Goal: Book appointment/travel/reservation

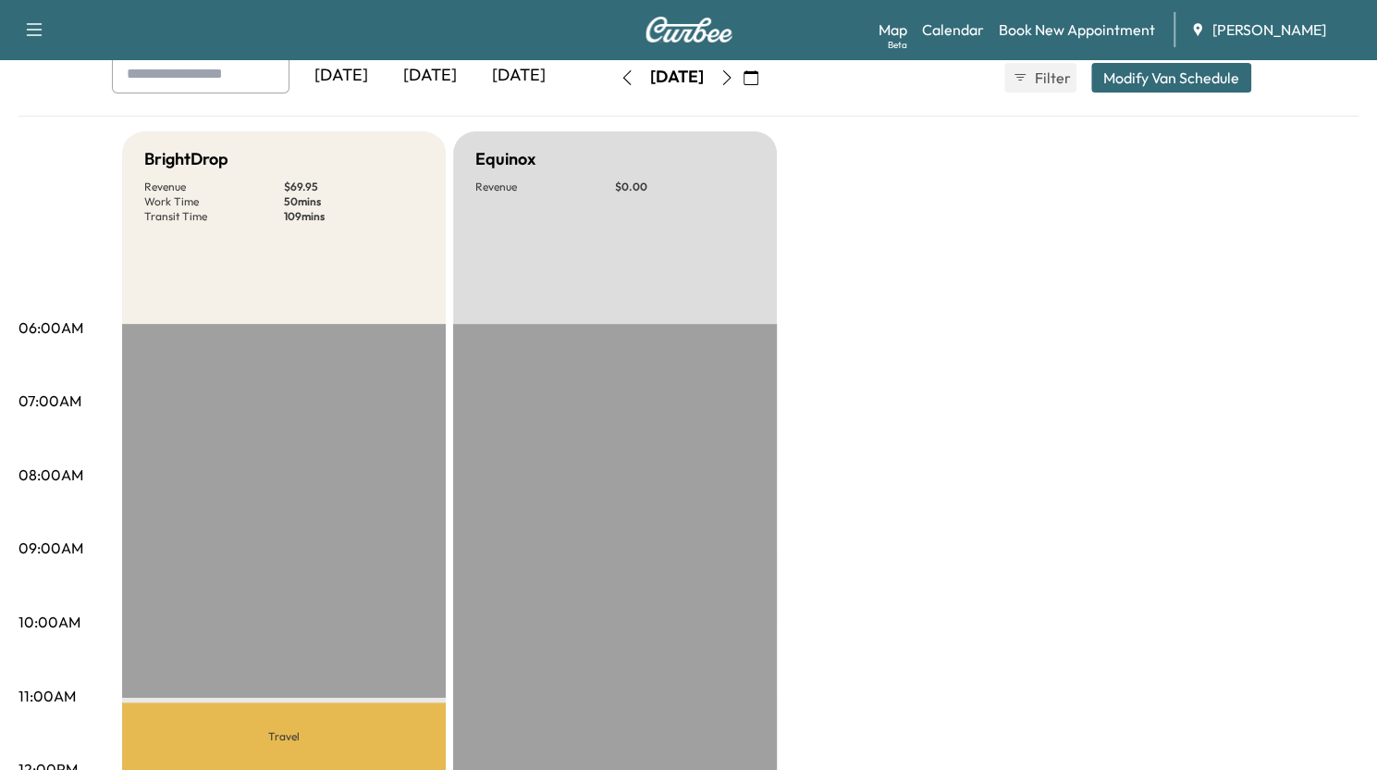
scroll to position [107, 0]
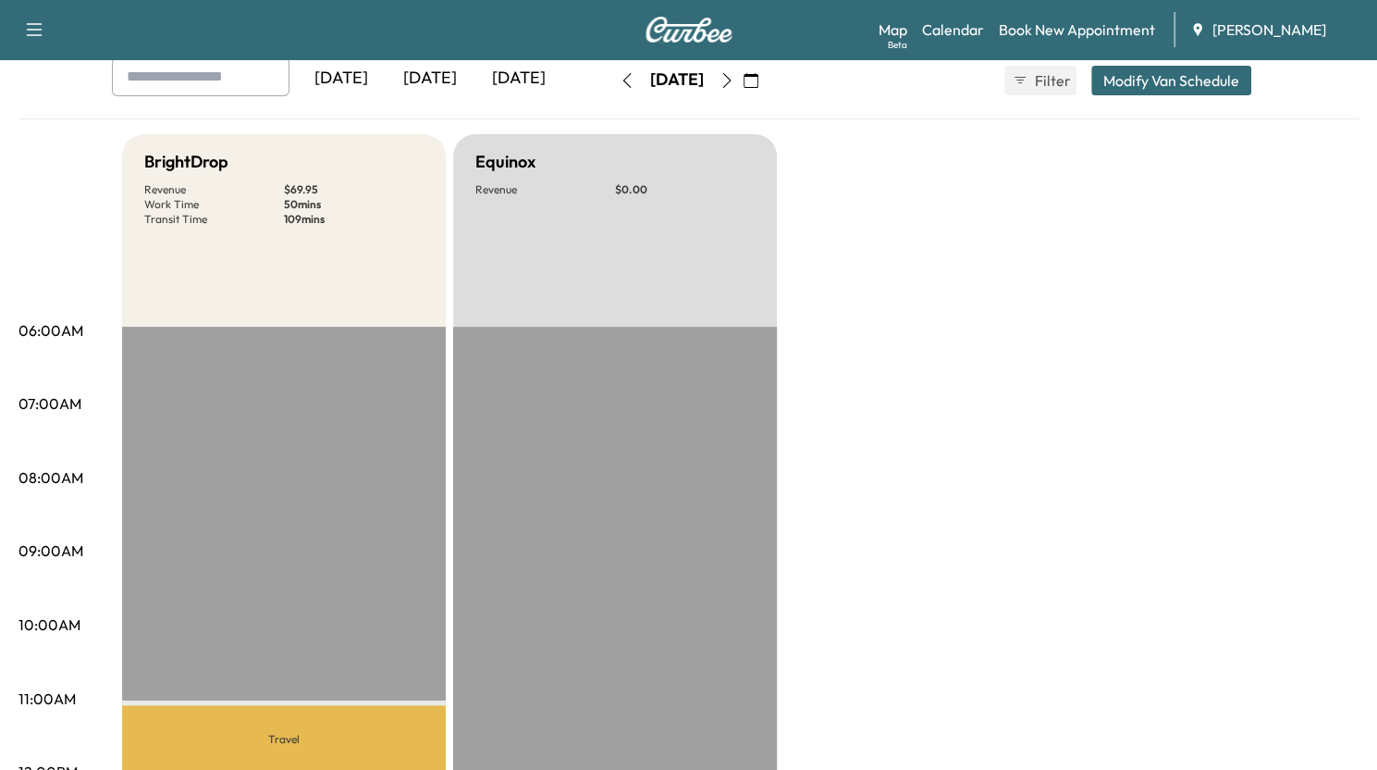
click at [449, 80] on div "[DATE]" at bounding box center [430, 78] width 89 height 43
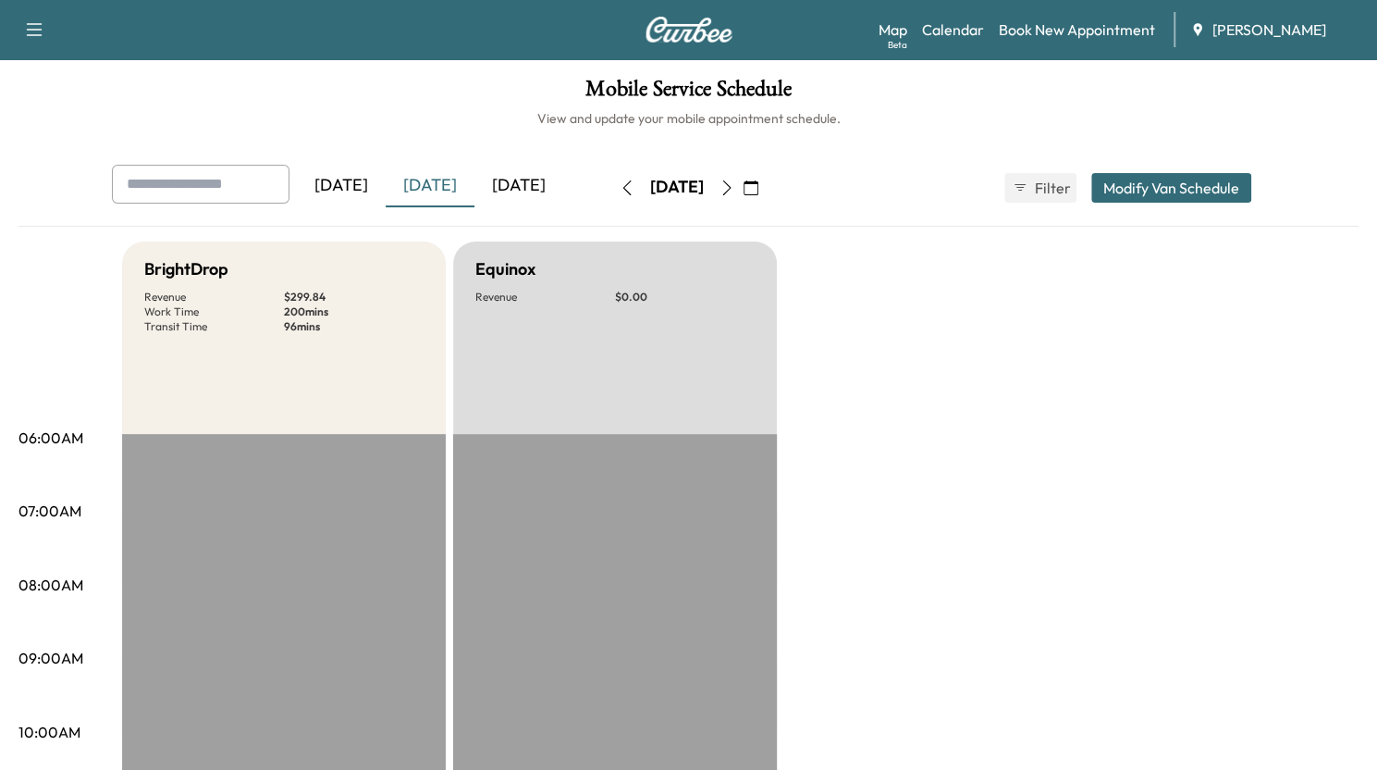
click at [533, 182] on div "[DATE]" at bounding box center [519, 186] width 89 height 43
click at [734, 189] on icon "button" at bounding box center [727, 187] width 15 height 15
click at [1071, 32] on link "Book New Appointment" at bounding box center [1077, 30] width 156 height 22
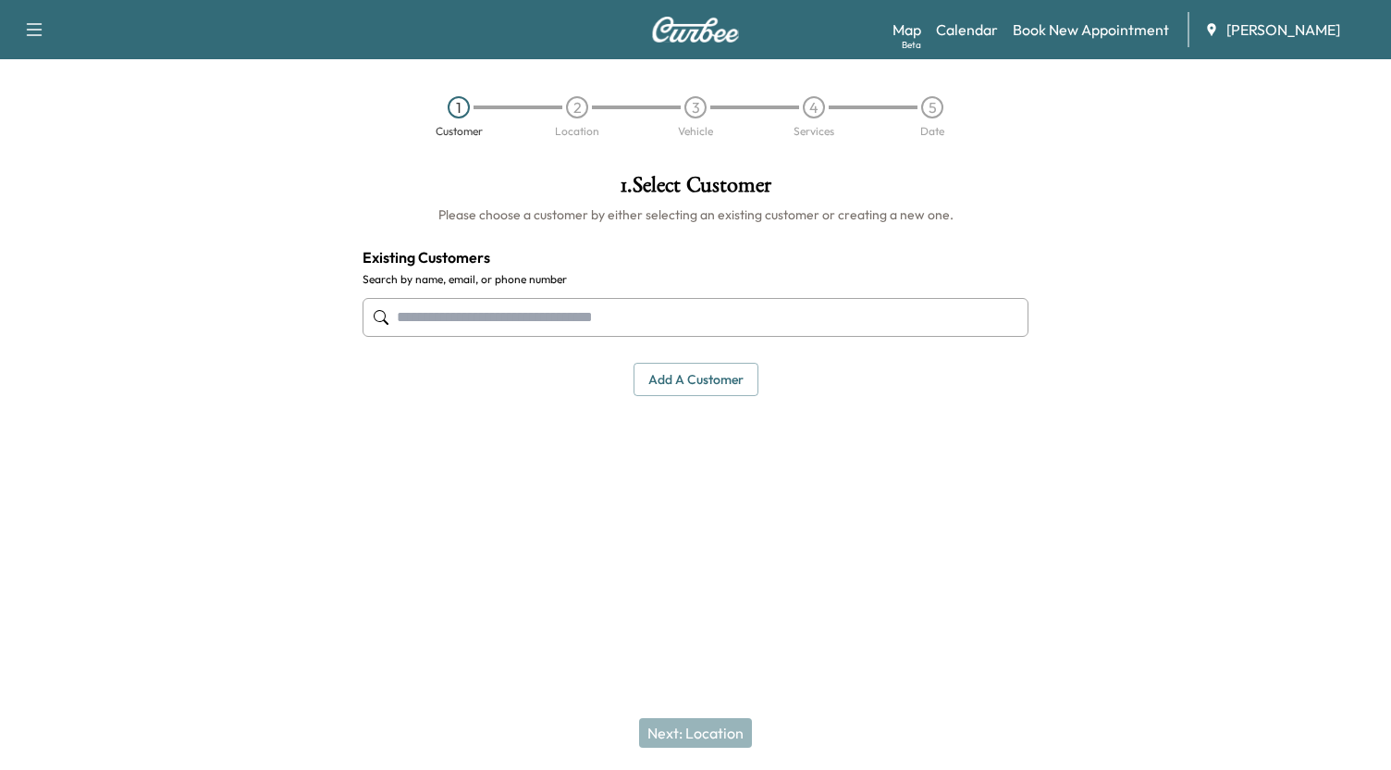
click at [512, 312] on input "text" at bounding box center [696, 317] width 666 height 39
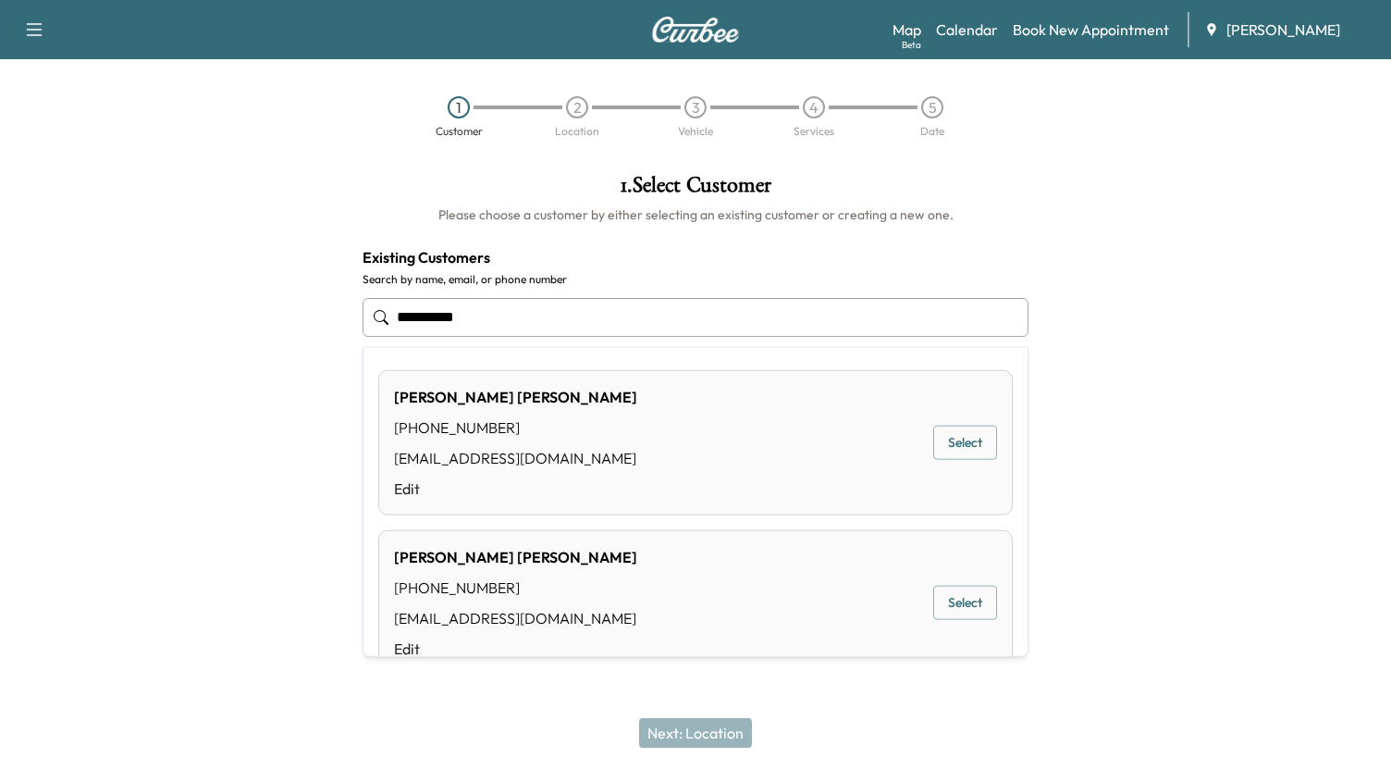
click at [956, 443] on button "Select" at bounding box center [965, 443] width 64 height 34
type input "**********"
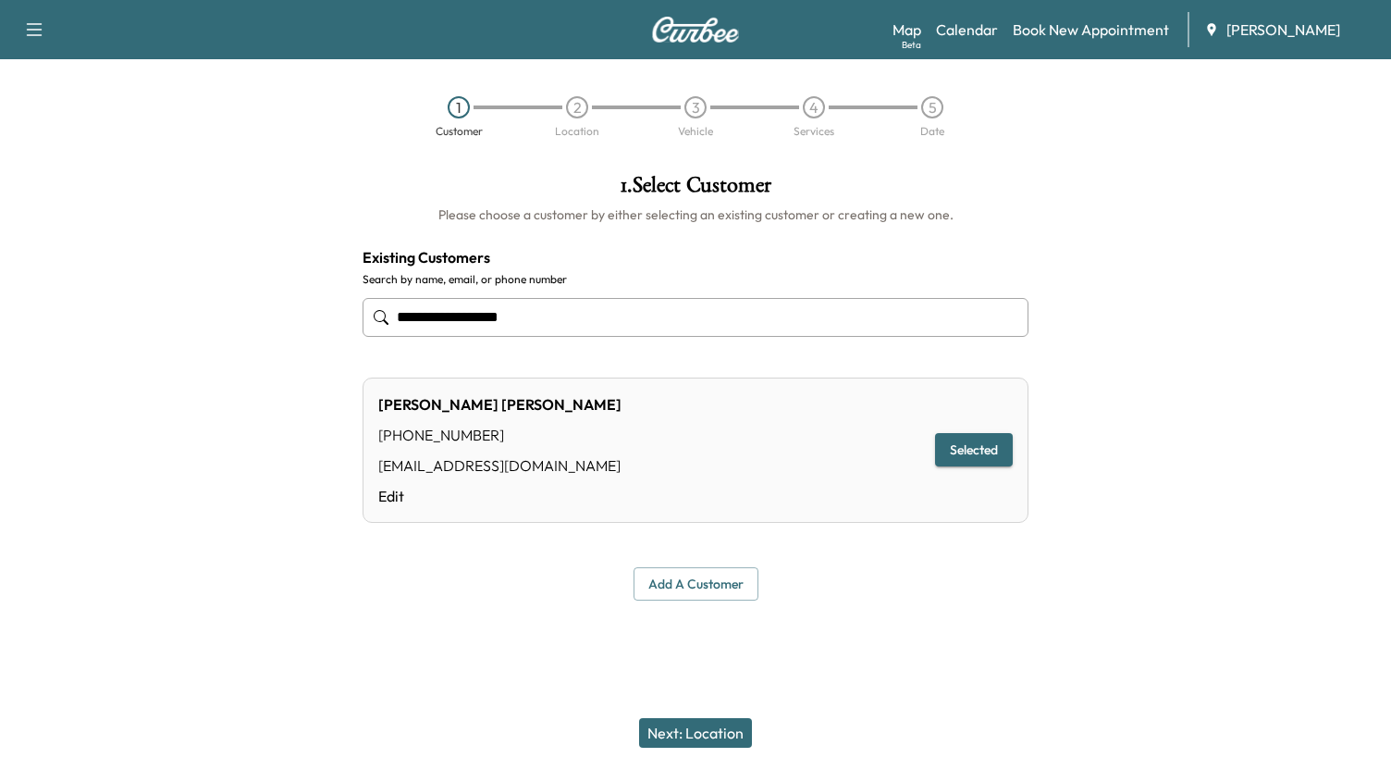
click at [700, 729] on button "Next: Location" at bounding box center [695, 733] width 113 height 30
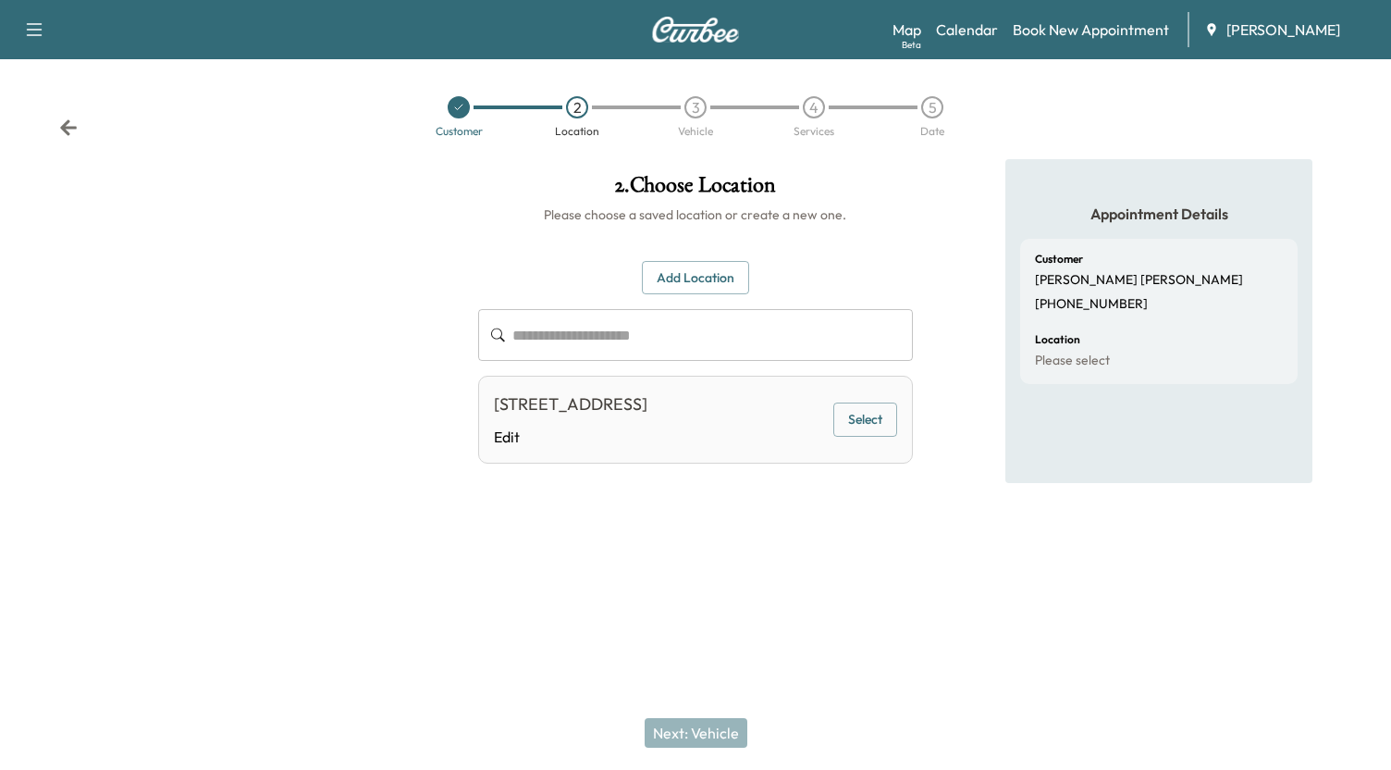
click at [872, 428] on button "Select" at bounding box center [865, 419] width 64 height 34
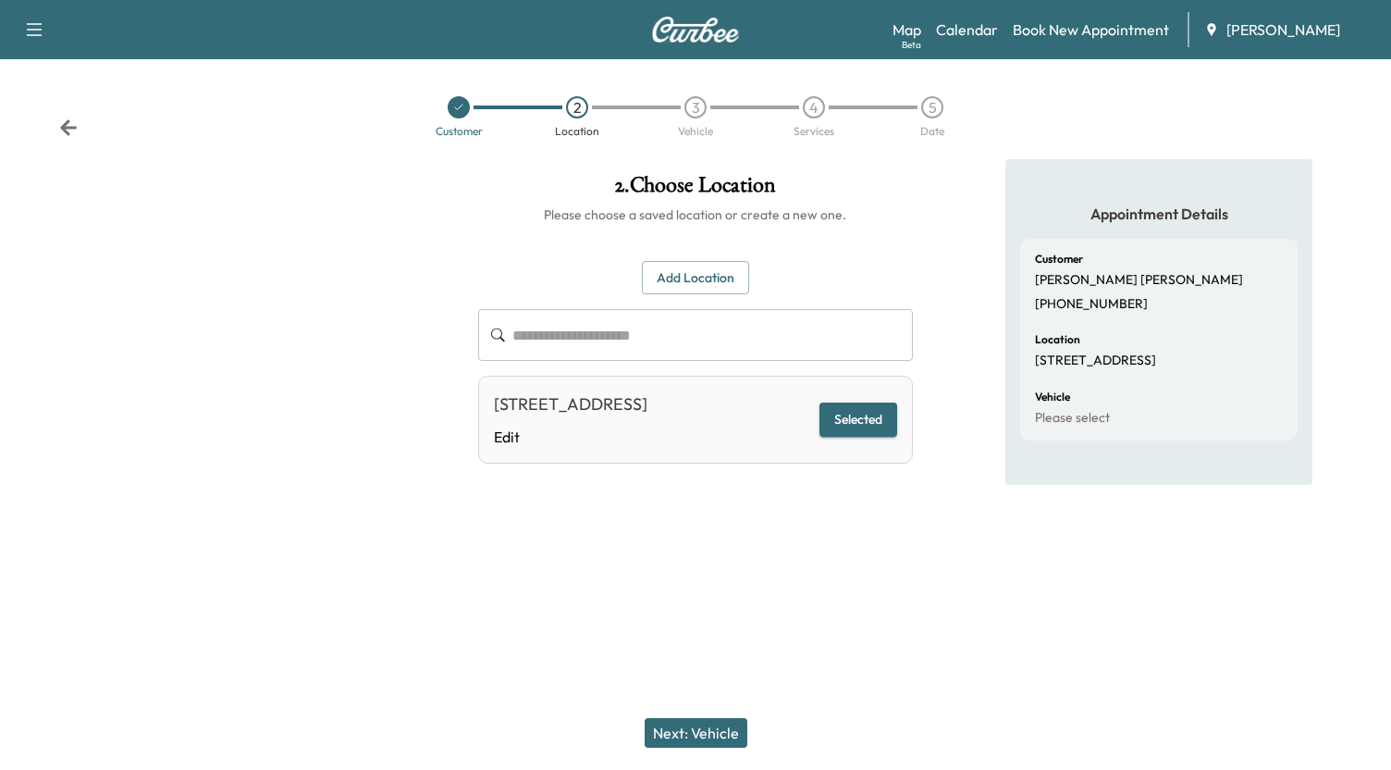
click at [705, 734] on button "Next: Vehicle" at bounding box center [696, 733] width 103 height 30
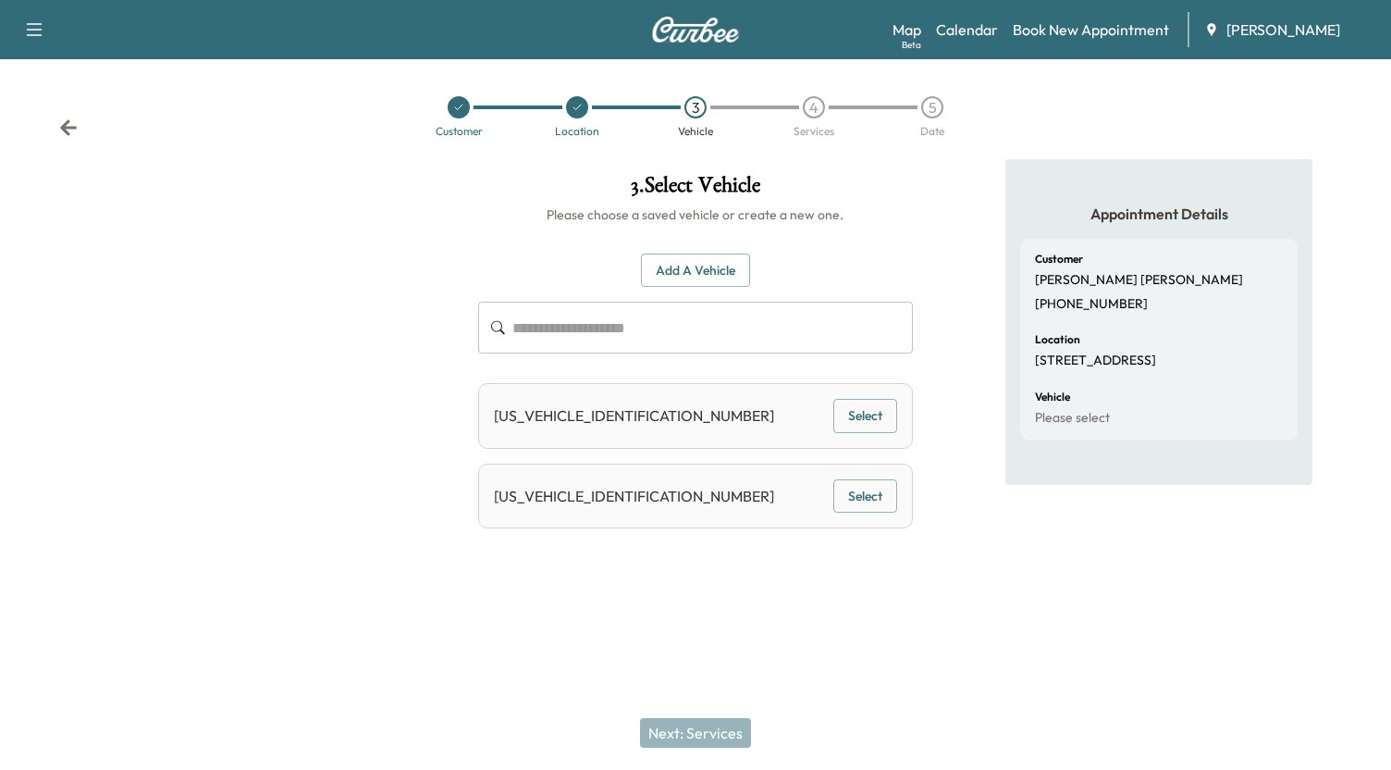
click at [870, 409] on button "Select" at bounding box center [865, 416] width 64 height 34
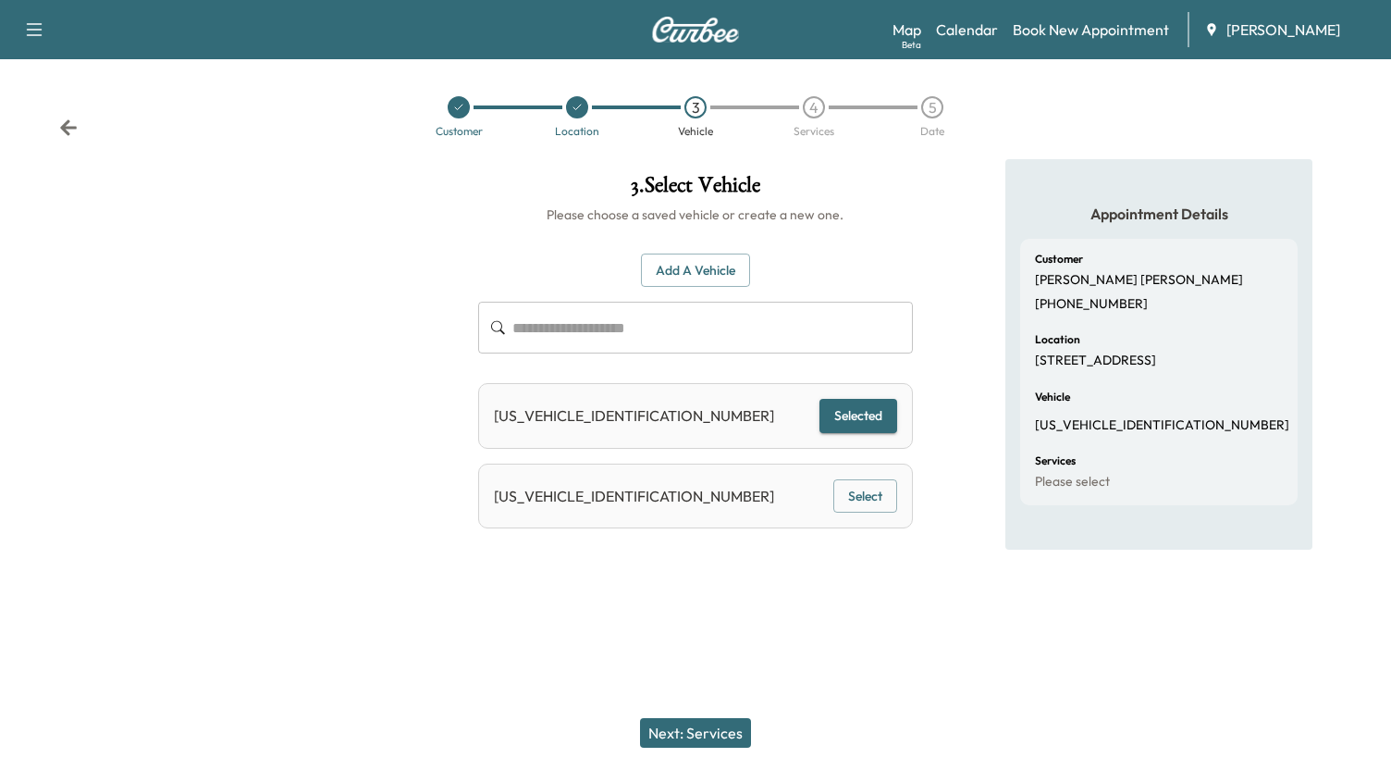
click at [700, 730] on button "Next: Services" at bounding box center [695, 733] width 111 height 30
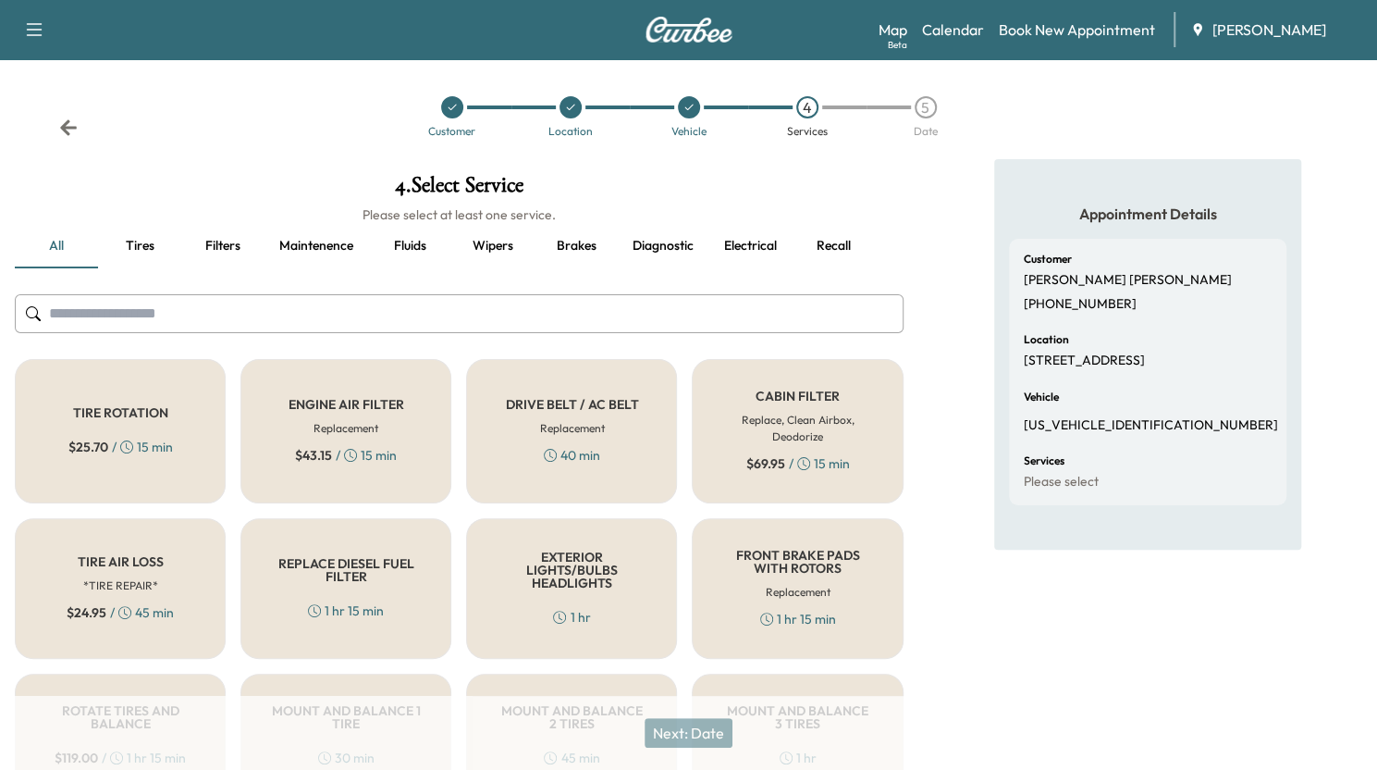
scroll to position [562, 0]
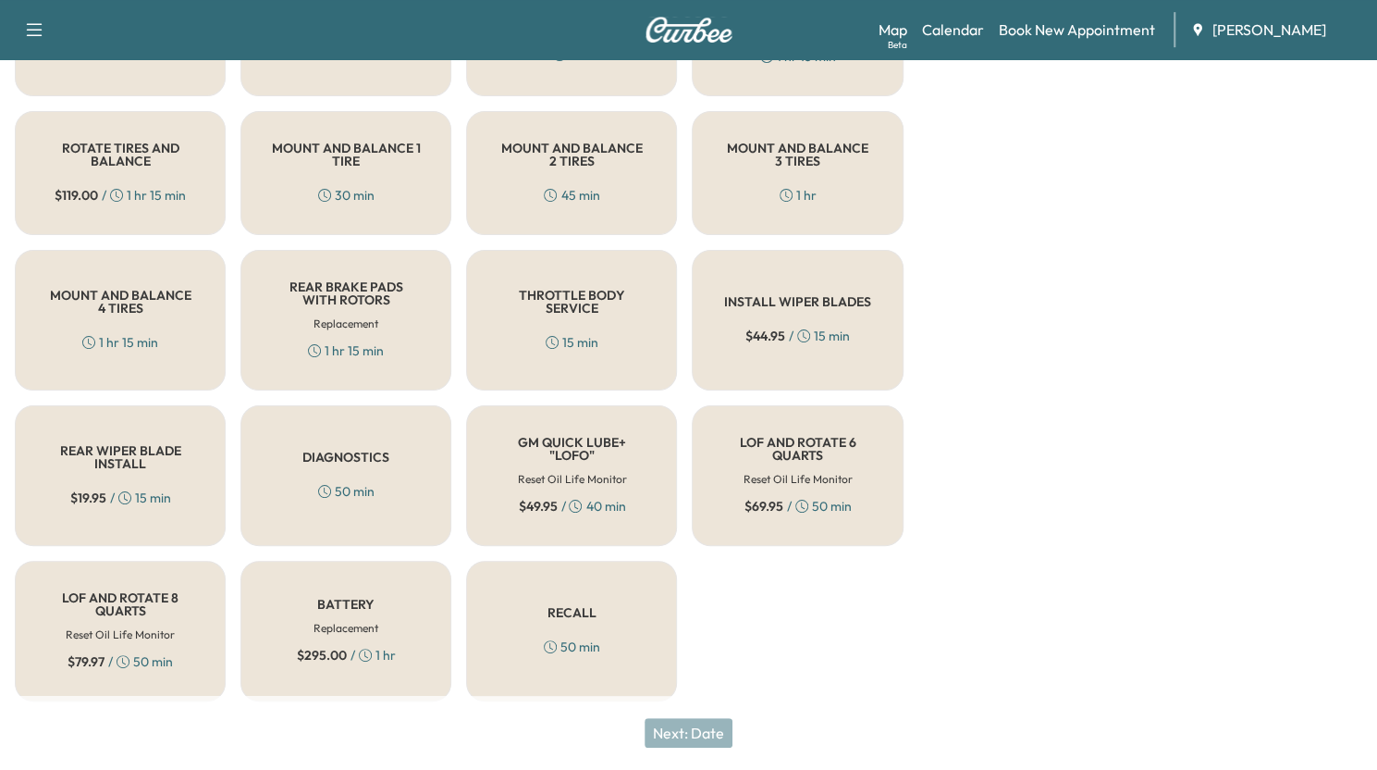
click at [790, 471] on h6 "Reset Oil Life Monitor" at bounding box center [798, 479] width 109 height 17
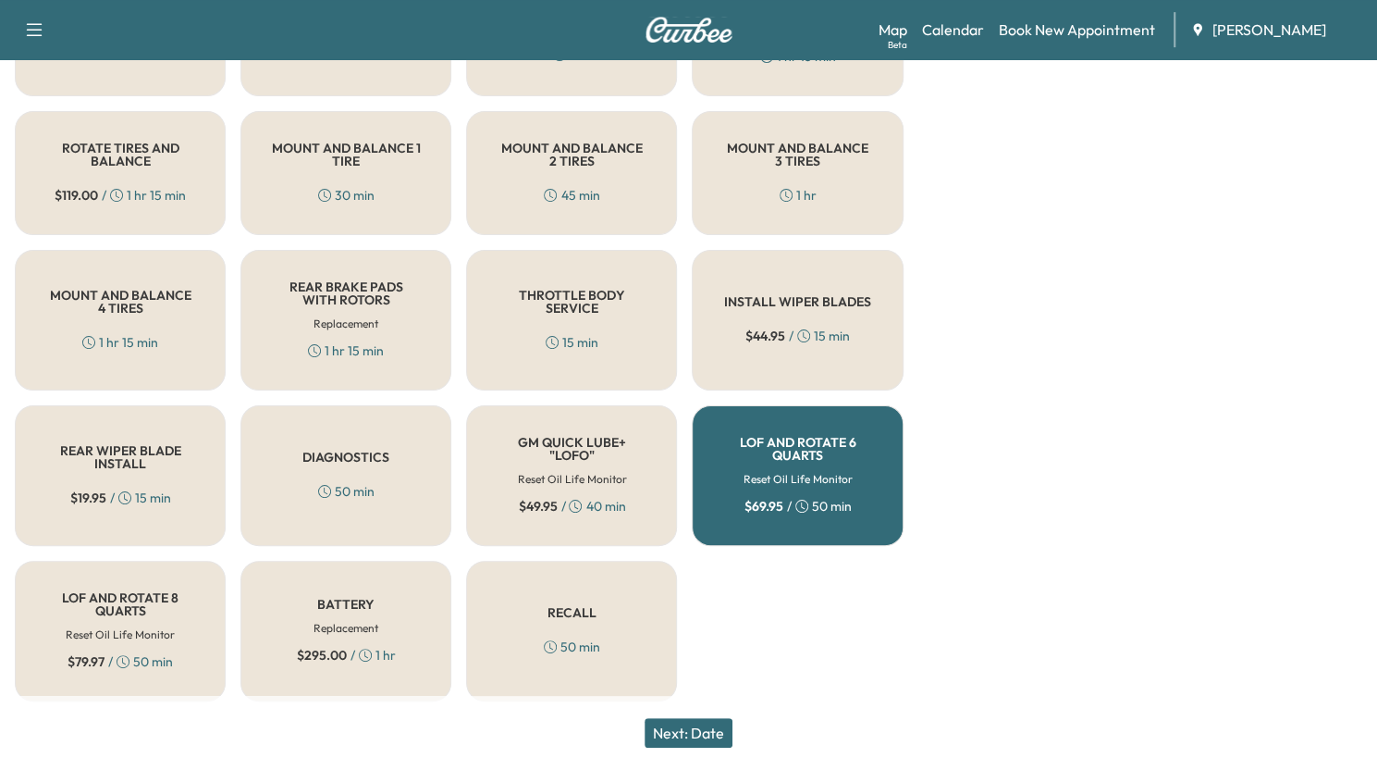
click at [697, 730] on button "Next: Date" at bounding box center [689, 733] width 88 height 30
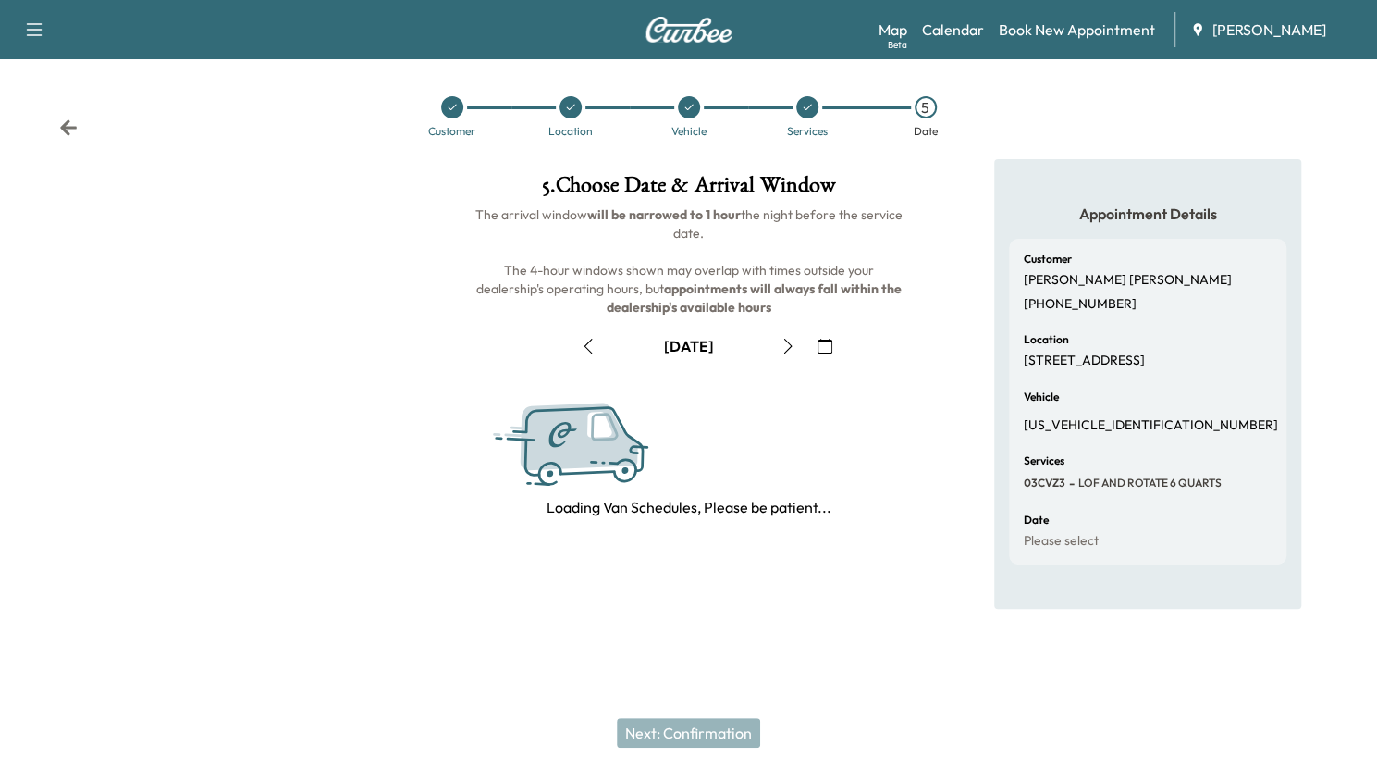
scroll to position [0, 0]
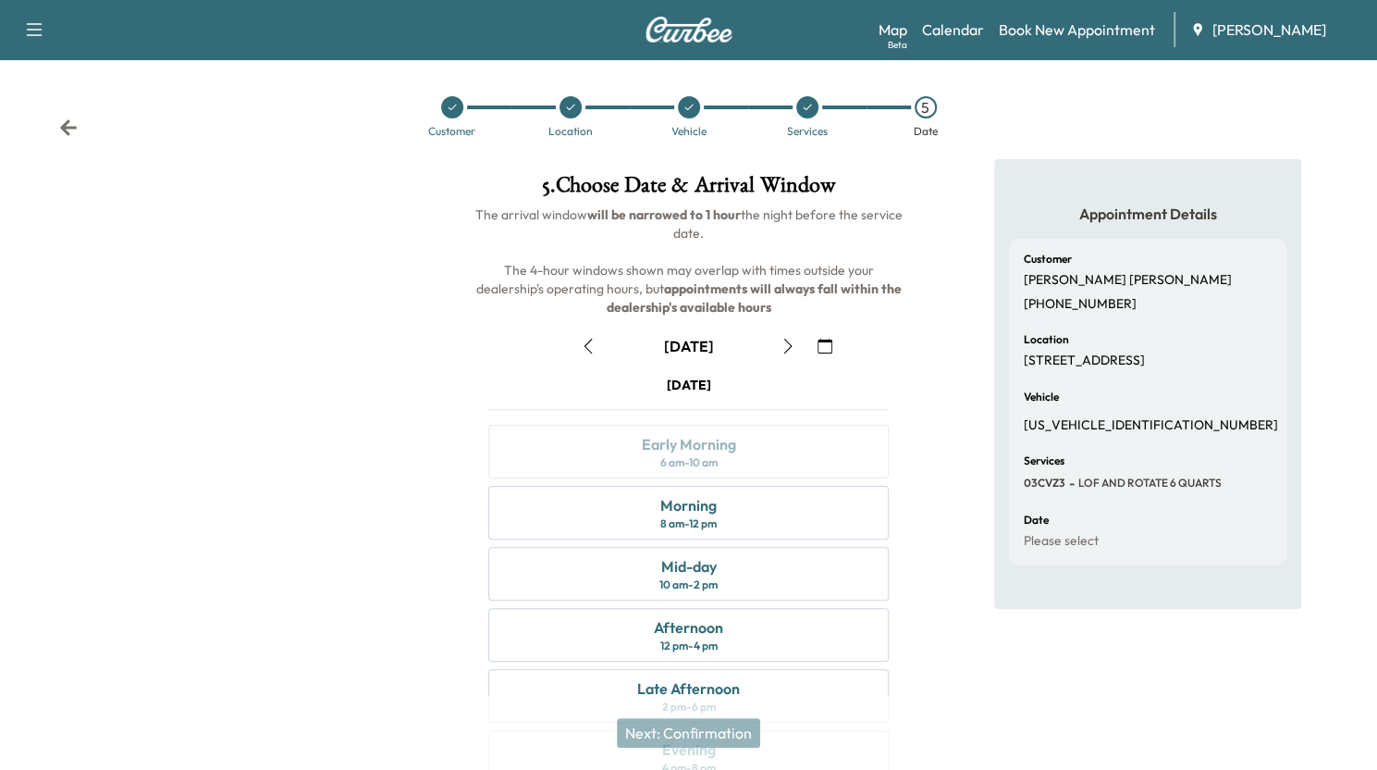
click at [833, 337] on button "button" at bounding box center [824, 346] width 31 height 30
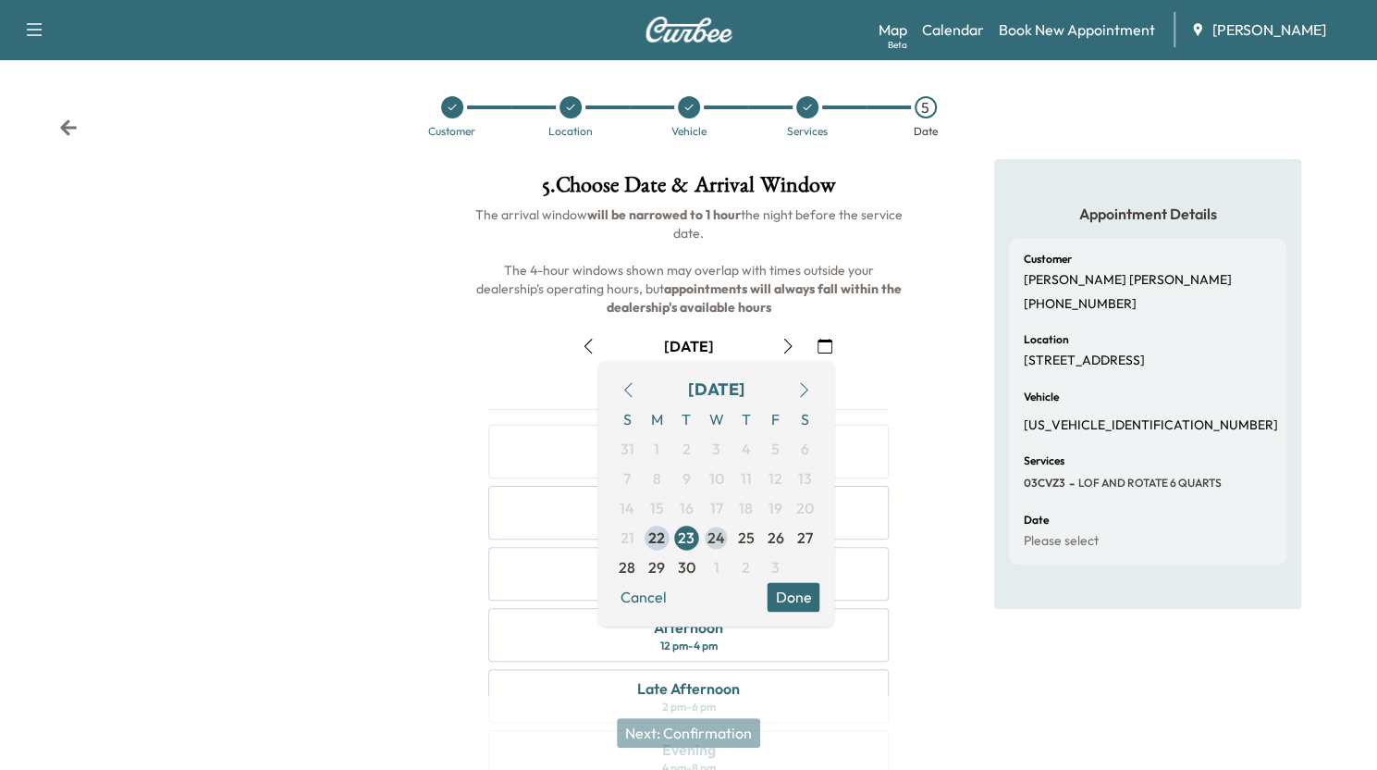
click at [722, 534] on span "24" at bounding box center [717, 537] width 18 height 22
click at [800, 598] on button "Done" at bounding box center [793, 597] width 53 height 30
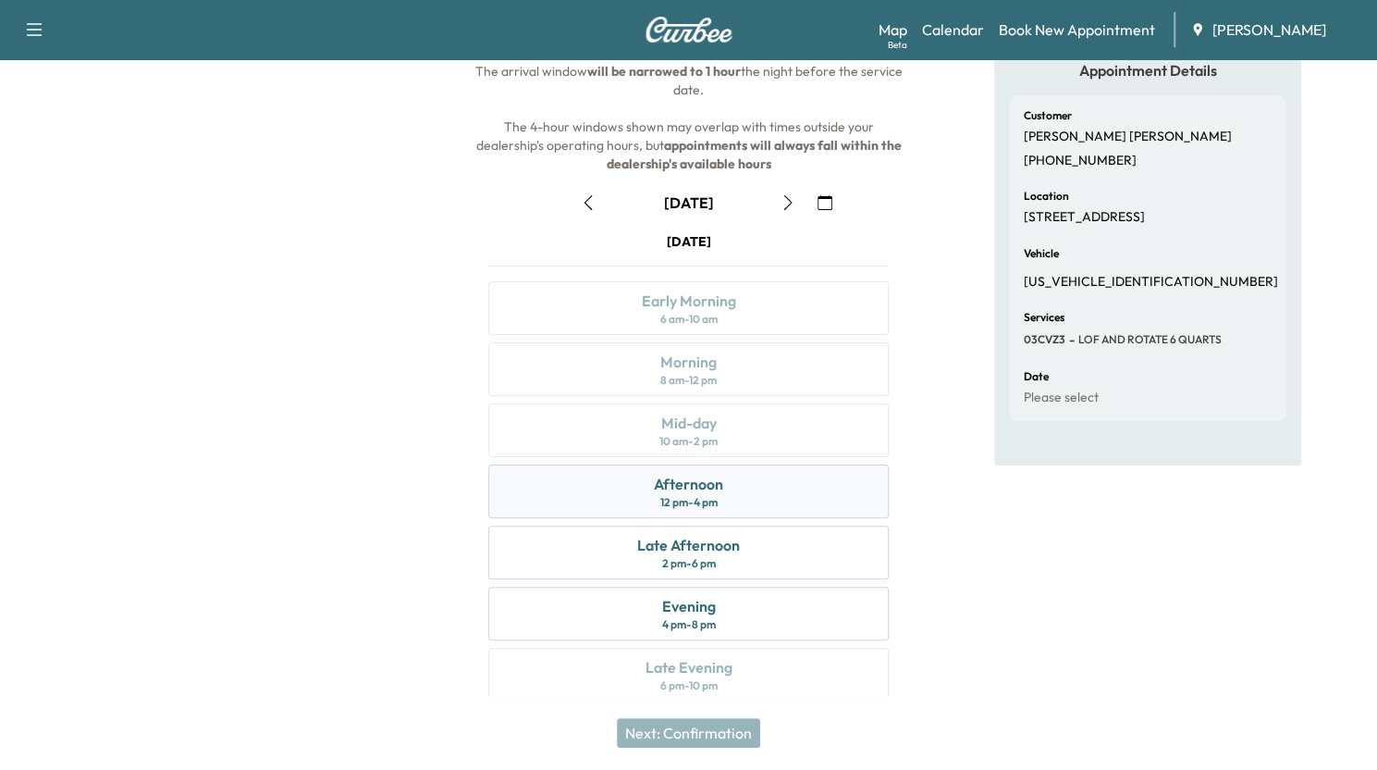
scroll to position [148, 0]
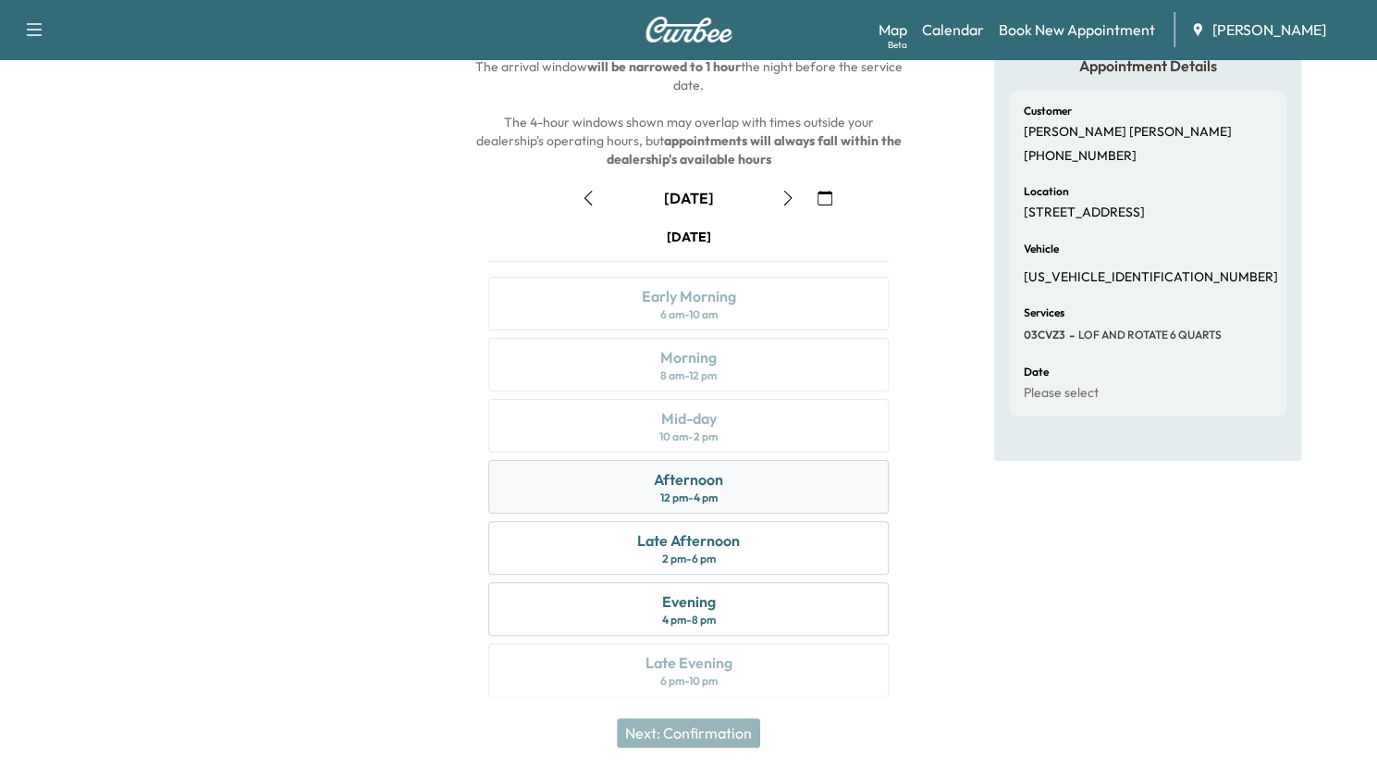
click at [804, 493] on div "Afternoon 12 pm - 4 pm" at bounding box center [688, 487] width 400 height 54
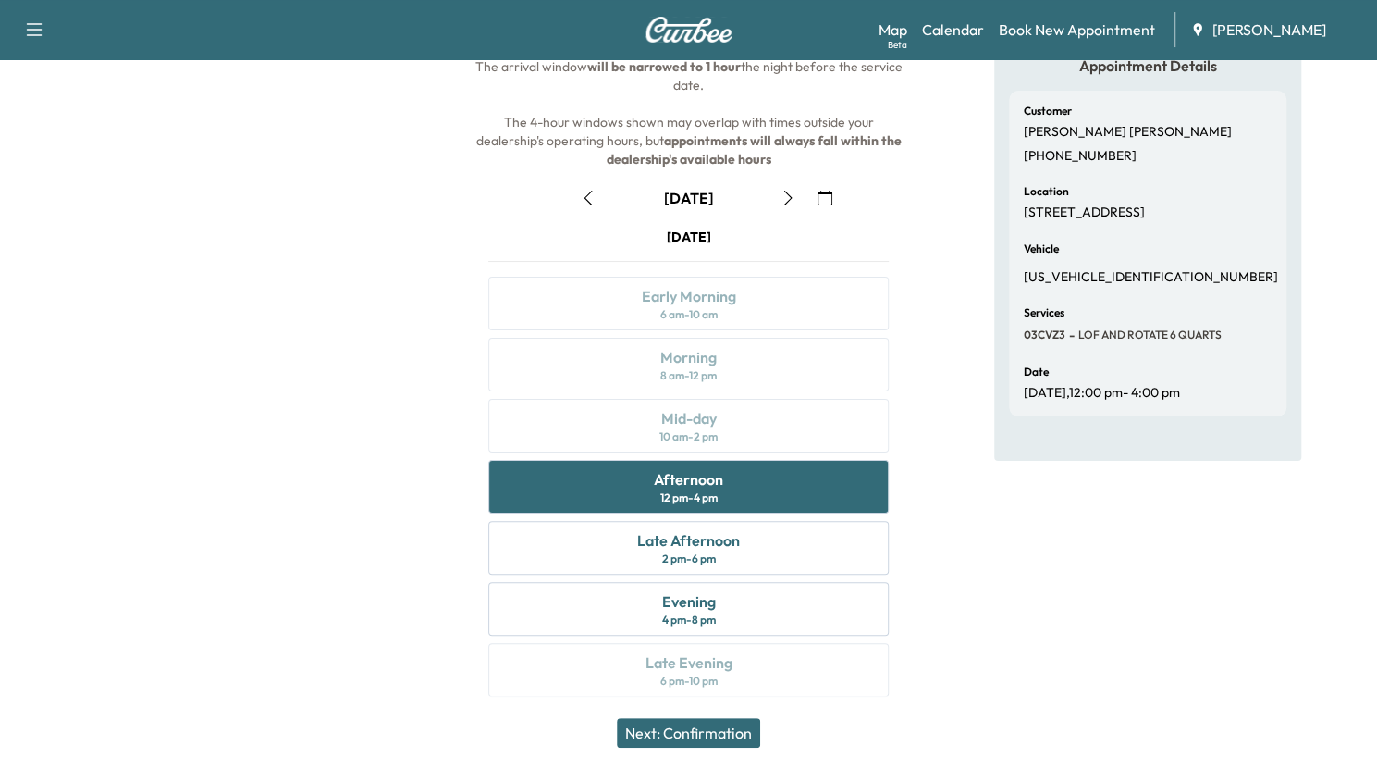
click at [731, 728] on button "Next: Confirmation" at bounding box center [688, 733] width 143 height 30
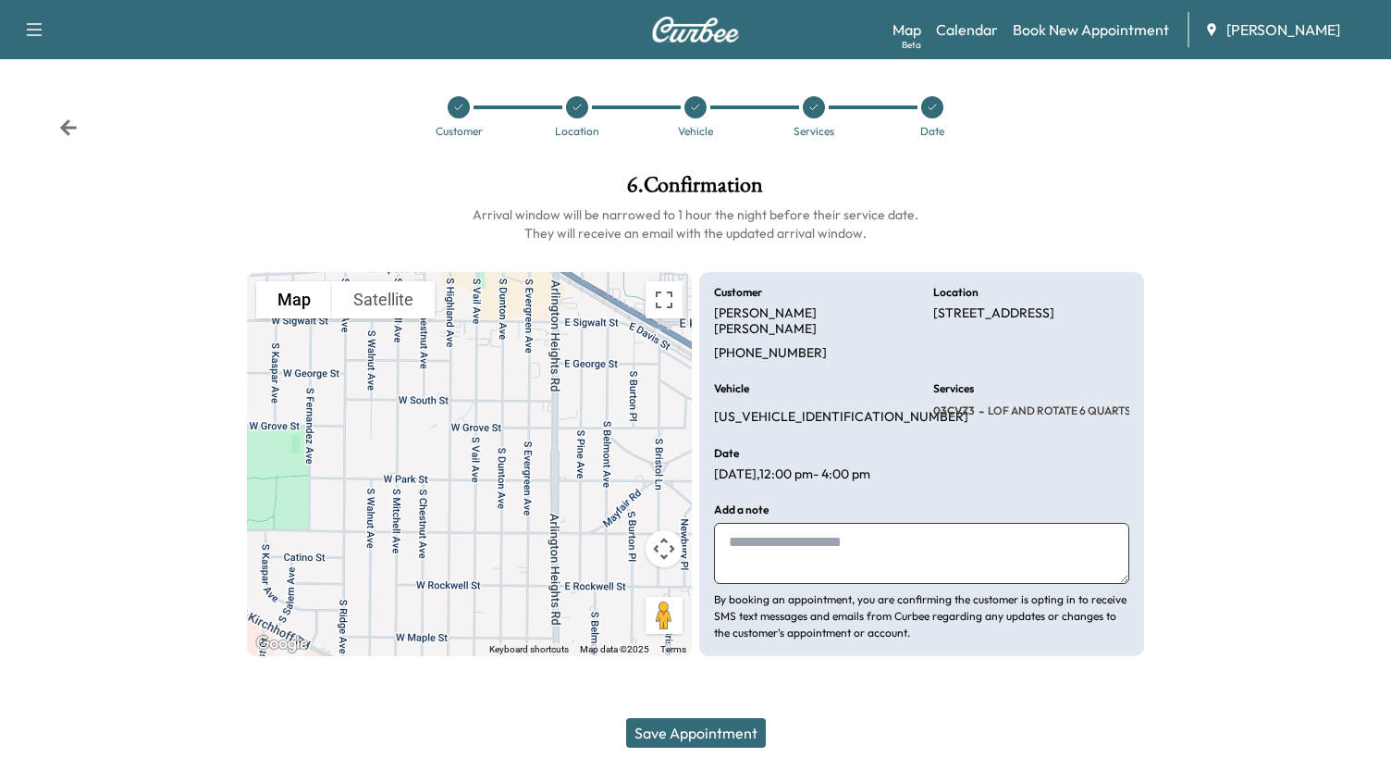
click at [714, 728] on button "Save Appointment" at bounding box center [696, 733] width 140 height 30
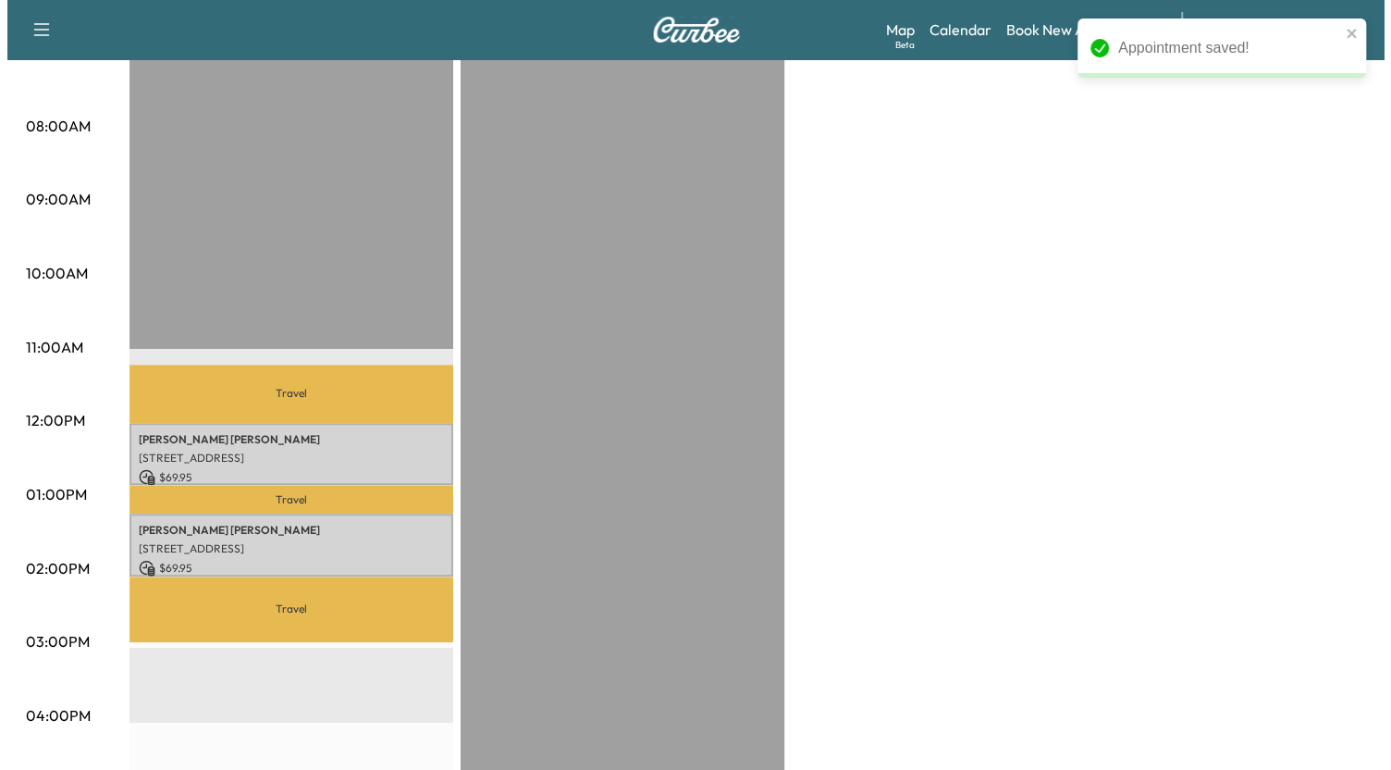
scroll to position [463, 0]
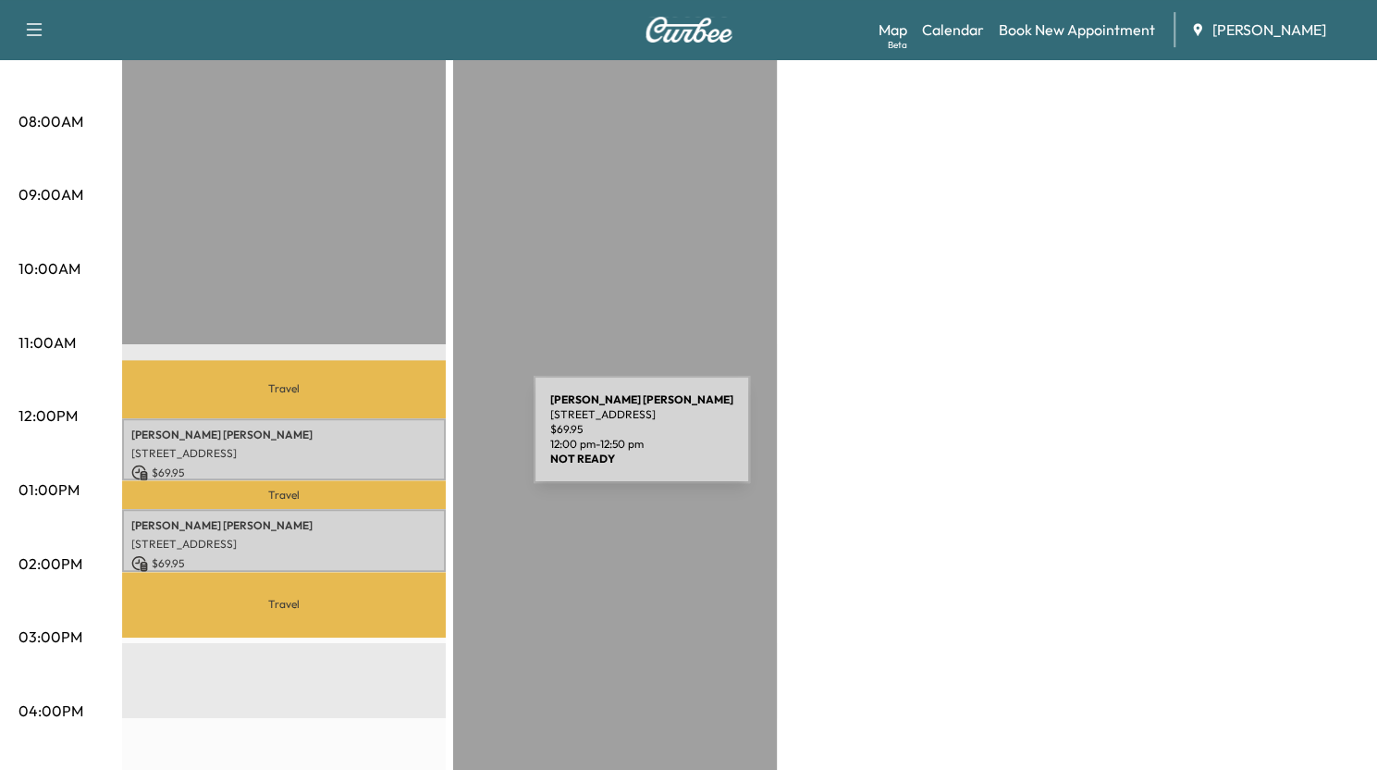
click at [395, 446] on p "[STREET_ADDRESS]" at bounding box center [283, 453] width 305 height 15
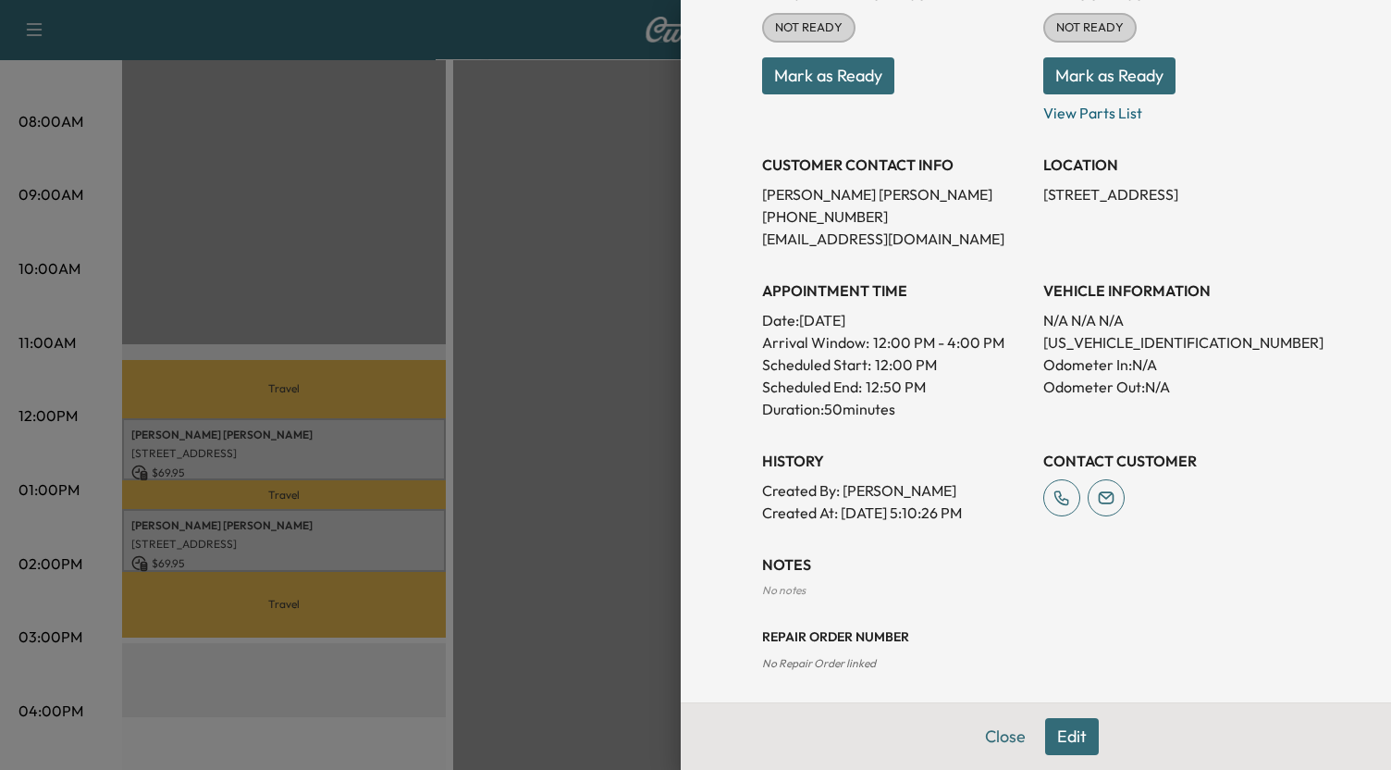
scroll to position [253, 0]
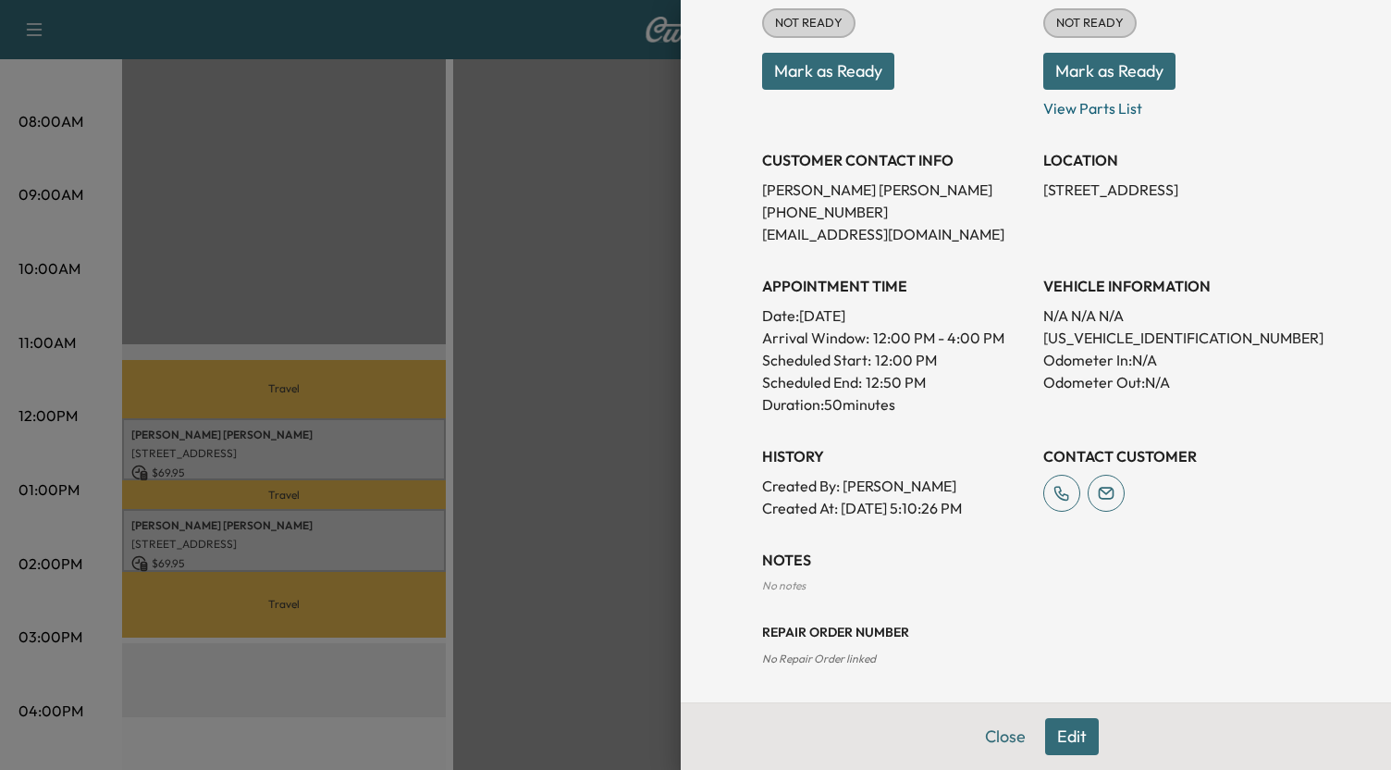
click at [1067, 741] on button "Edit" at bounding box center [1072, 736] width 54 height 37
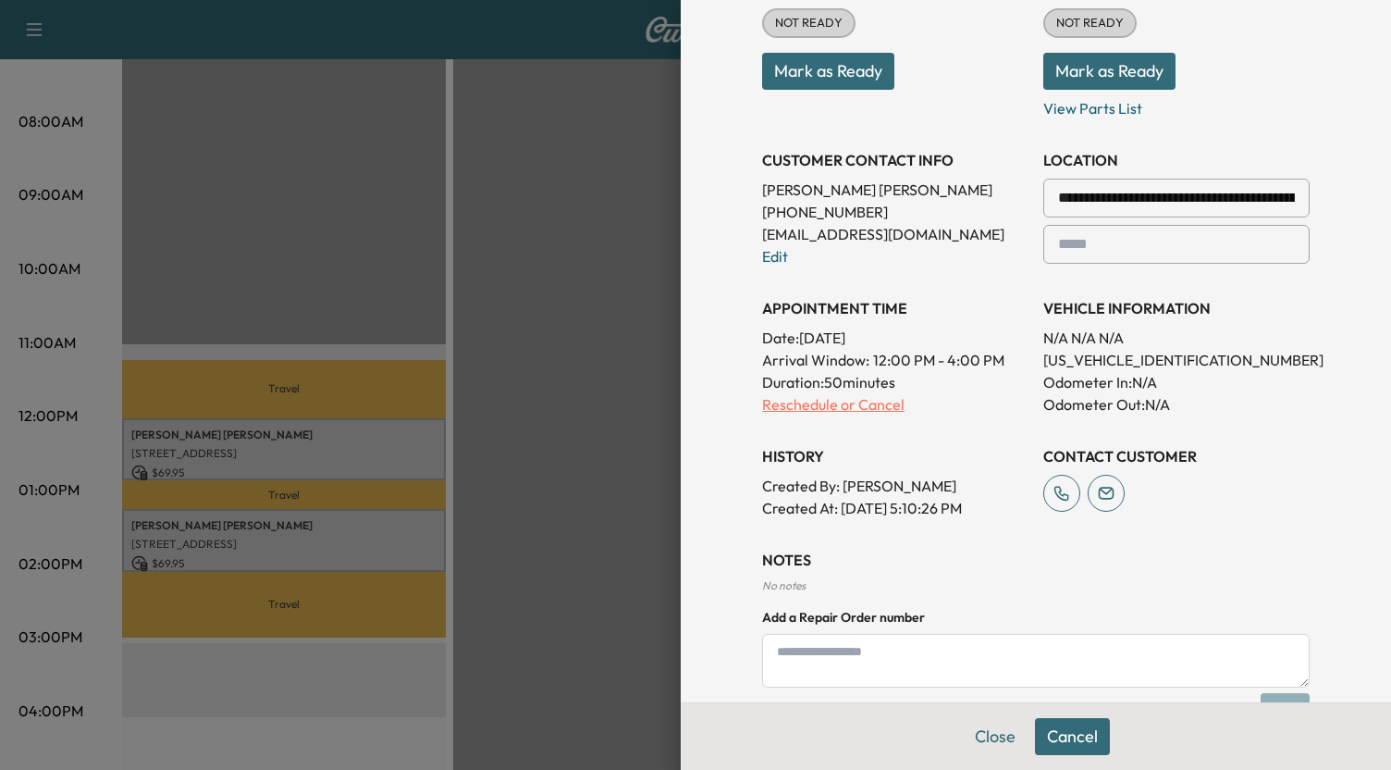
click at [833, 402] on p "Reschedule or Cancel" at bounding box center [895, 404] width 266 height 22
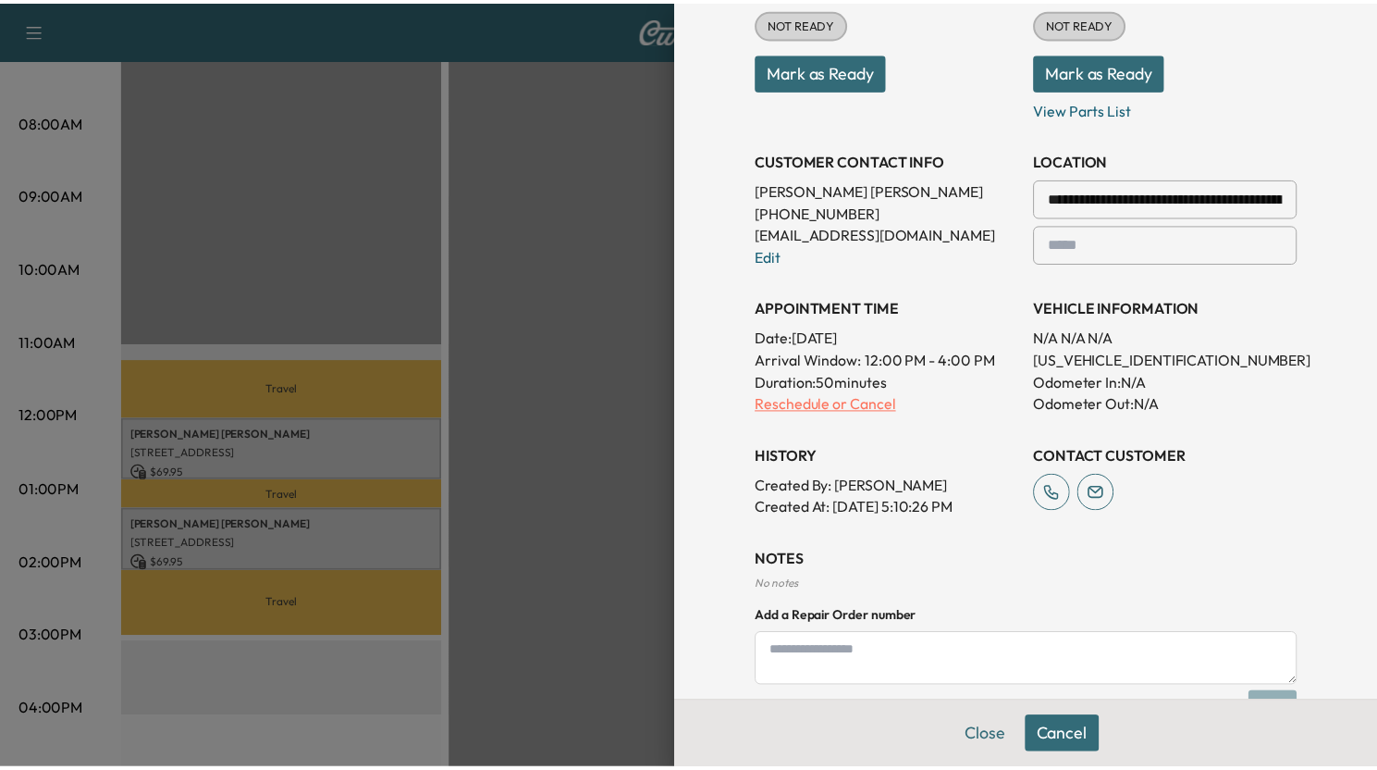
scroll to position [0, 0]
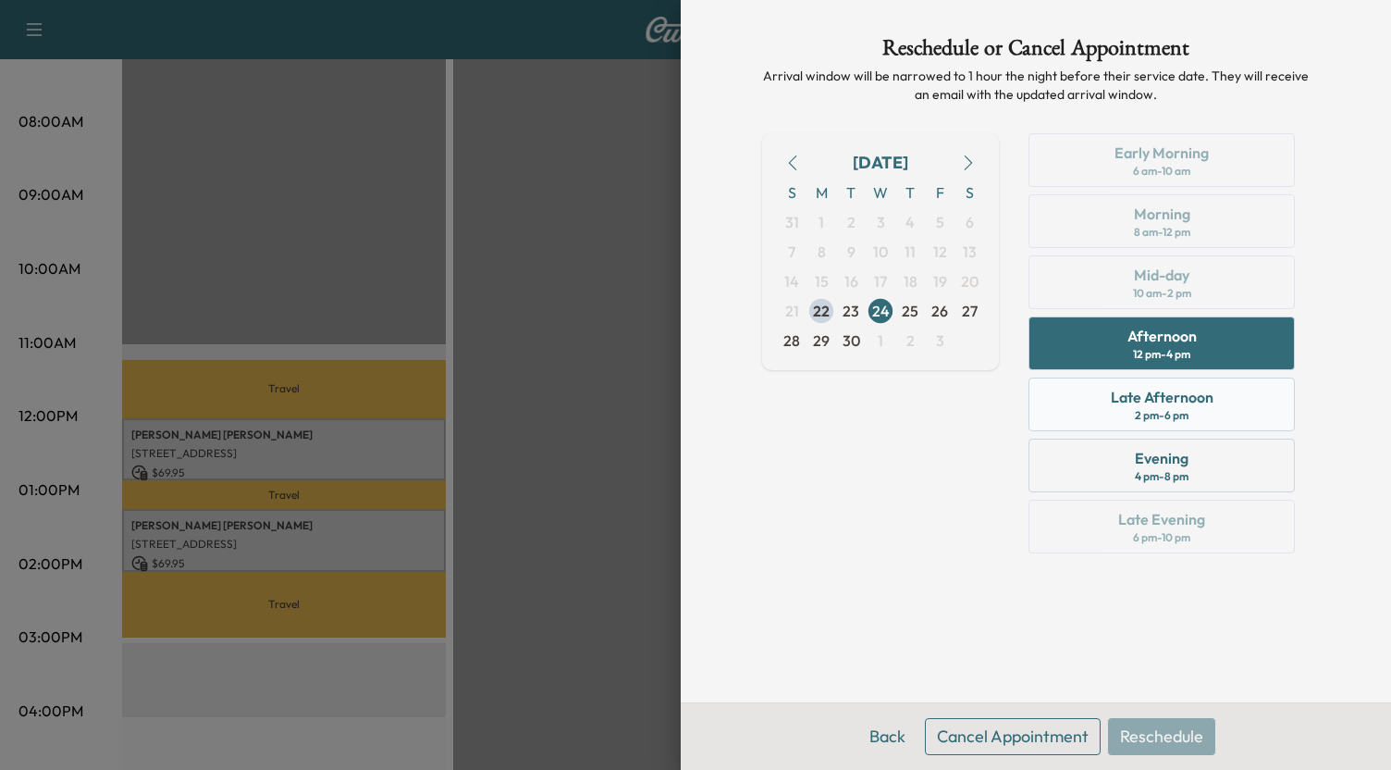
click at [1092, 397] on div "Late Afternoon 2 pm - 6 pm" at bounding box center [1162, 404] width 266 height 54
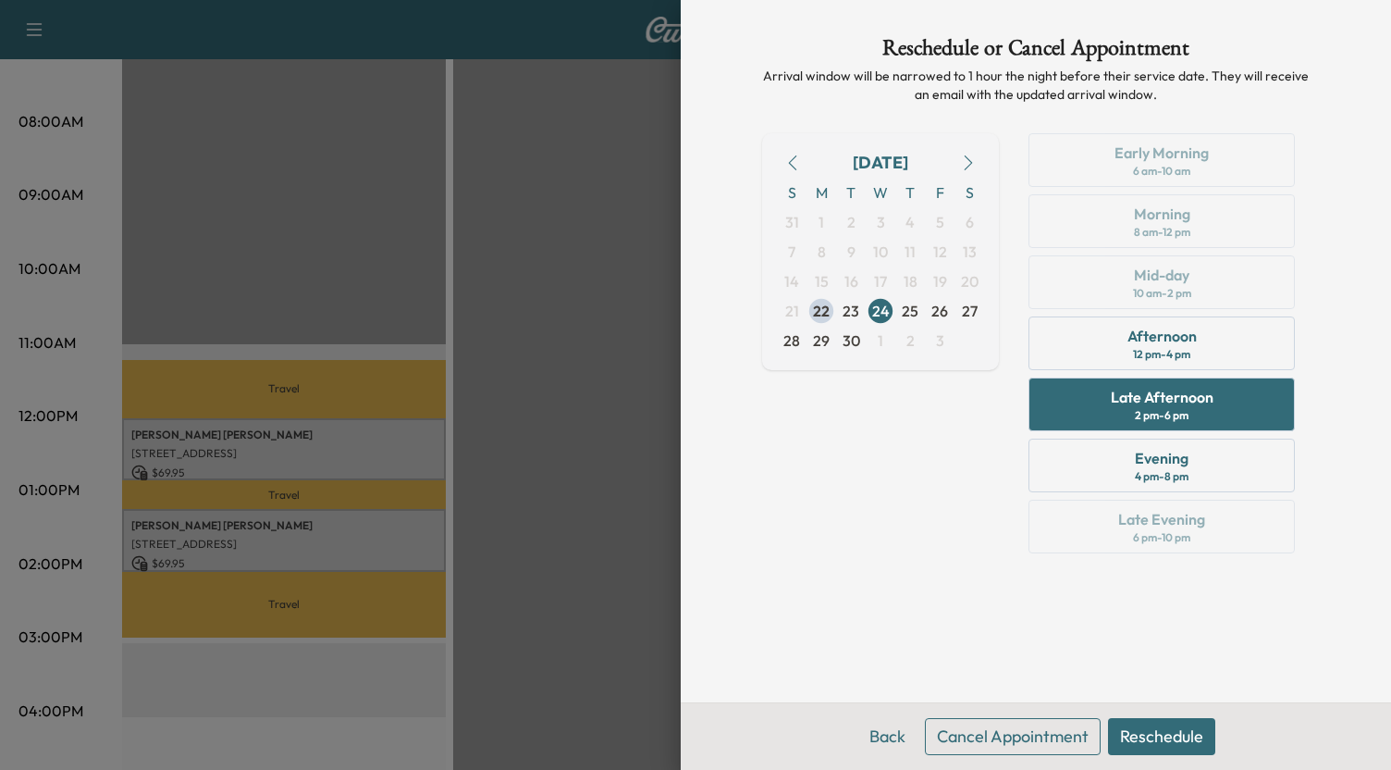
click at [1149, 733] on button "Reschedule" at bounding box center [1161, 736] width 107 height 37
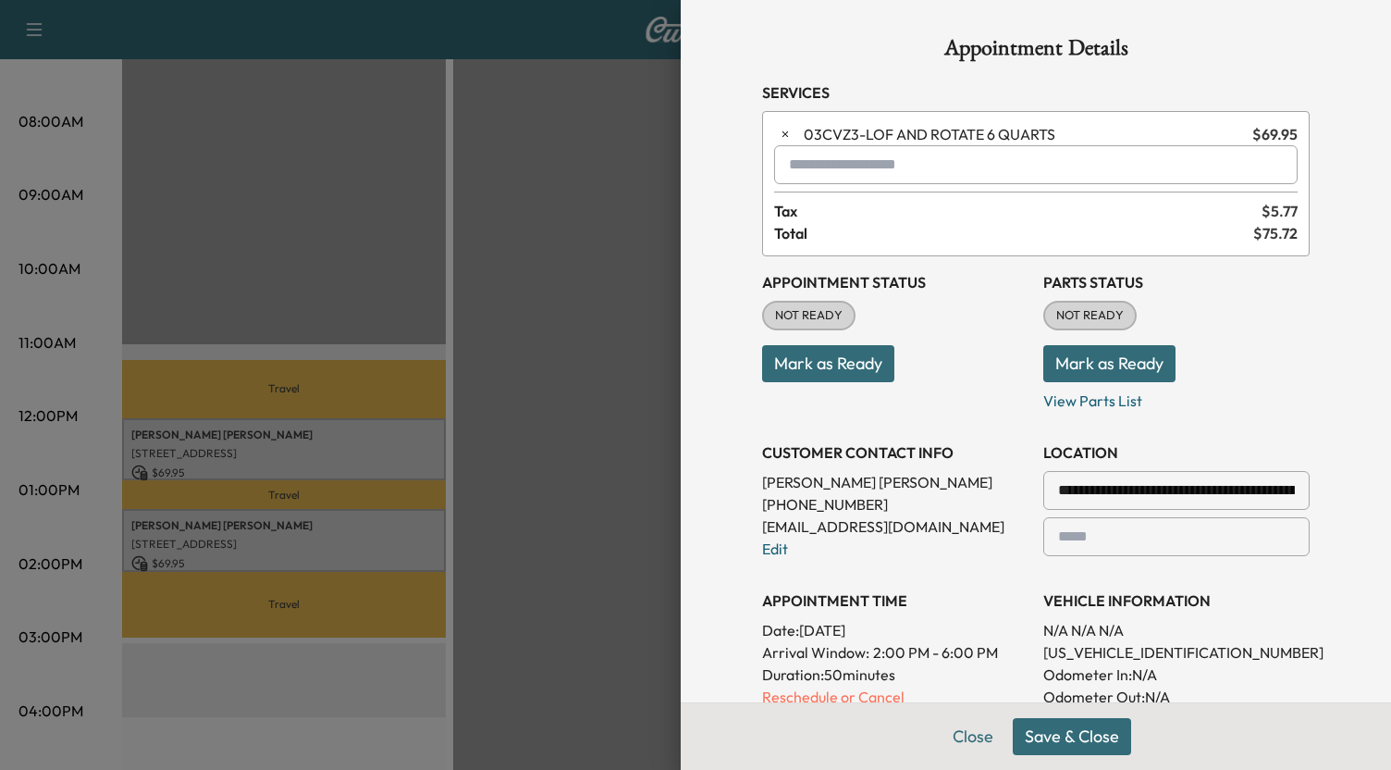
click at [1057, 733] on button "Save & Close" at bounding box center [1072, 736] width 118 height 37
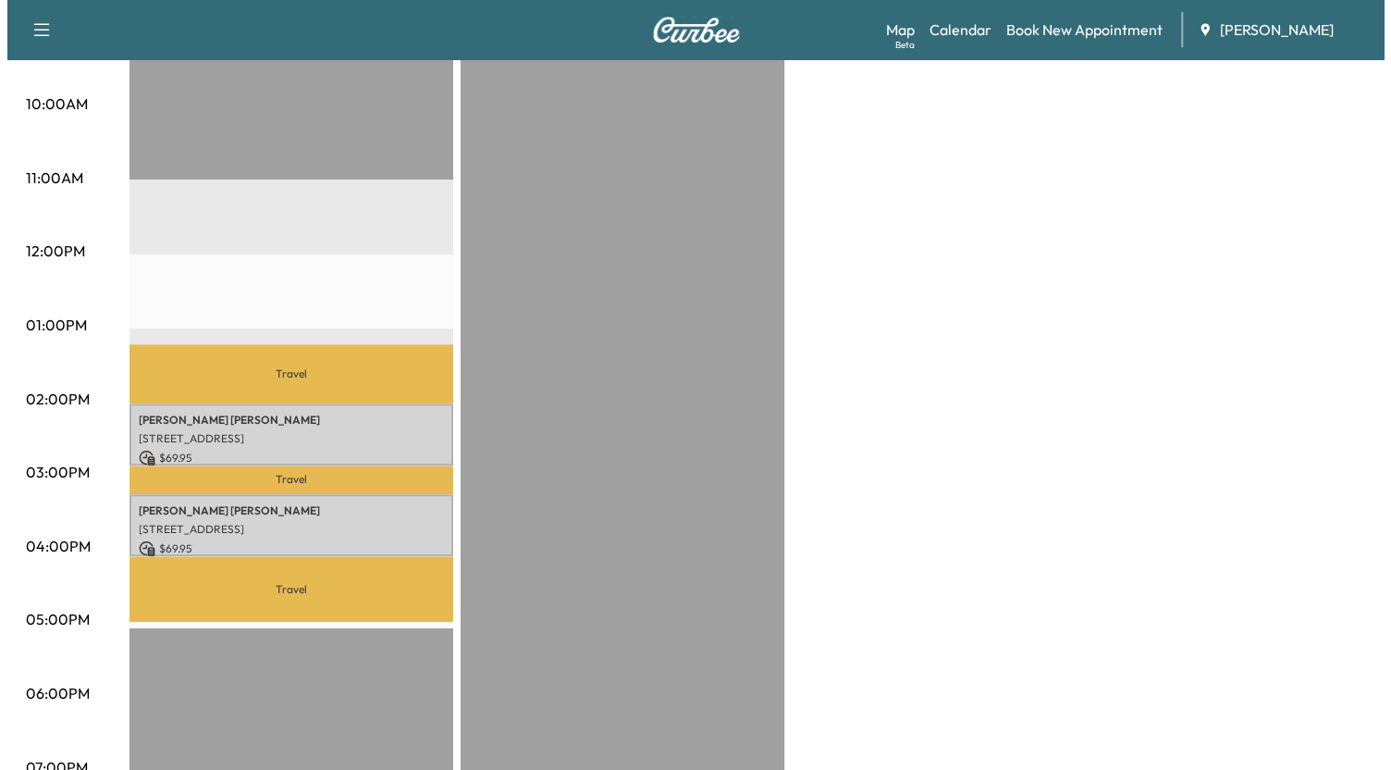
scroll to position [630, 0]
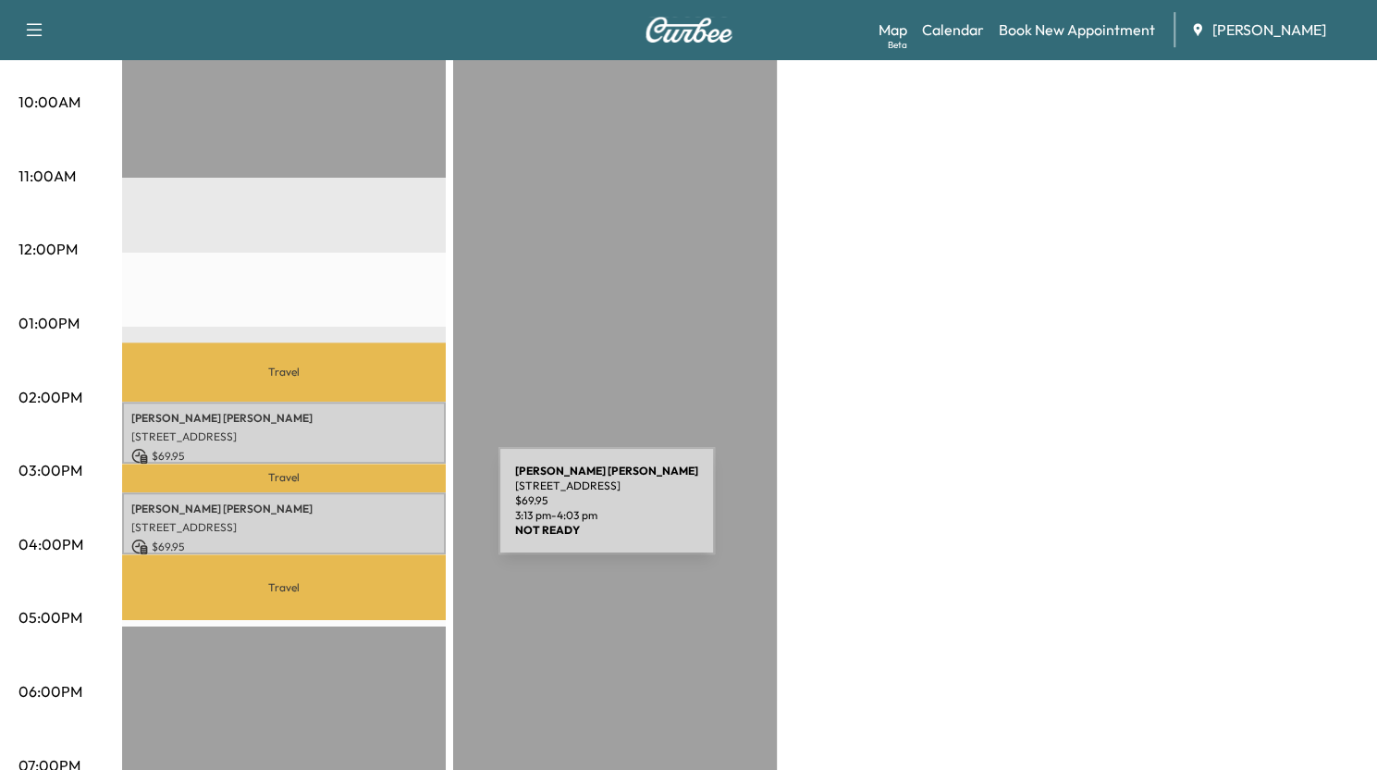
click at [360, 520] on p "[STREET_ADDRESS]" at bounding box center [283, 527] width 305 height 15
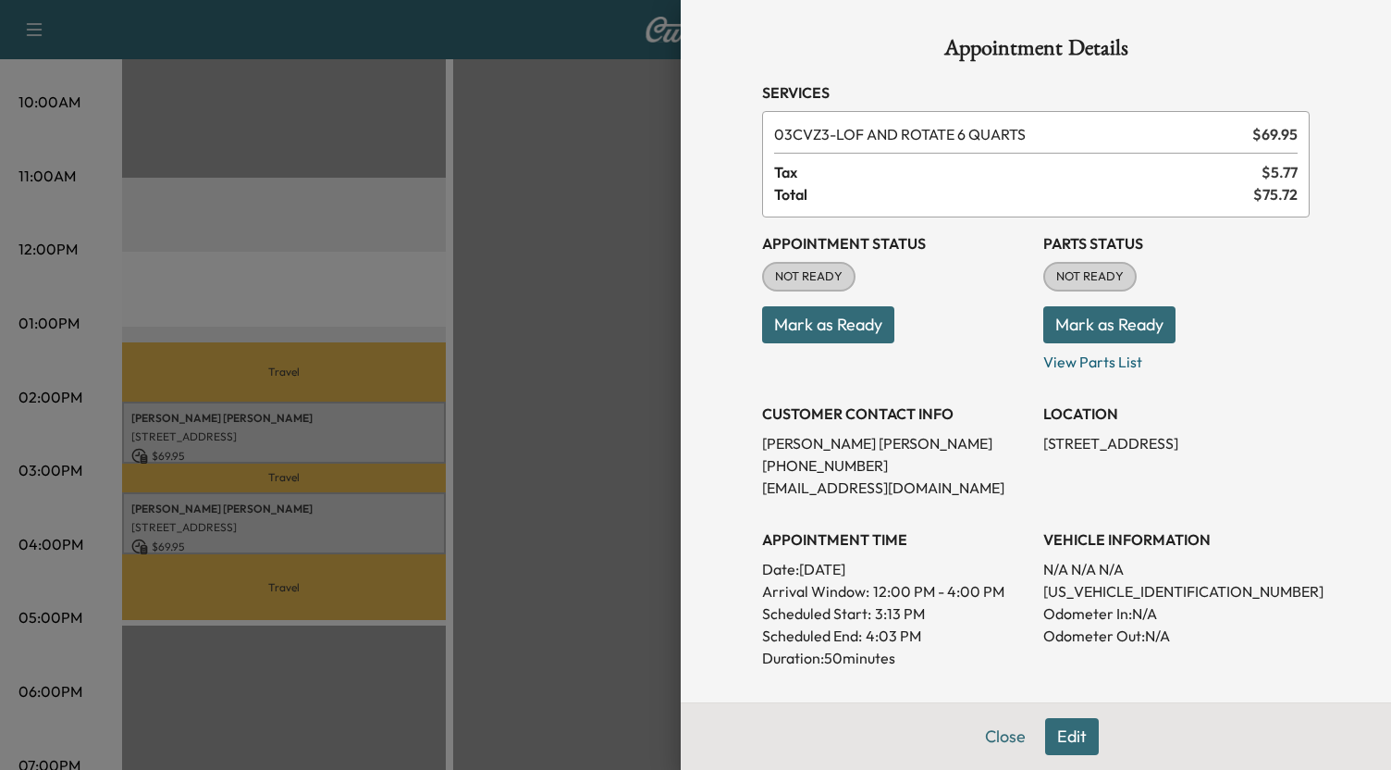
click at [1055, 737] on button "Edit" at bounding box center [1072, 736] width 54 height 37
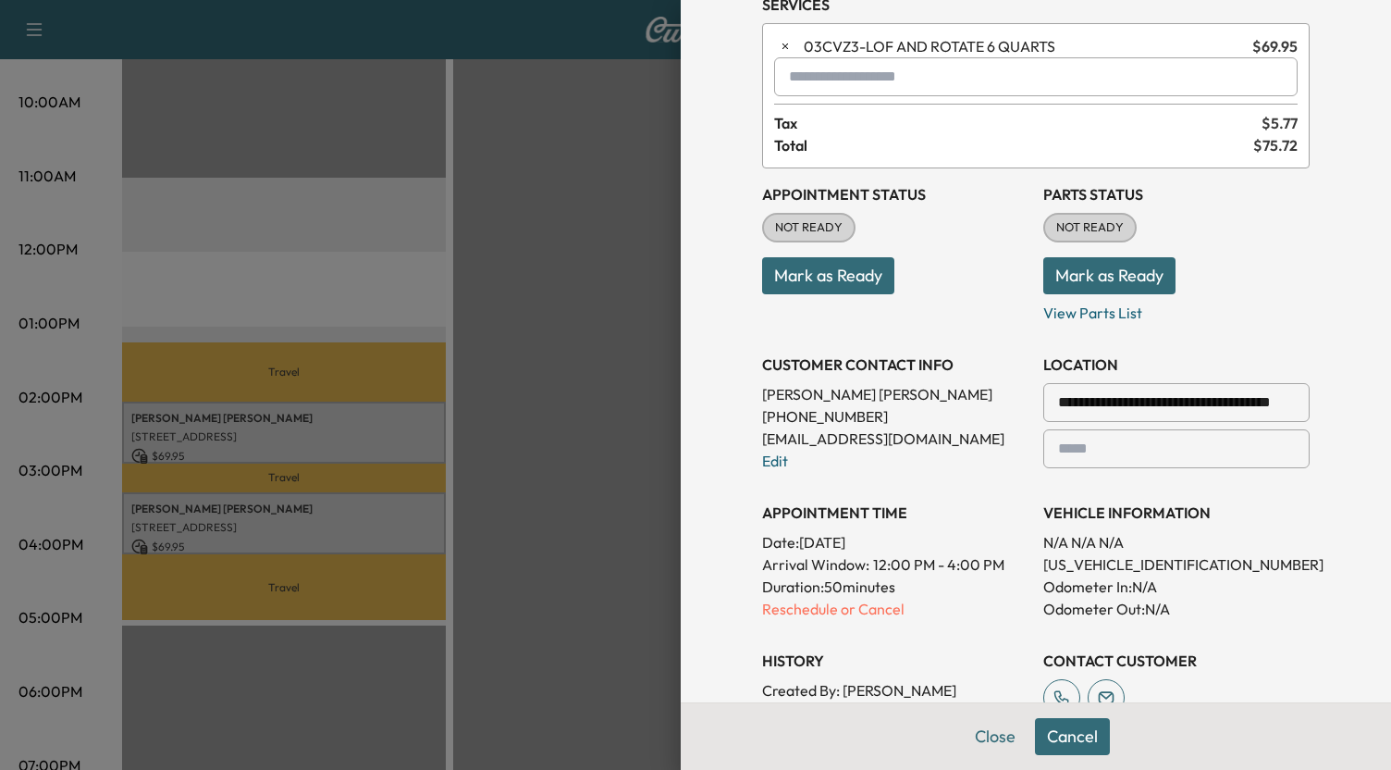
scroll to position [89, 0]
click at [837, 607] on p "Reschedule or Cancel" at bounding box center [895, 608] width 266 height 22
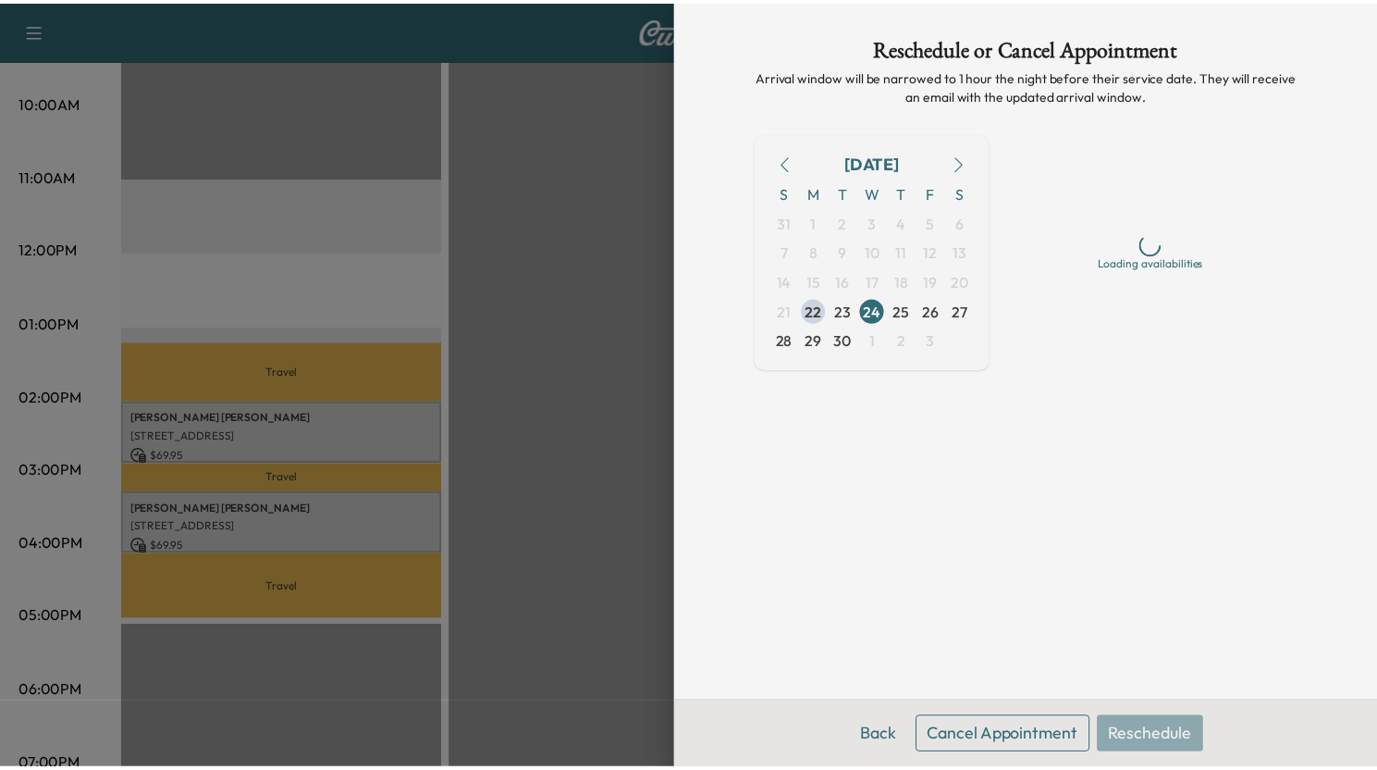
scroll to position [0, 0]
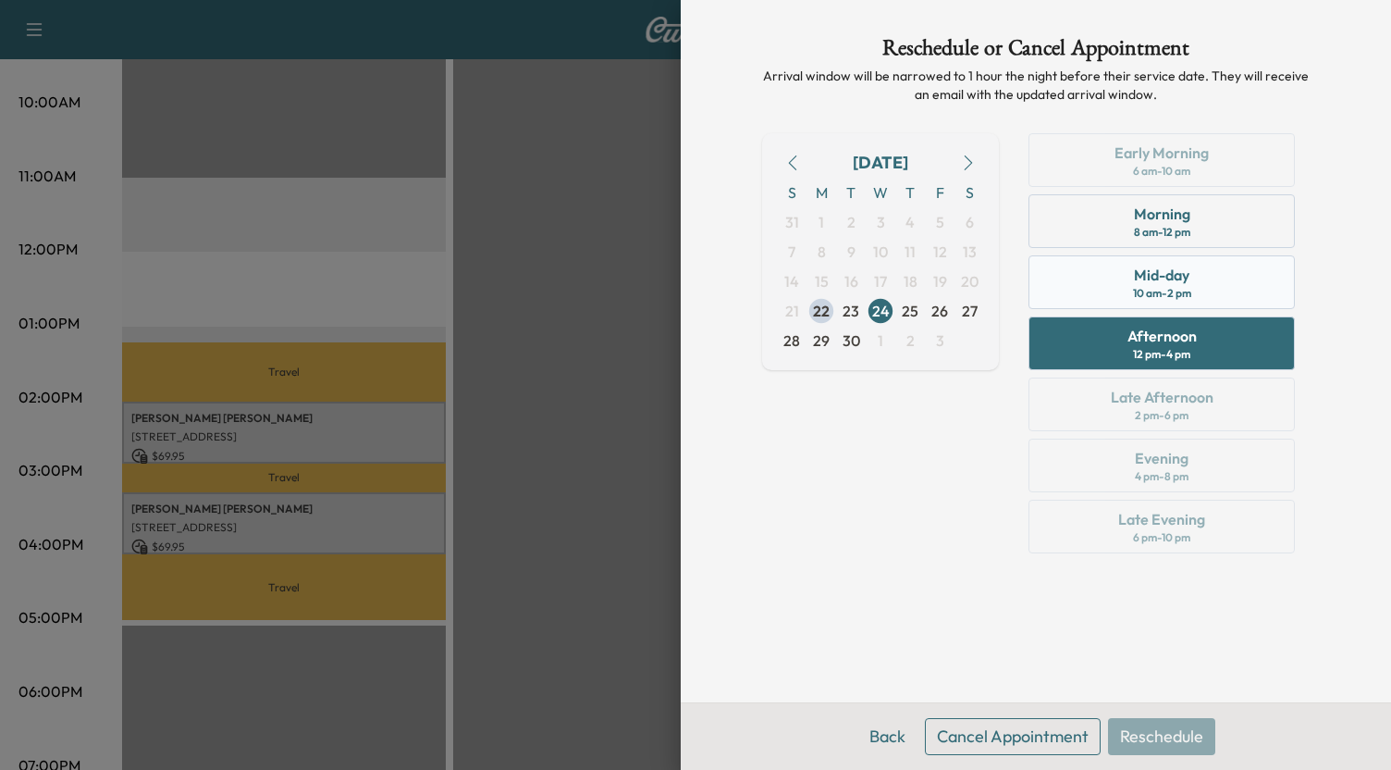
click at [1161, 282] on div "Mid-day" at bounding box center [1162, 275] width 56 height 22
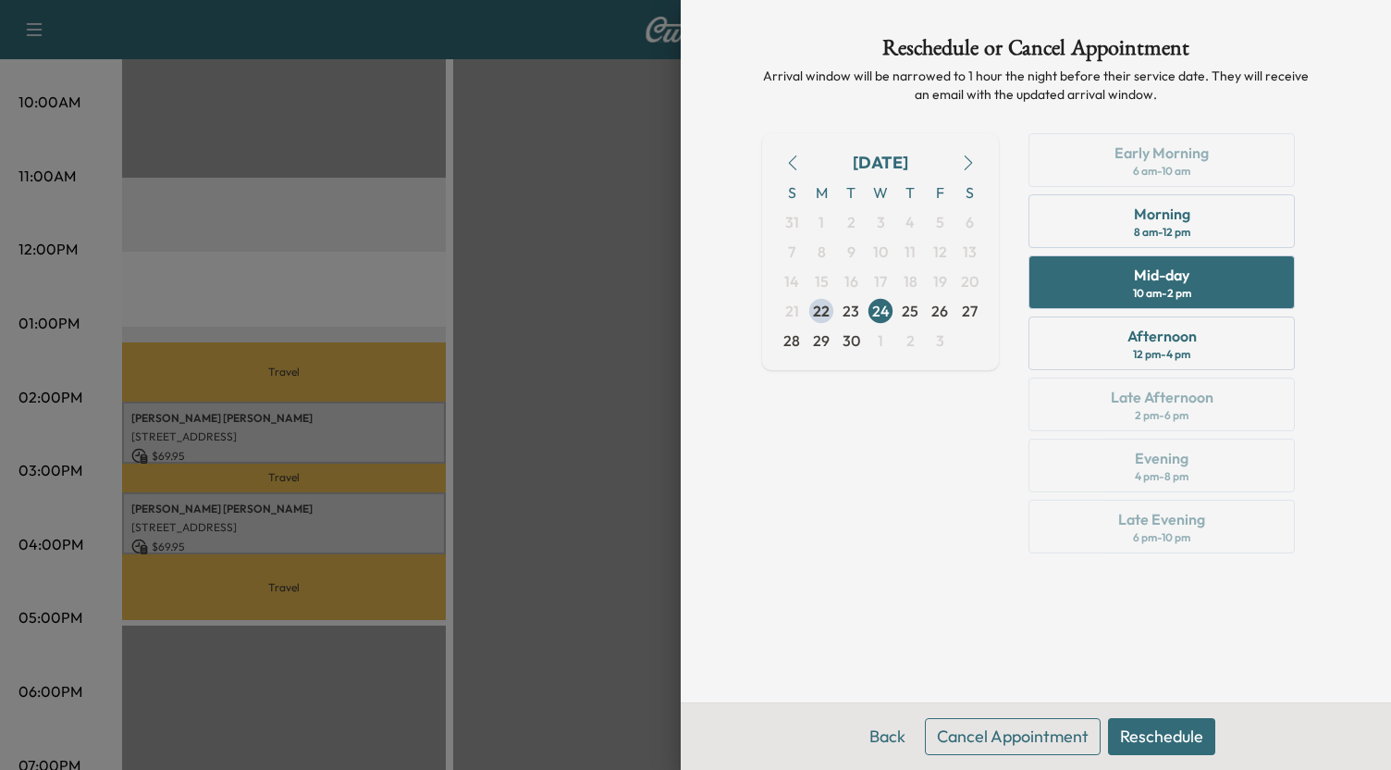
click at [1140, 726] on button "Reschedule" at bounding box center [1161, 736] width 107 height 37
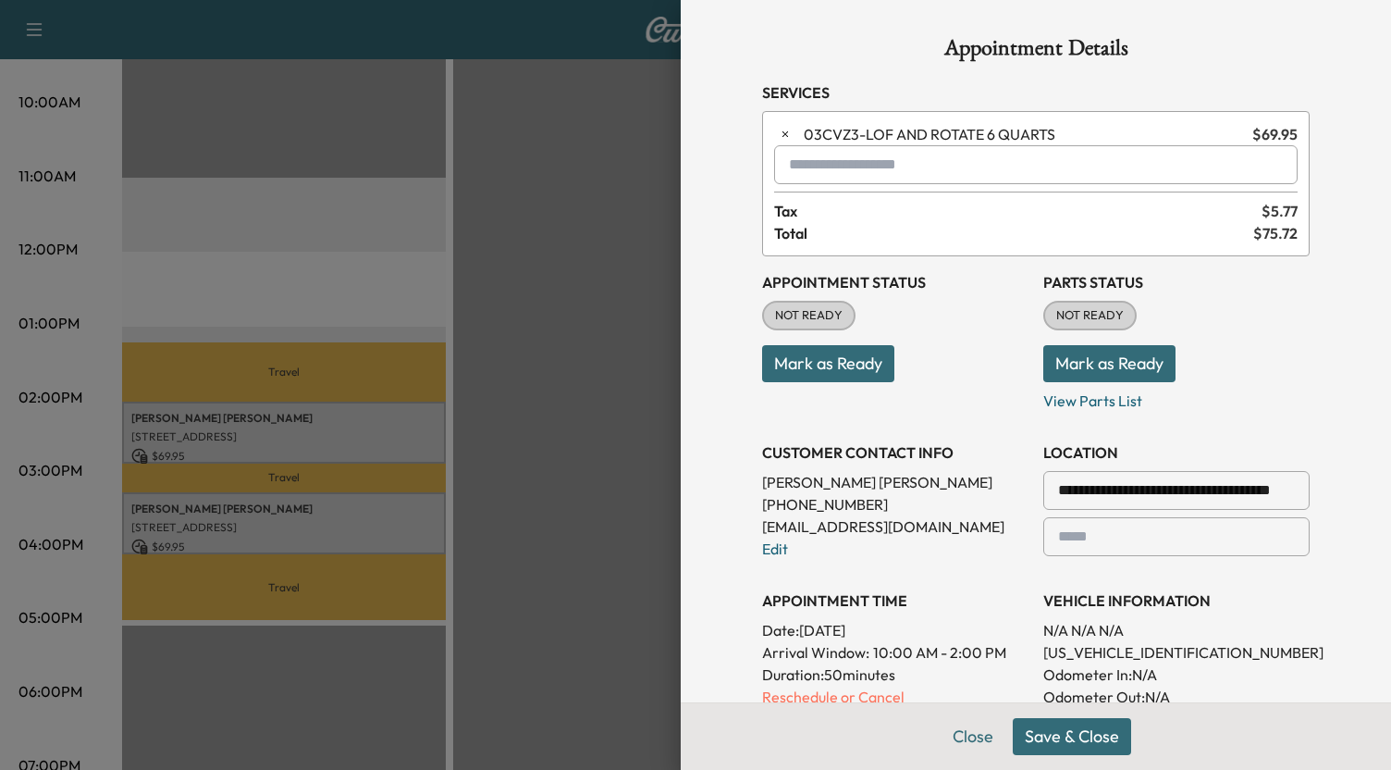
click at [1036, 734] on button "Save & Close" at bounding box center [1072, 736] width 118 height 37
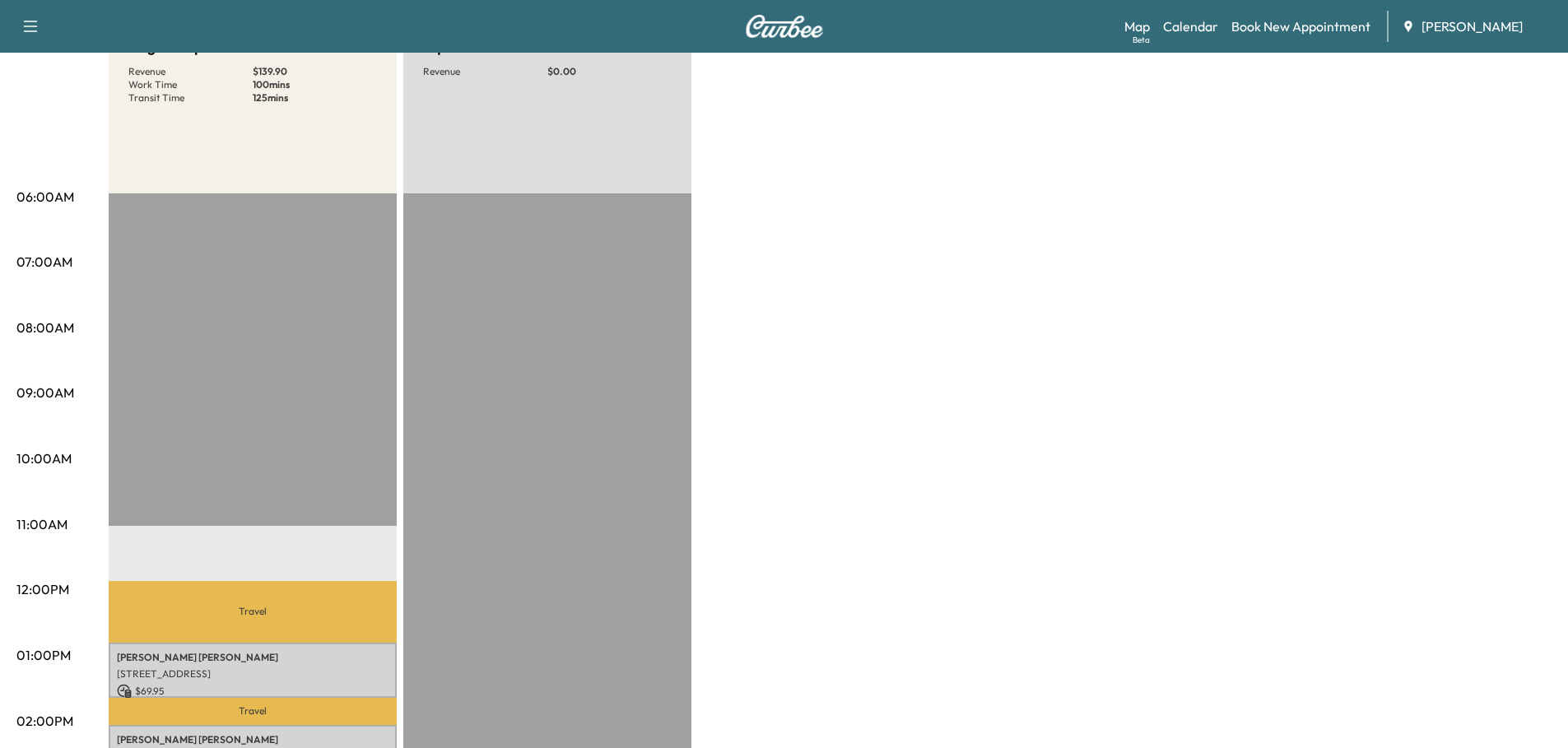
scroll to position [197, 0]
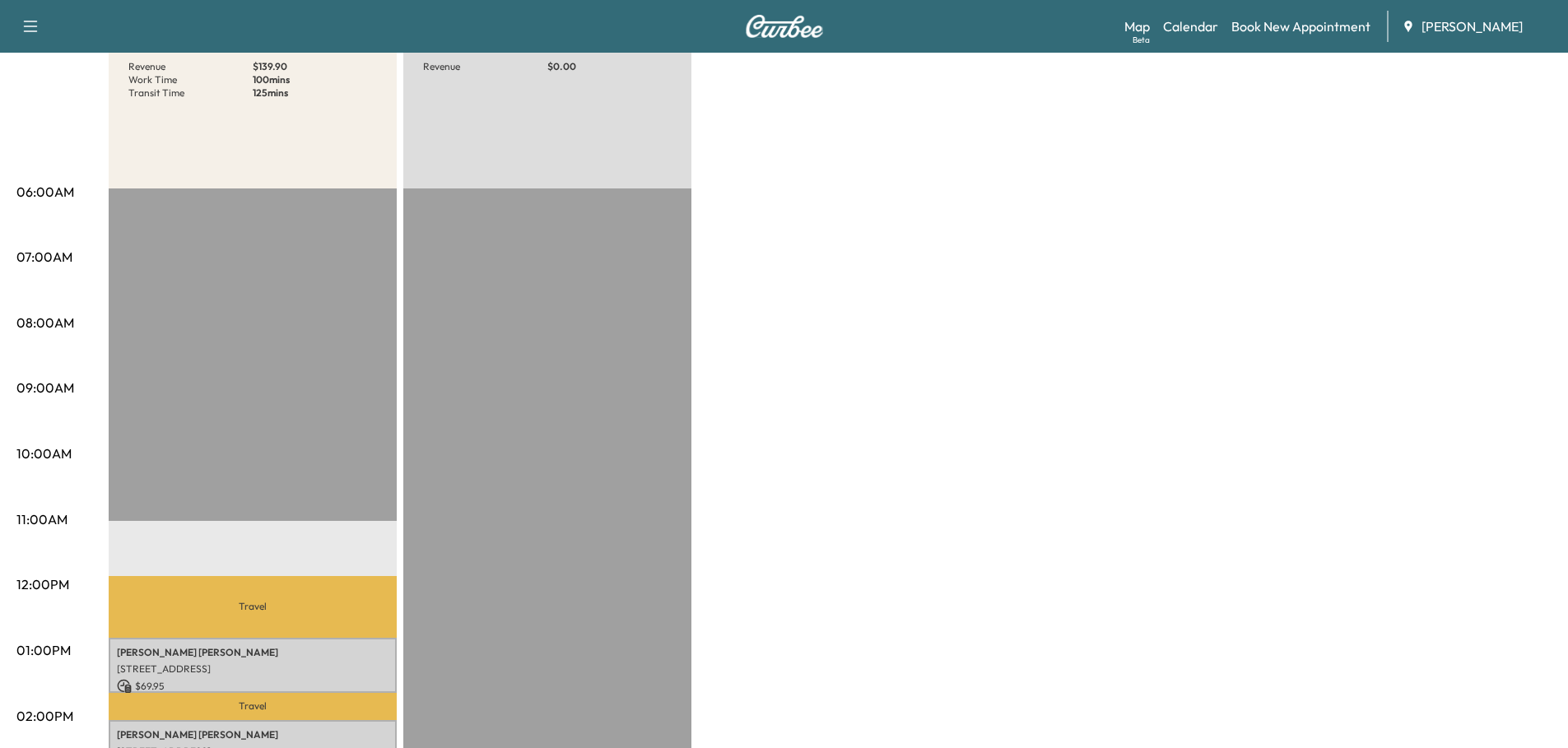
drag, startPoint x: 1580, startPoint y: 786, endPoint x: 649, endPoint y: 347, distance: 1029.3
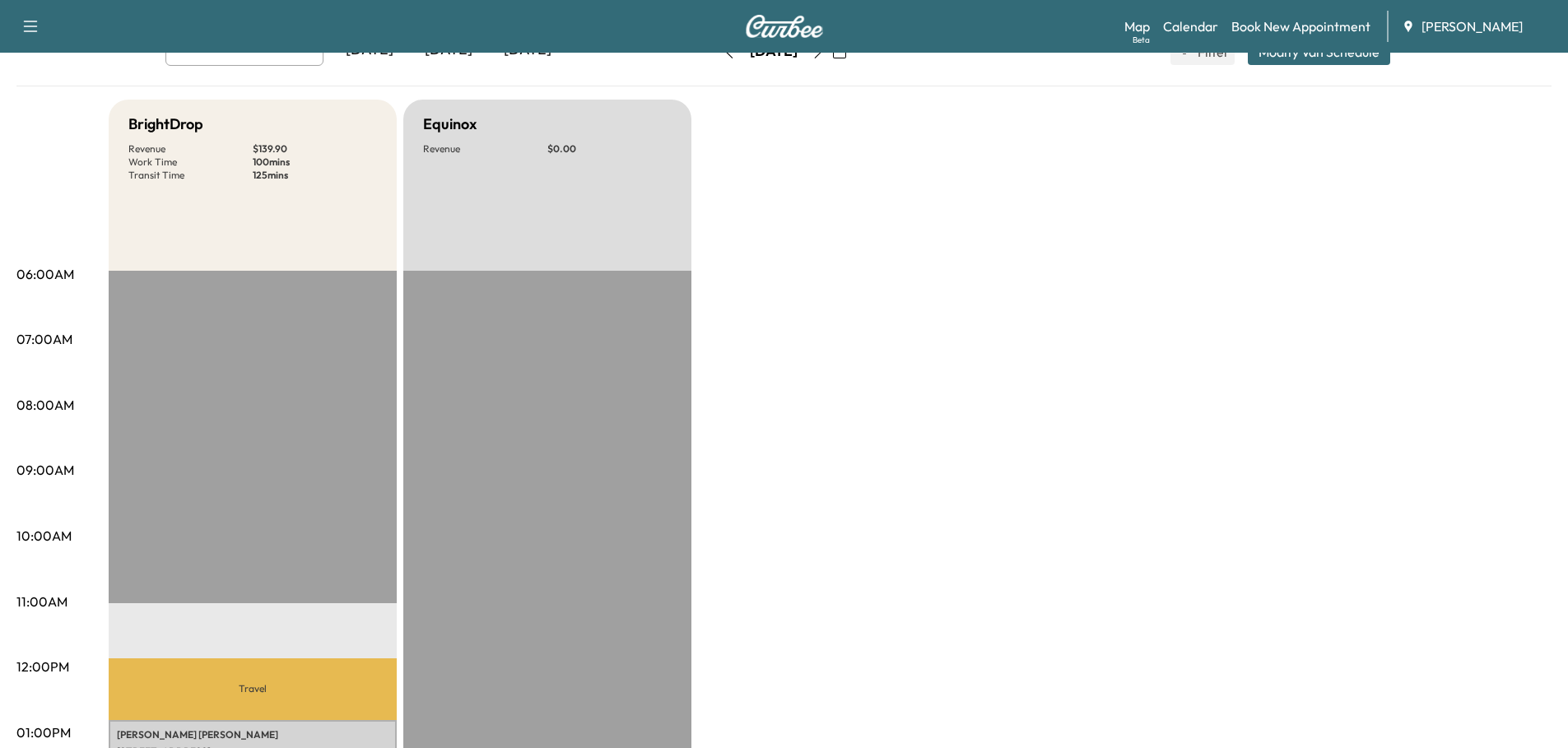
scroll to position [0, 0]
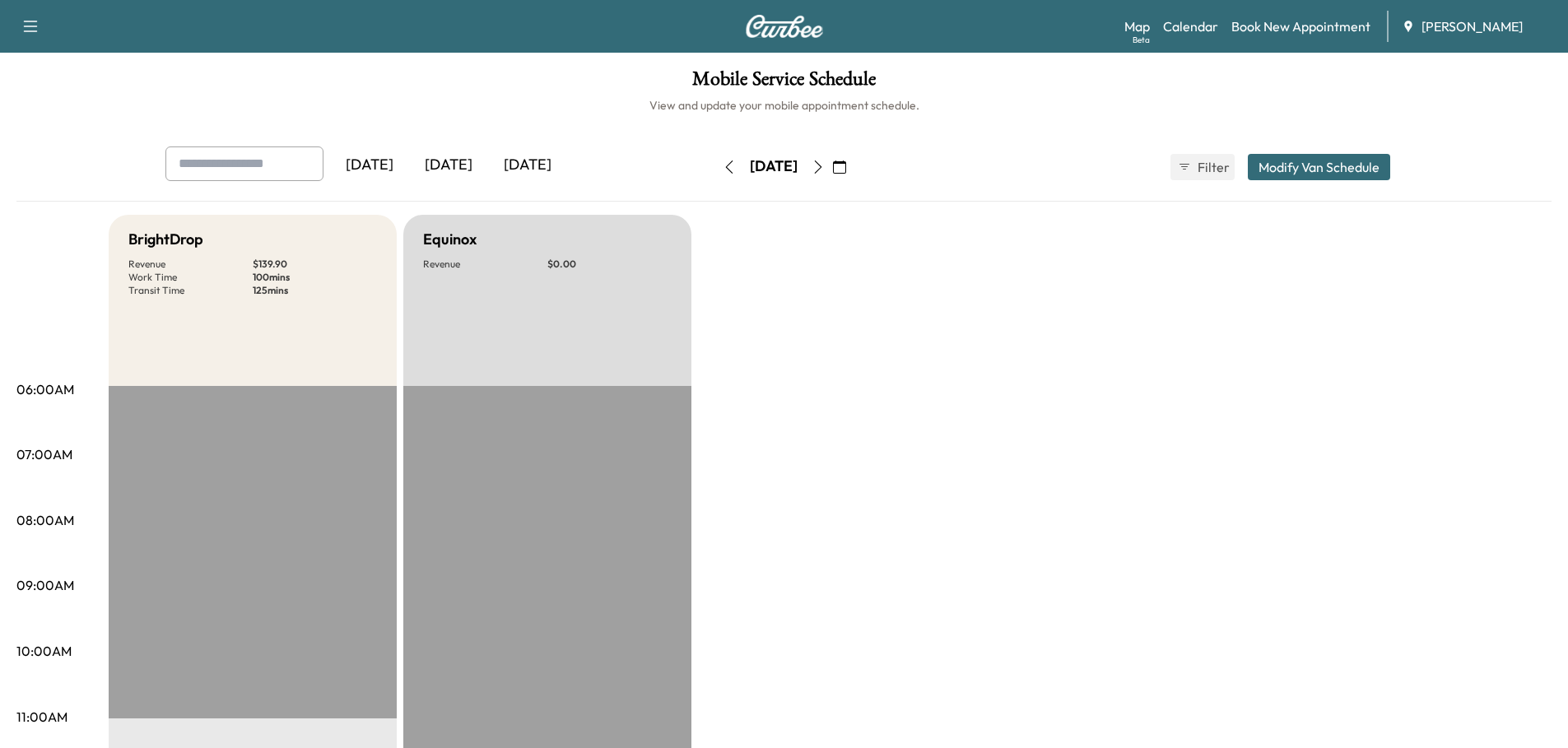
click at [554, 165] on div "[DATE]" at bounding box center [528, 165] width 79 height 38
click at [825, 168] on icon "button" at bounding box center [818, 166] width 13 height 13
click at [725, 162] on icon "button" at bounding box center [729, 166] width 7 height 13
click at [1224, 27] on link "Book New Appointment" at bounding box center [1301, 27] width 139 height 20
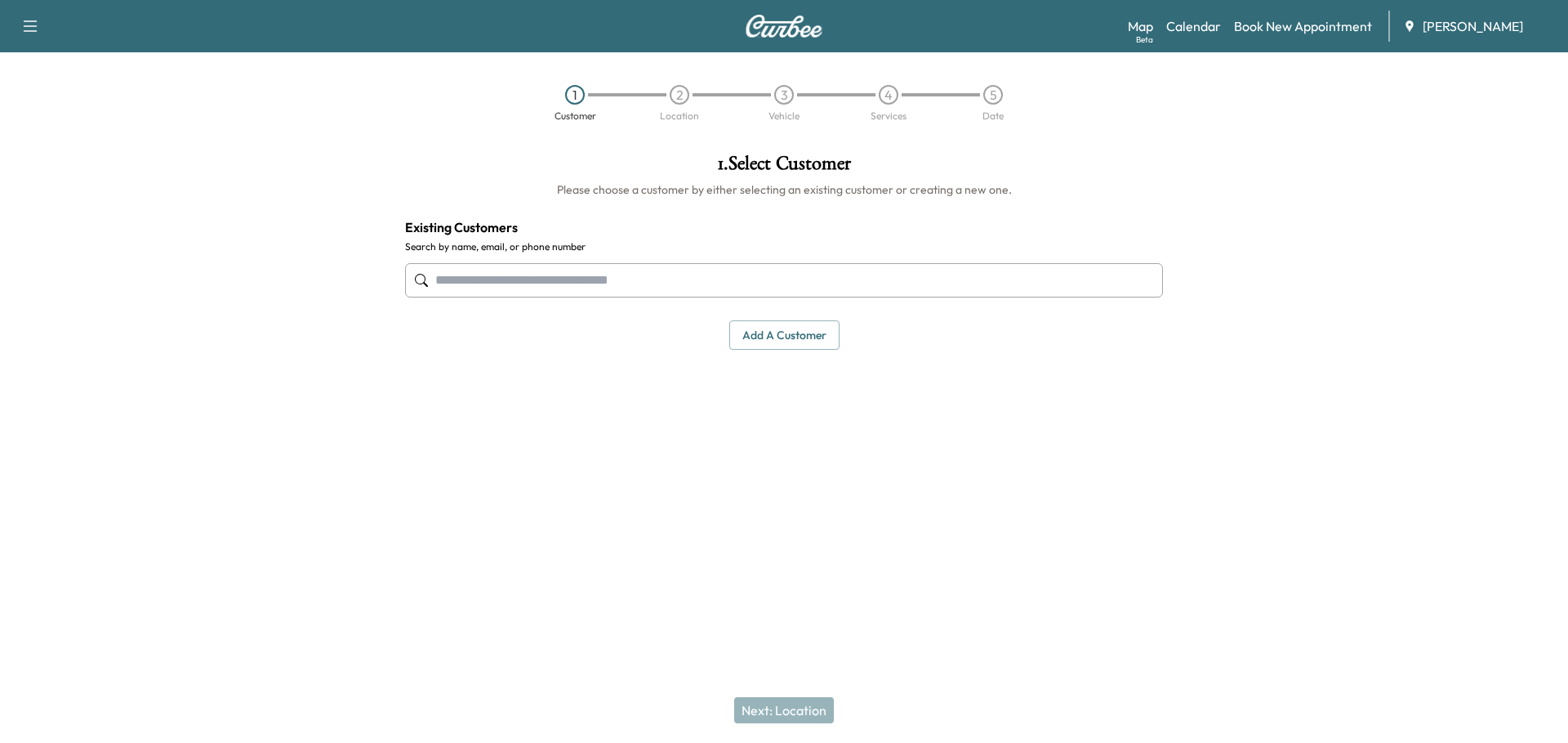
click at [539, 284] on input "text" at bounding box center [784, 280] width 758 height 34
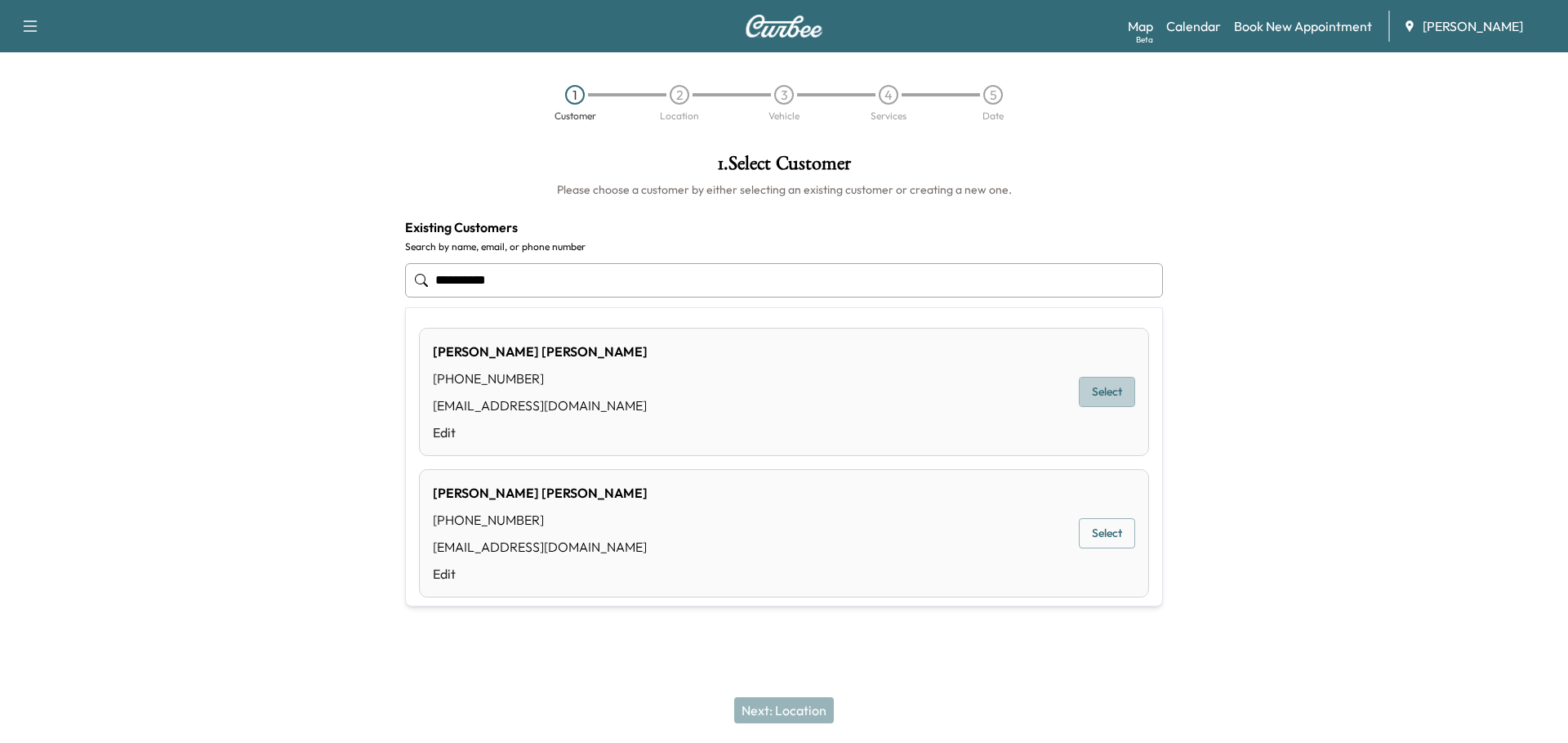
click at [1091, 395] on button "Select" at bounding box center [1107, 391] width 57 height 30
type input "**********"
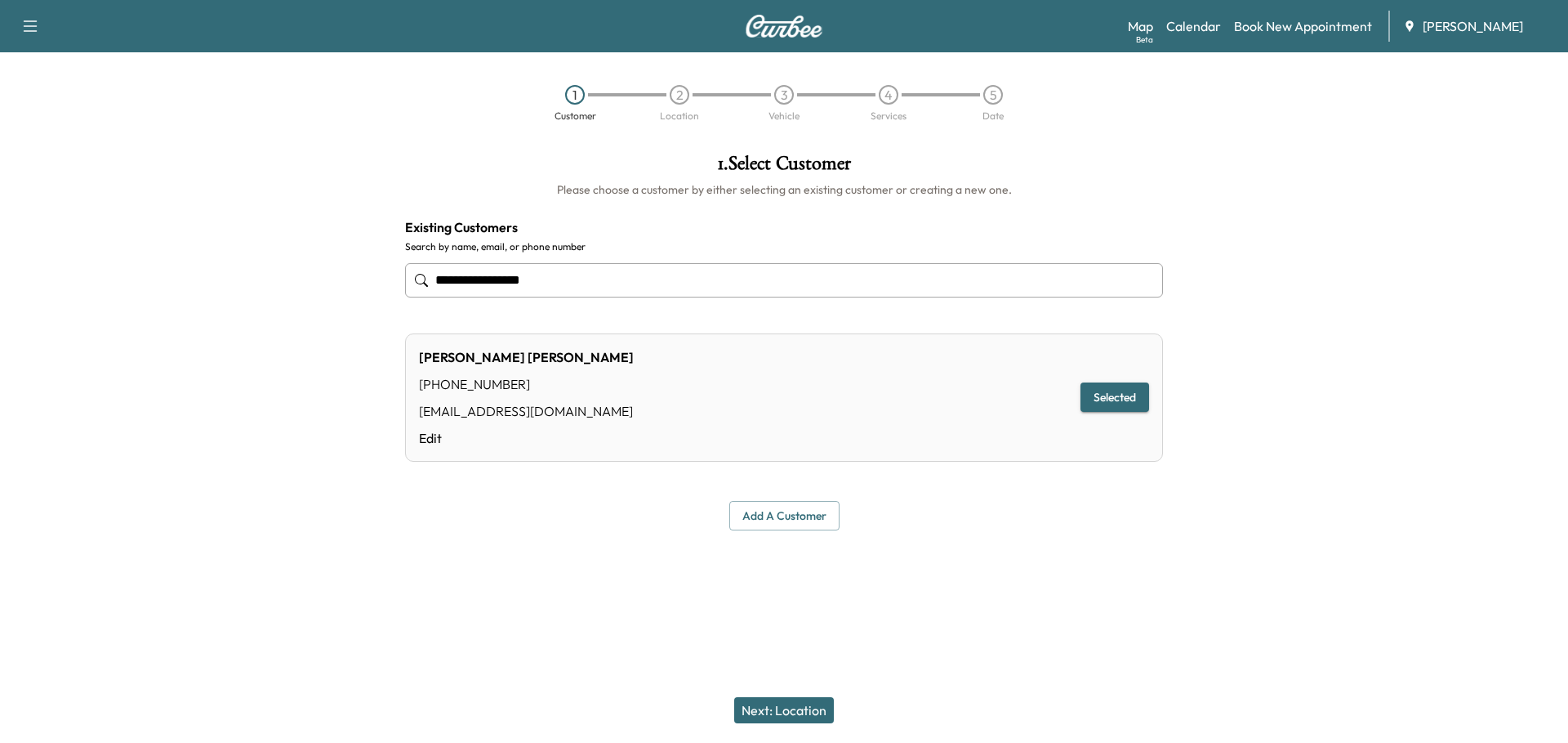
click at [803, 679] on button "Next: Location" at bounding box center [784, 710] width 100 height 27
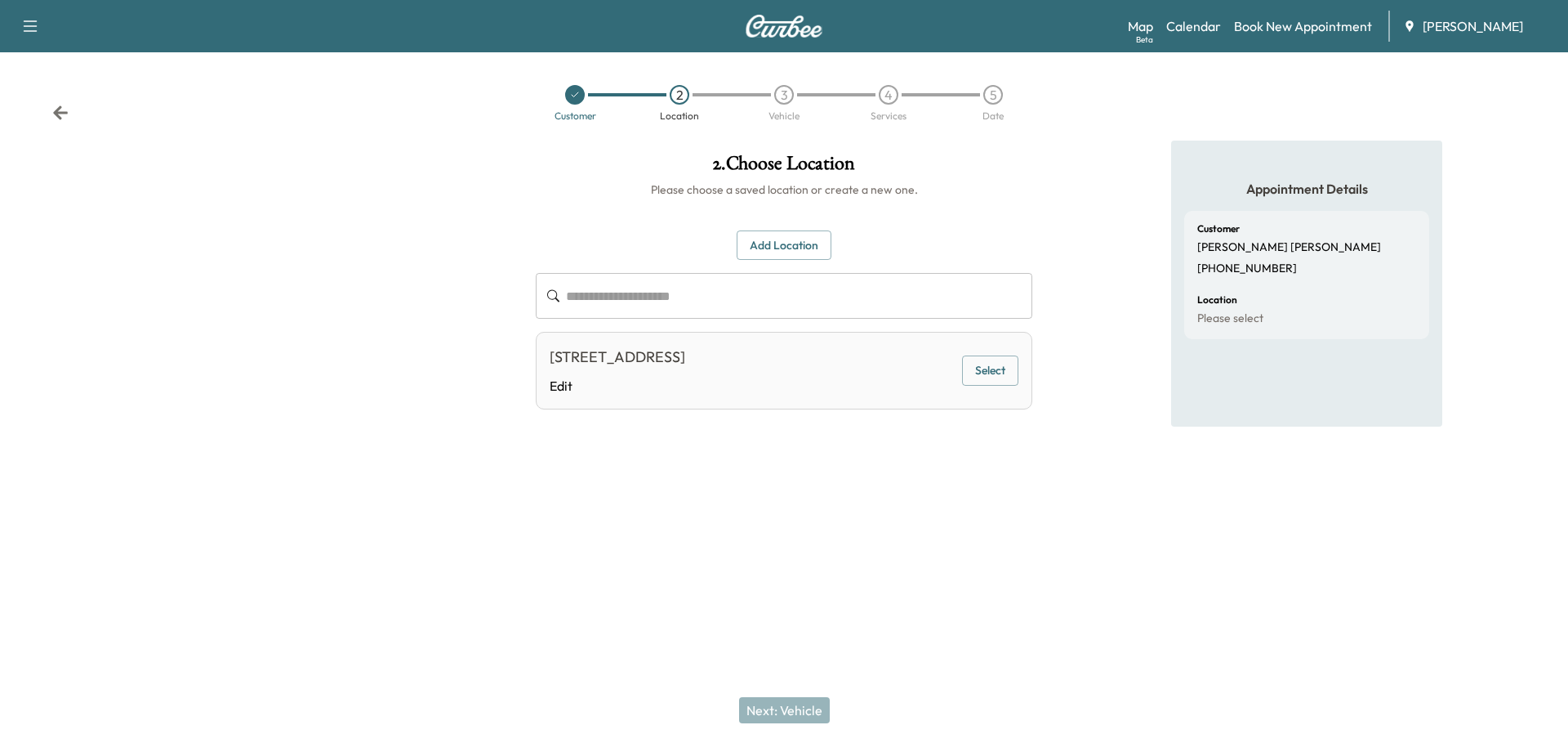
click at [994, 368] on button "Select" at bounding box center [991, 370] width 57 height 30
click at [802, 679] on button "Next: Vehicle" at bounding box center [784, 710] width 91 height 27
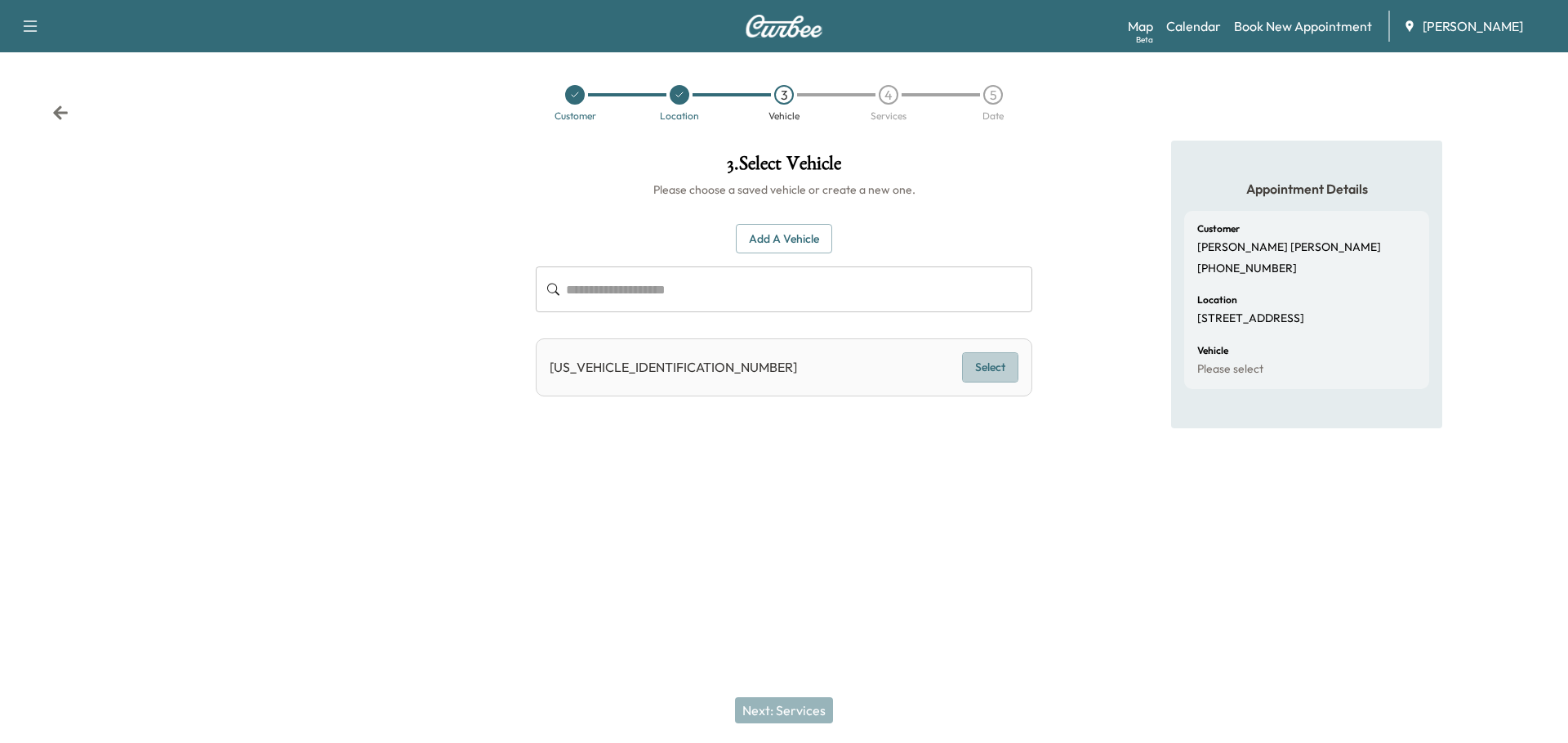
click at [997, 372] on button "Select" at bounding box center [991, 368] width 57 height 30
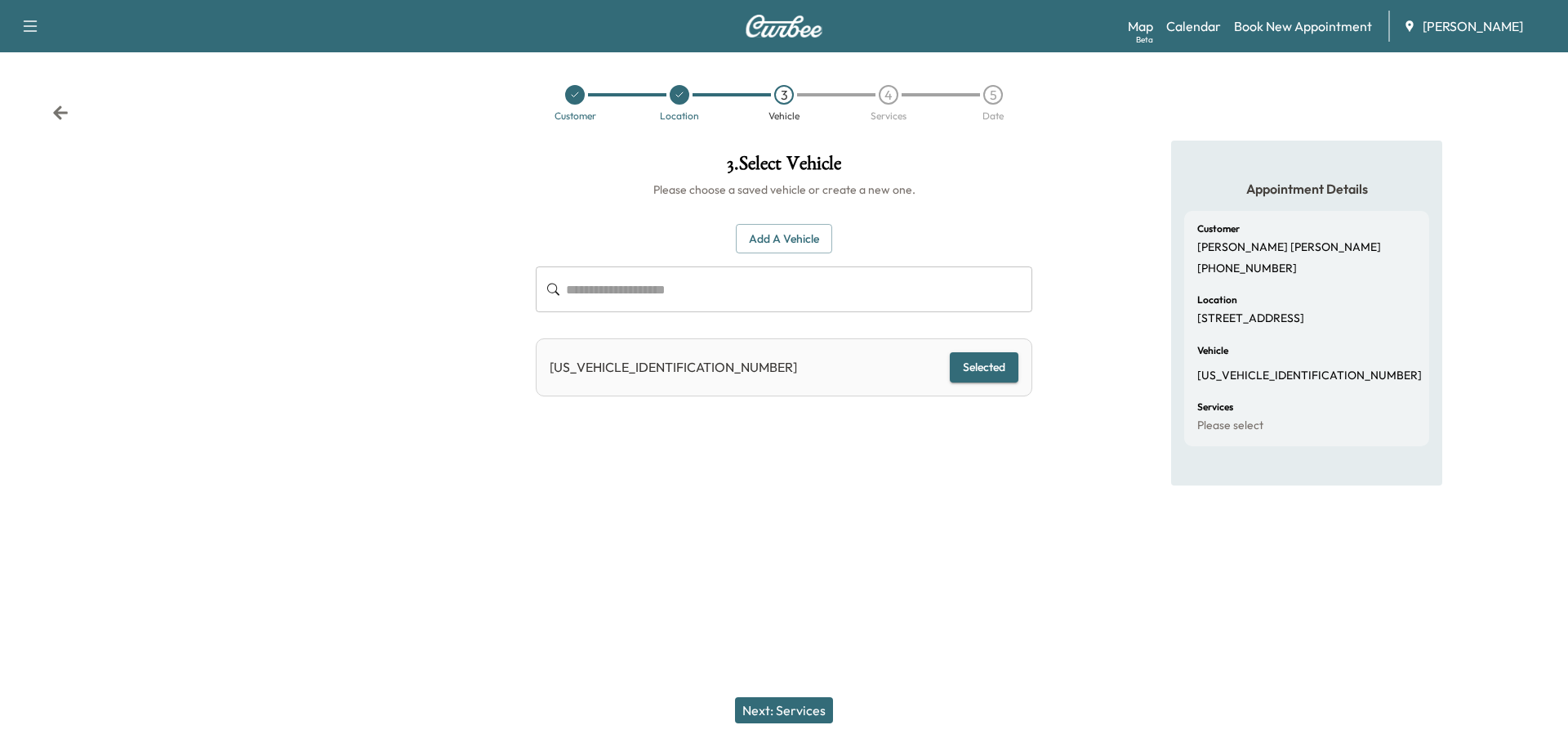
click at [810, 679] on button "Next: Services" at bounding box center [784, 710] width 98 height 27
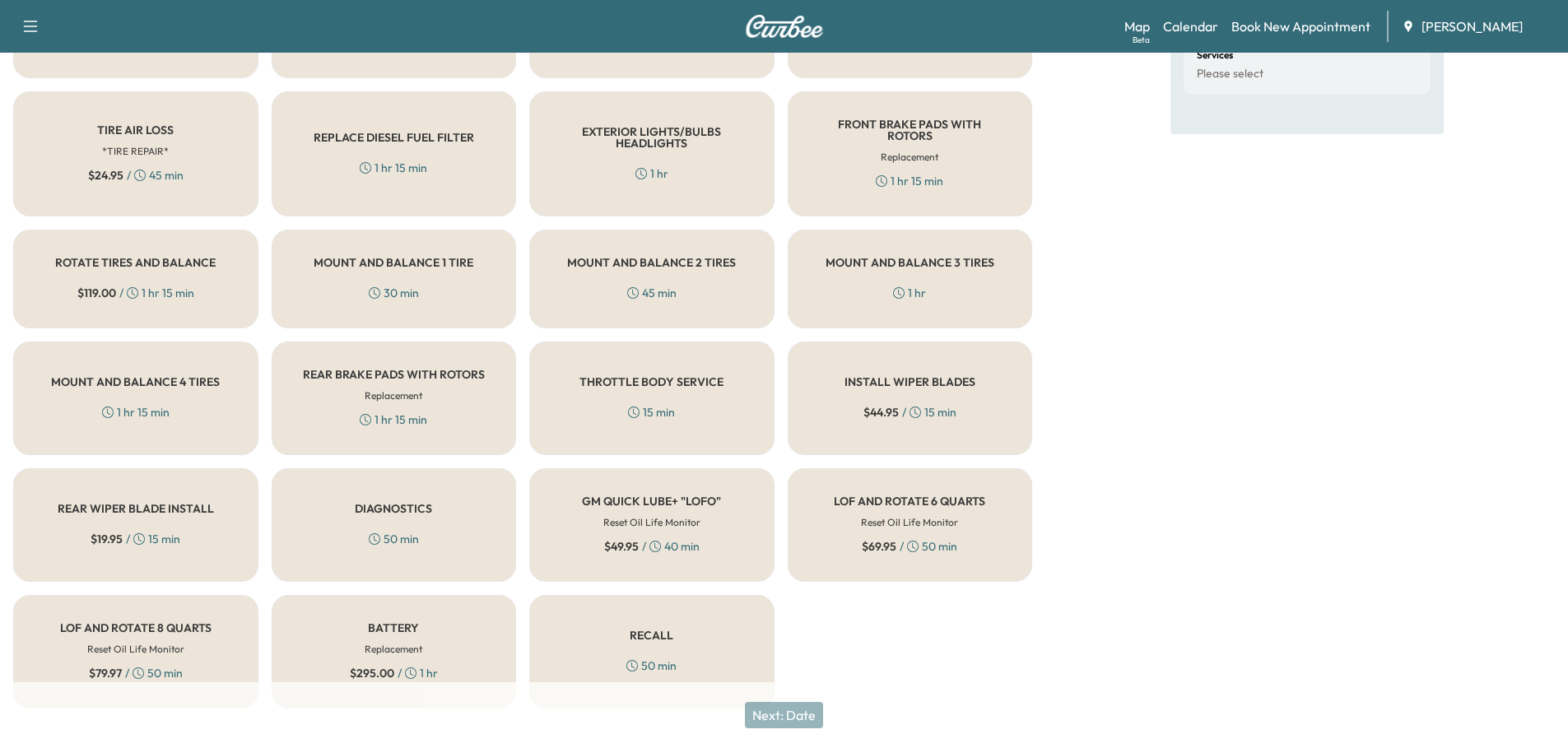
scroll to position [369, 0]
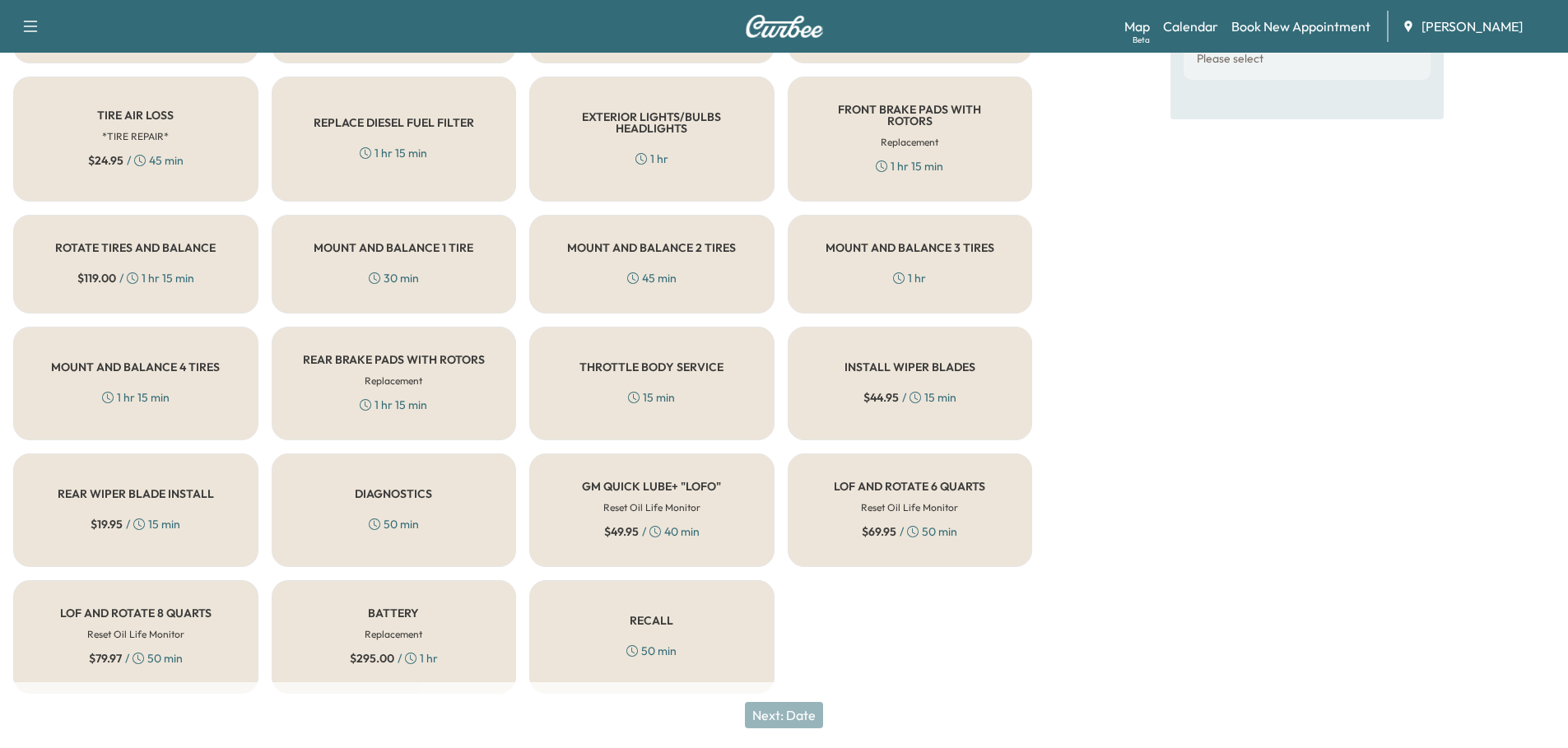
click at [914, 500] on h6 "Reset Oil Life Monitor" at bounding box center [909, 507] width 97 height 15
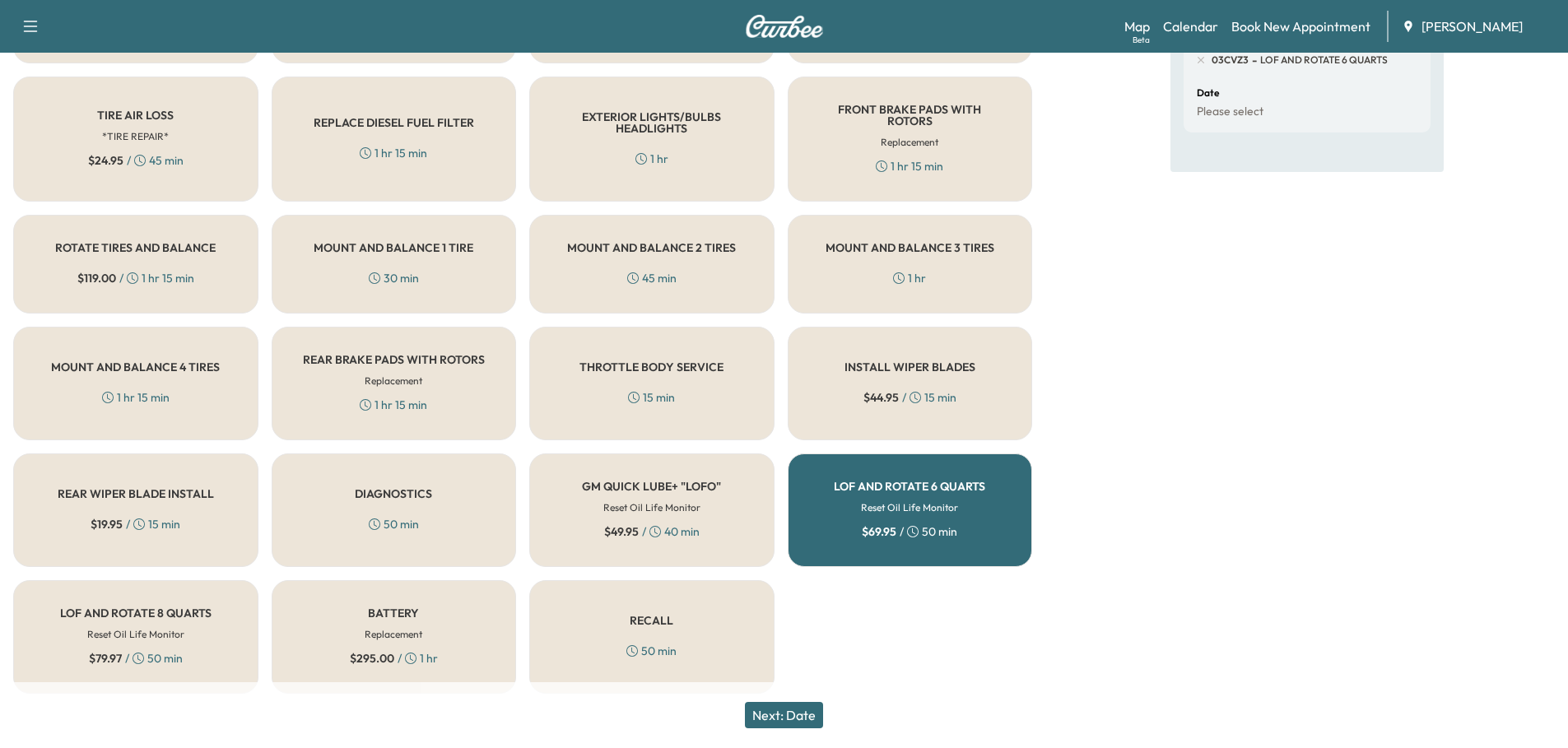
click at [785, 684] on button "Next: Date" at bounding box center [784, 715] width 78 height 27
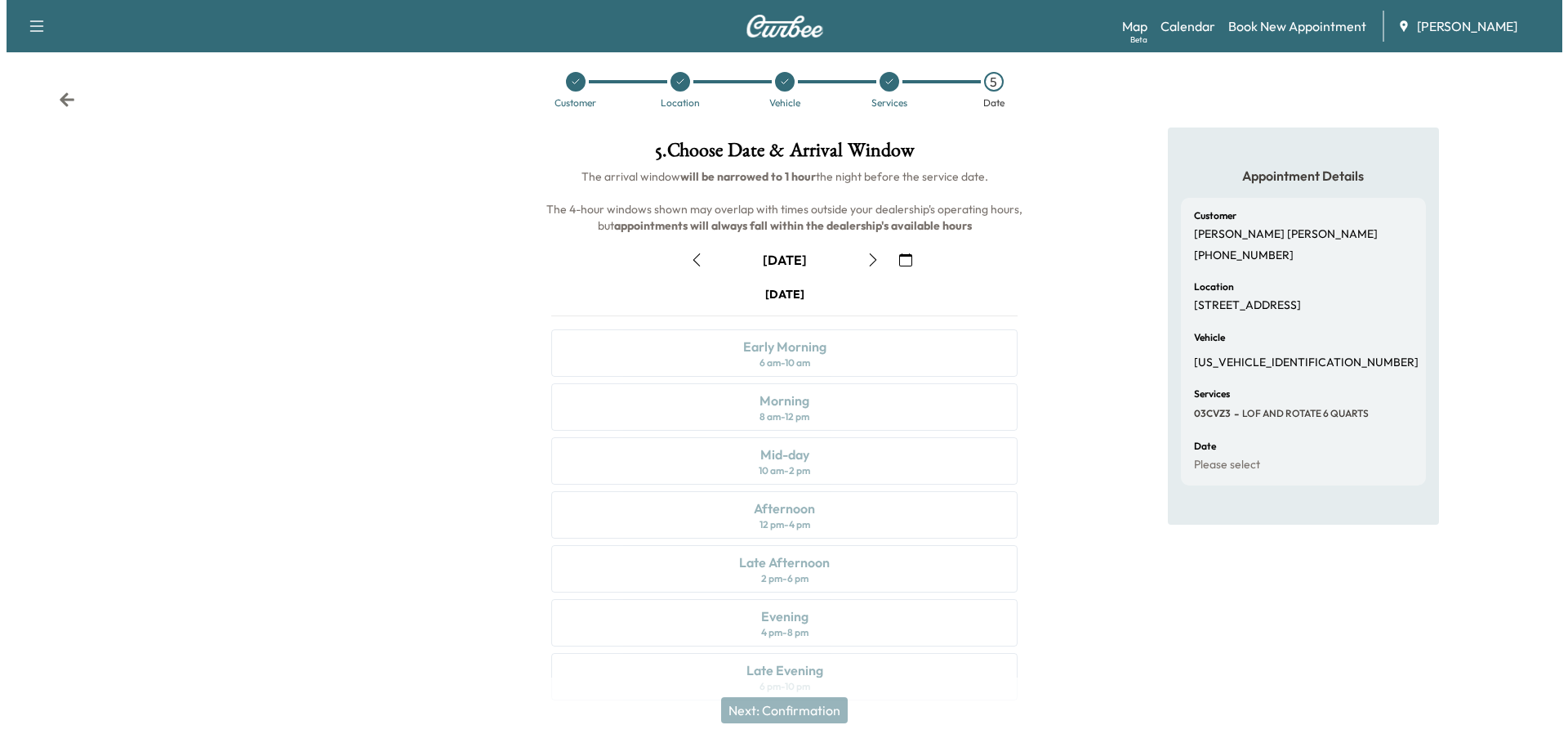
scroll to position [0, 0]
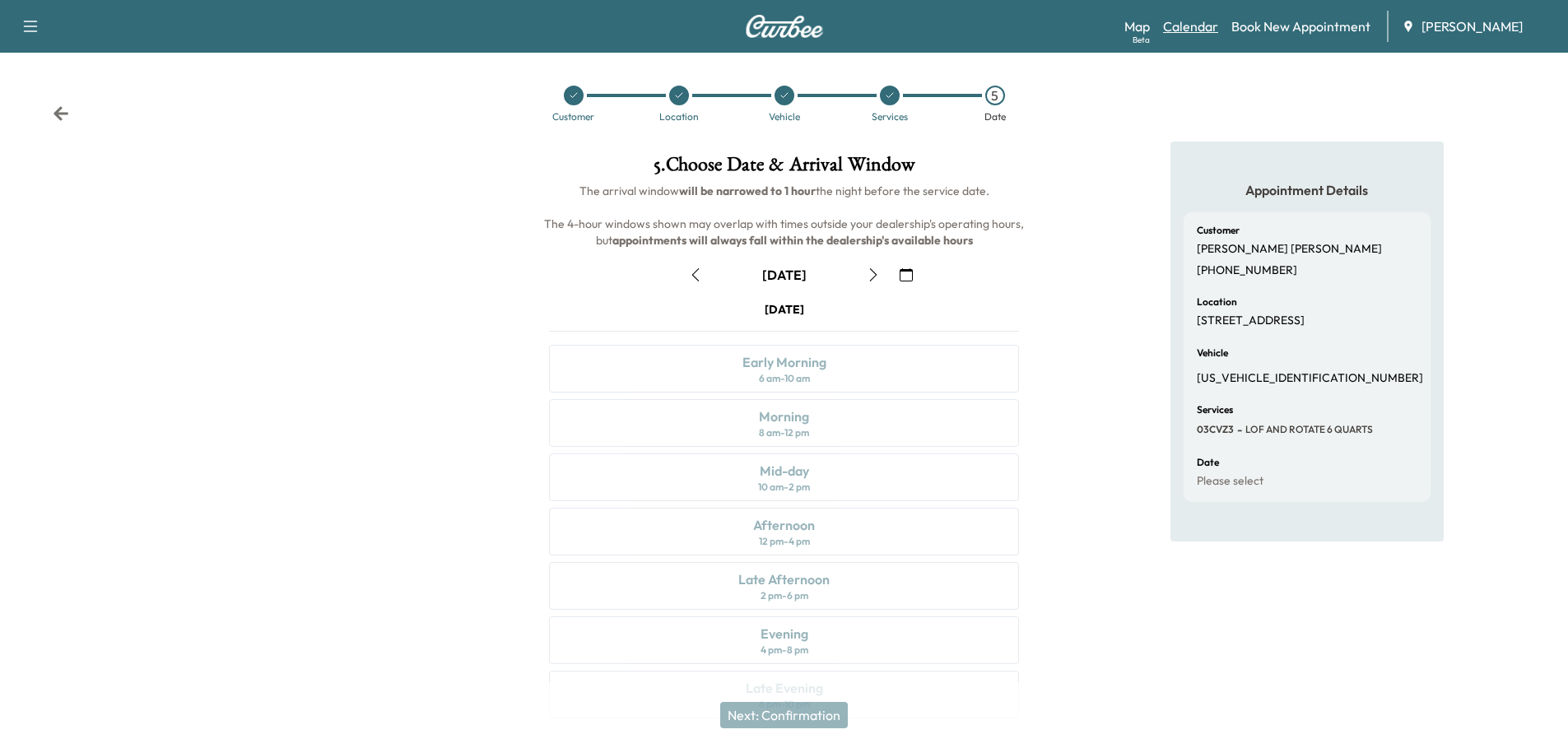
click at [1202, 26] on link "Calendar" at bounding box center [1191, 27] width 55 height 20
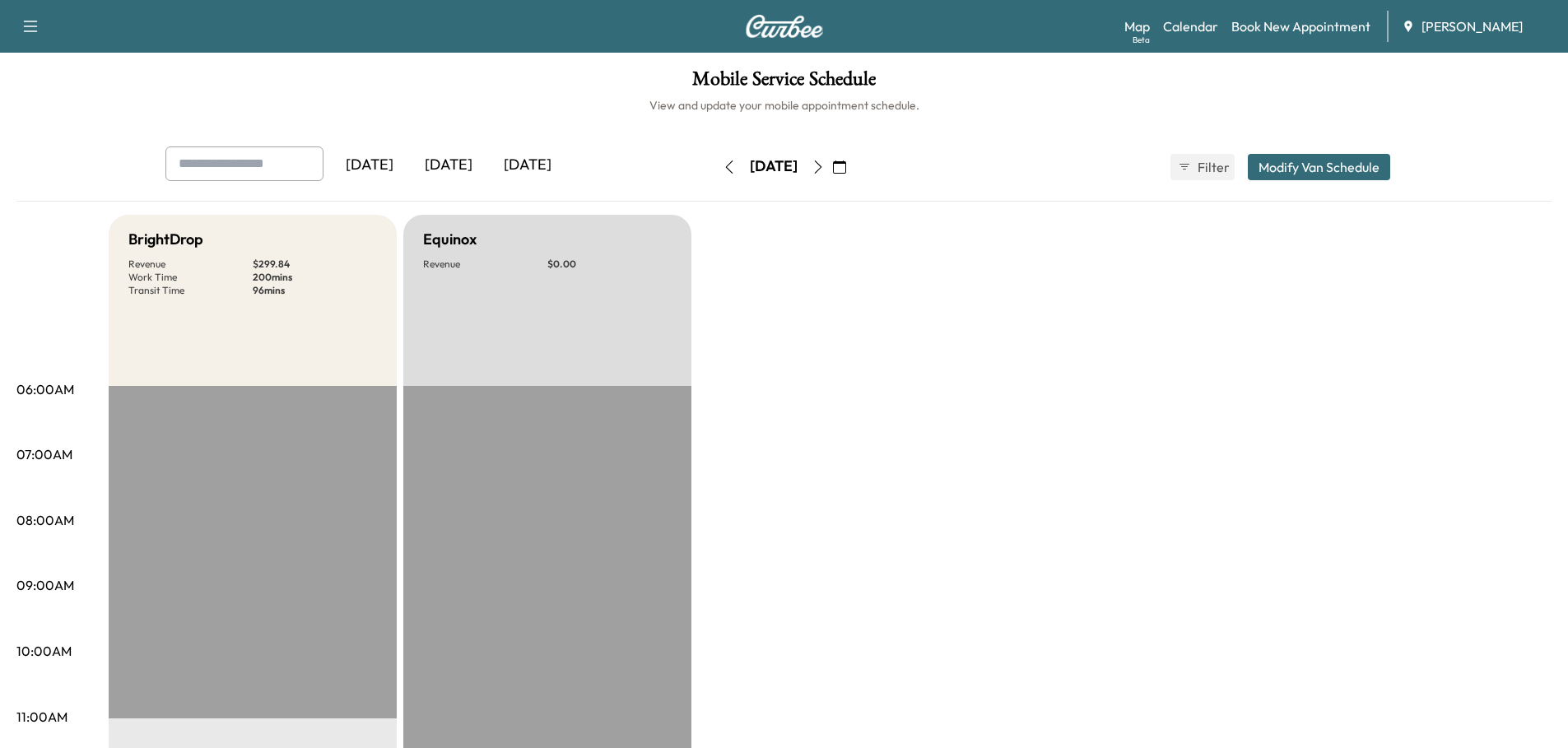
click at [1224, 159] on button "Modify Van Schedule" at bounding box center [1319, 167] width 142 height 27
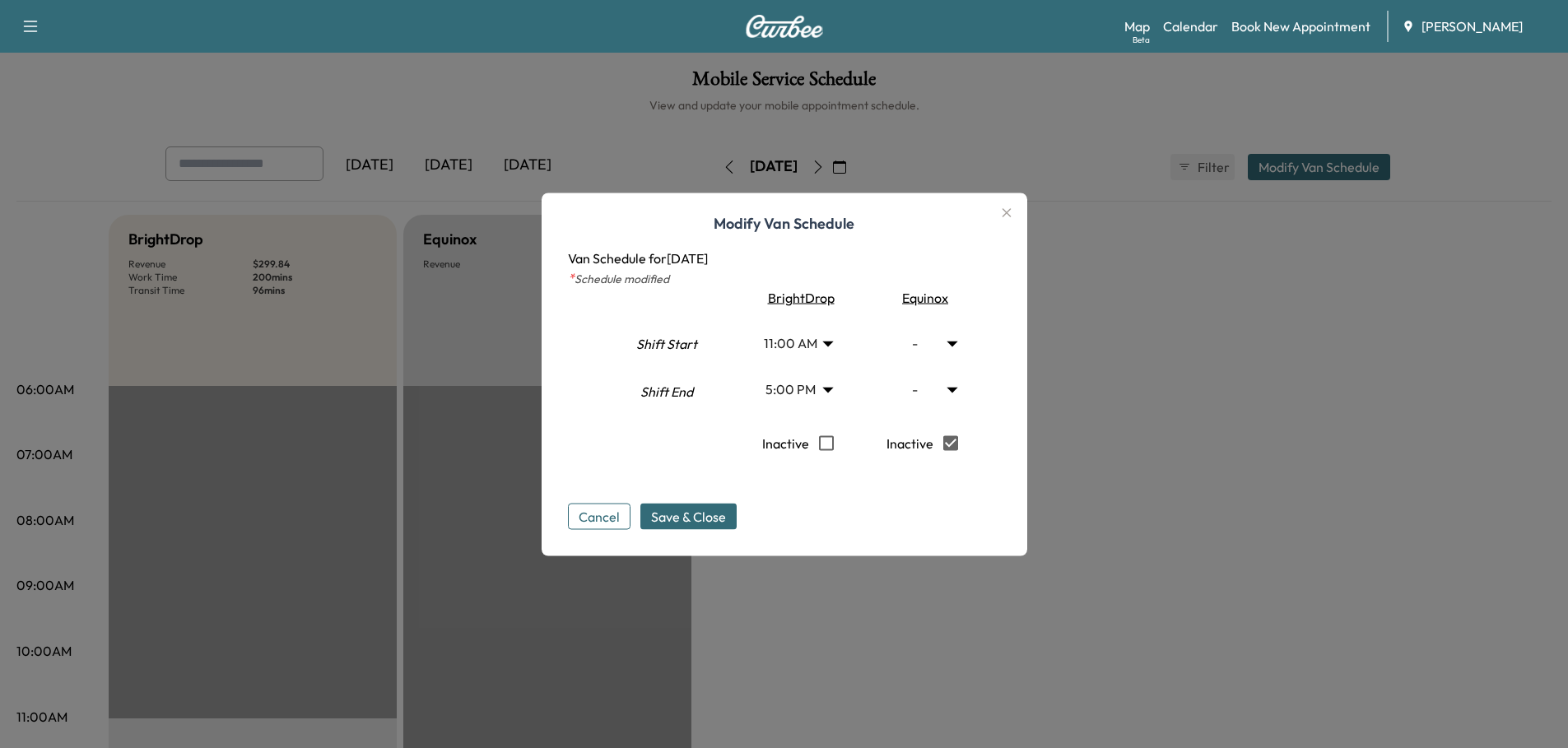
click at [1011, 210] on icon "button" at bounding box center [1006, 213] width 20 height 20
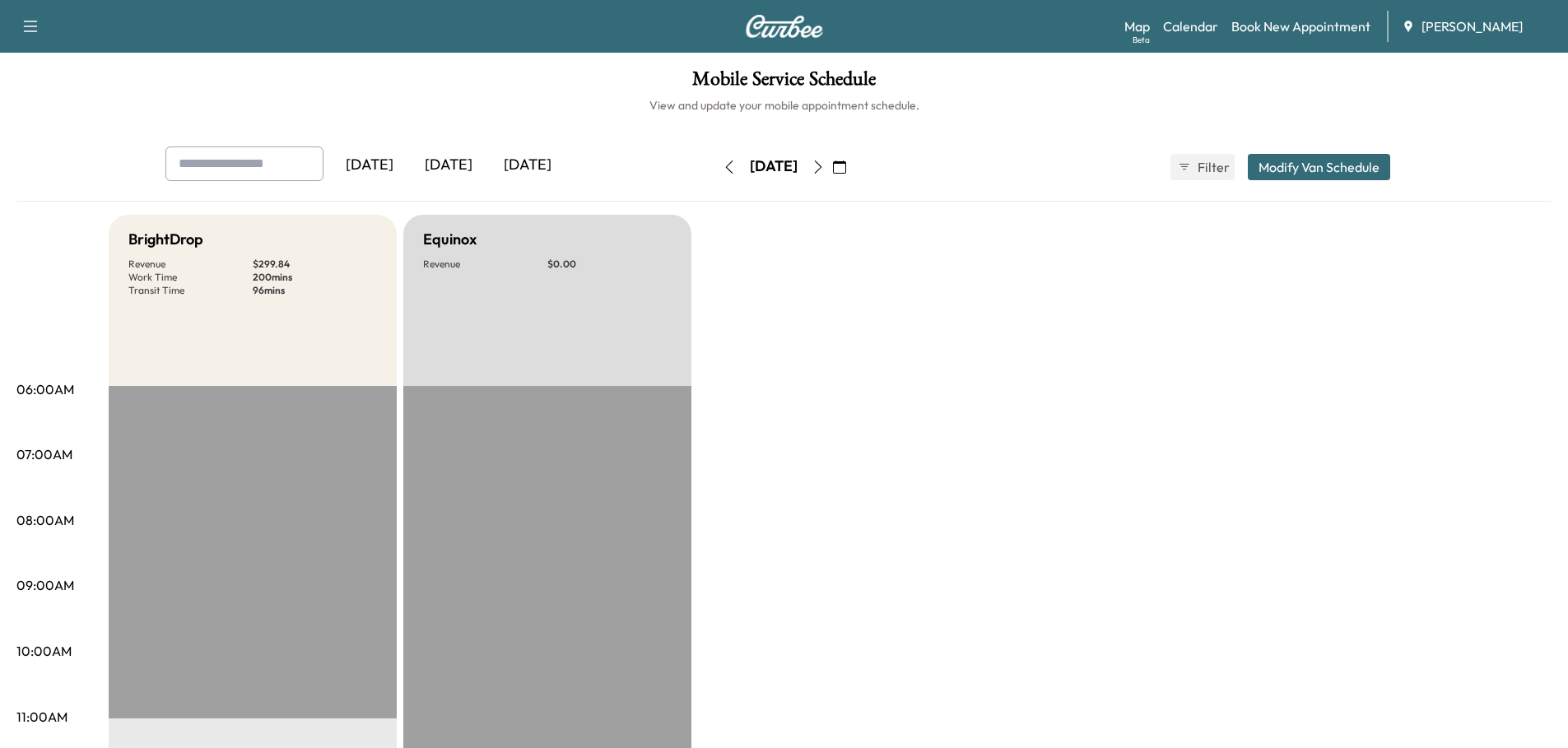
click at [825, 165] on icon "button" at bounding box center [818, 166] width 13 height 13
click at [1224, 164] on button "Modify Van Schedule" at bounding box center [1319, 167] width 142 height 27
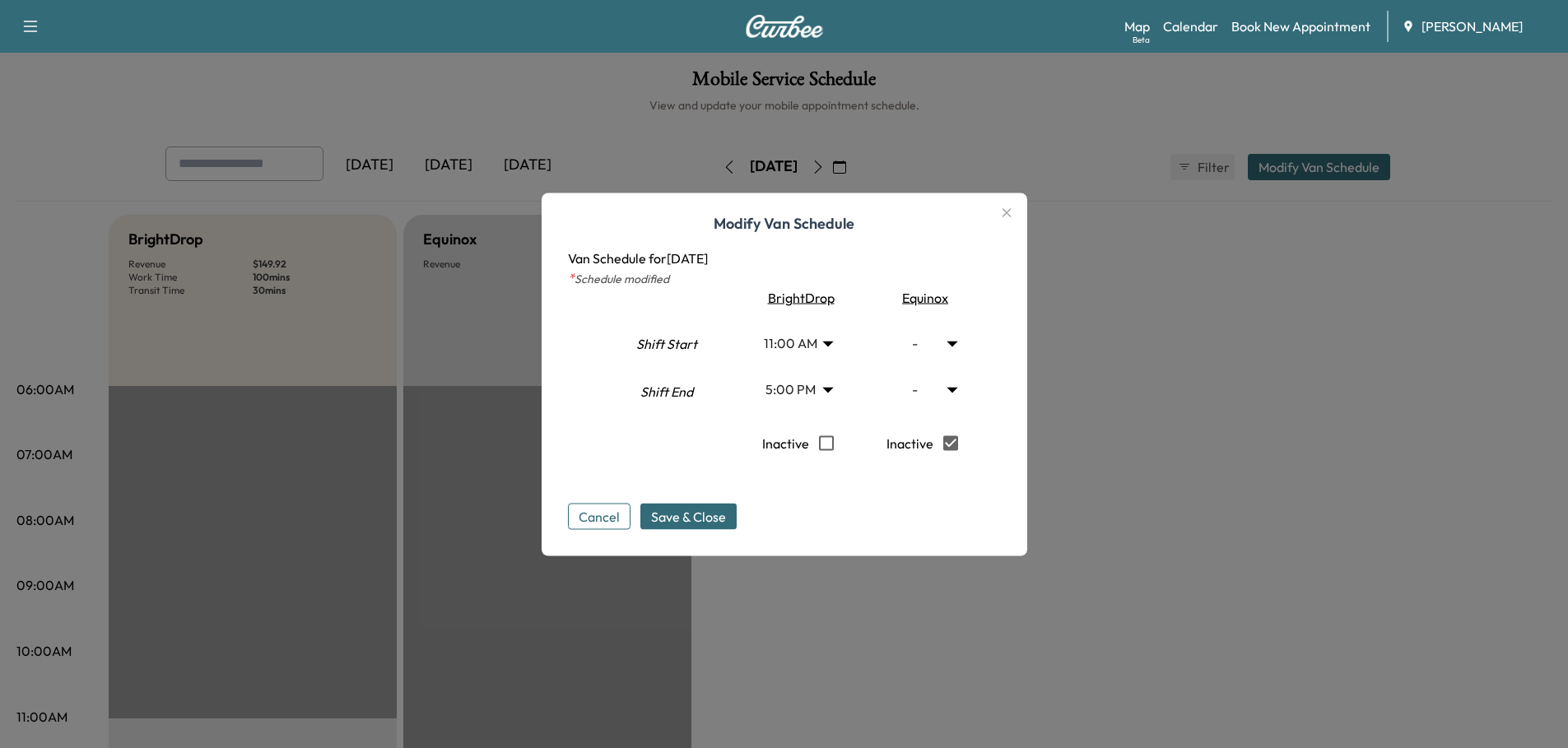
click at [836, 340] on body "Support Log Out Map Beta Calendar Book New Appointment Ray Chevrolet Mobile Ser…" at bounding box center [784, 374] width 1568 height 748
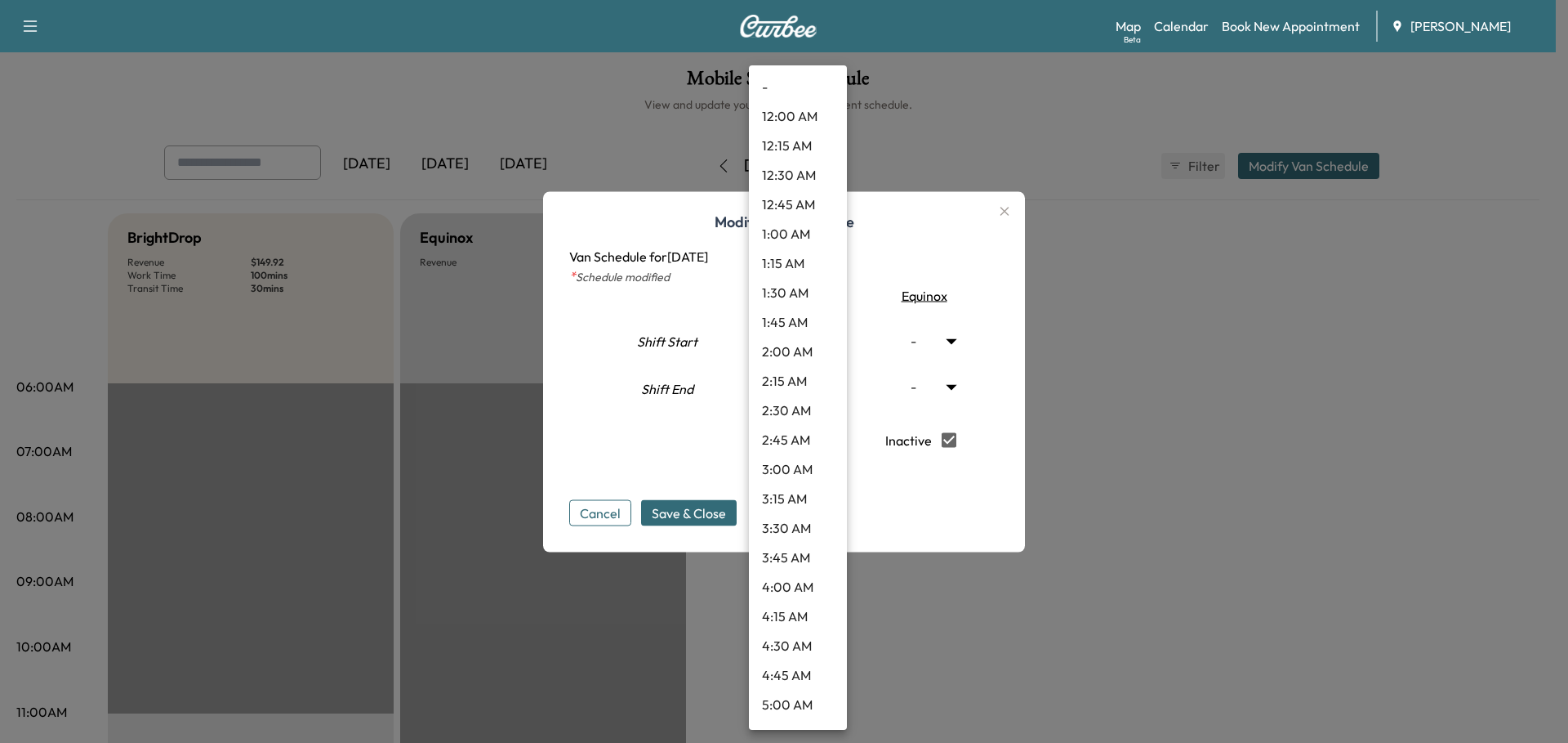
scroll to position [1013, 0]
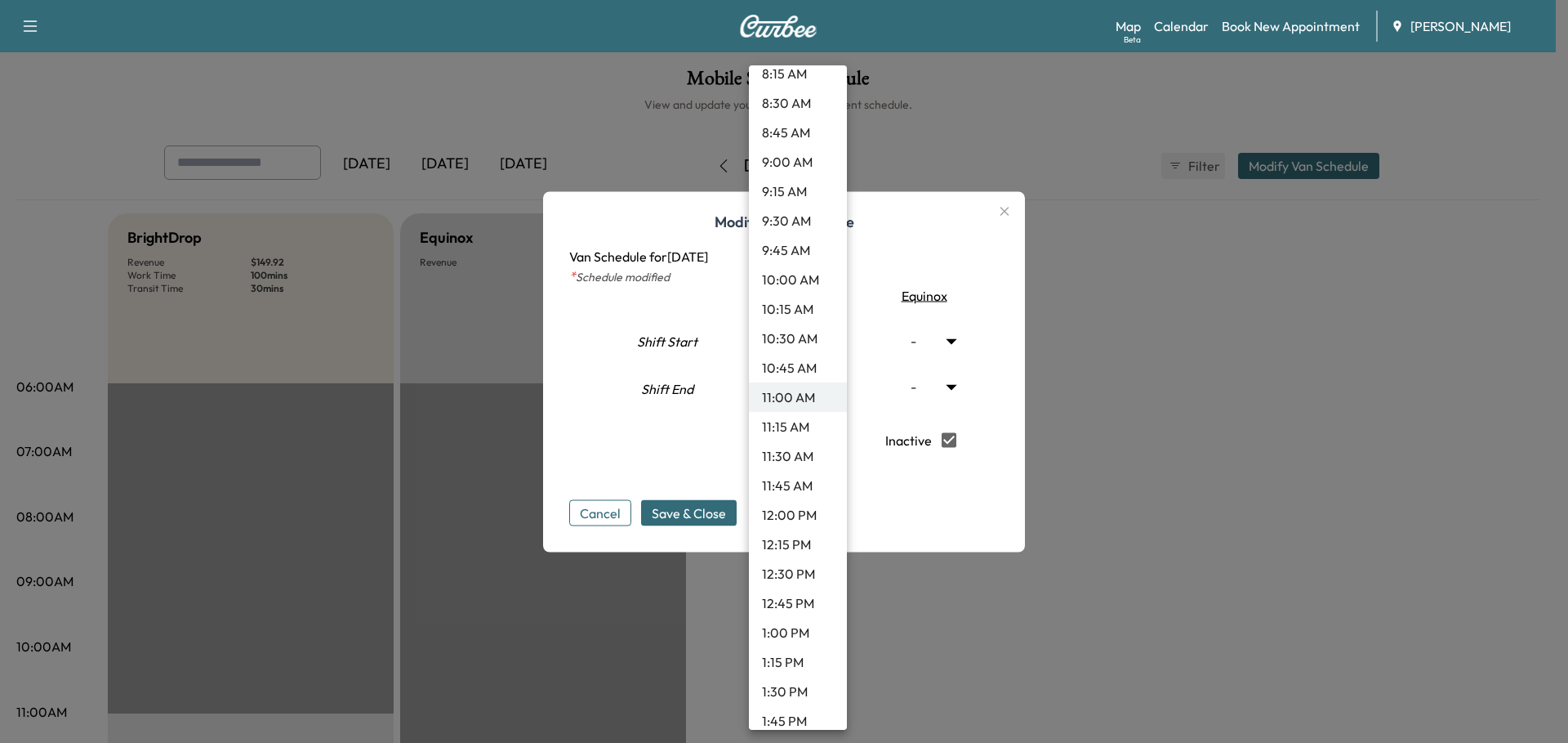
click at [801, 339] on li "10:30 AM" at bounding box center [797, 337] width 98 height 29
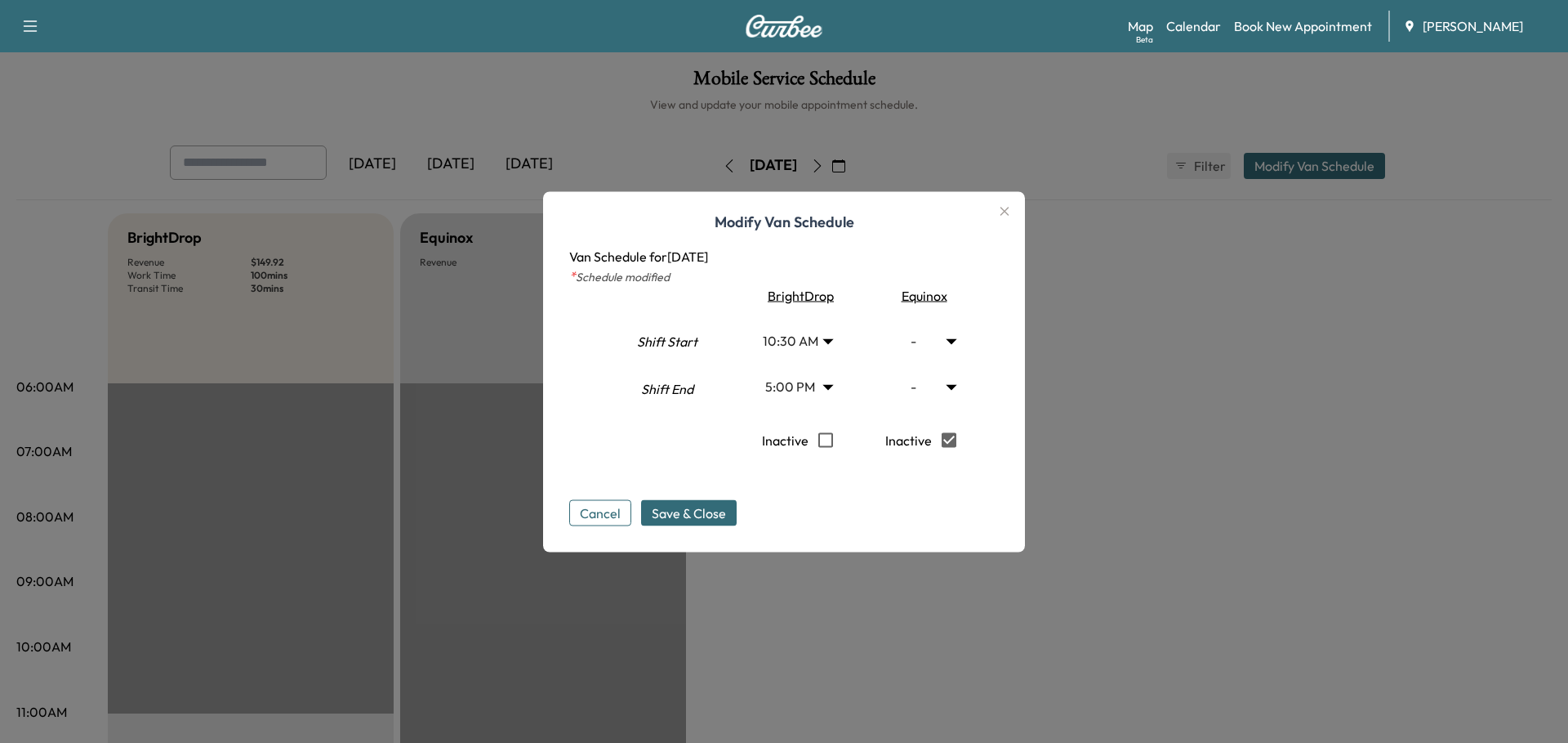
click at [827, 337] on body "Support Log Out Map Beta Calendar Book New Appointment Ray Chevrolet Mobile Ser…" at bounding box center [784, 371] width 1568 height 743
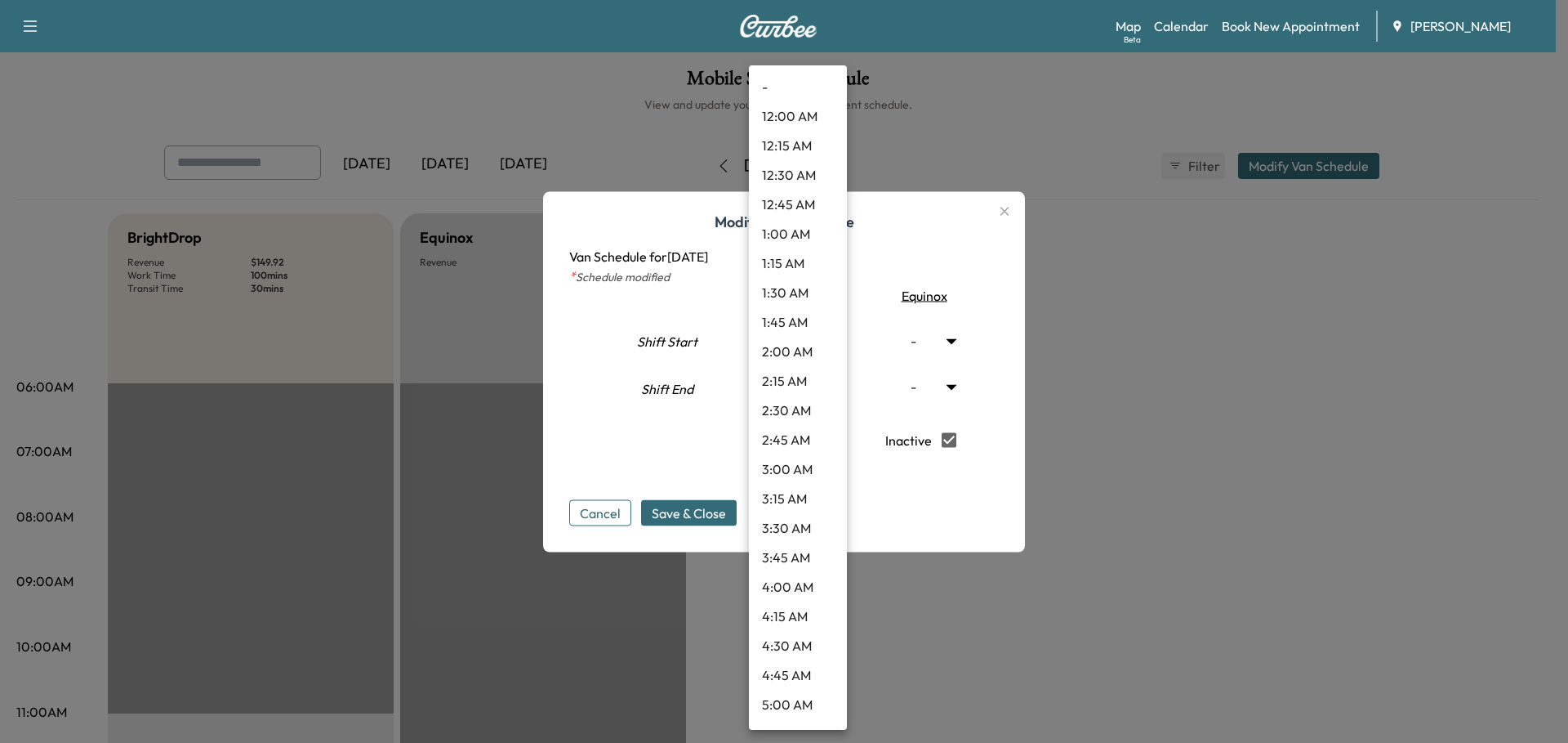
scroll to position [954, 0]
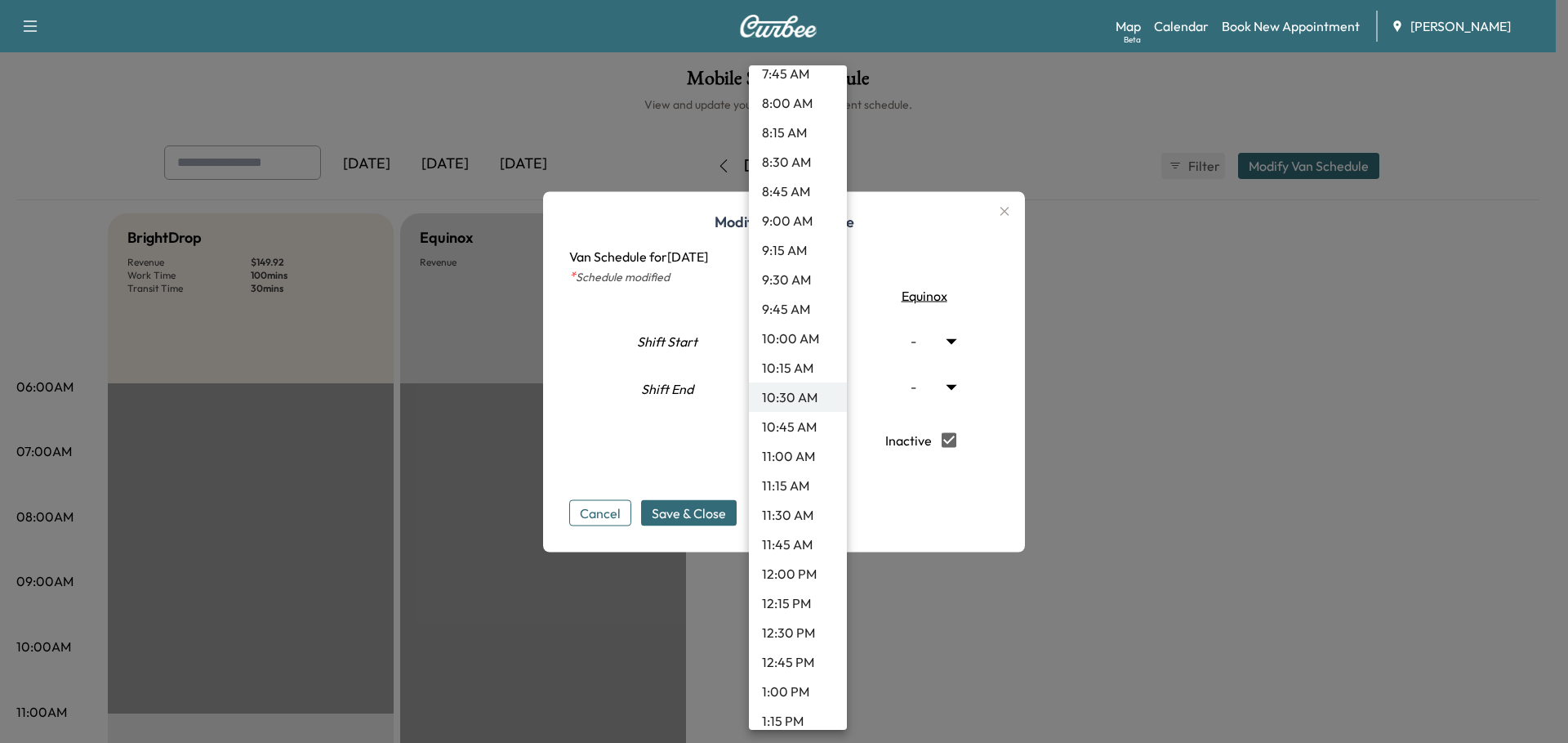
click at [794, 451] on li "11:00 AM" at bounding box center [797, 456] width 98 height 29
type input "**"
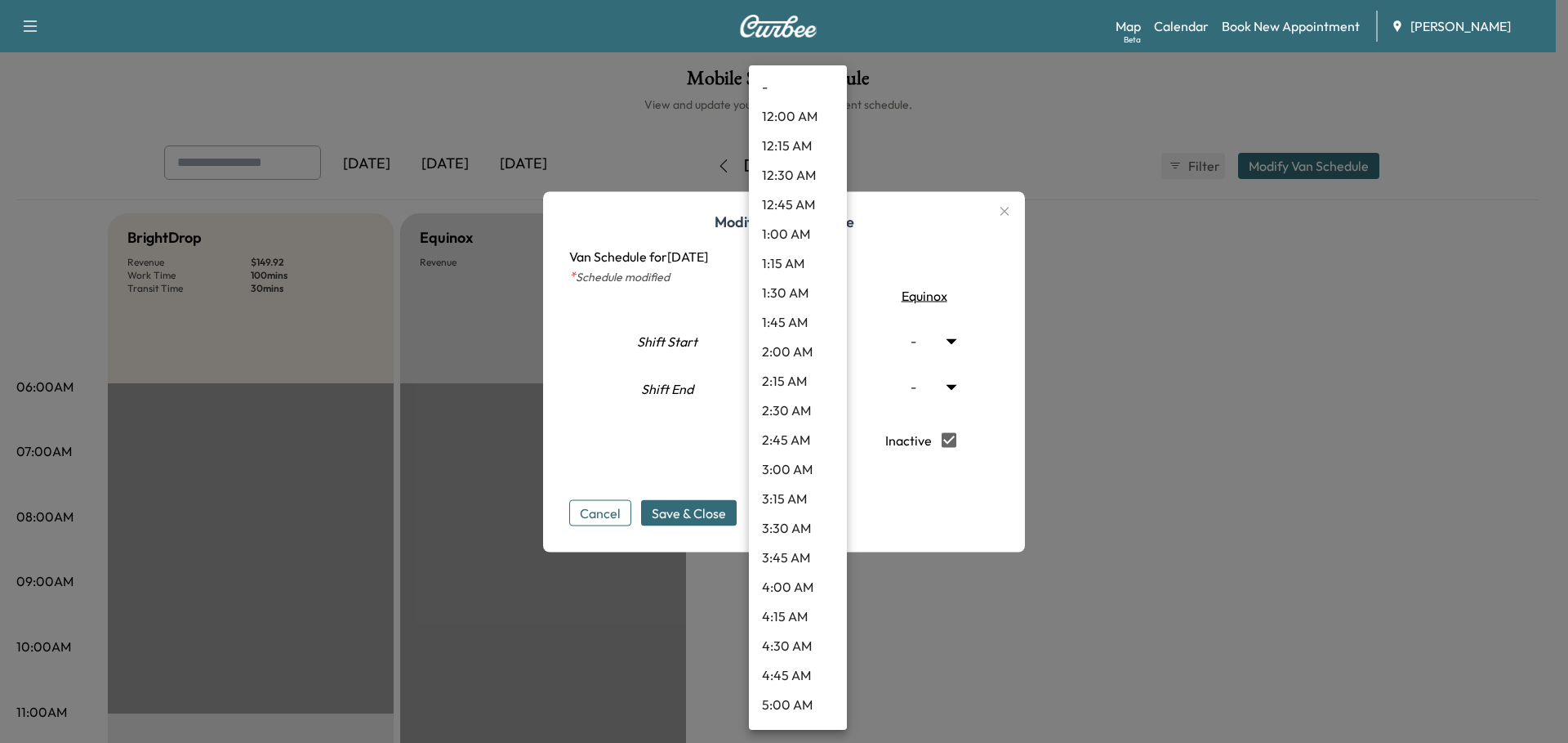
click at [828, 385] on body "Support Log Out Map Beta Calendar Book New Appointment Ray Chevrolet Mobile Ser…" at bounding box center [784, 371] width 1568 height 743
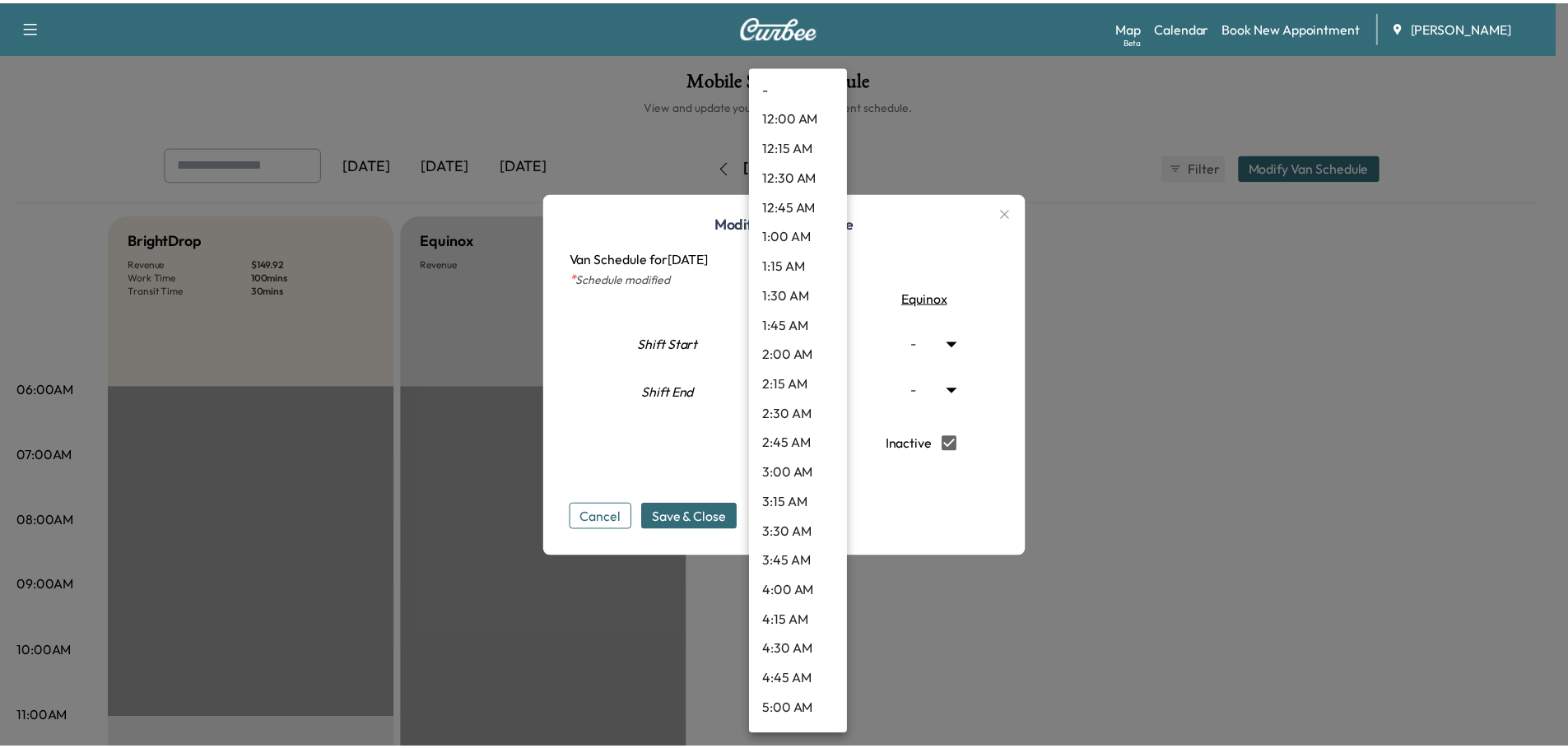
scroll to position [1731, 0]
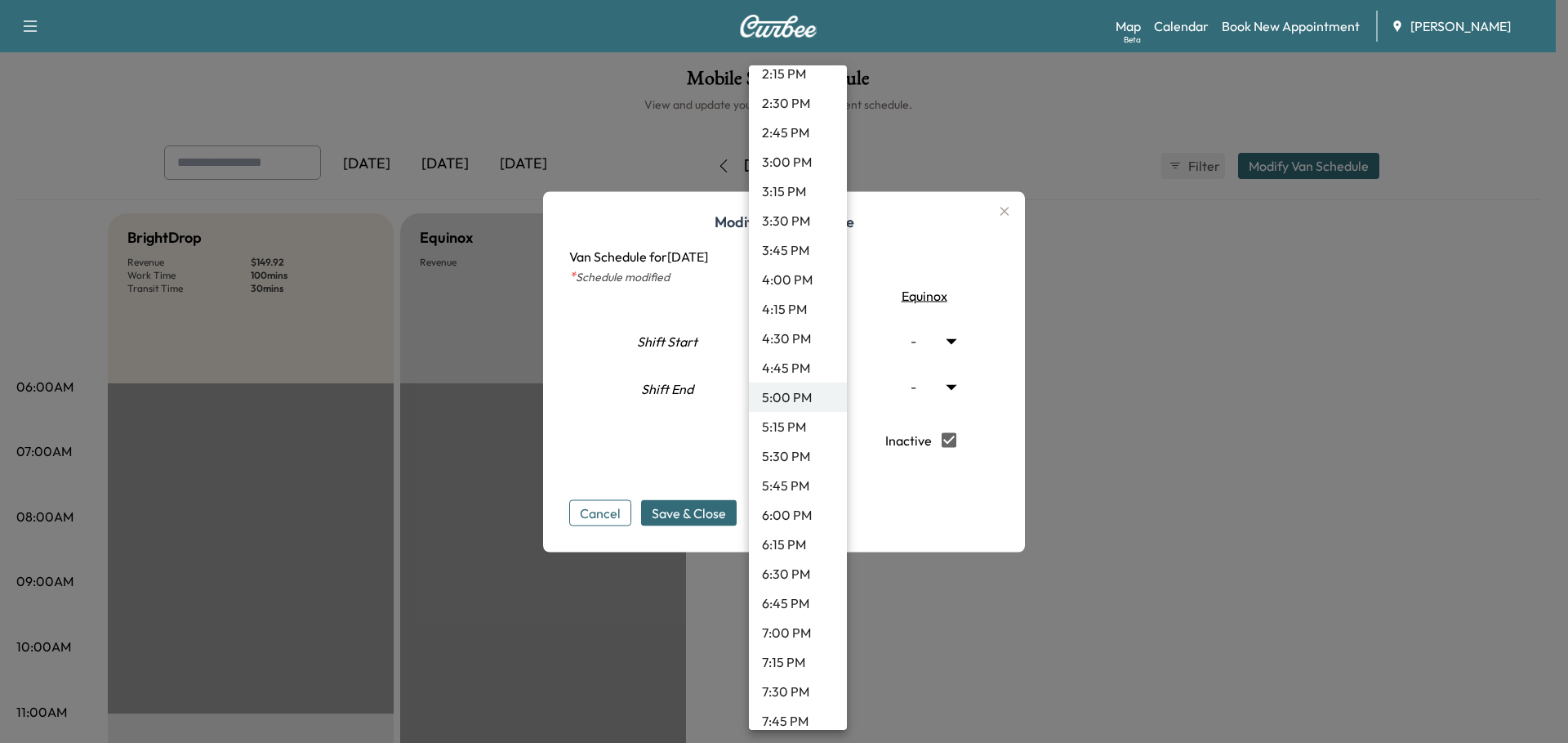
click at [805, 452] on li "5:30 PM" at bounding box center [797, 456] width 98 height 29
type input "****"
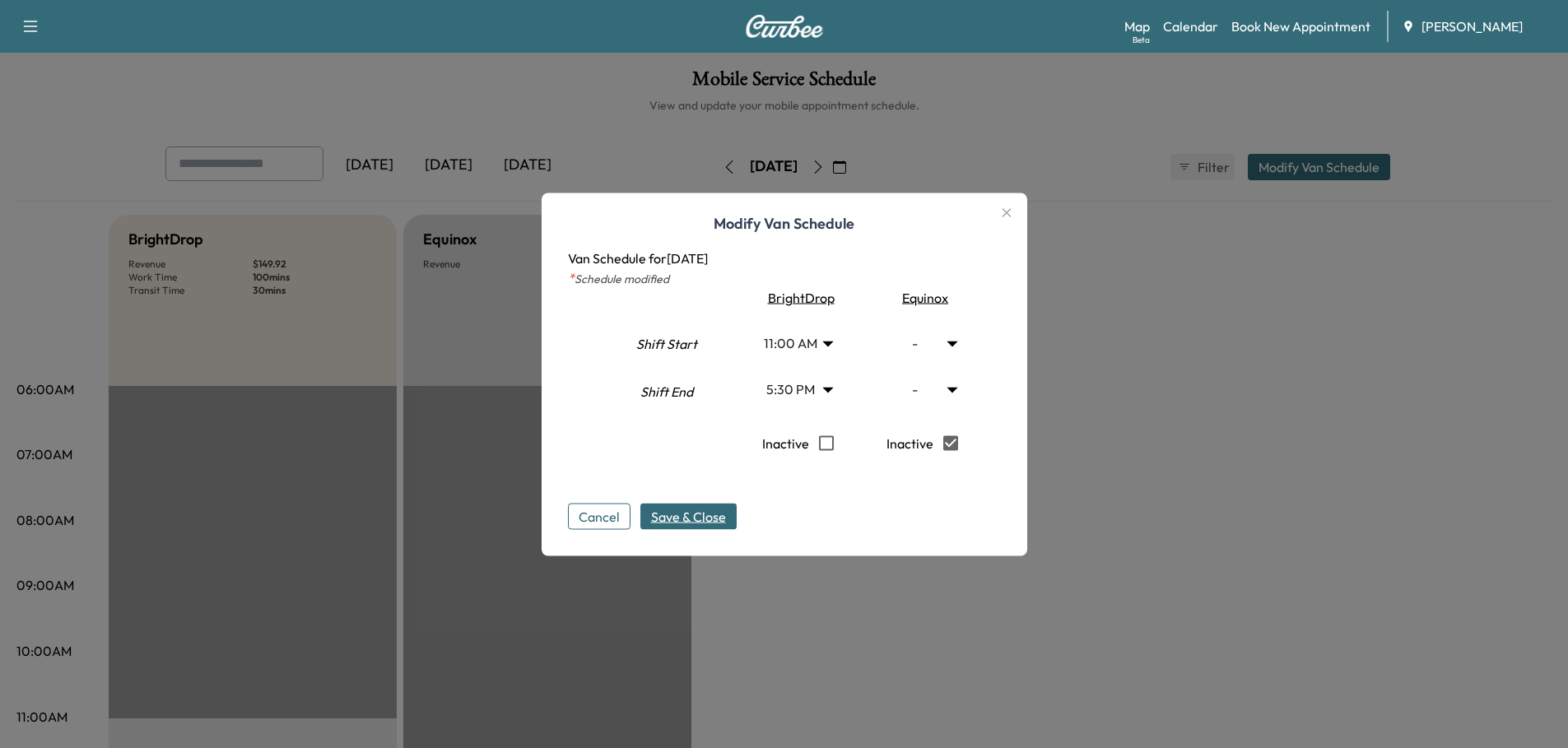
click at [705, 516] on span "Save & Close" at bounding box center [689, 516] width 75 height 20
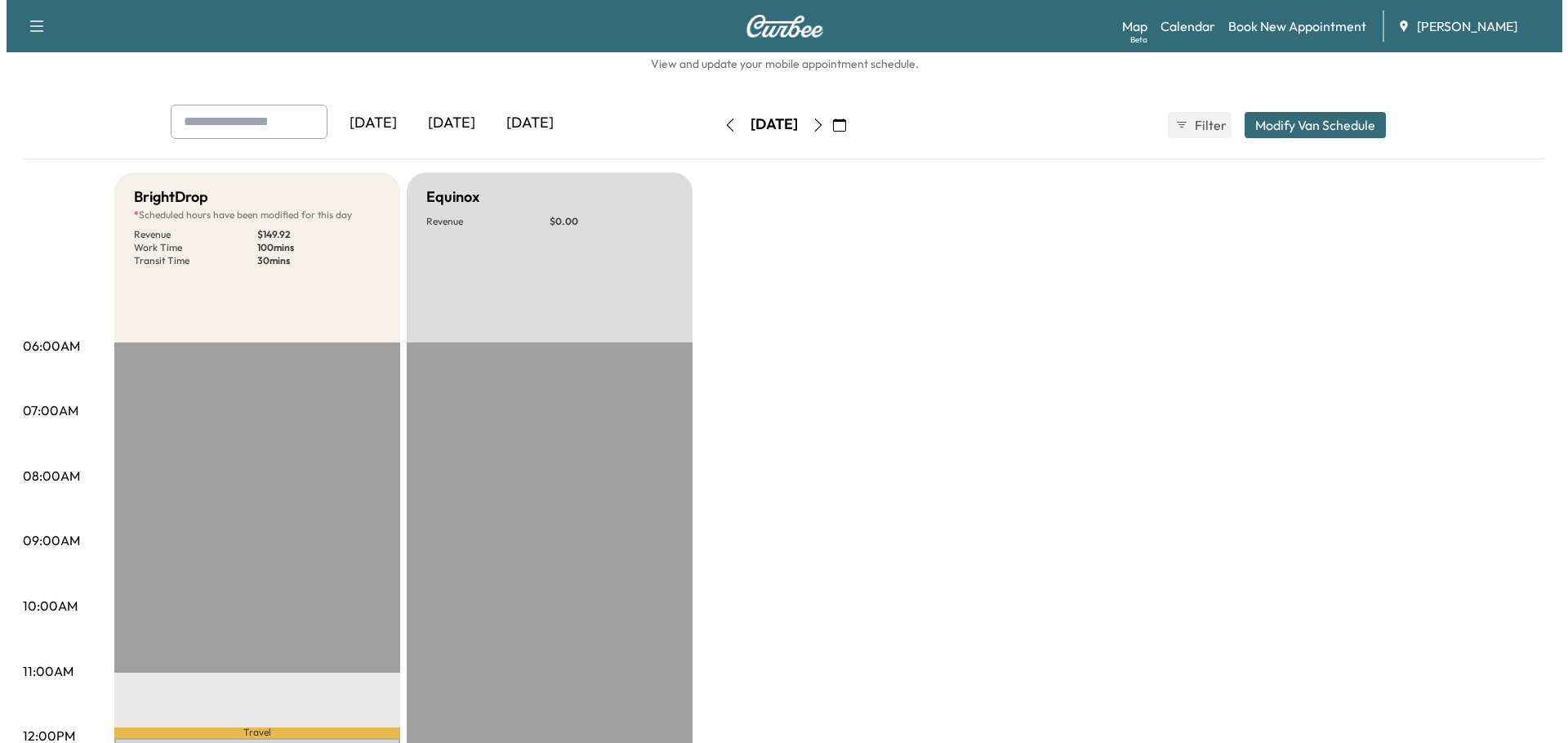
scroll to position [0, 0]
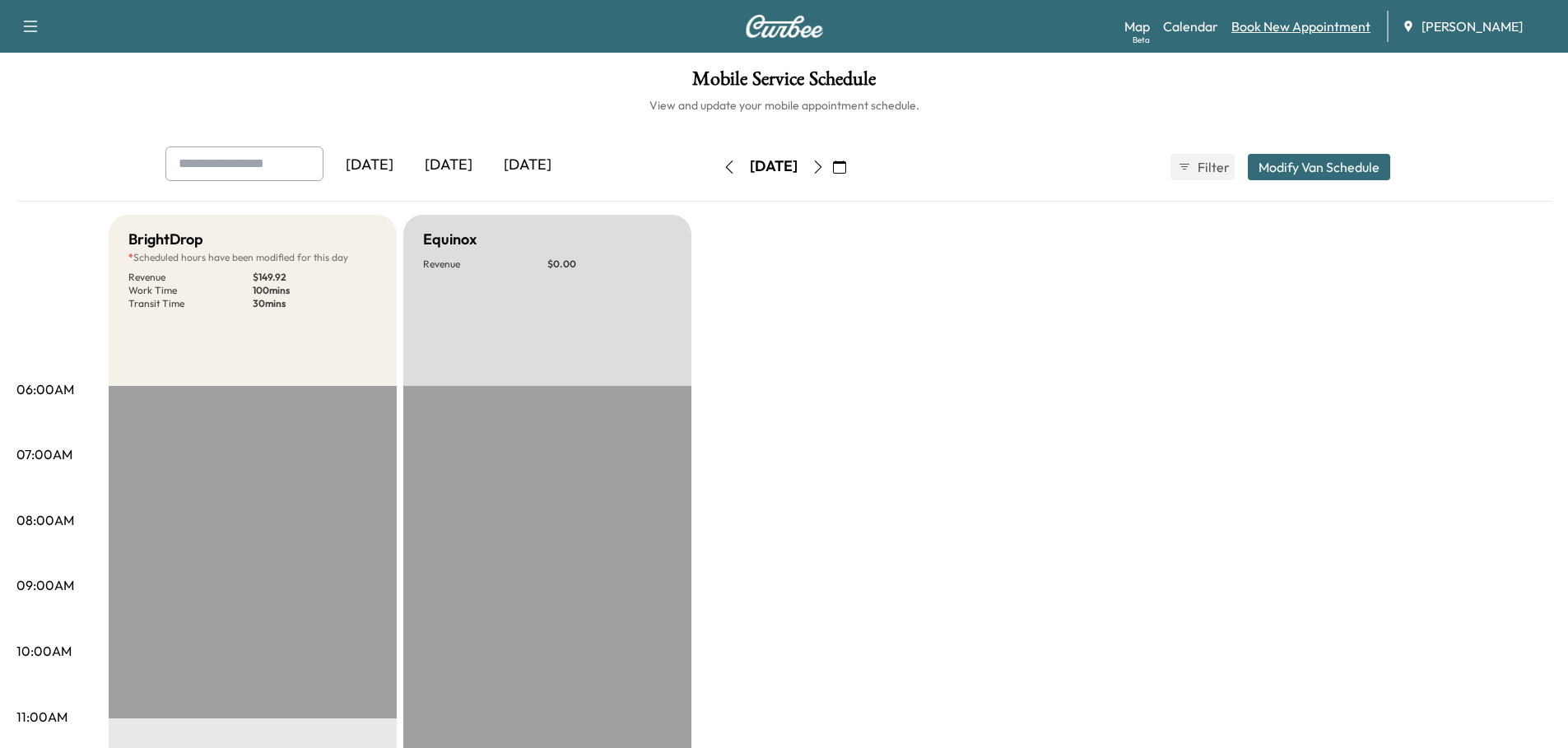
click at [1224, 29] on link "Book New Appointment" at bounding box center [1301, 27] width 139 height 20
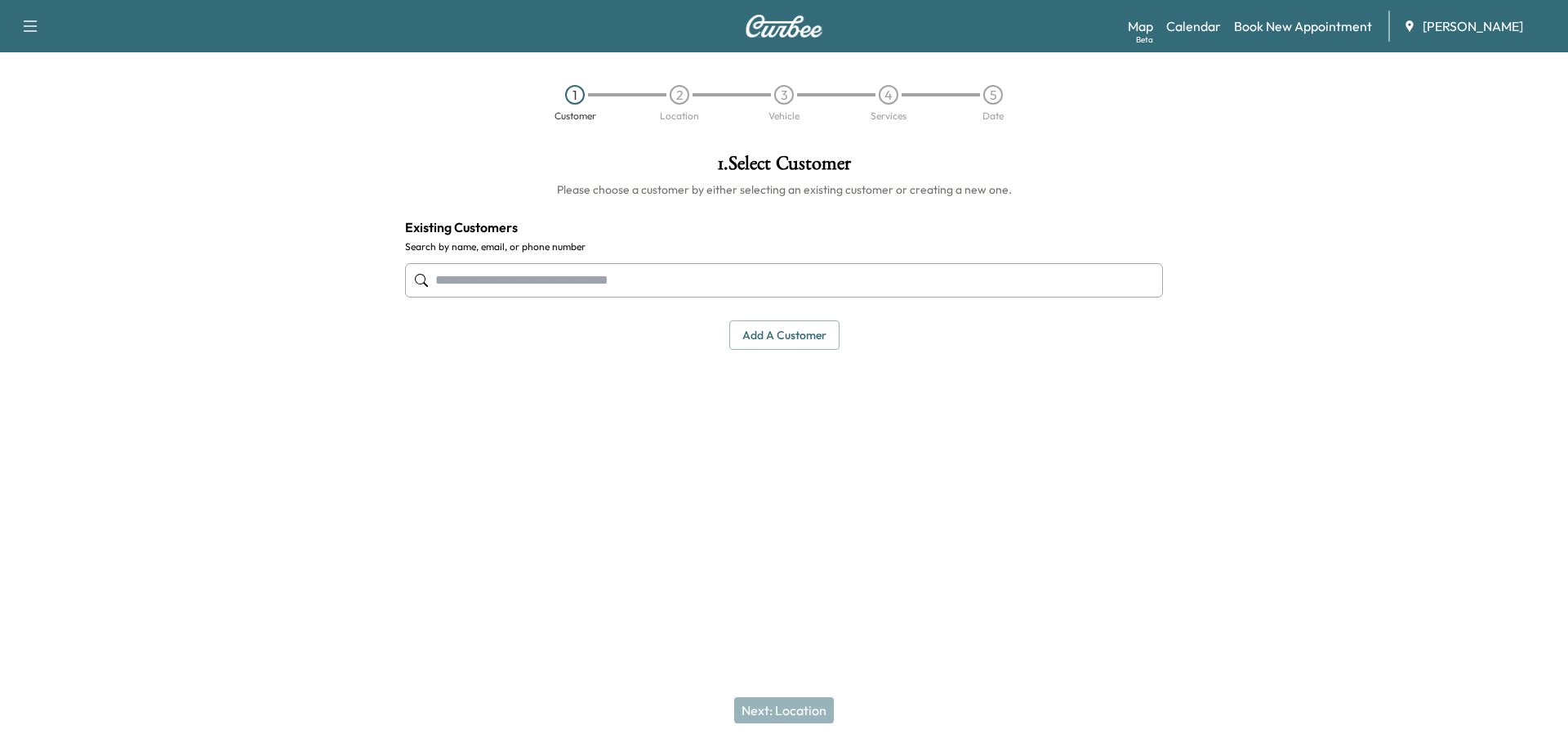
click at [550, 278] on input "text" at bounding box center [784, 280] width 758 height 34
type input "***"
drag, startPoint x: 473, startPoint y: 278, endPoint x: 326, endPoint y: 257, distance: 148.5
click at [330, 257] on div "1 . Select Customer Please choose a customer by either selecting an existing cu…" at bounding box center [784, 326] width 1568 height 372
click at [462, 279] on input "text" at bounding box center [784, 280] width 758 height 34
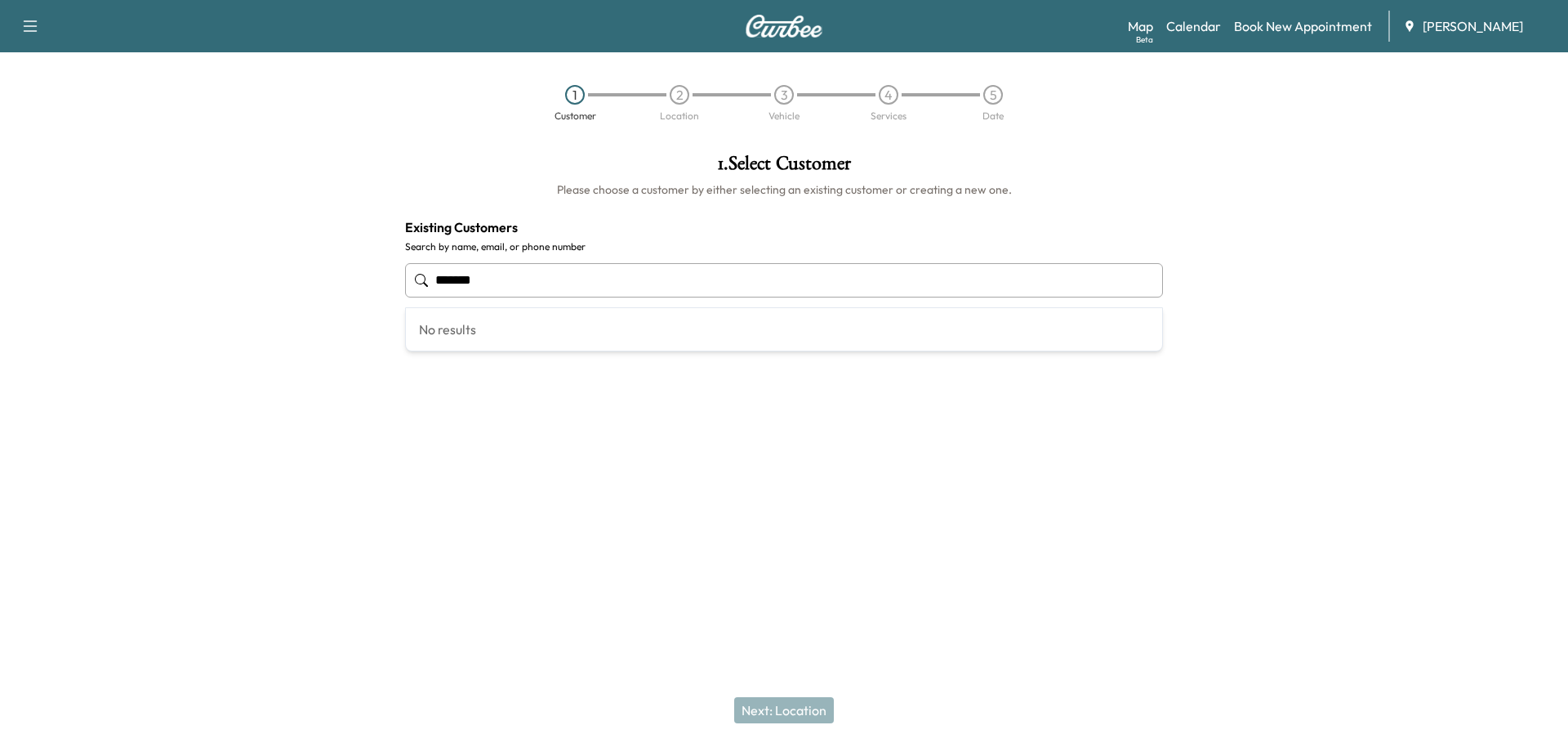
type input "********"
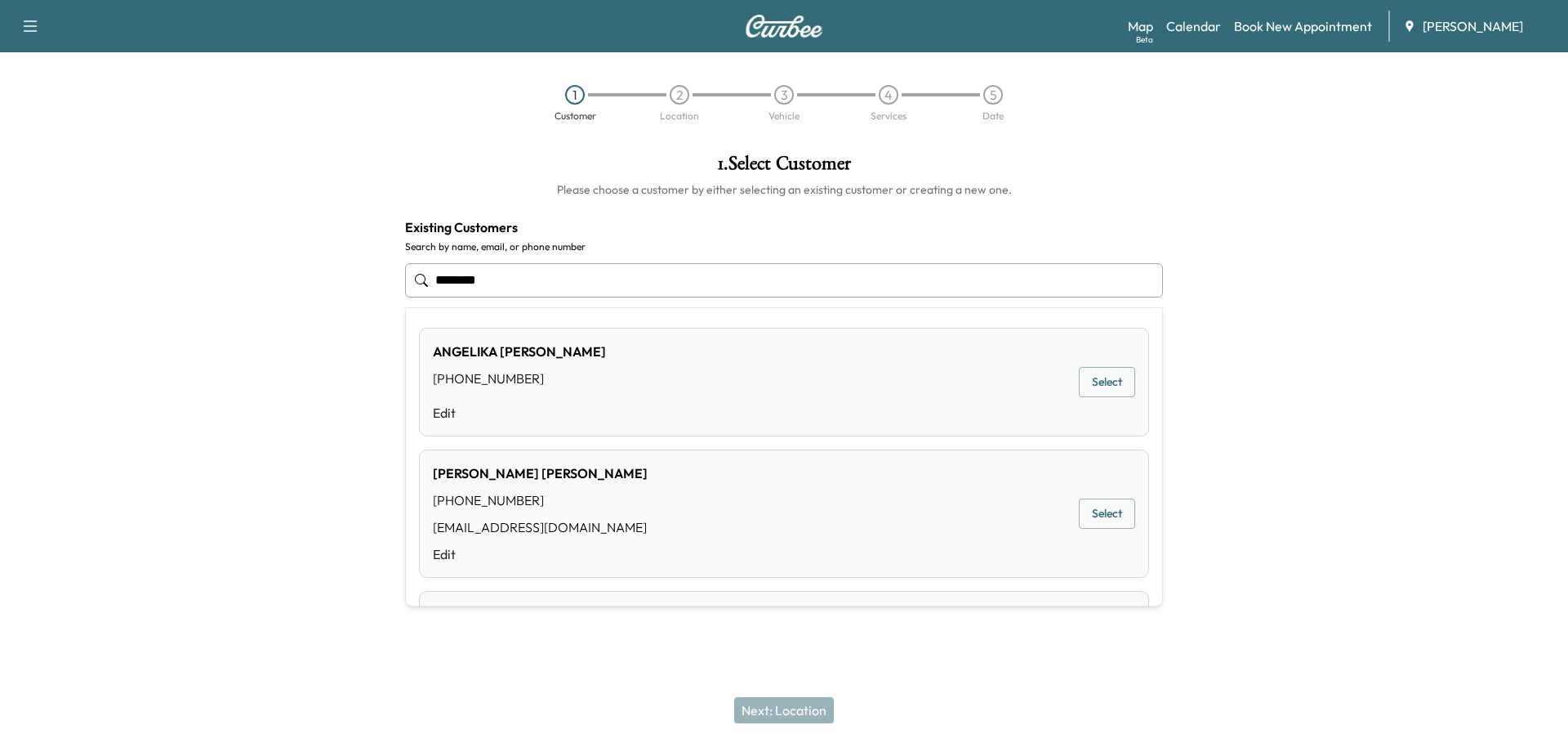
drag, startPoint x: 507, startPoint y: 278, endPoint x: 340, endPoint y: 272, distance: 167.1
click at [343, 272] on div "1 . Select Customer Please choose a customer by either selecting an existing cu…" at bounding box center [784, 326] width 1568 height 372
click at [1112, 514] on button "Select" at bounding box center [1107, 513] width 57 height 30
type input "**********"
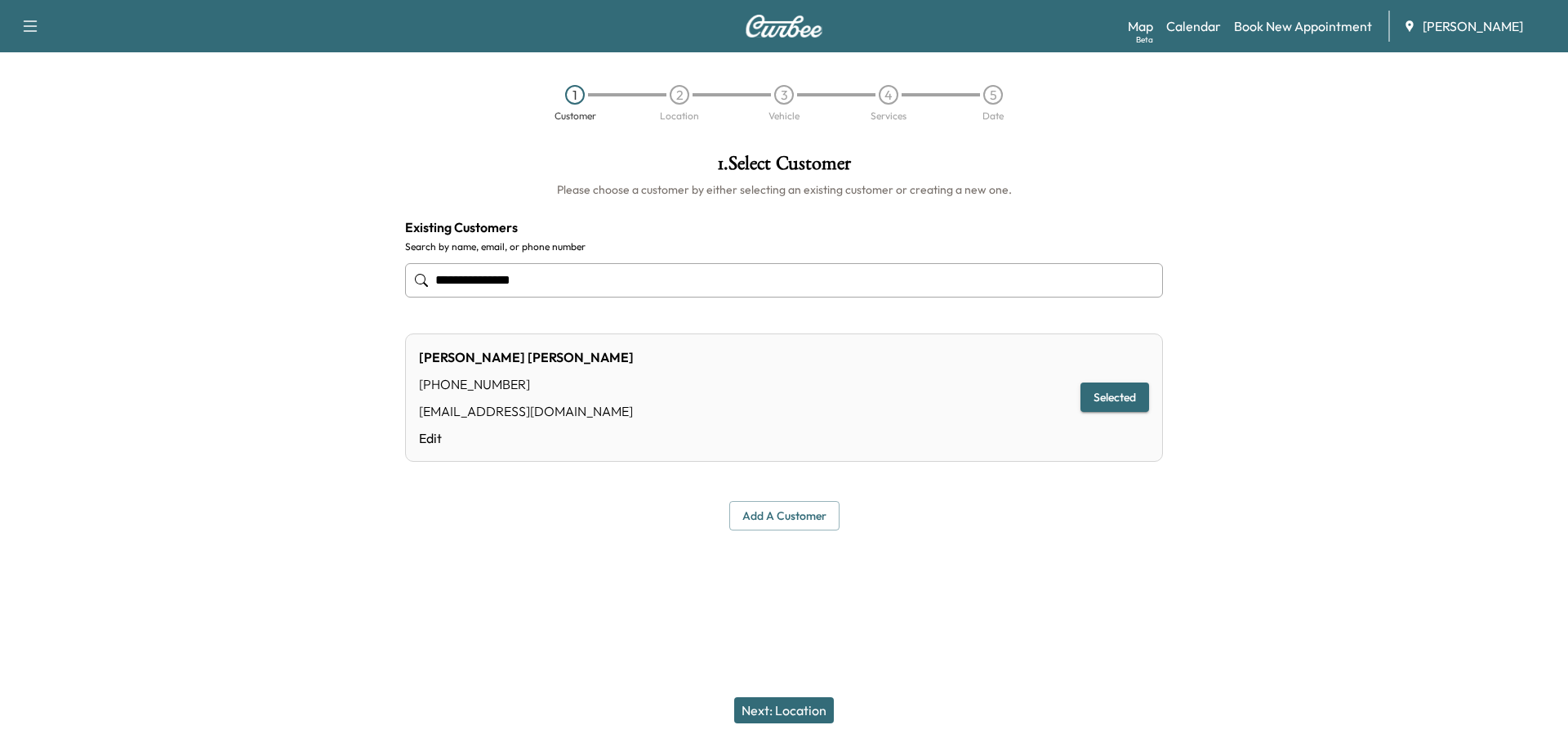
click at [780, 679] on button "Next: Location" at bounding box center [784, 710] width 100 height 27
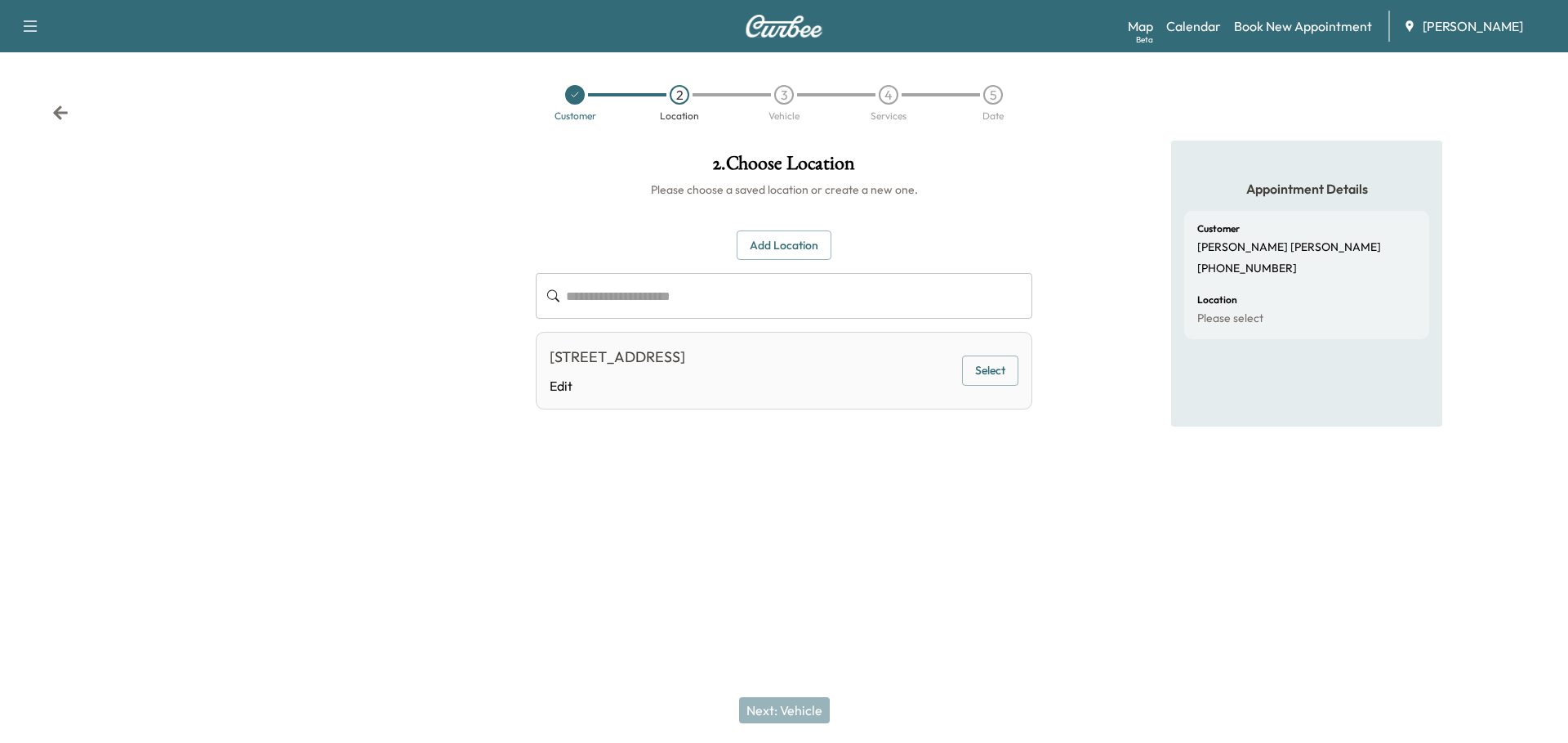
click at [998, 371] on button "Select" at bounding box center [991, 370] width 57 height 30
click at [801, 679] on button "Next: Vehicle" at bounding box center [784, 710] width 91 height 27
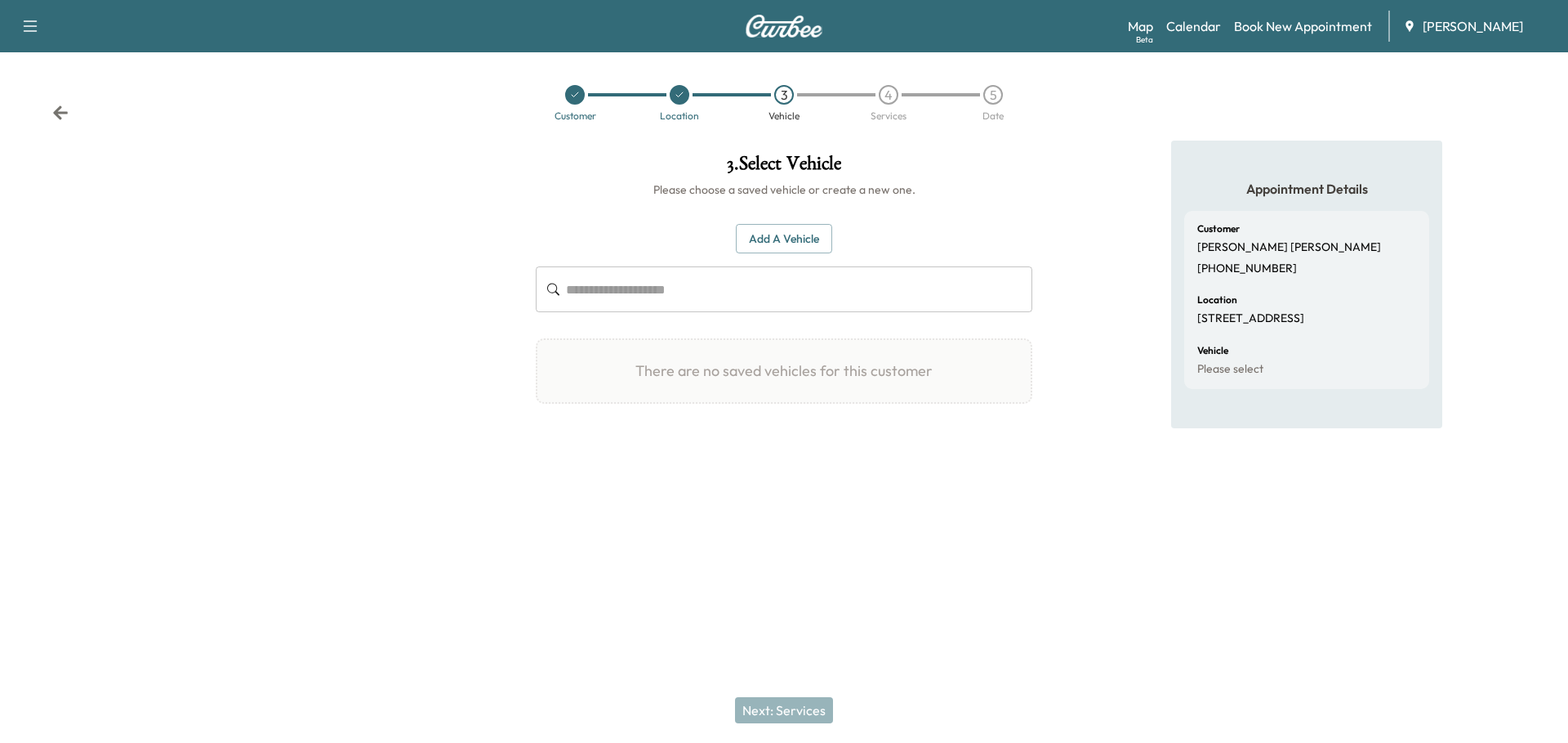
click at [682, 291] on input "text" at bounding box center [799, 290] width 466 height 46
click at [791, 239] on button "Add a Vehicle" at bounding box center [783, 239] width 96 height 30
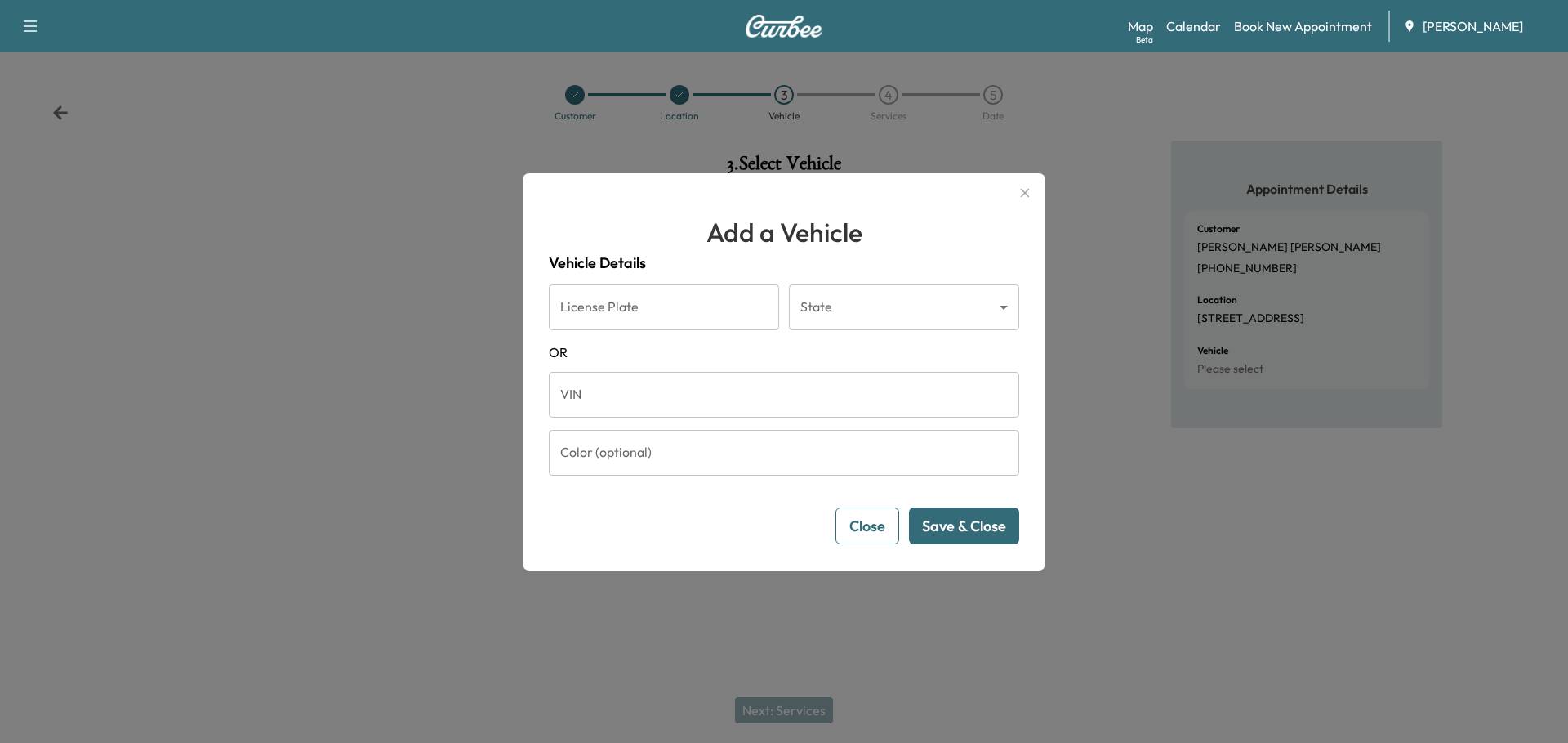
click at [878, 532] on button "Close" at bounding box center [867, 526] width 64 height 37
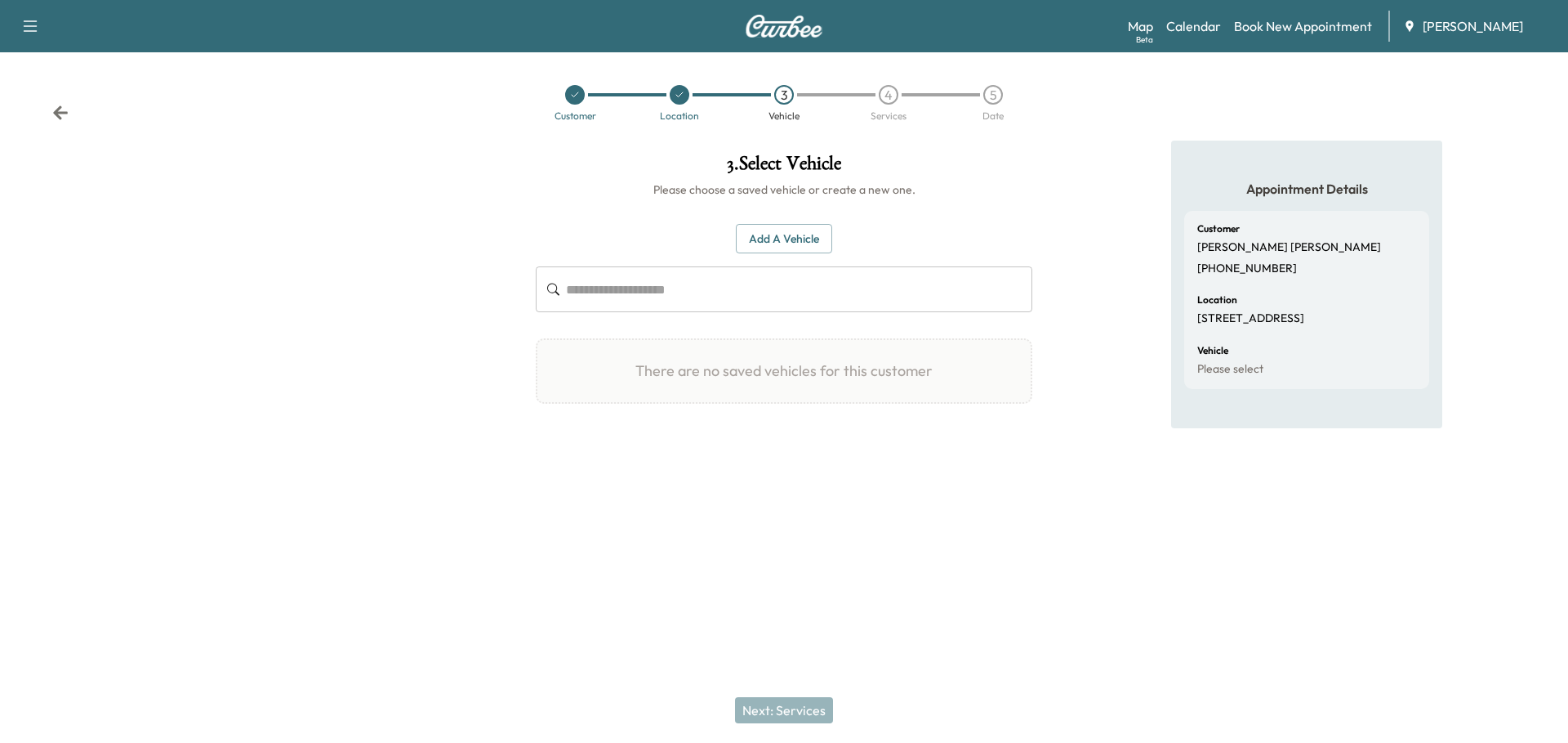
click at [59, 115] on icon at bounding box center [60, 112] width 17 height 17
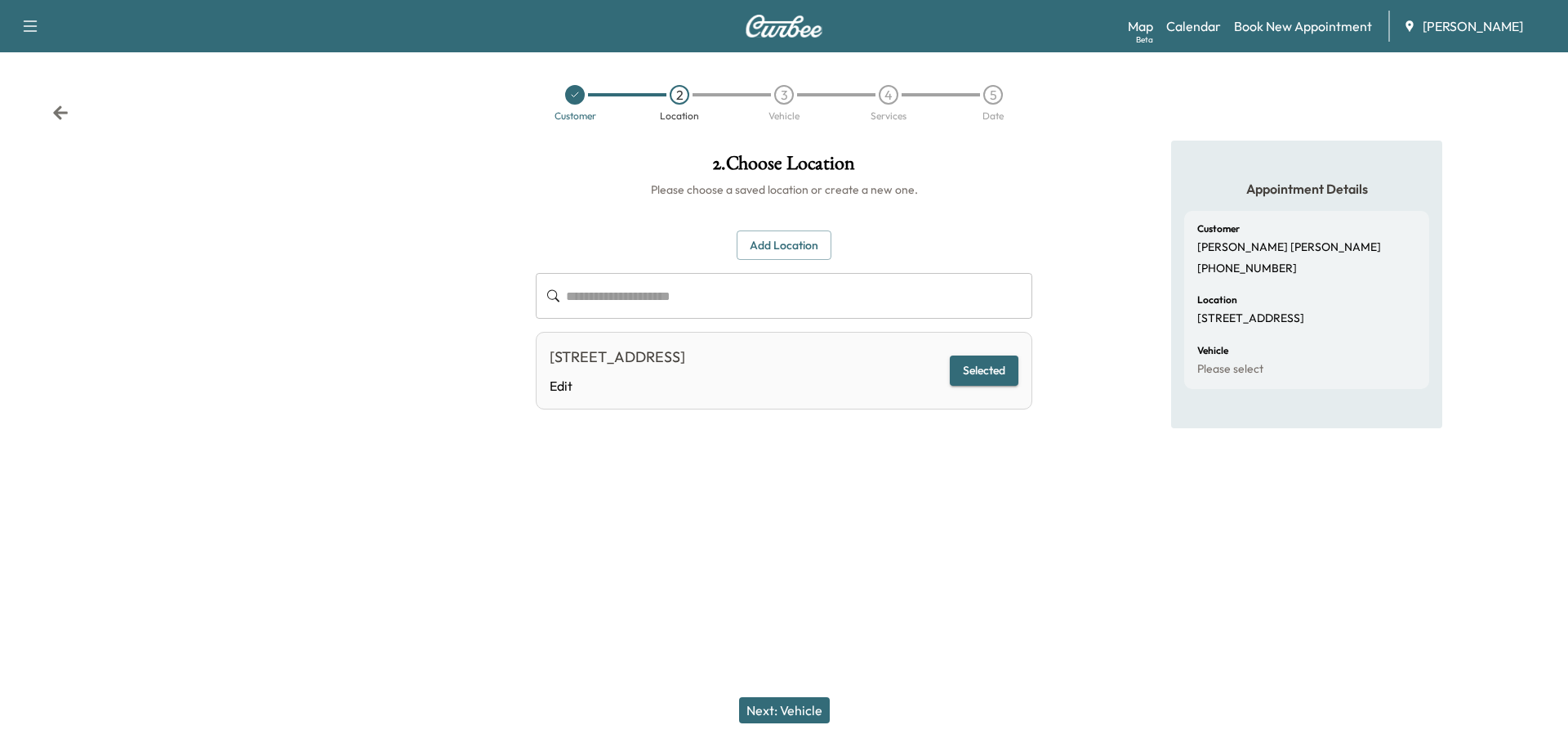
click at [59, 115] on icon at bounding box center [60, 112] width 17 height 17
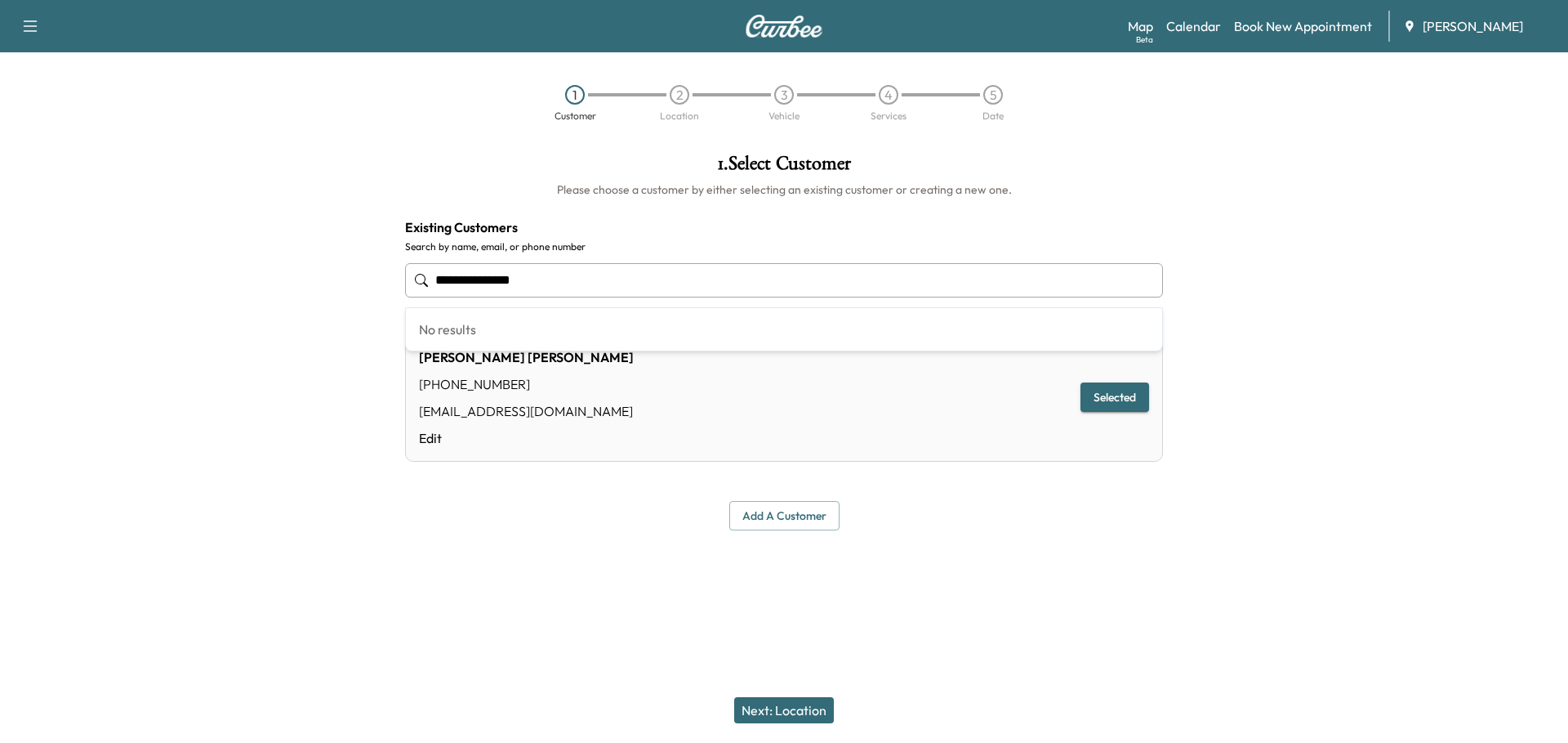
drag, startPoint x: 555, startPoint y: 281, endPoint x: 306, endPoint y: 265, distance: 249.5
click at [306, 265] on div "**********" at bounding box center [784, 342] width 1568 height 403
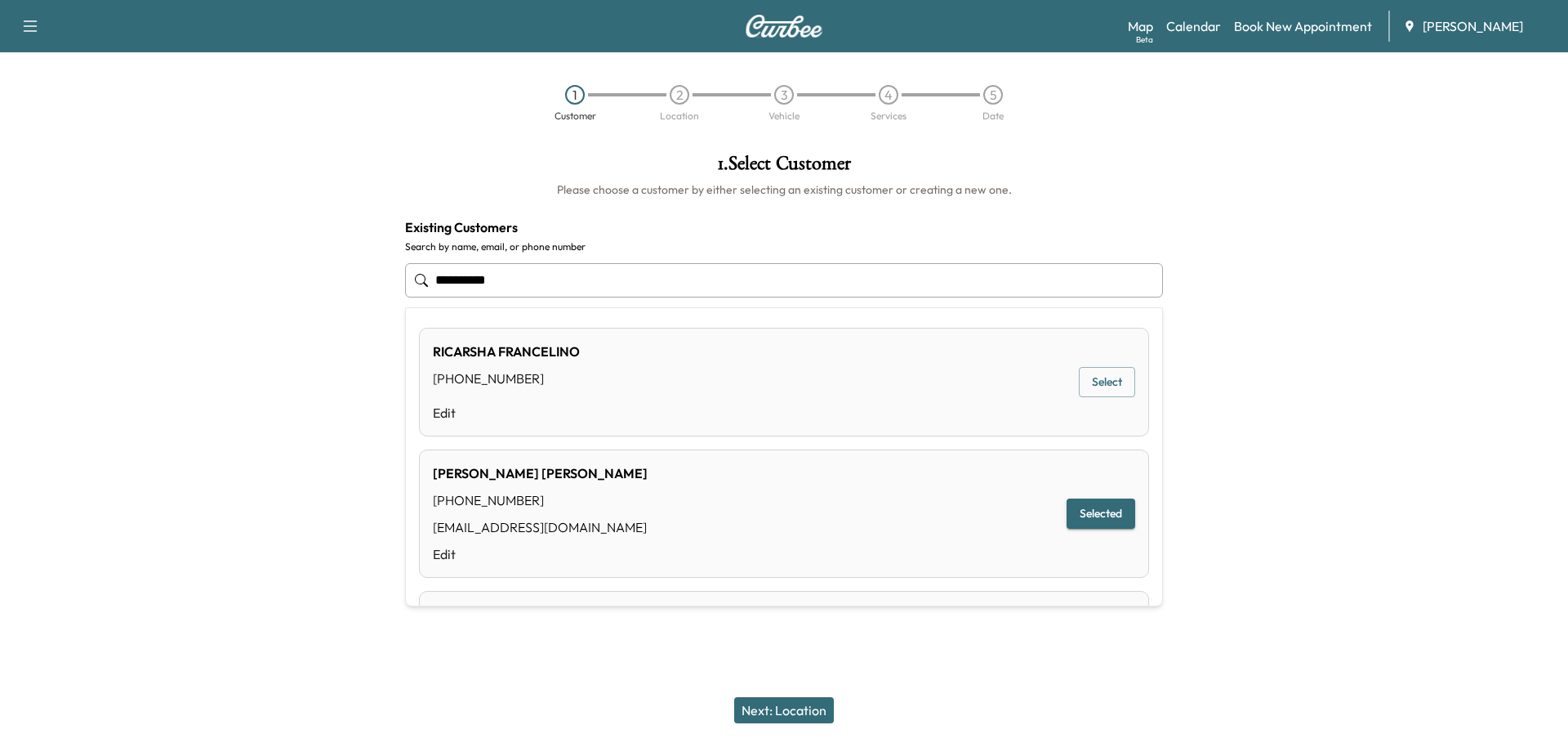
click at [1094, 388] on button "Select" at bounding box center [1107, 382] width 57 height 30
type input "**********"
type input "********"
type input "**********"
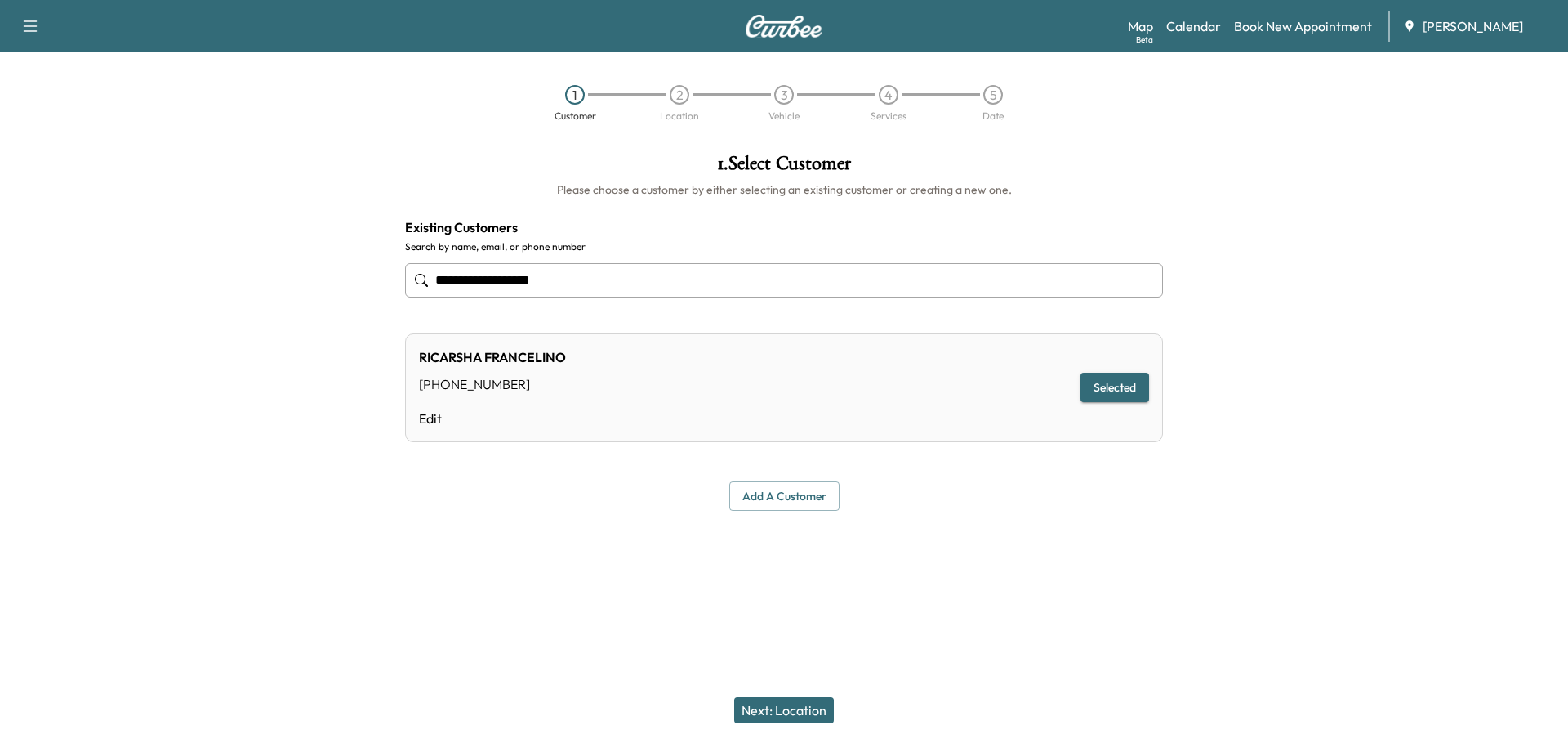
type input "**********"
click at [801, 679] on button "Next: Location" at bounding box center [784, 710] width 100 height 27
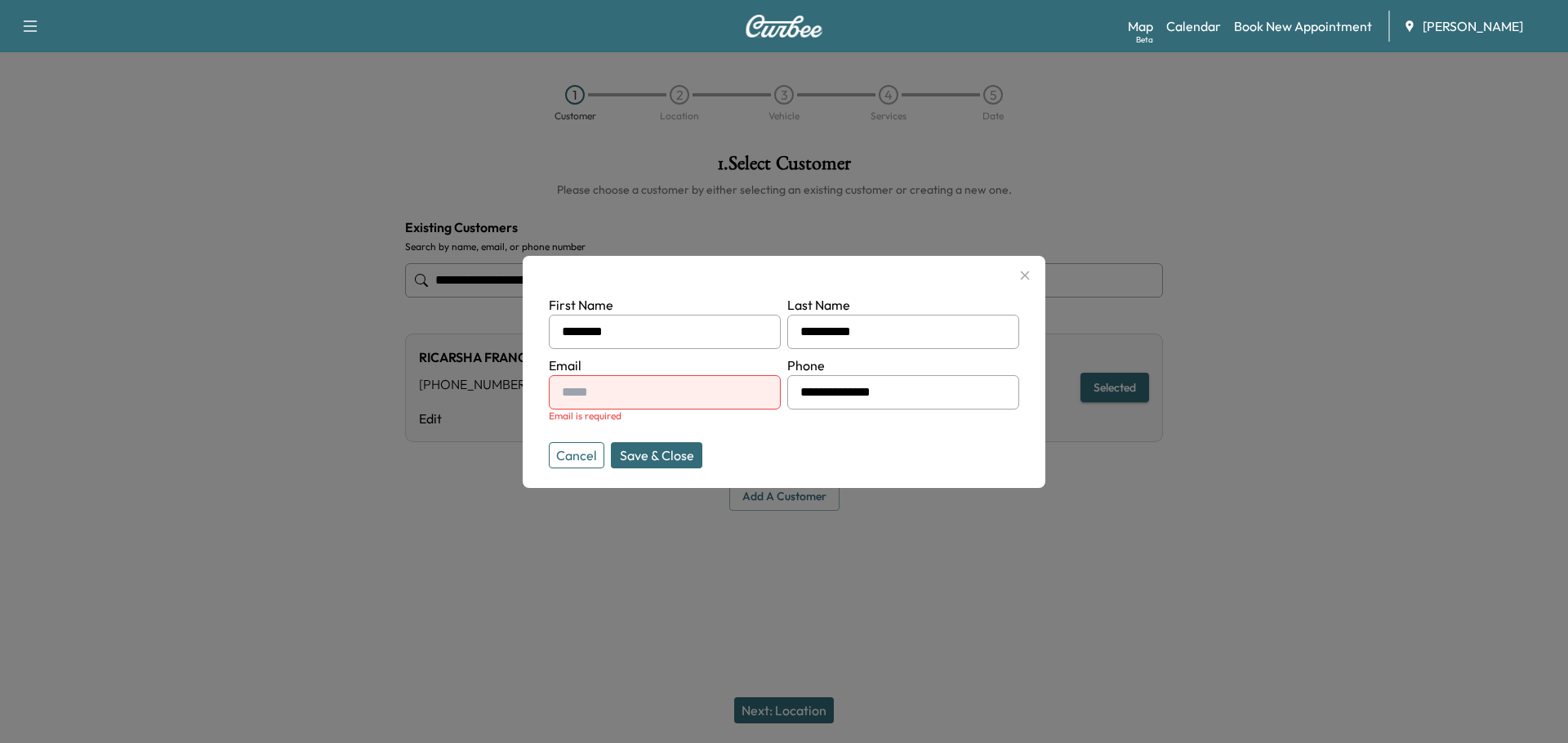
click at [641, 385] on input "text" at bounding box center [665, 392] width 232 height 34
type input "*********"
click at [583, 456] on button "Cancel" at bounding box center [577, 455] width 56 height 27
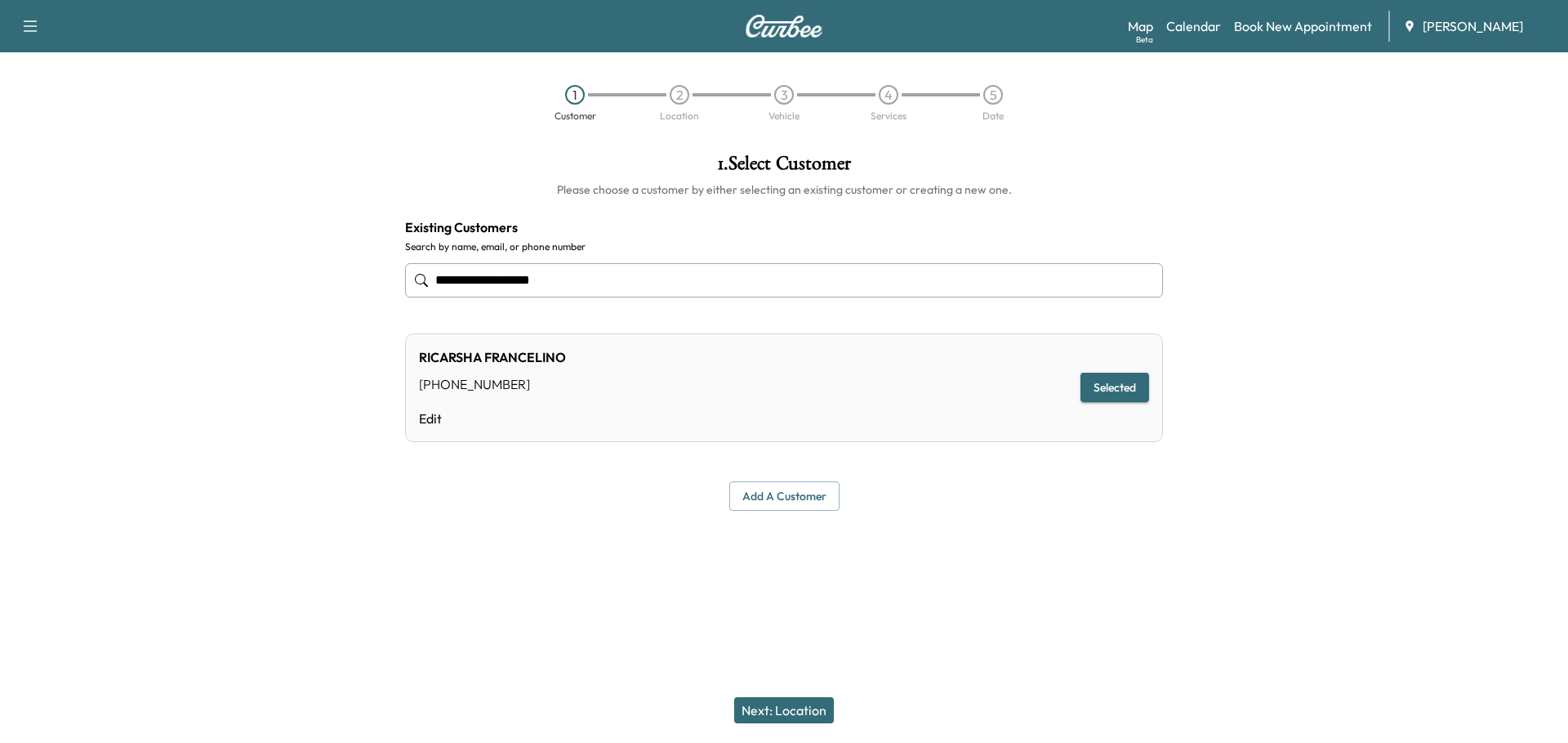
click at [604, 289] on input "**********" at bounding box center [784, 280] width 758 height 34
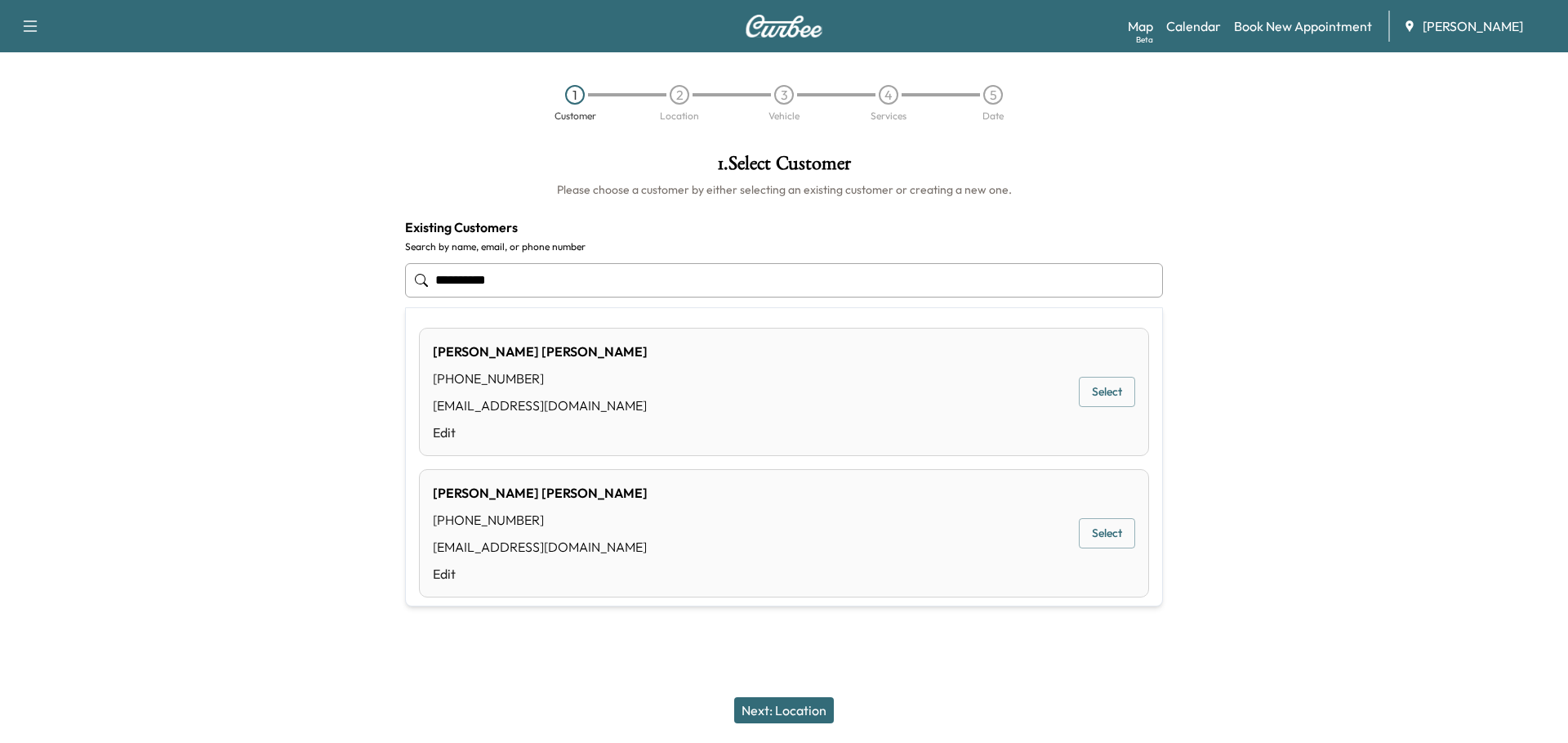
click at [1083, 397] on button "Select" at bounding box center [1107, 391] width 57 height 30
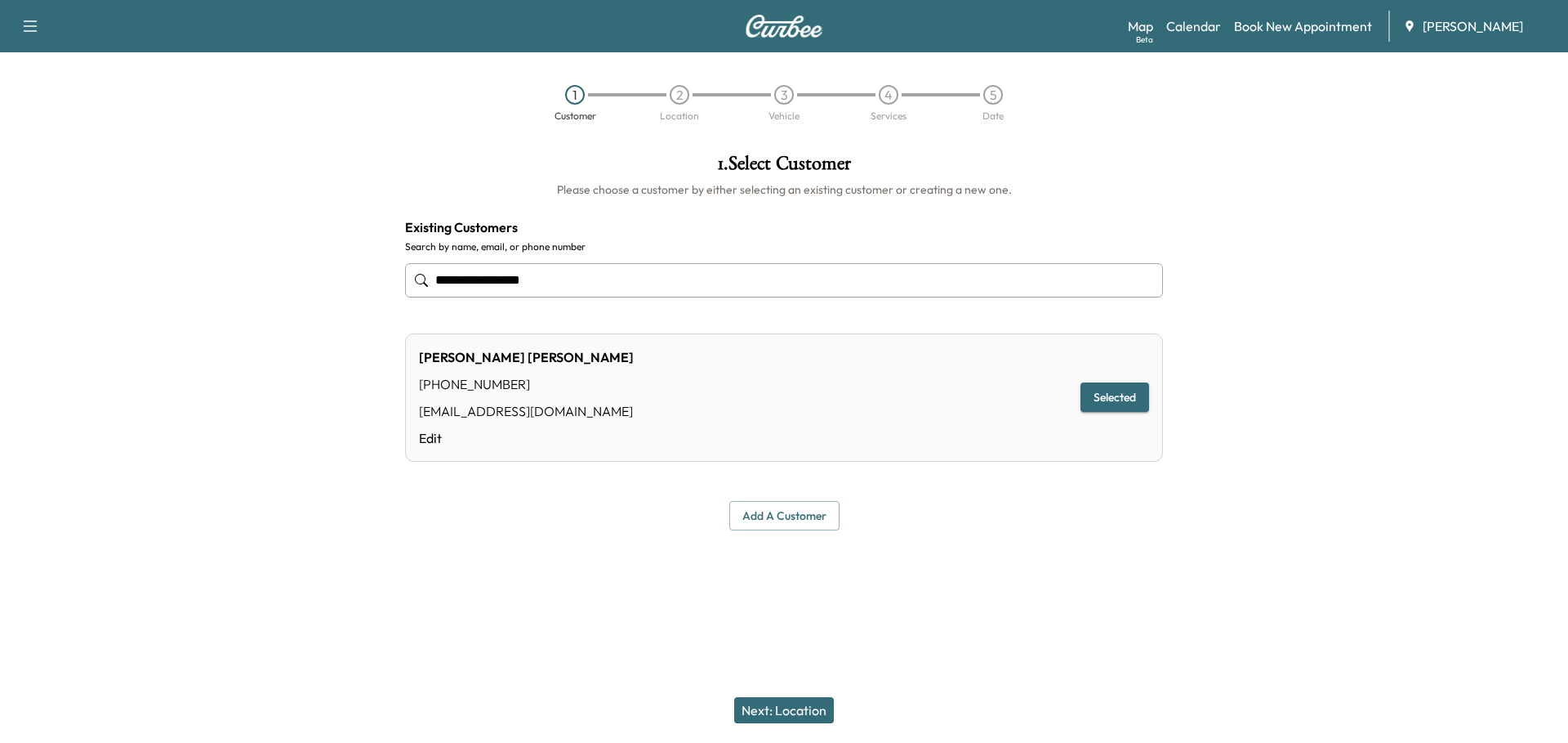
type input "**********"
click at [803, 679] on button "Next: Location" at bounding box center [784, 710] width 100 height 27
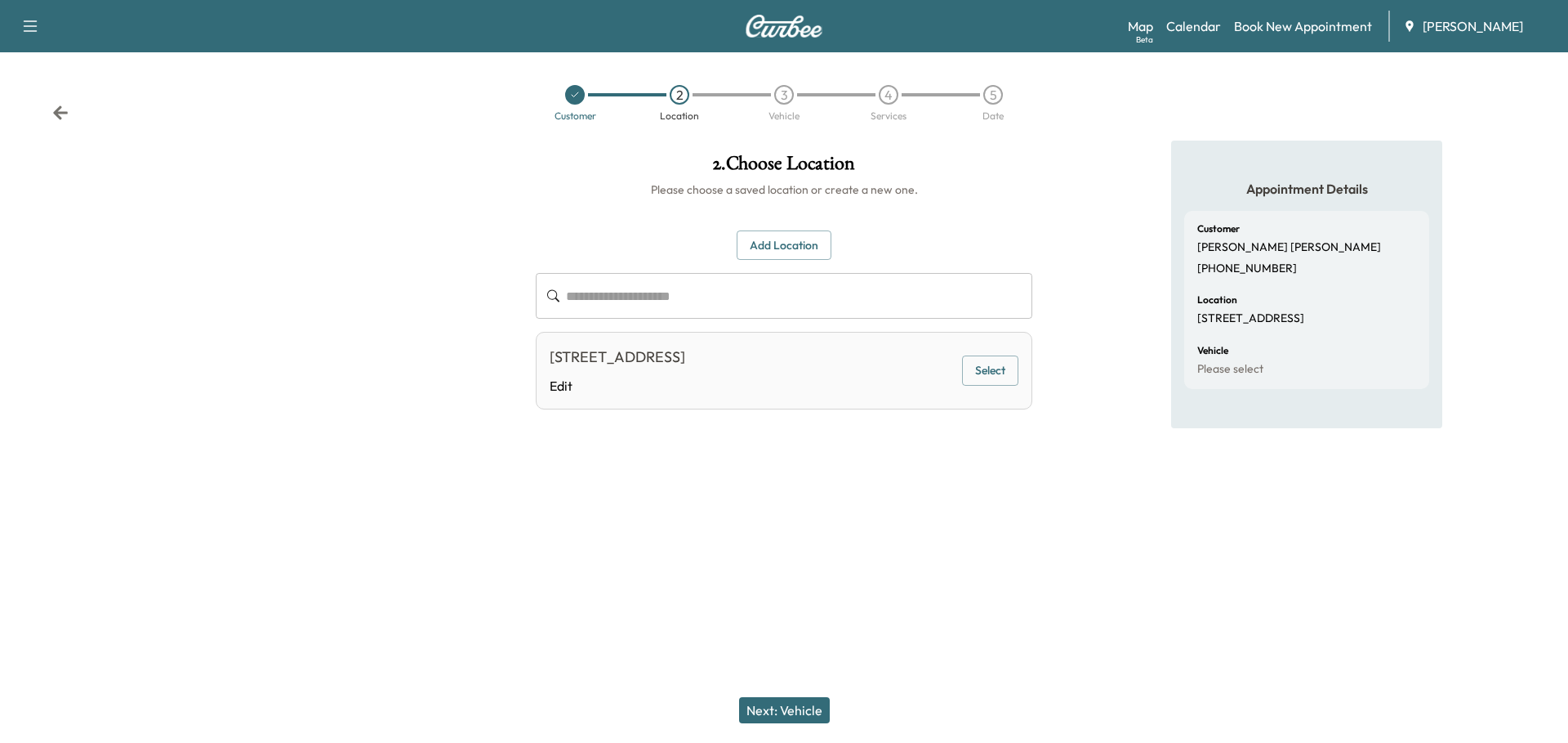
click at [999, 371] on button "Select" at bounding box center [991, 370] width 57 height 30
click at [806, 679] on button "Next: Vehicle" at bounding box center [784, 710] width 91 height 27
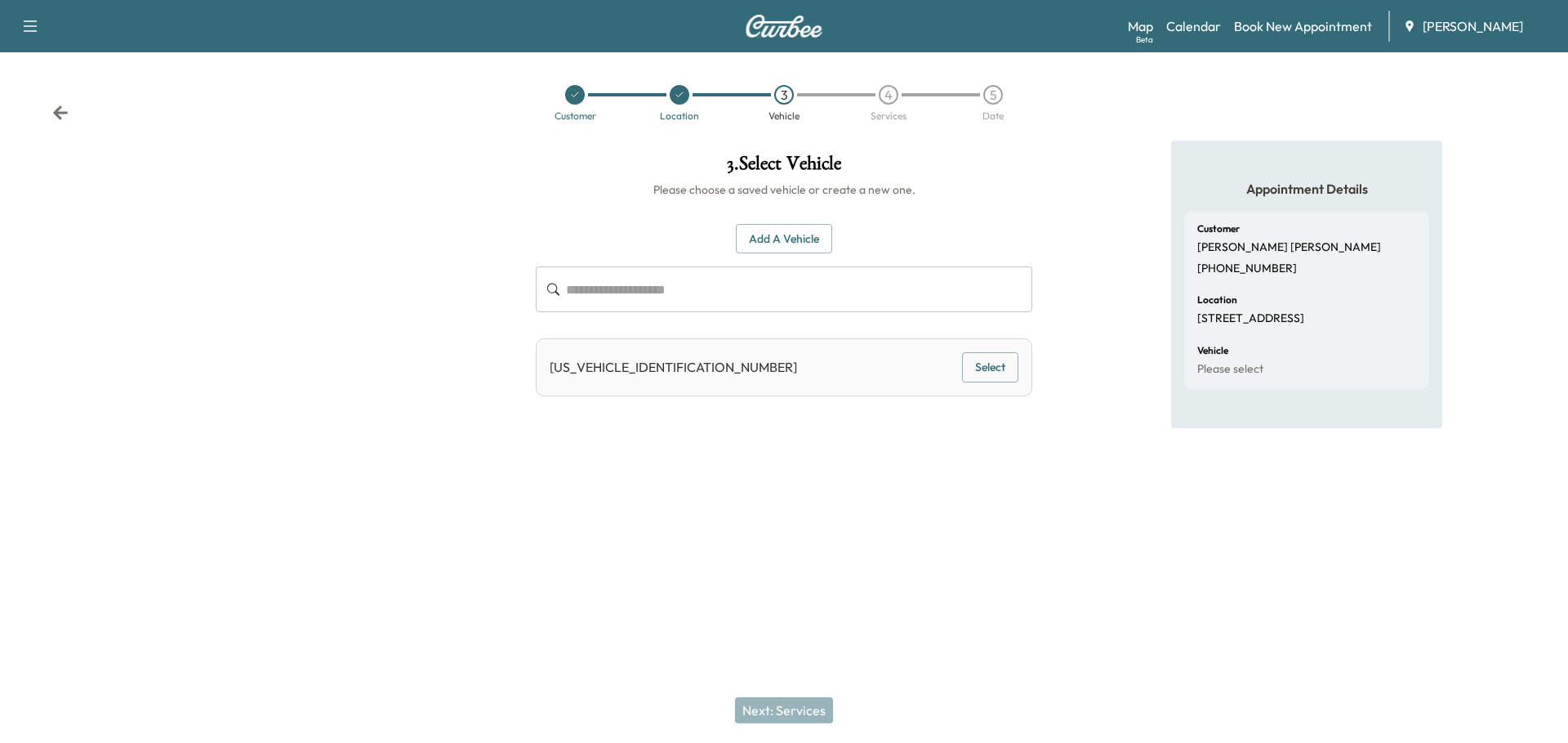
click at [1000, 365] on button "Select" at bounding box center [991, 368] width 57 height 30
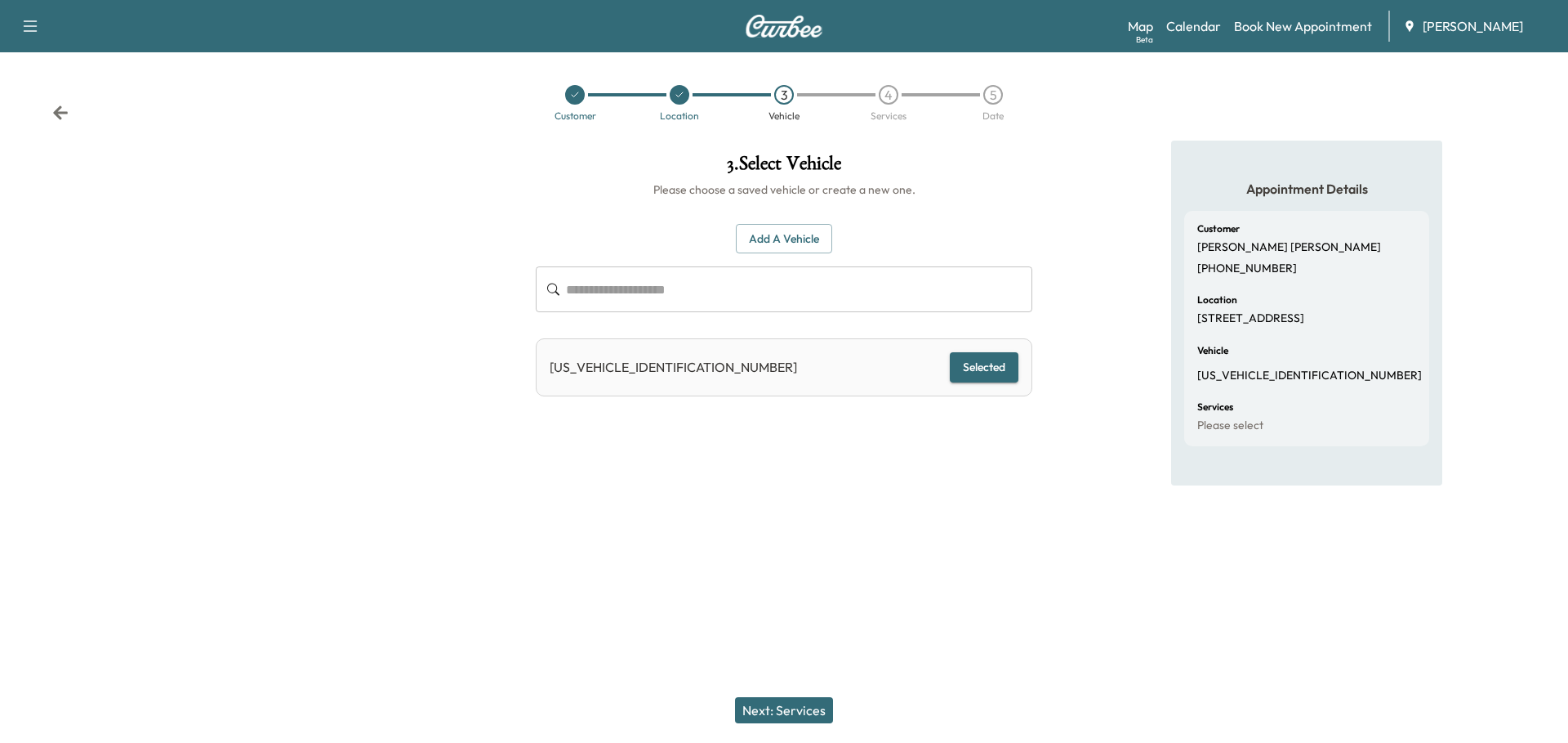
click at [796, 679] on button "Next: Services" at bounding box center [784, 710] width 98 height 27
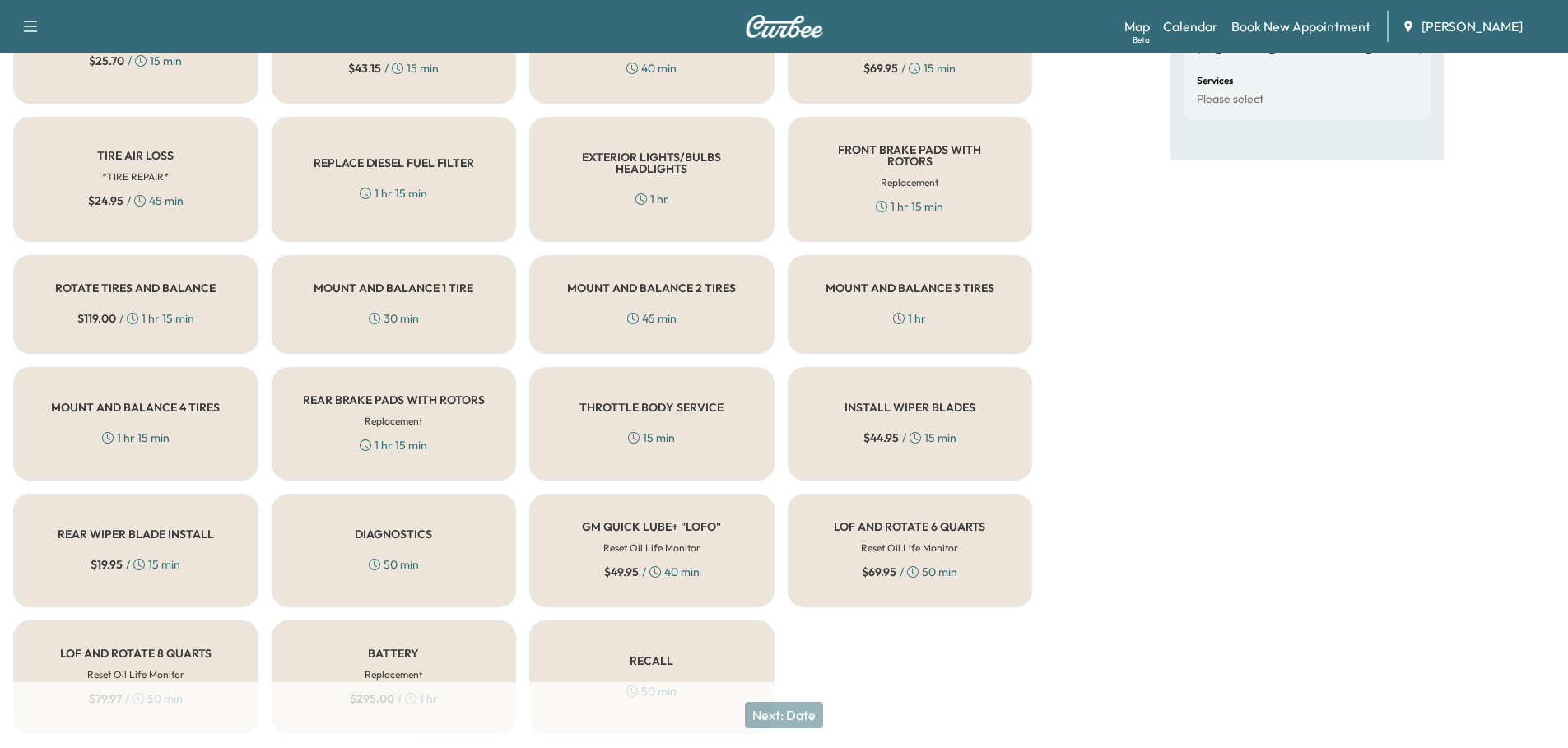
scroll to position [369, 0]
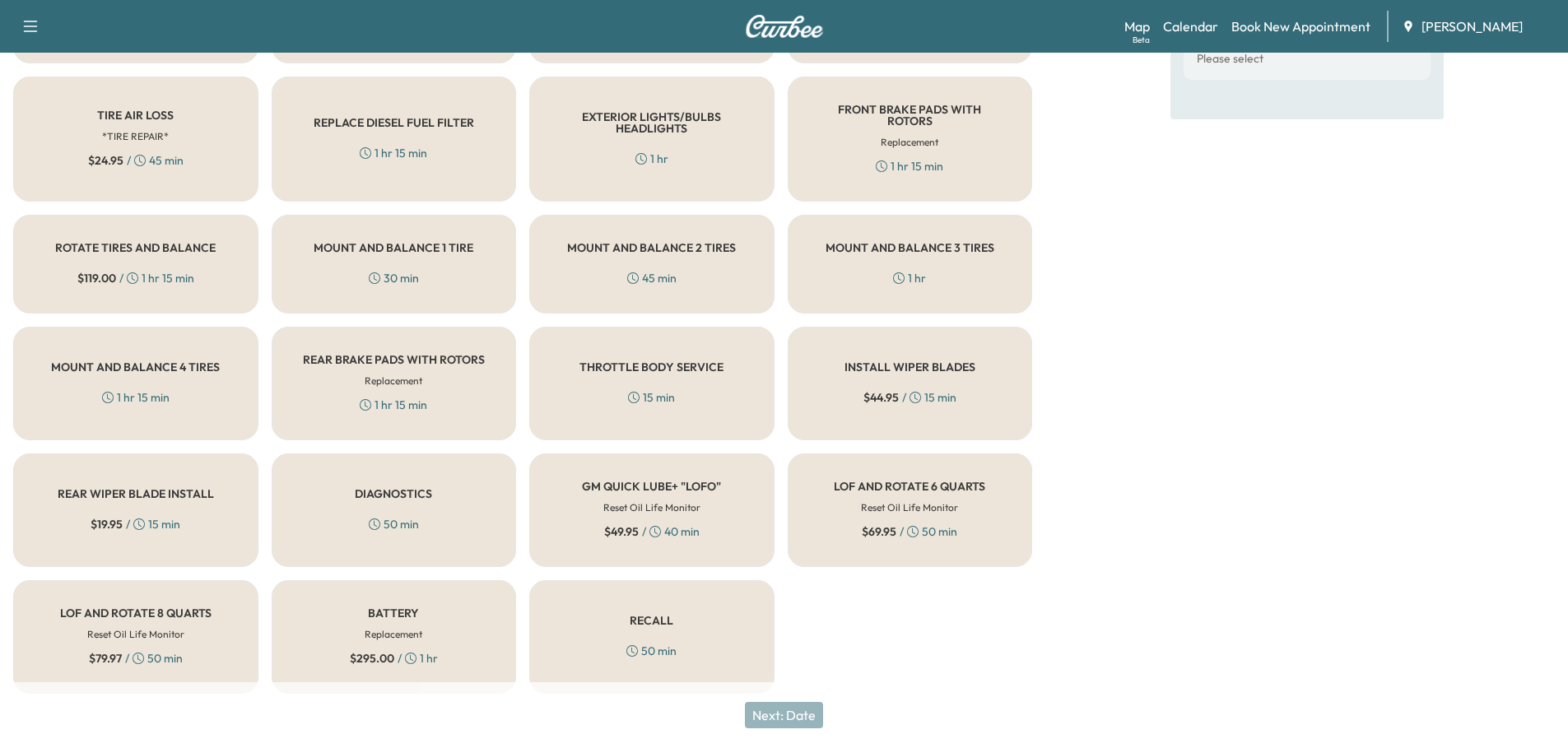
click at [895, 507] on div "LOF AND ROTATE 6 QUARTS Reset Oil Life Monitor $ 69.95 / 50 min" at bounding box center [910, 511] width 246 height 114
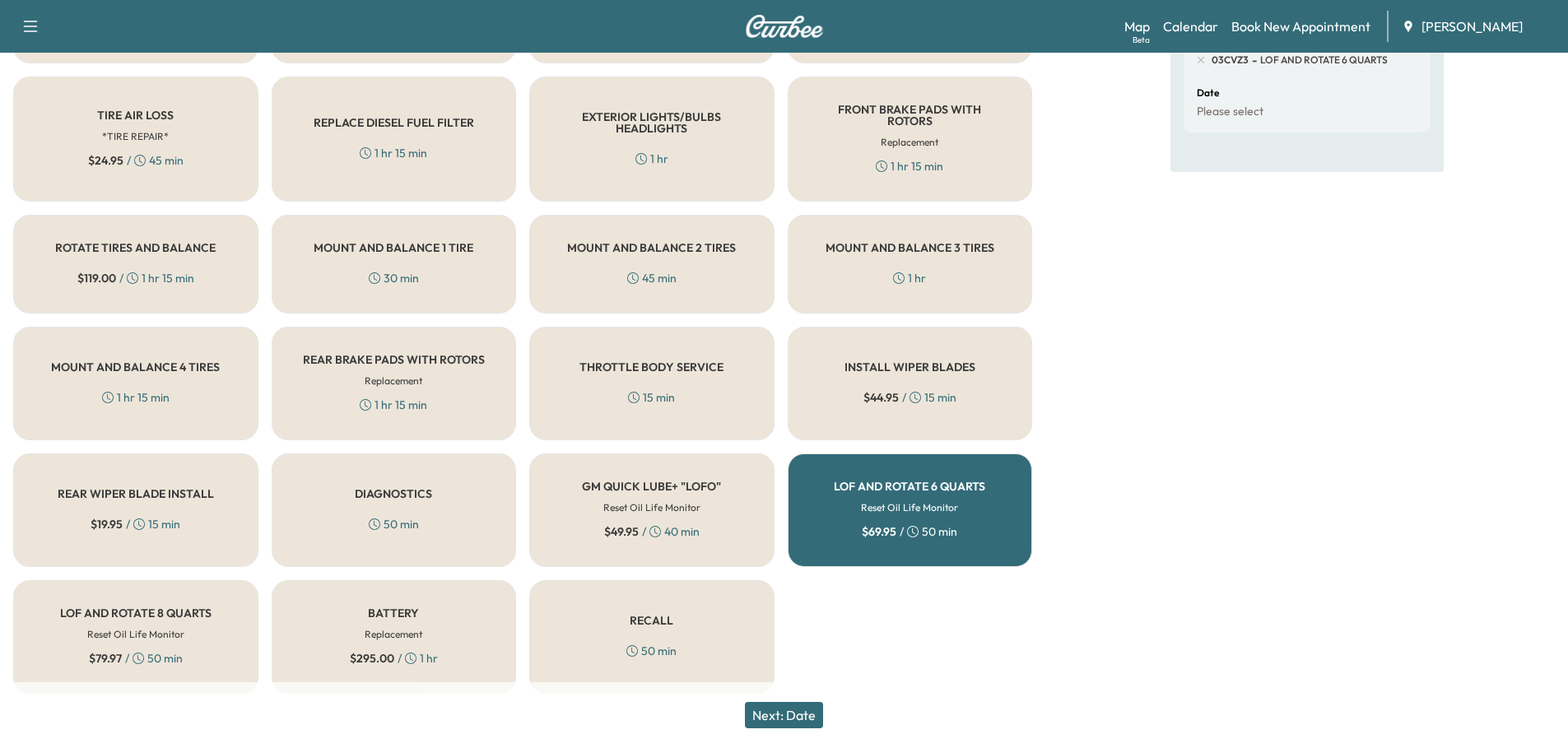
click at [798, 684] on button "Next: Date" at bounding box center [784, 715] width 78 height 27
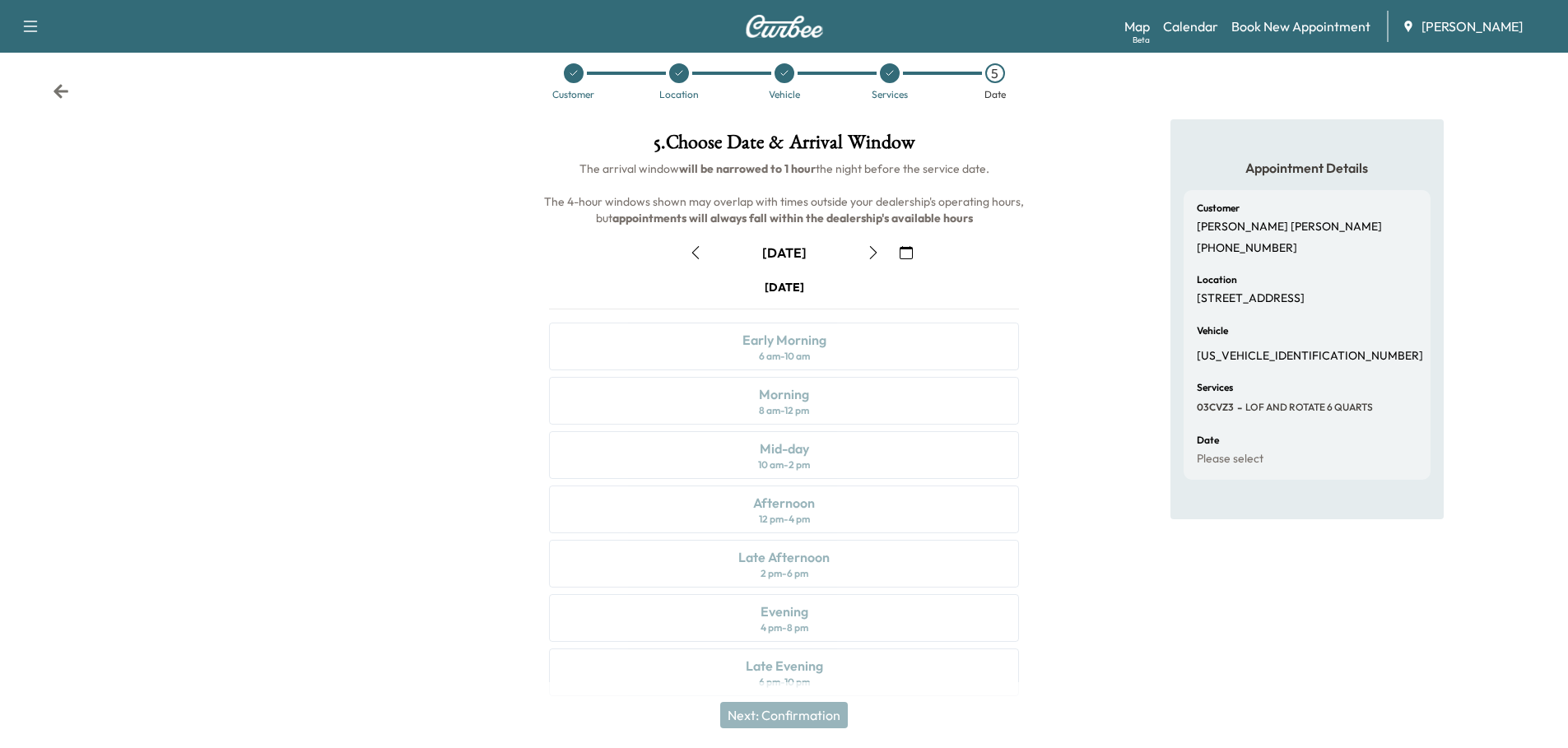
scroll to position [43, 0]
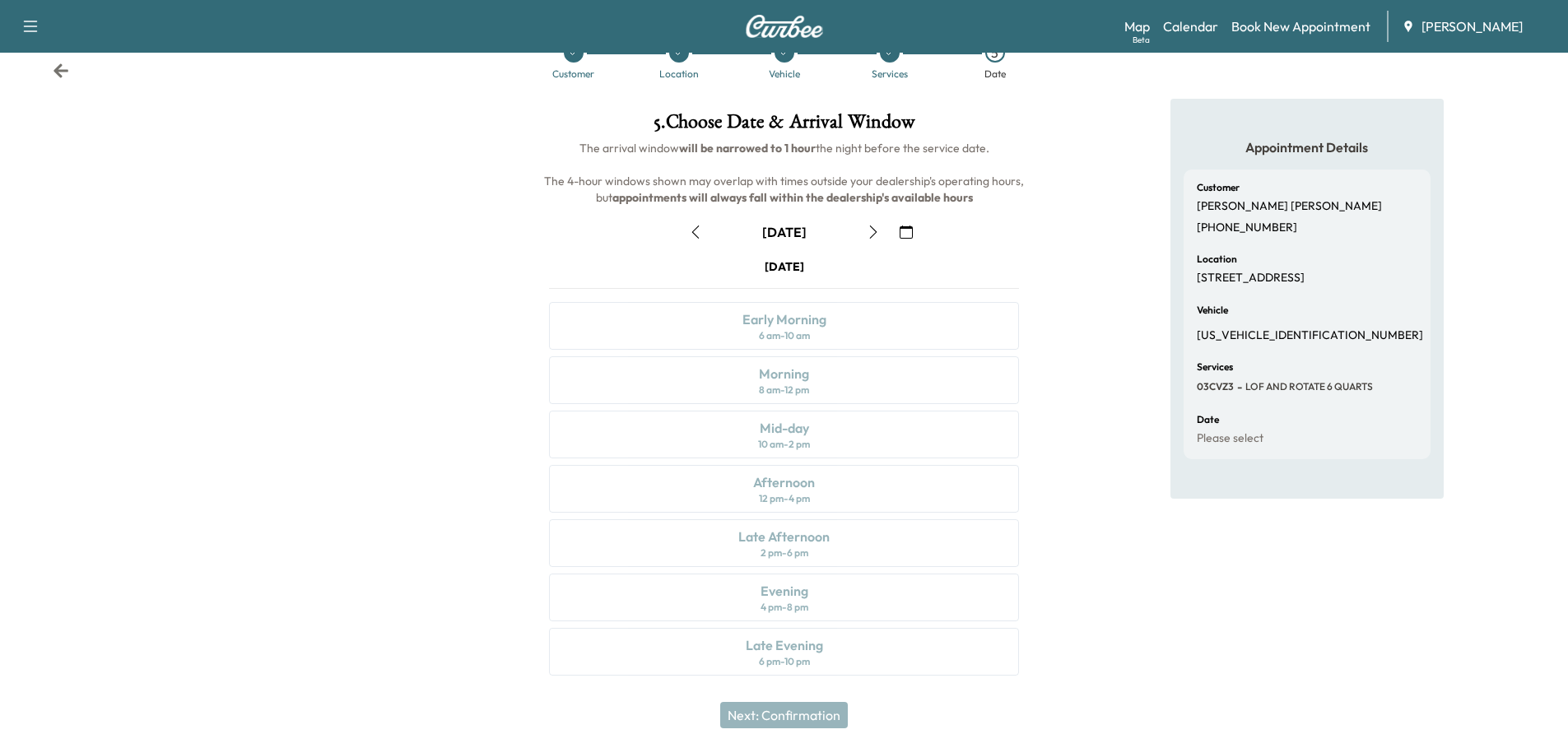
click at [795, 538] on div "[DATE] Early Morning 6 am - 10 am Morning 8 am - 12 pm Mid-day 10 am - 2 pm Aft…" at bounding box center [784, 470] width 497 height 423
click at [831, 445] on div "[DATE] Early Morning 6 am - 10 am Morning 8 am - 12 pm Mid-day 10 am - 2 pm Aft…" at bounding box center [784, 470] width 497 height 423
click at [848, 406] on div "[DATE] Early Morning 6 am - 10 am Morning 8 am - 12 pm Mid-day 10 am - 2 pm Aft…" at bounding box center [784, 470] width 497 height 423
click at [855, 416] on div "[DATE] Early Morning 6 am - 10 am Morning 8 am - 12 pm Mid-day 10 am - 2 pm Aft…" at bounding box center [784, 470] width 497 height 423
click at [916, 319] on div "[DATE] Early Morning 6 am - 10 am Morning 8 am - 12 pm Mid-day 10 am - 2 pm Aft…" at bounding box center [784, 470] width 497 height 423
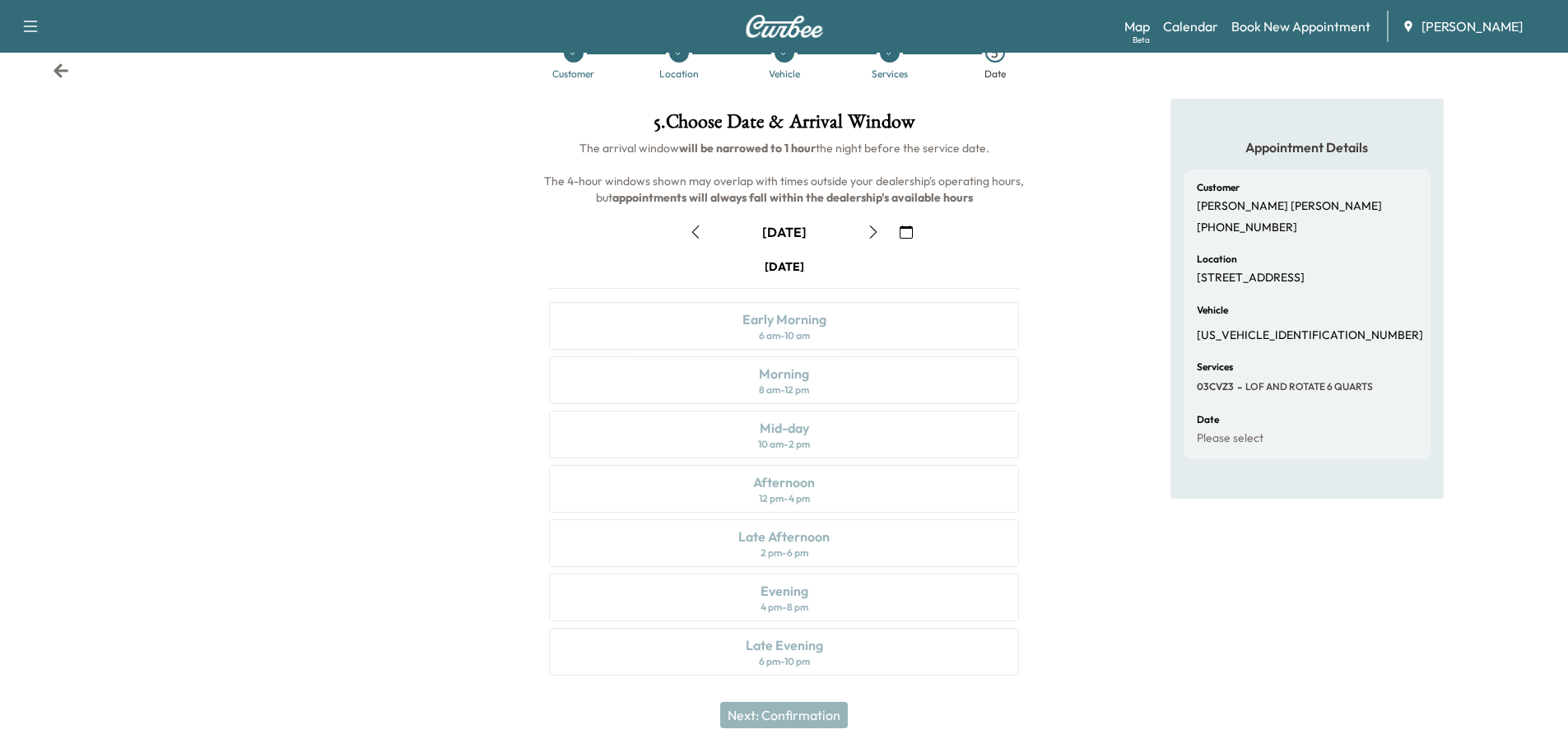
click at [820, 632] on div "[DATE] Early Morning 6 am - 10 am Morning 8 am - 12 pm Mid-day 10 am - 2 pm Aft…" at bounding box center [784, 470] width 497 height 423
click at [828, 599] on div "[DATE] Early Morning 6 am - 10 am Morning 8 am - 12 pm Mid-day 10 am - 2 pm Aft…" at bounding box center [784, 470] width 497 height 423
click at [840, 554] on div "[DATE] Early Morning 6 am - 10 am Morning 8 am - 12 pm Mid-day 10 am - 2 pm Aft…" at bounding box center [784, 470] width 497 height 423
click at [851, 473] on div "[DATE] Early Morning 6 am - 10 am Morning 8 am - 12 pm Mid-day 10 am - 2 pm Aft…" at bounding box center [784, 470] width 497 height 423
click at [839, 333] on div "[DATE] Early Morning 6 am - 10 am Morning 8 am - 12 pm Mid-day 10 am - 2 pm Aft…" at bounding box center [784, 470] width 497 height 423
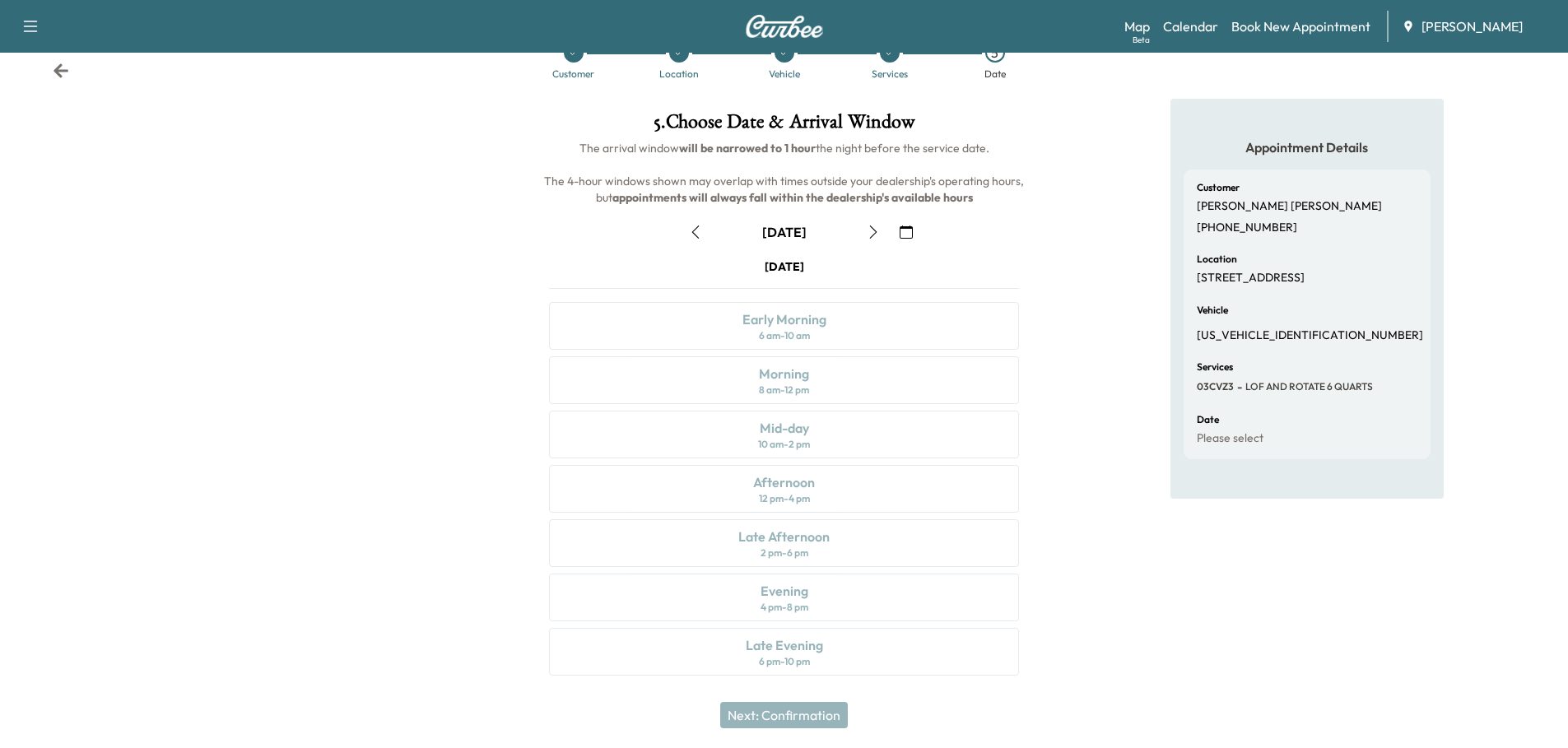
click at [838, 315] on div "[DATE] Early Morning 6 am - 10 am Morning 8 am - 12 pm Mid-day 10 am - 2 pm Aft…" at bounding box center [784, 470] width 497 height 423
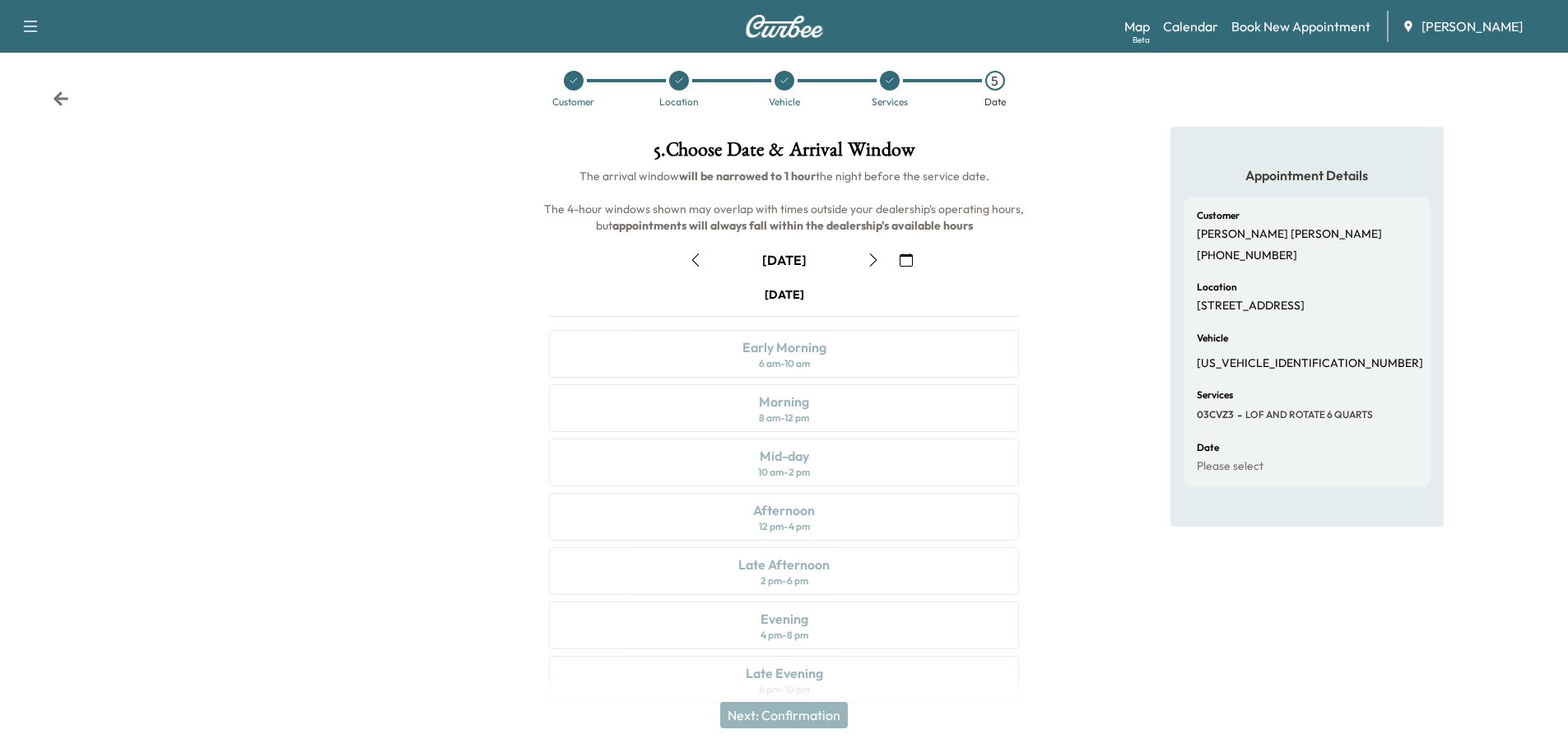
scroll to position [0, 0]
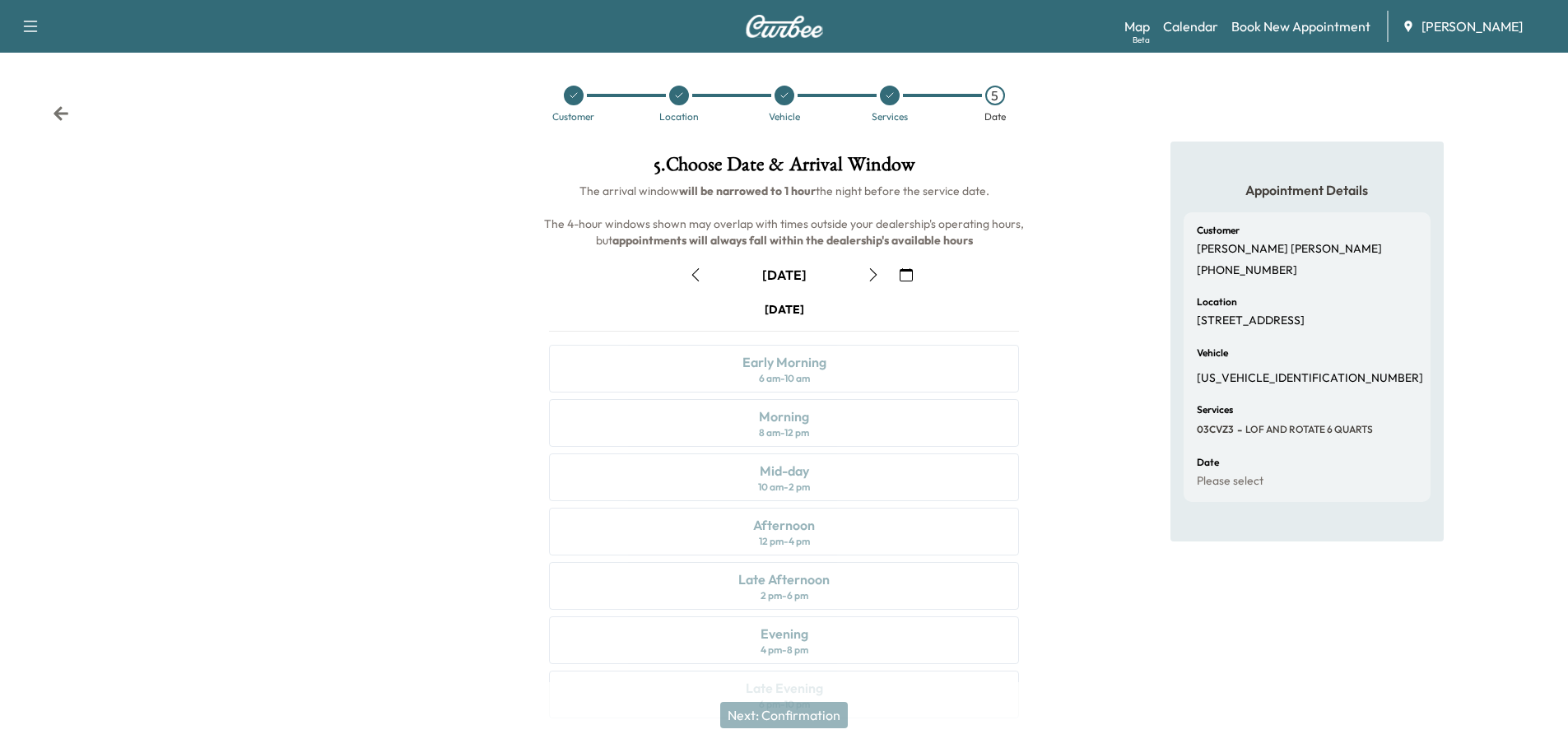
click at [51, 111] on div "Customer Location Vehicle Services 5 Date" at bounding box center [784, 103] width 1568 height 76
click at [877, 276] on icon "button" at bounding box center [873, 275] width 13 height 13
click at [695, 275] on icon "button" at bounding box center [695, 275] width 13 height 13
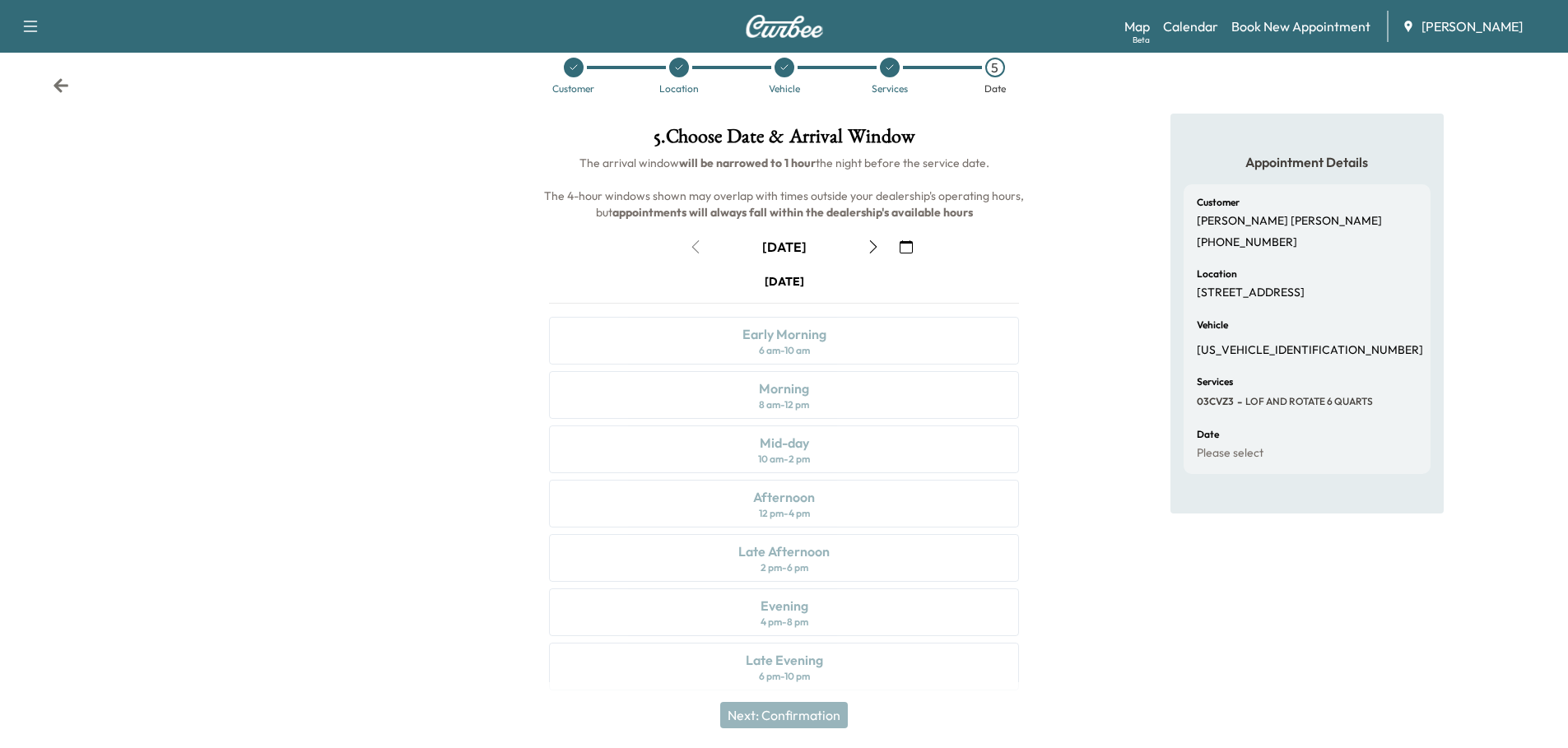
scroll to position [43, 0]
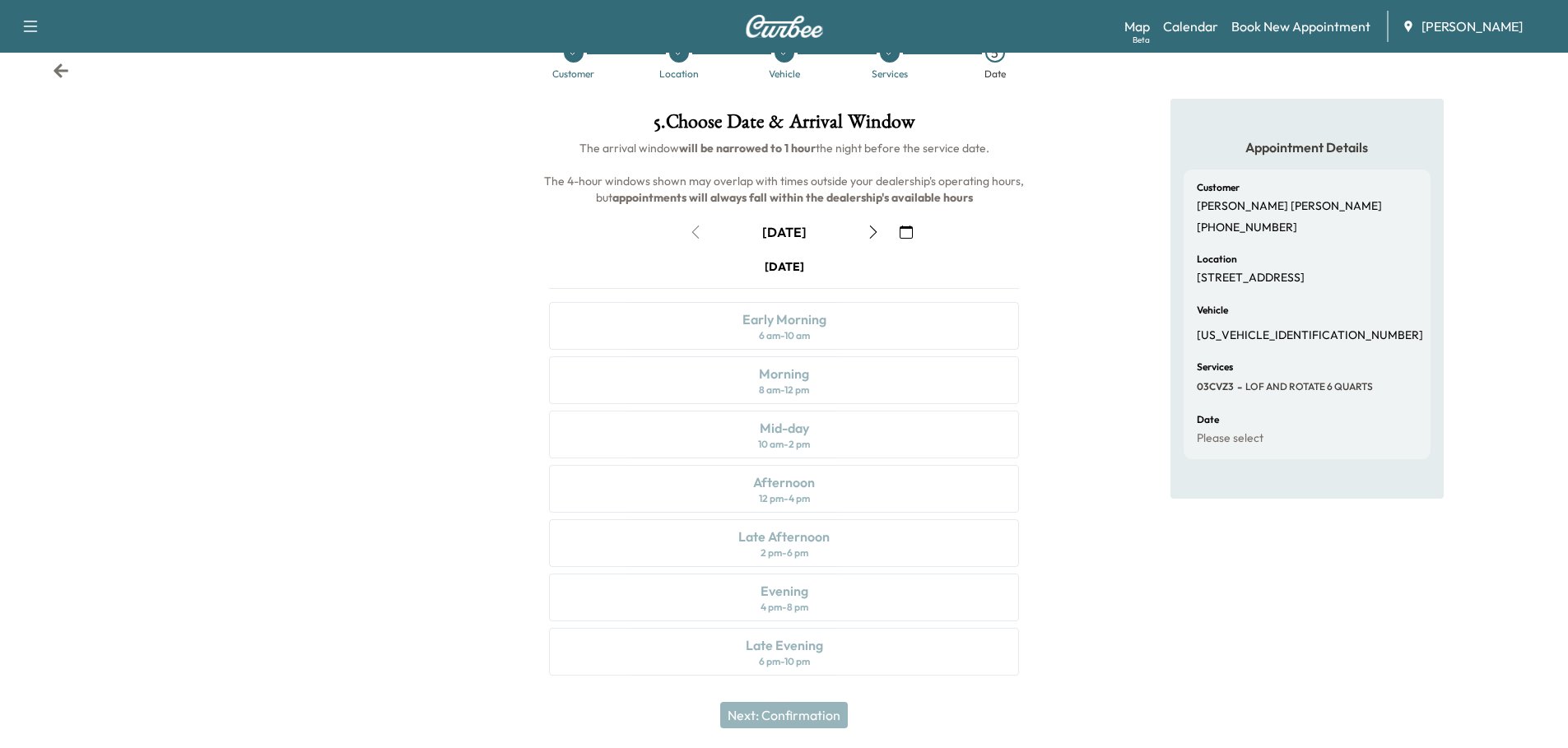
click at [869, 231] on icon "button" at bounding box center [873, 231] width 13 height 13
click at [875, 231] on icon "button" at bounding box center [873, 231] width 7 height 13
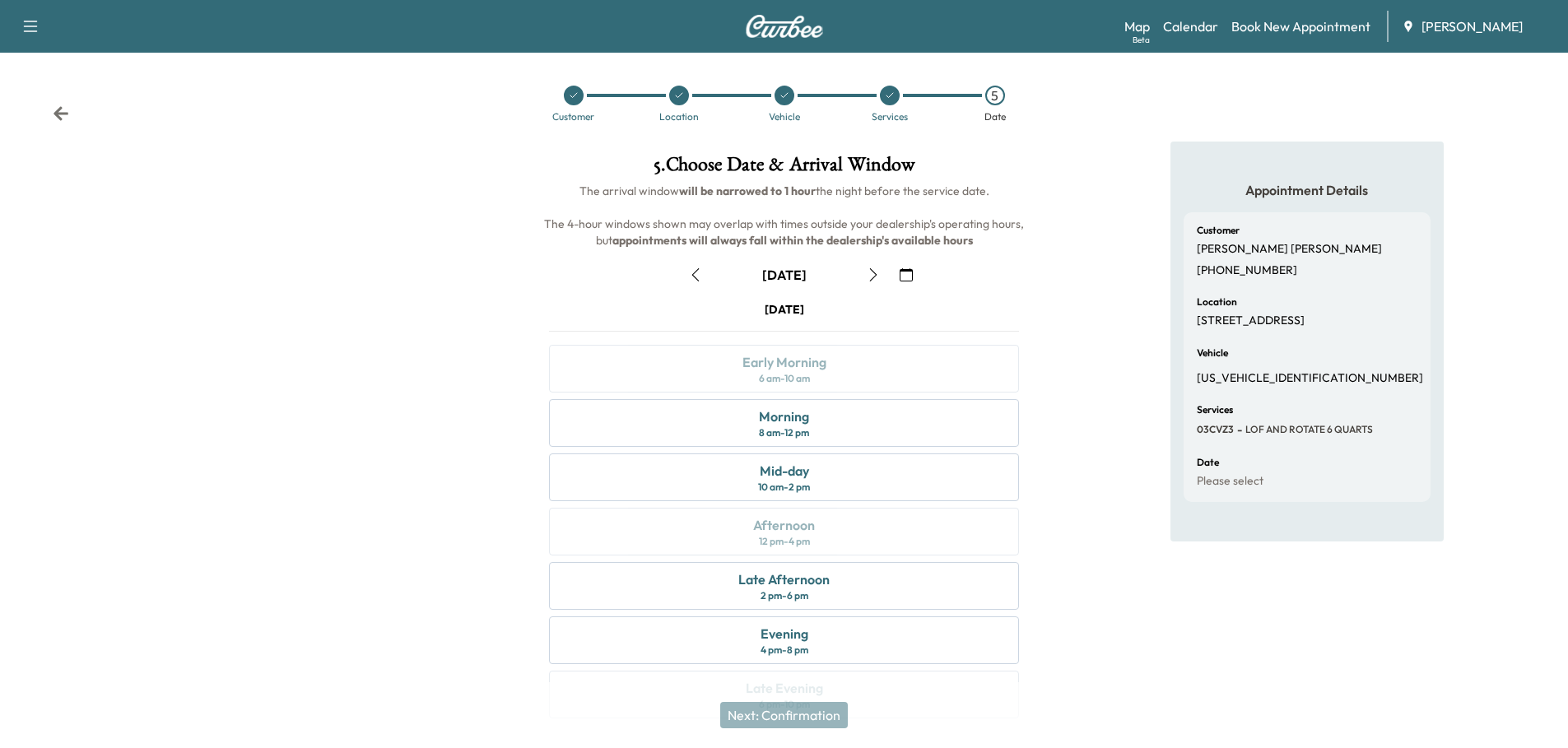
click at [697, 269] on icon "button" at bounding box center [695, 275] width 13 height 13
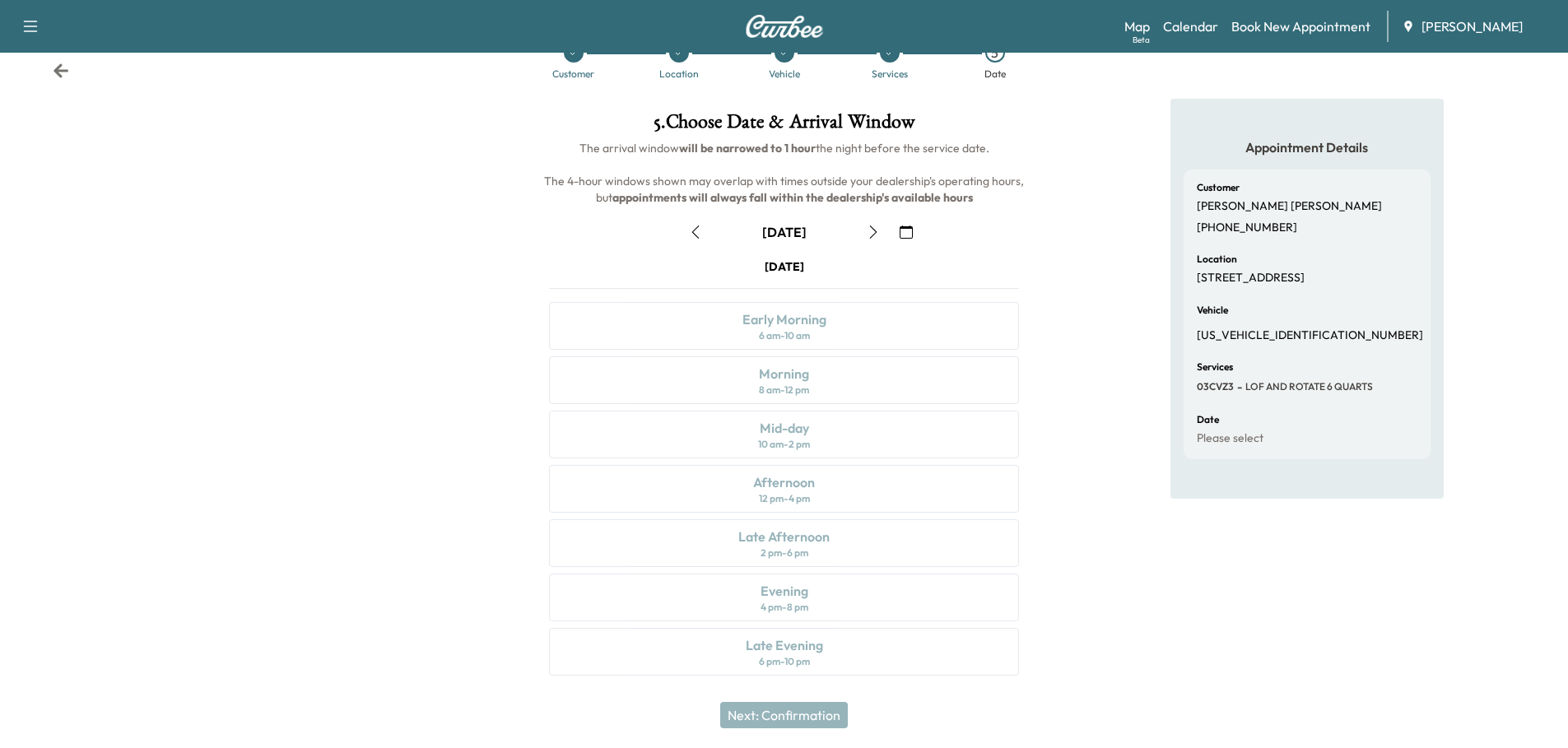
click at [61, 74] on icon at bounding box center [61, 70] width 17 height 17
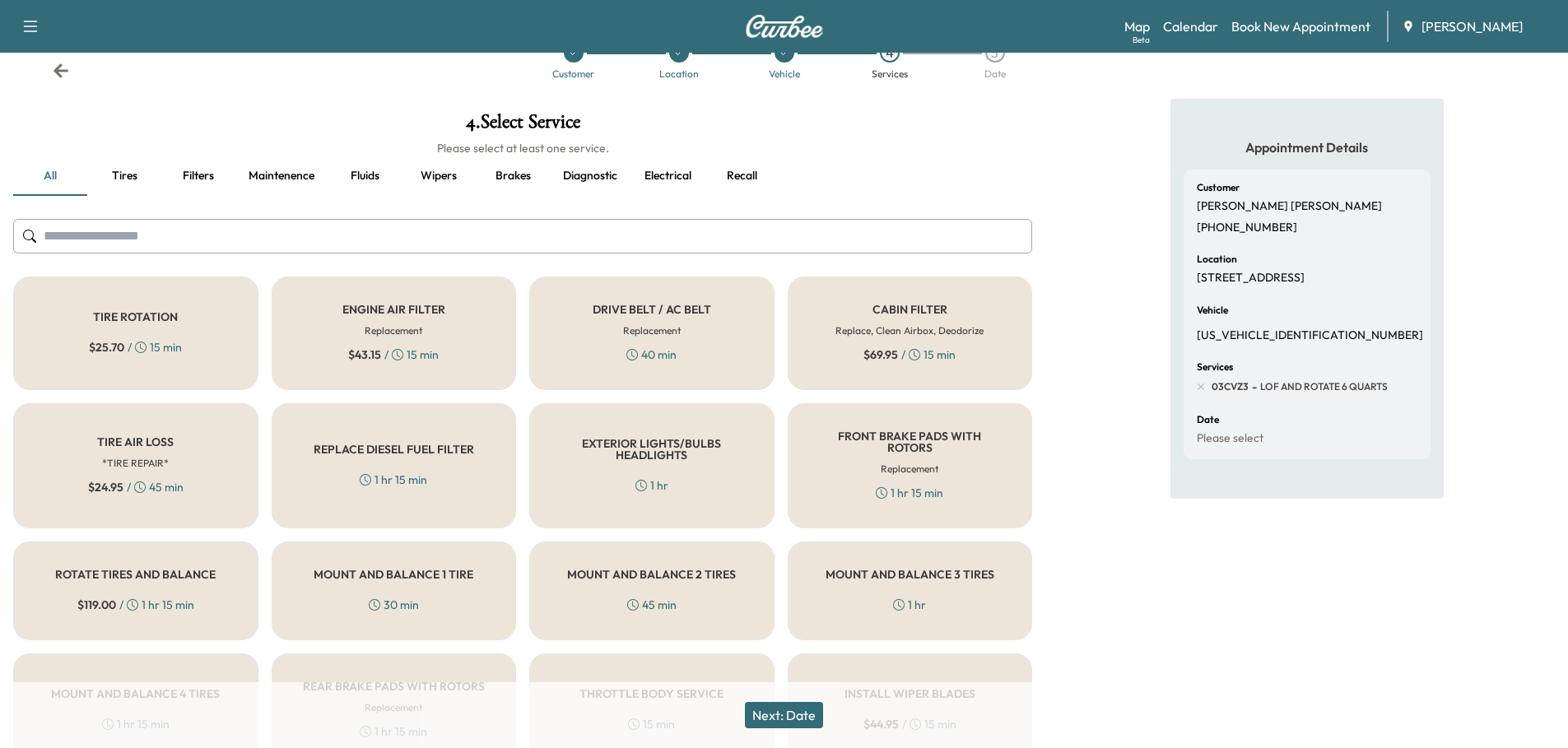
click at [59, 69] on icon at bounding box center [61, 70] width 15 height 14
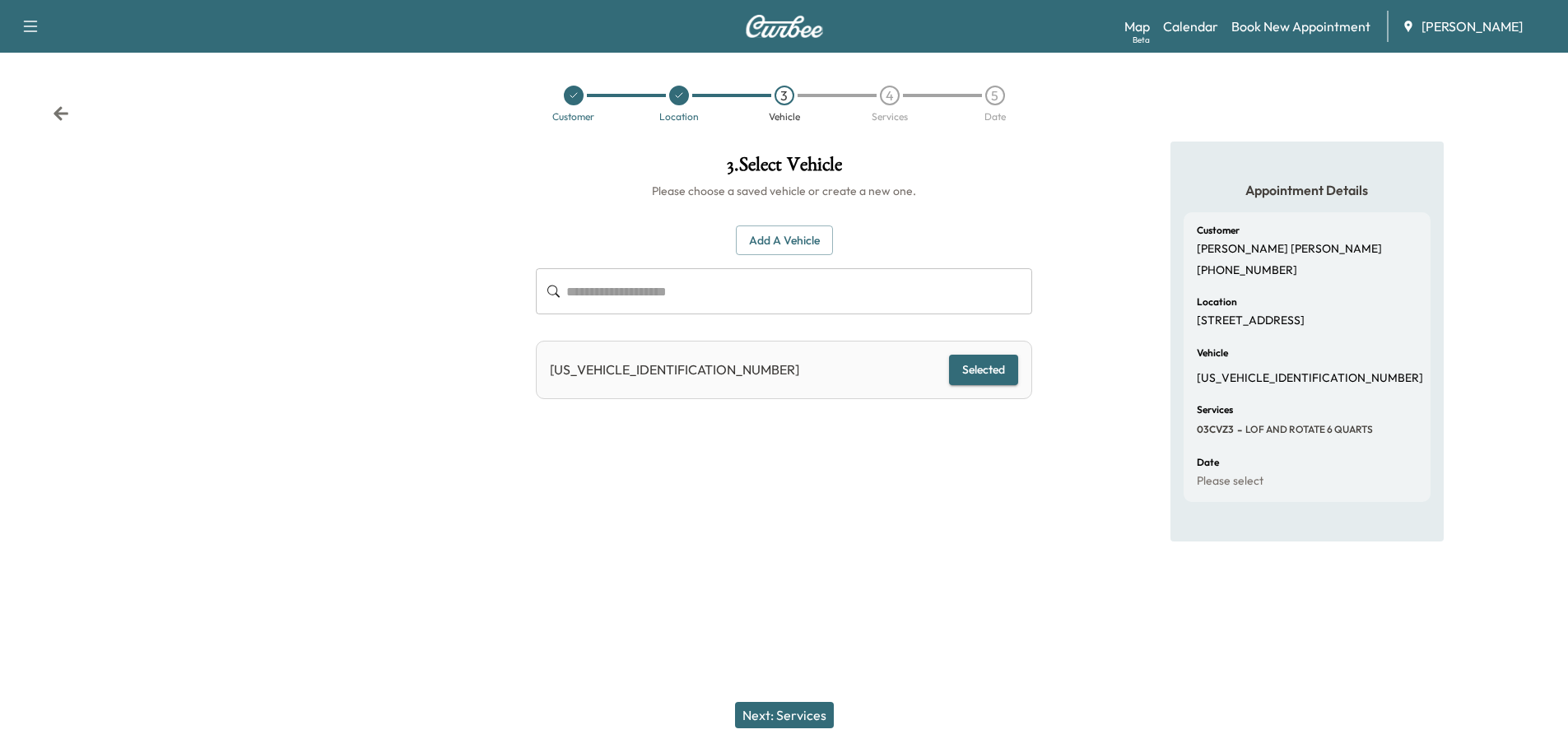
scroll to position [0, 0]
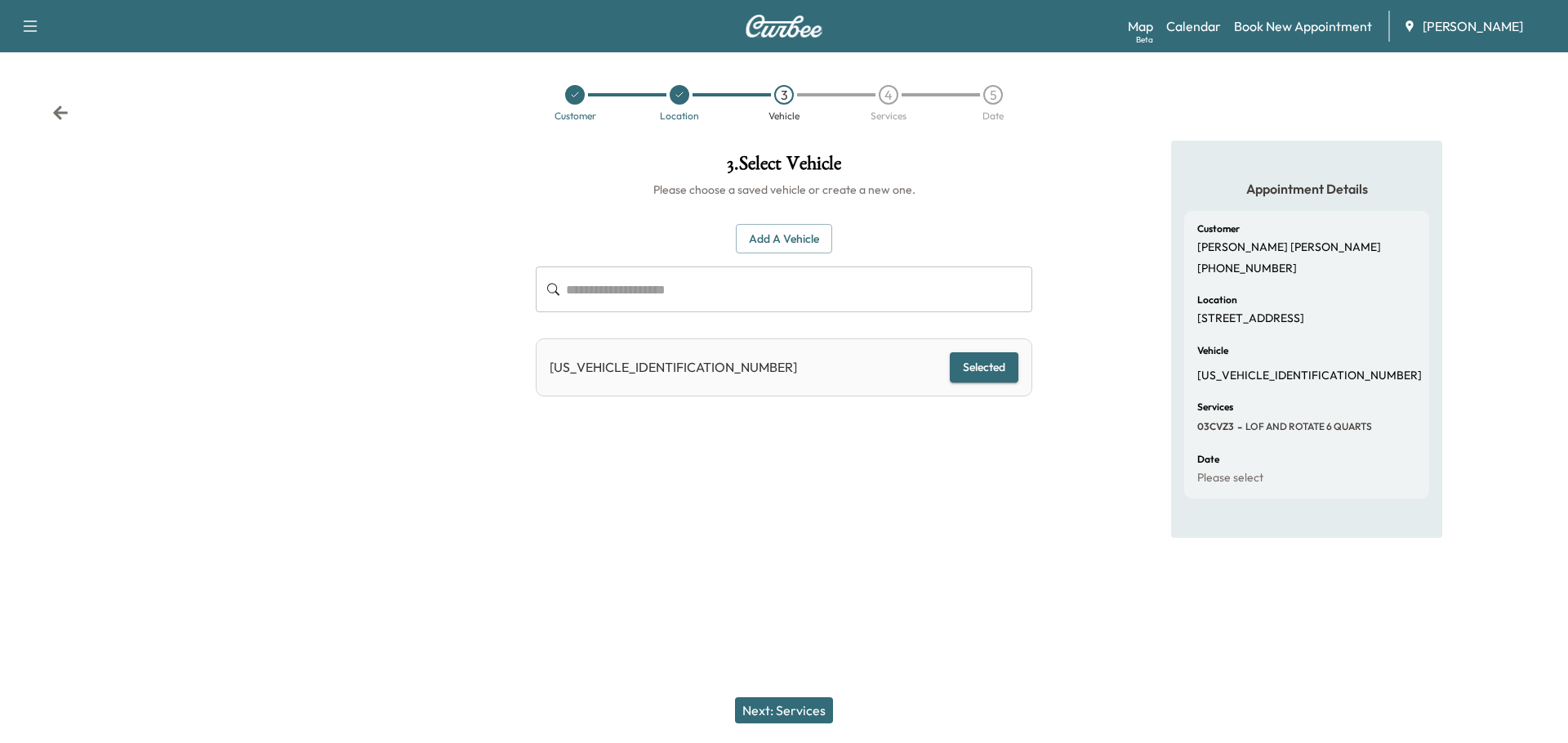
click at [62, 107] on icon at bounding box center [60, 112] width 17 height 17
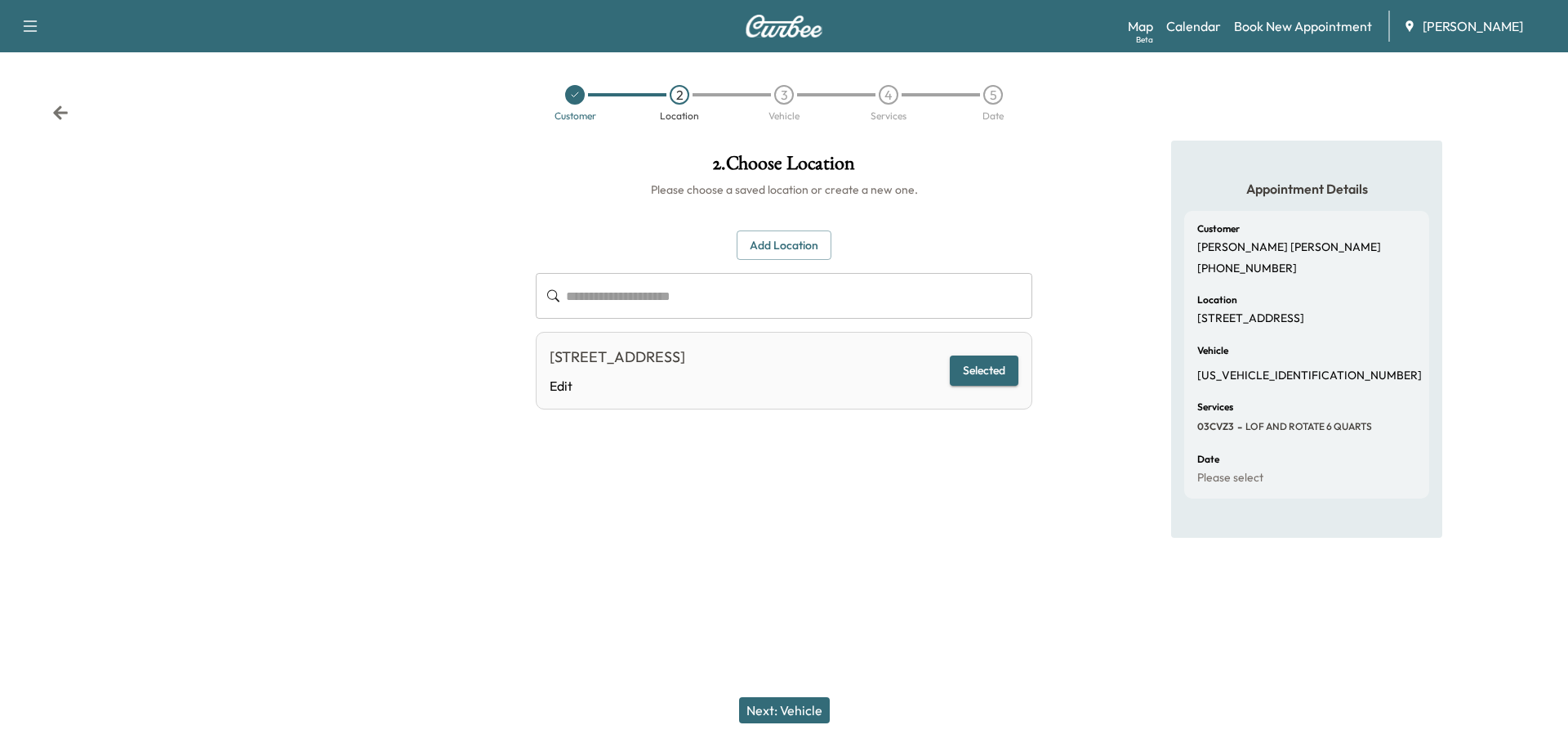
click at [795, 679] on button "Next: Vehicle" at bounding box center [784, 710] width 91 height 27
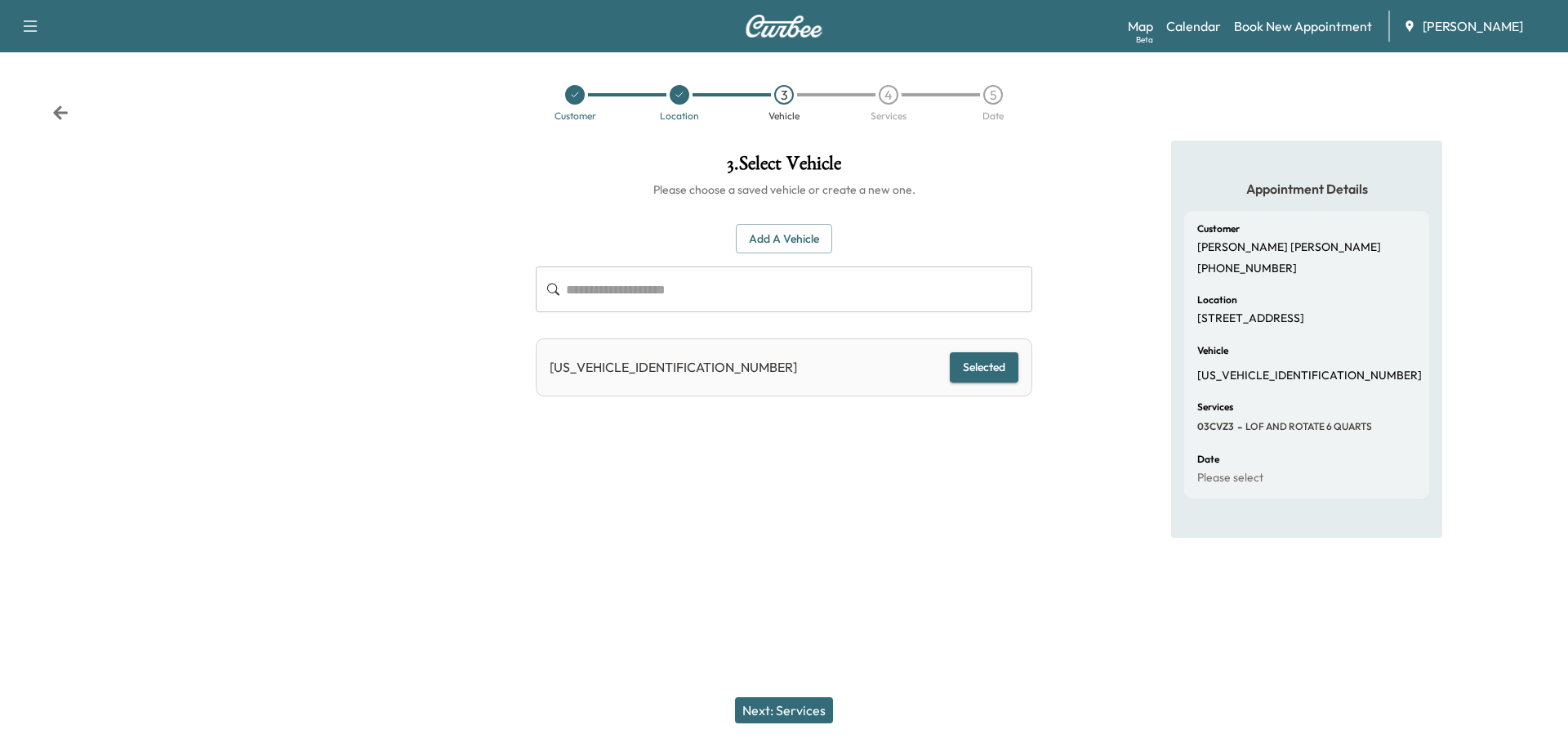
click at [801, 679] on button "Next: Services" at bounding box center [784, 710] width 98 height 27
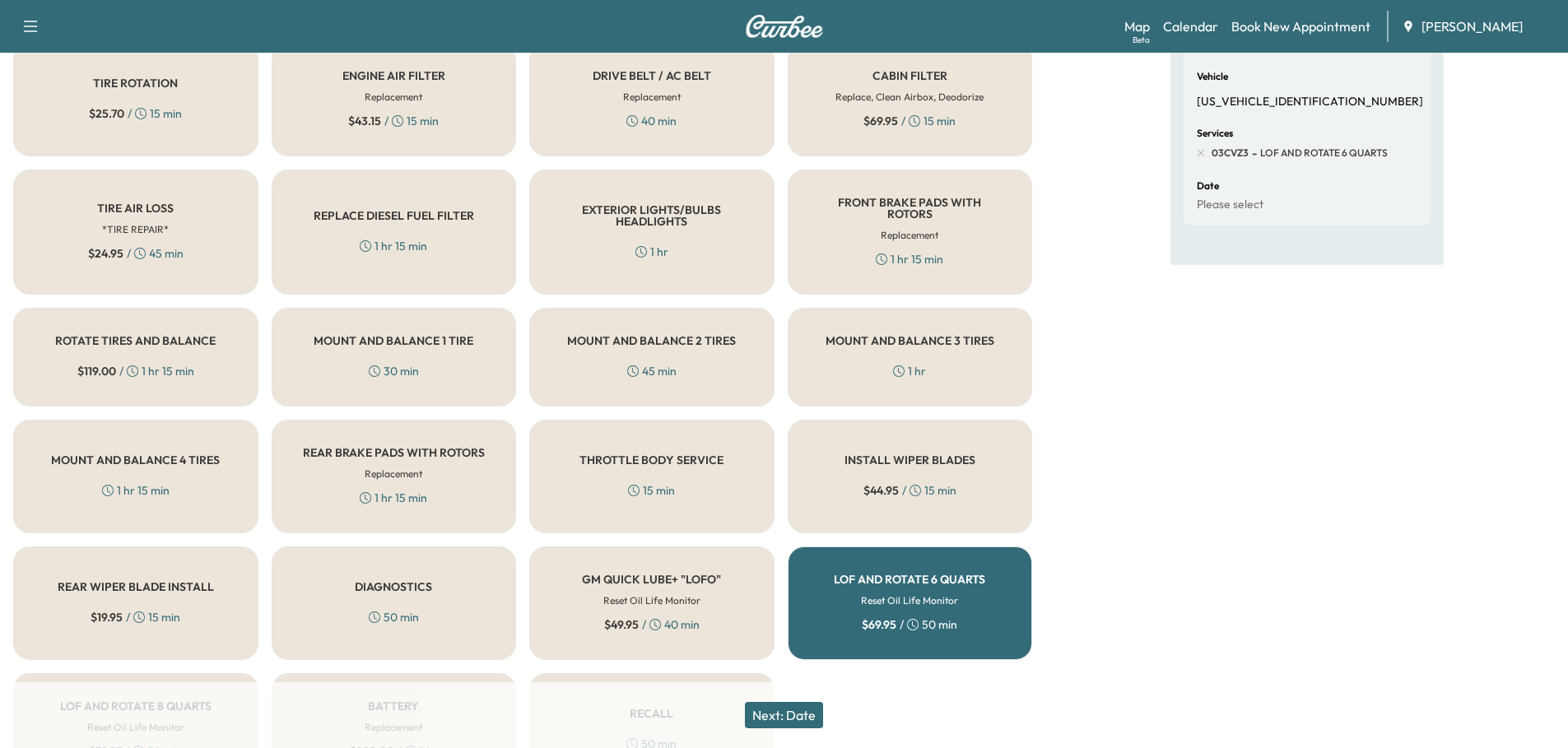
scroll to position [369, 0]
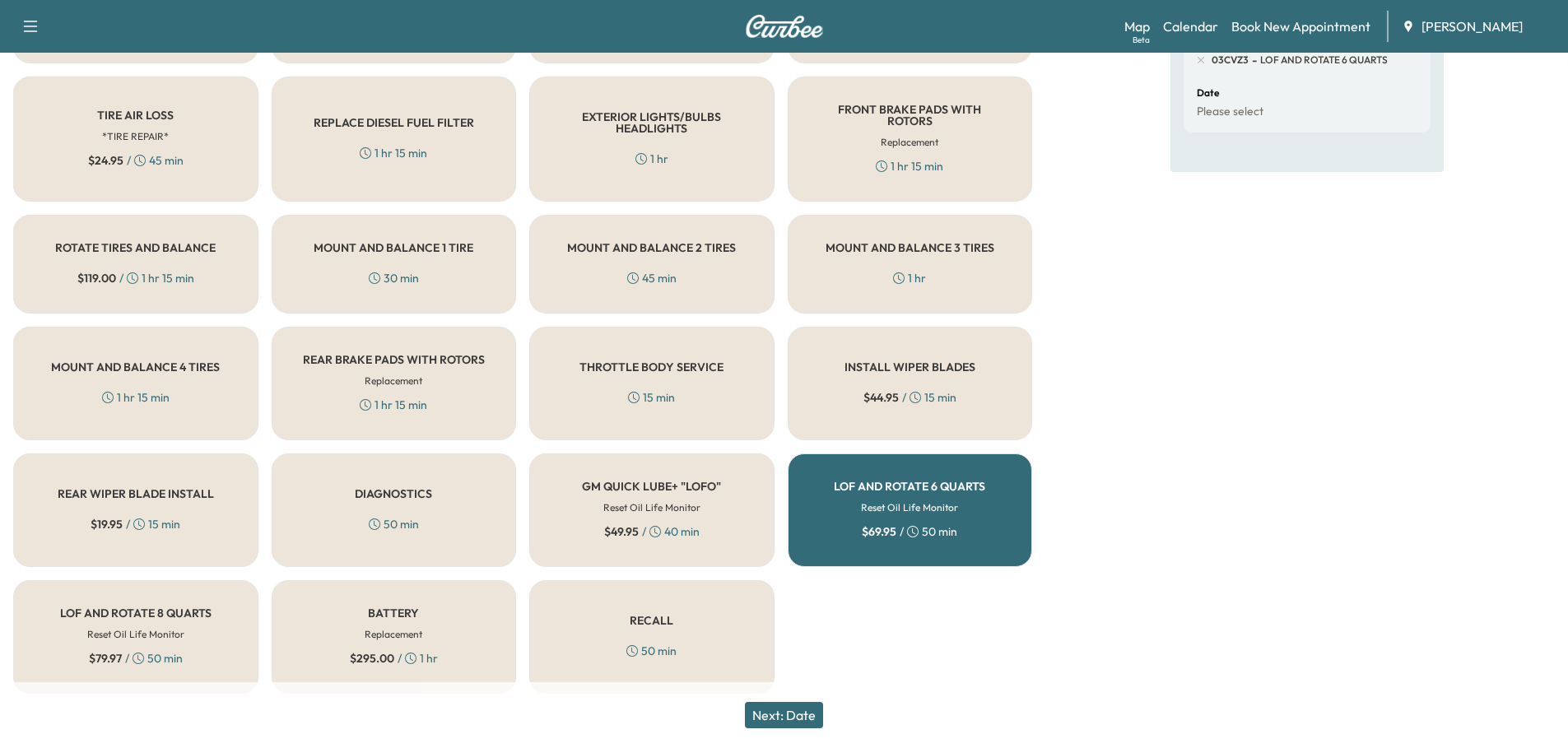
click at [776, 684] on button "Next: Date" at bounding box center [784, 715] width 78 height 27
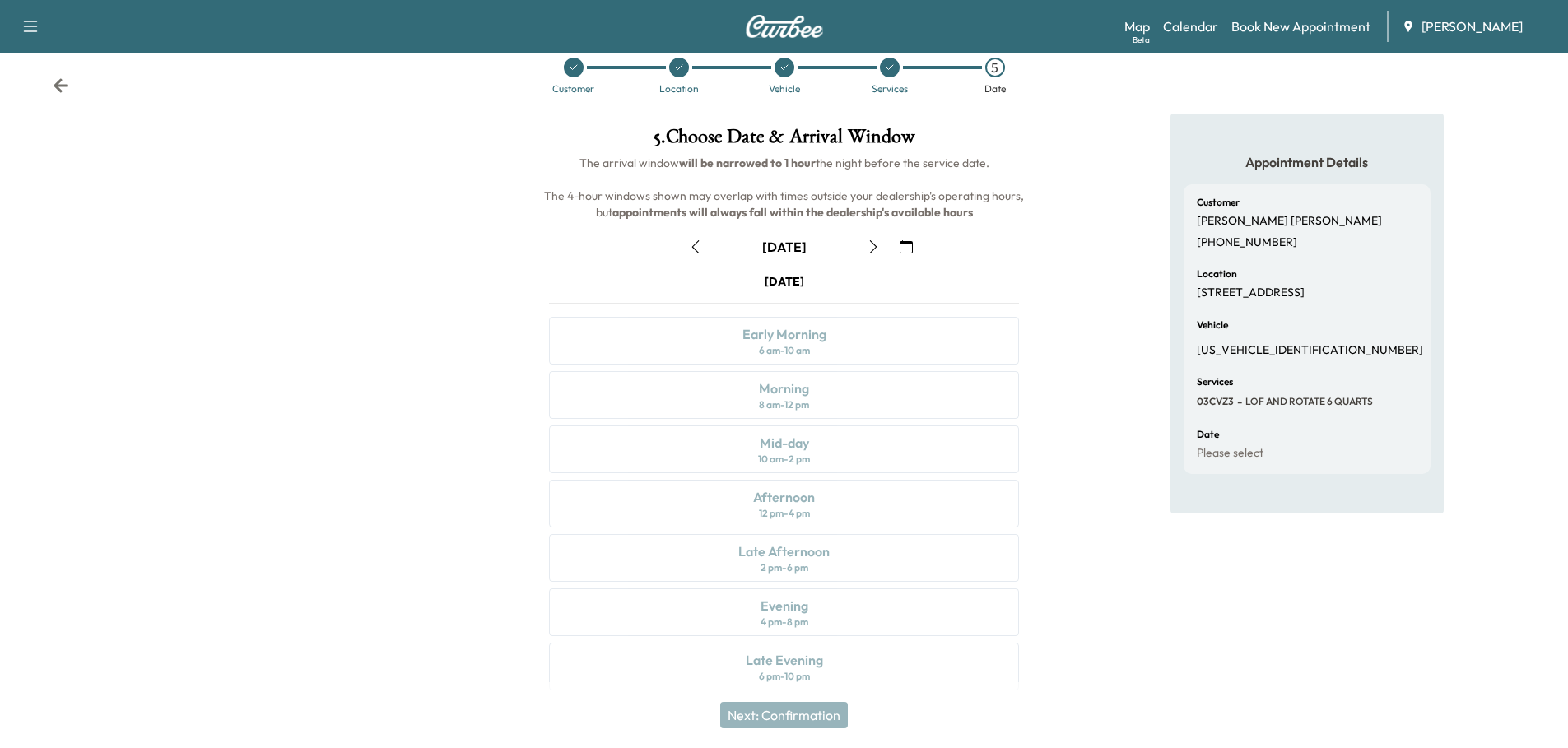
scroll to position [43, 0]
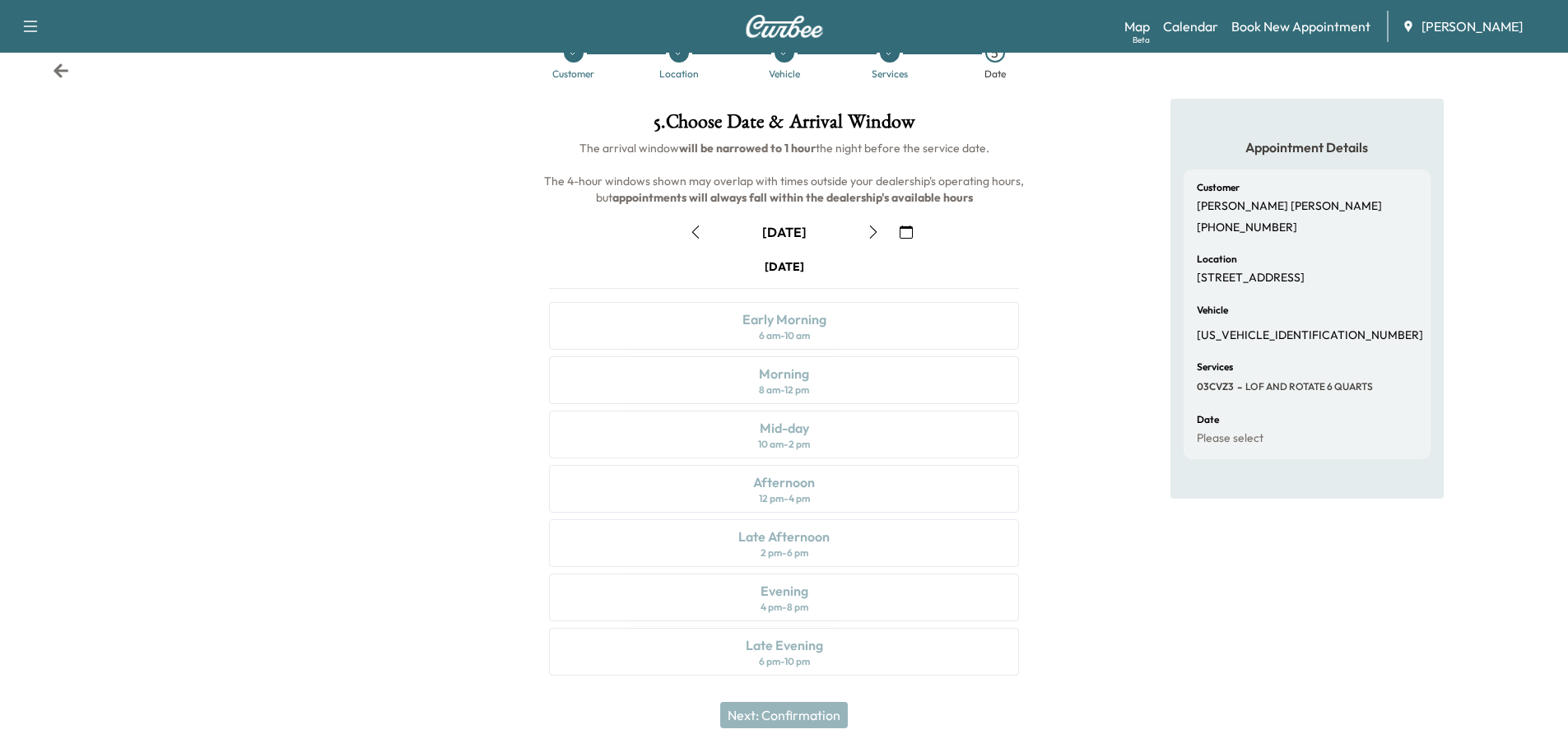
click at [698, 236] on icon "button" at bounding box center [695, 231] width 13 height 13
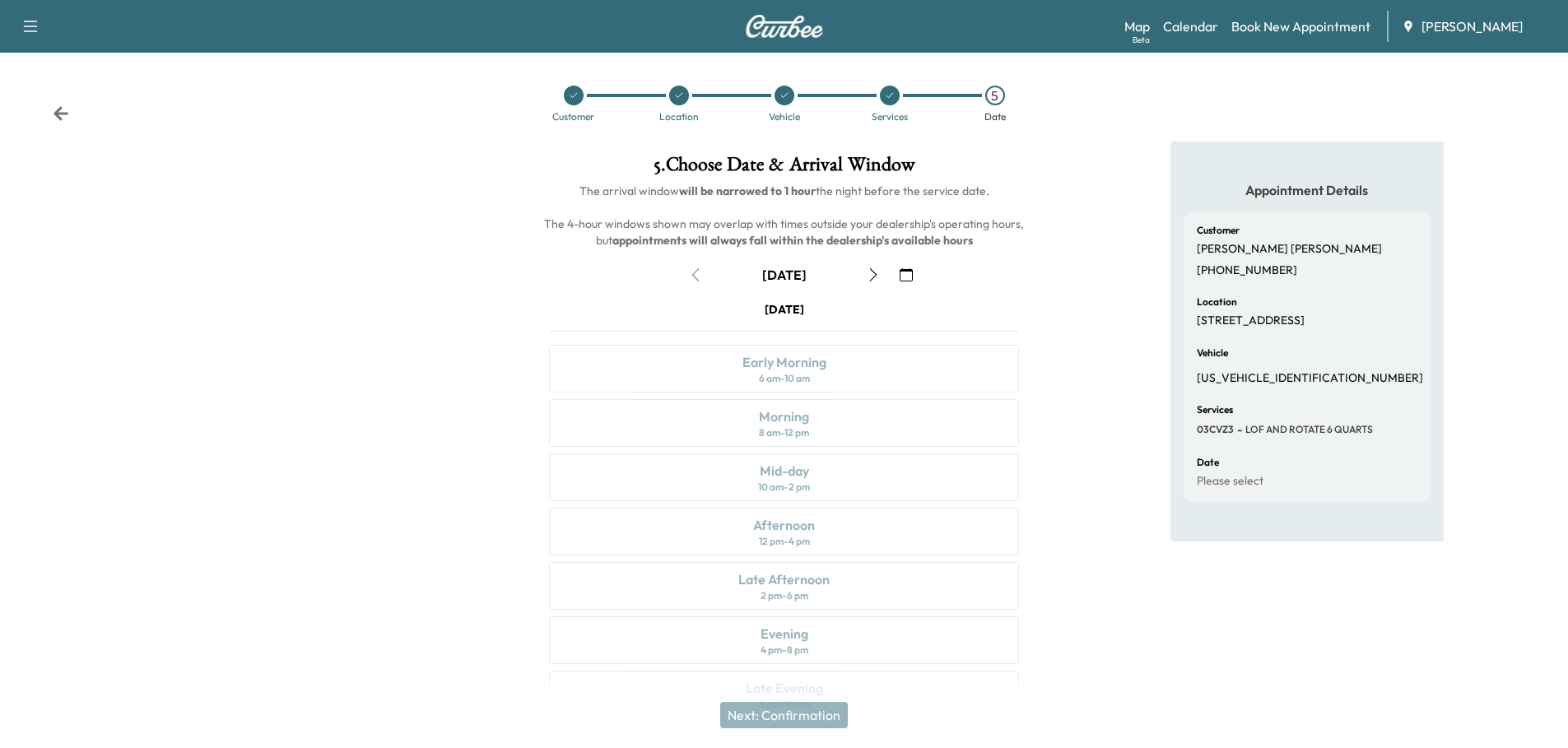
click at [873, 273] on icon "button" at bounding box center [873, 275] width 13 height 13
click at [1201, 28] on link "Calendar" at bounding box center [1191, 27] width 55 height 20
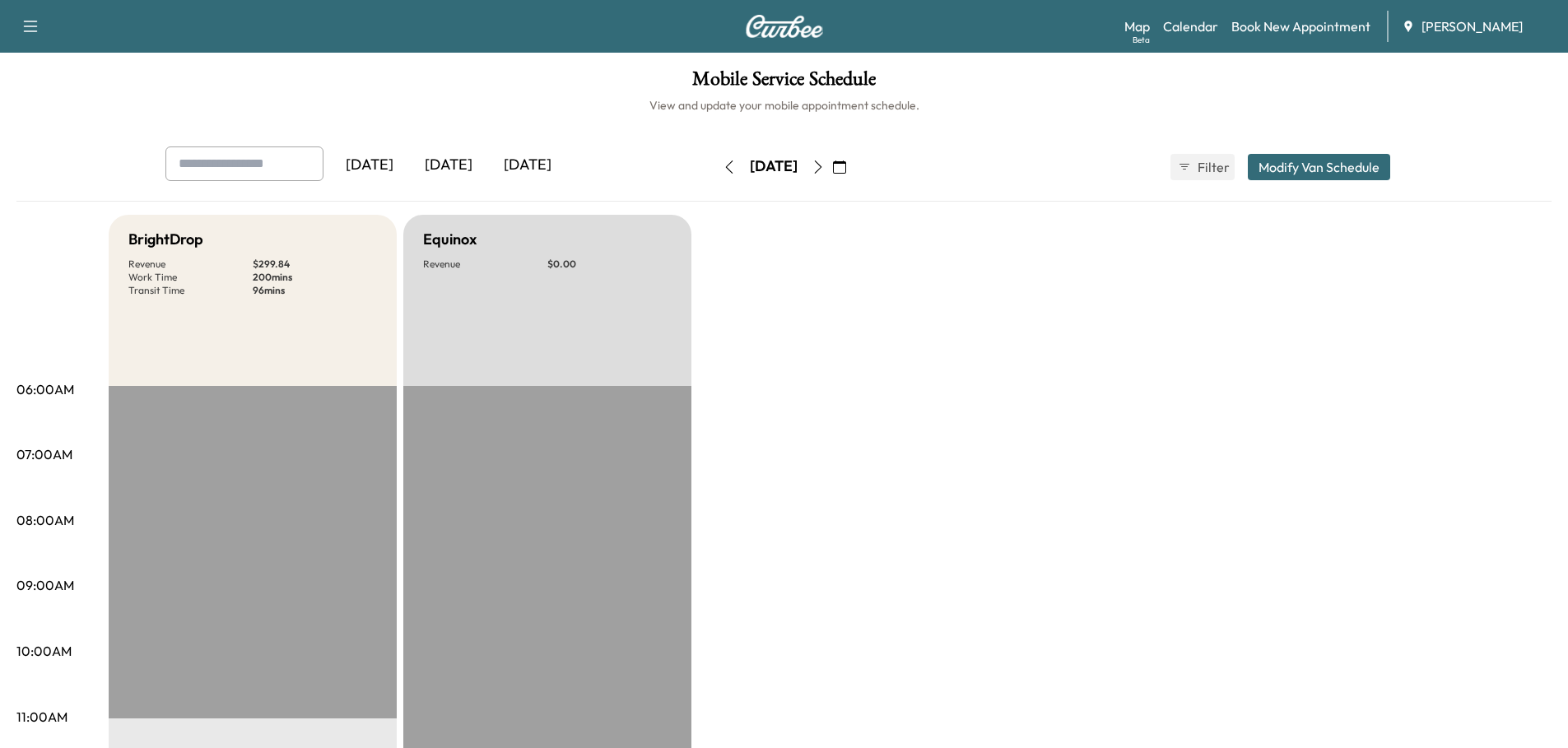
click at [536, 166] on div "[DATE]" at bounding box center [528, 165] width 79 height 38
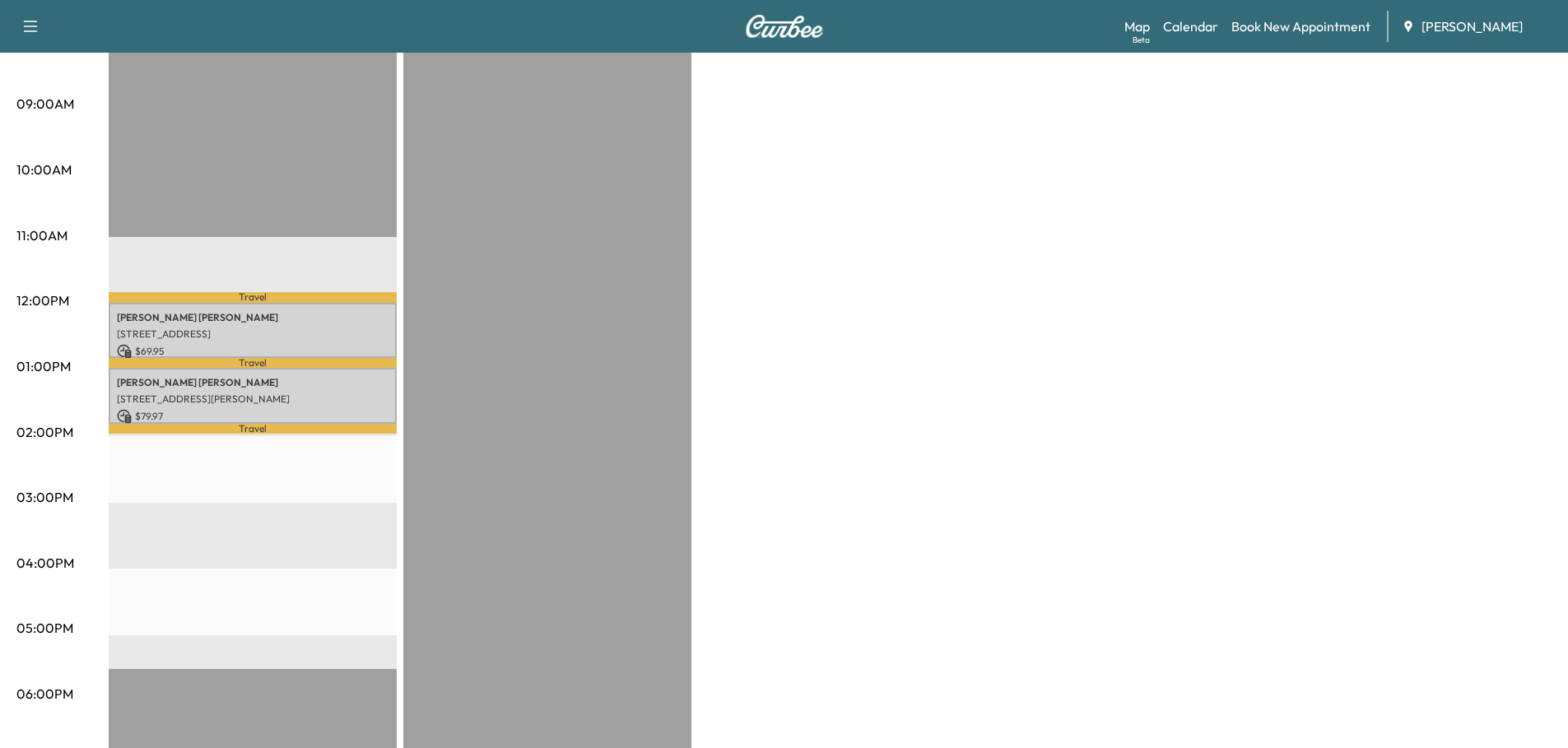
scroll to position [494, 0]
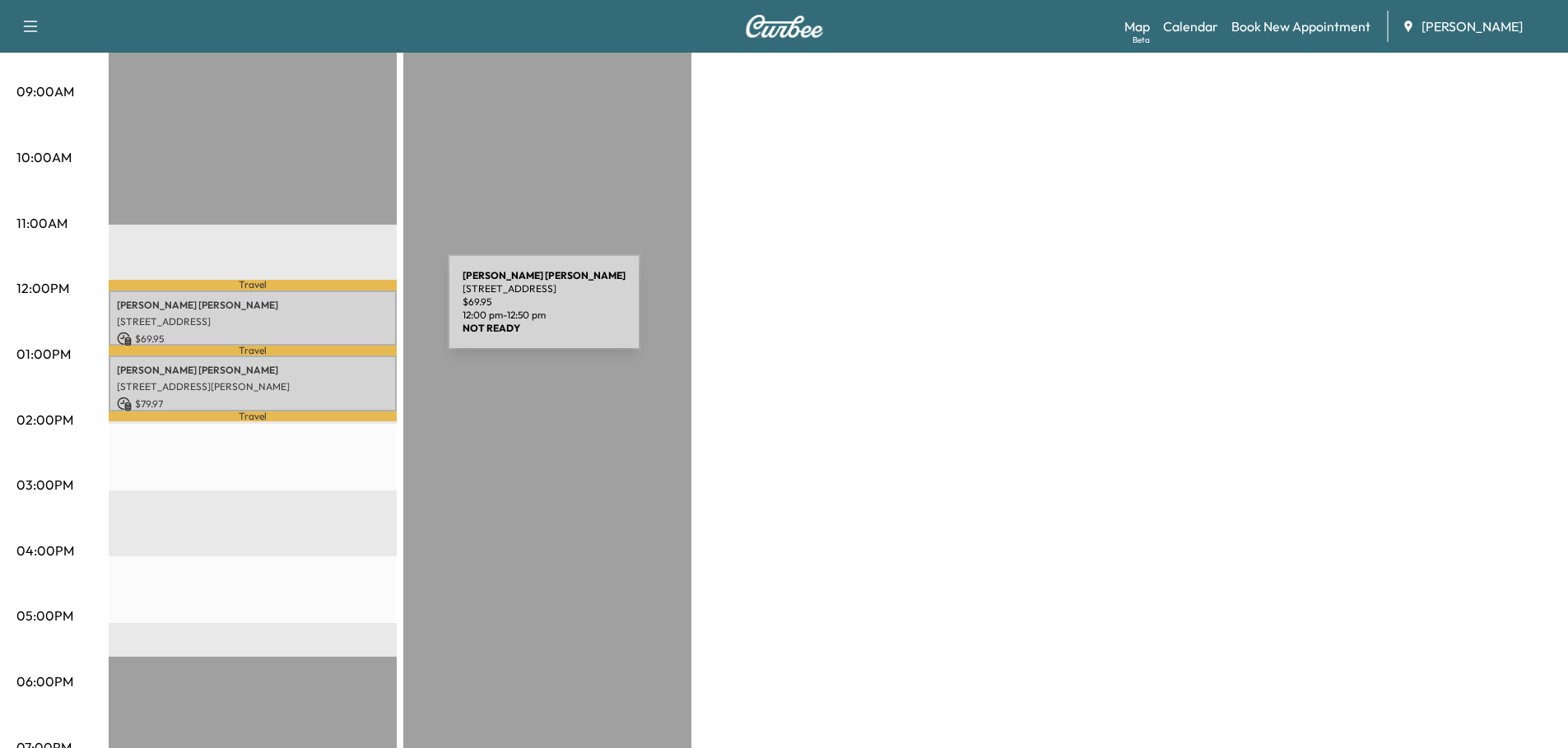
click at [324, 315] on p "[STREET_ADDRESS]" at bounding box center [252, 321] width 271 height 13
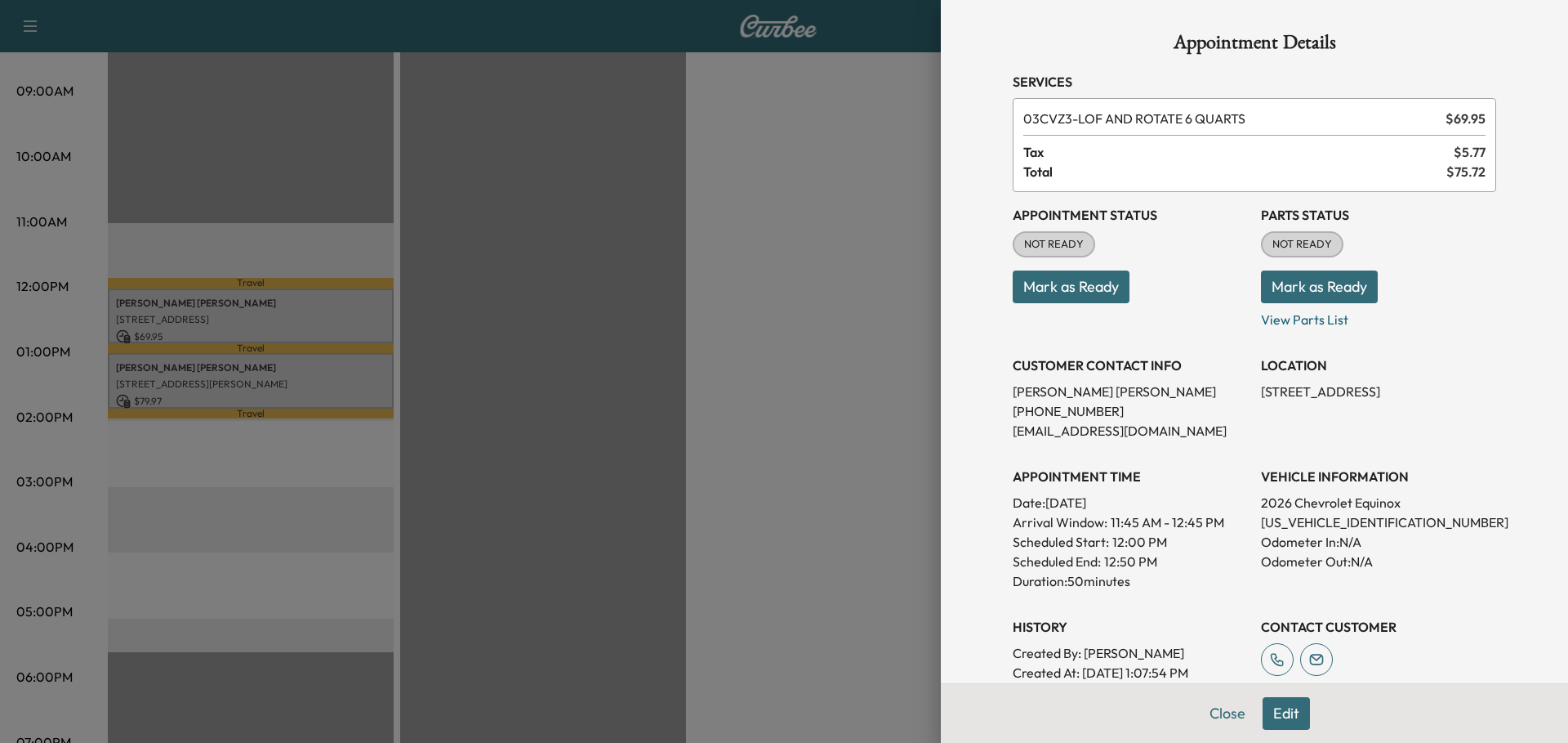
click at [1215, 290] on button "Mark as Ready" at bounding box center [1319, 286] width 117 height 33
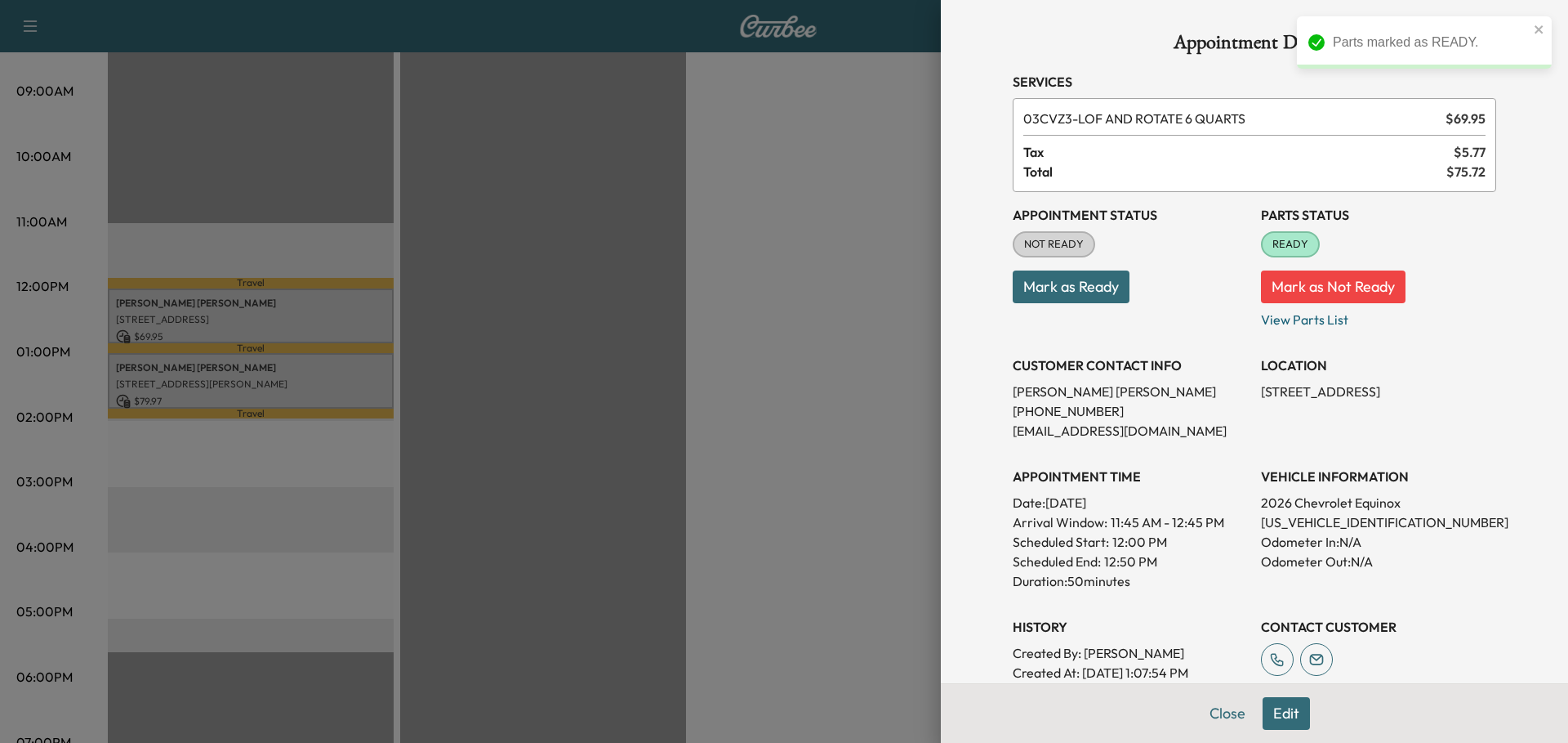
click at [1071, 284] on button "Mark as Ready" at bounding box center [1071, 286] width 117 height 33
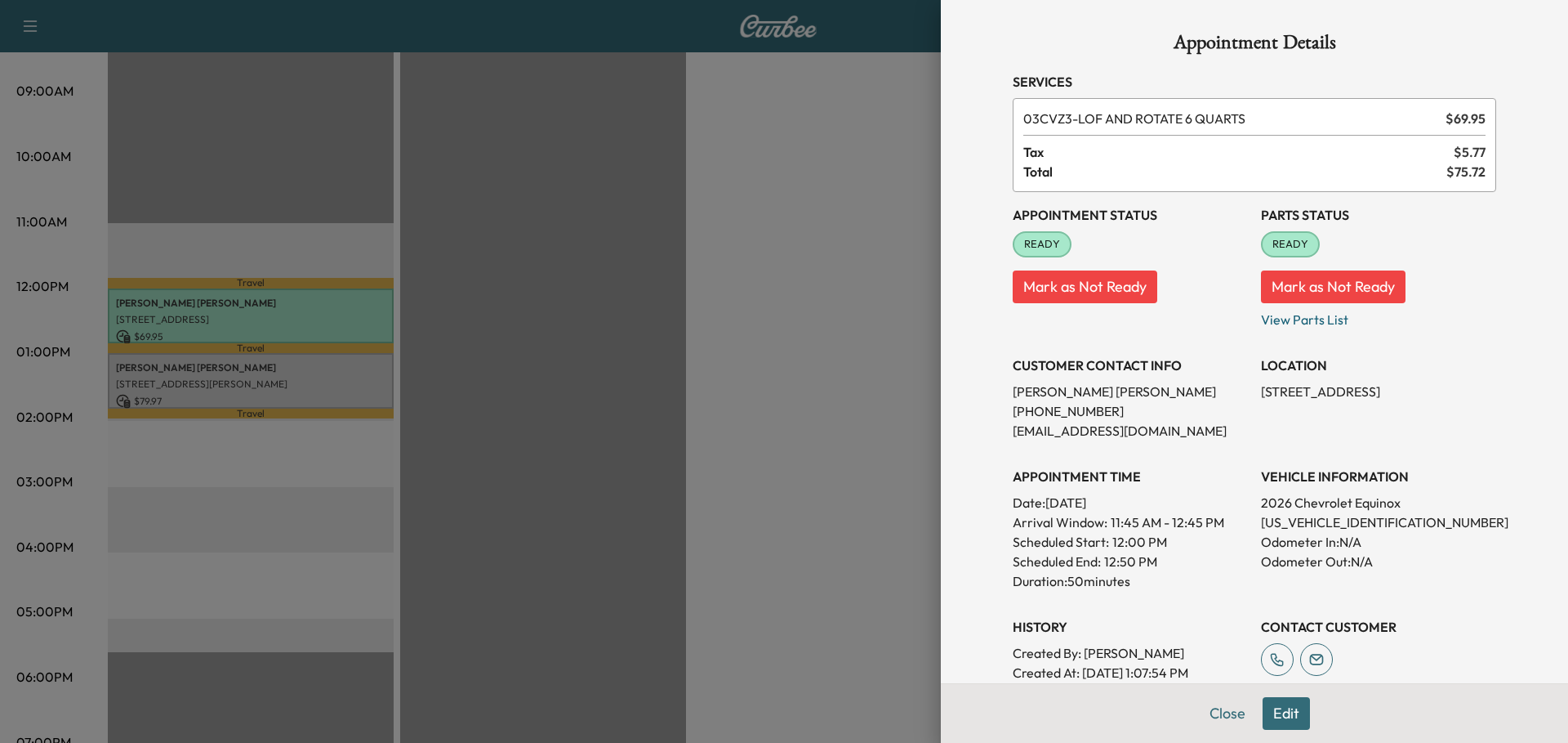
click at [346, 380] on div at bounding box center [784, 371] width 1568 height 743
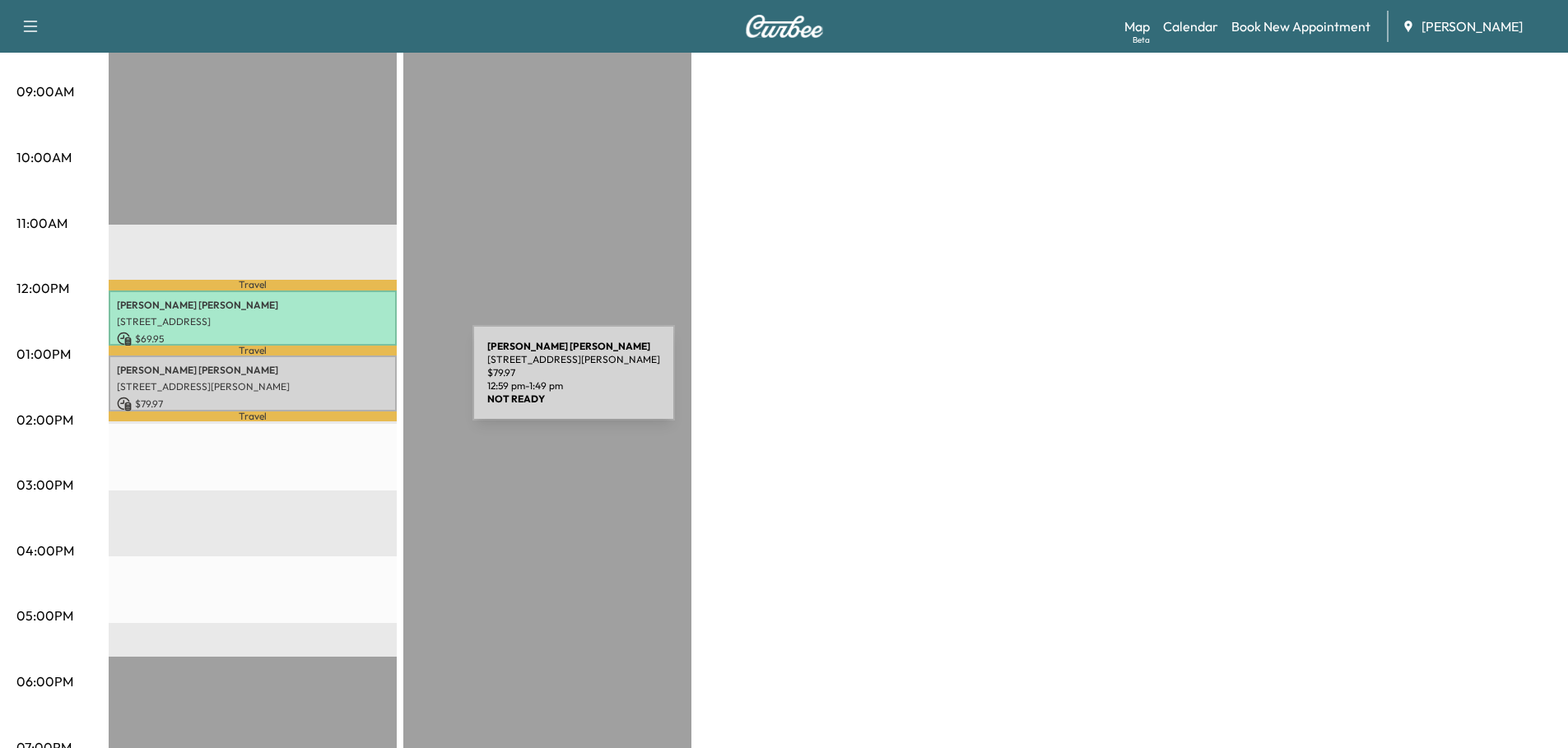
click at [349, 382] on p "[STREET_ADDRESS][PERSON_NAME]" at bounding box center [252, 386] width 271 height 13
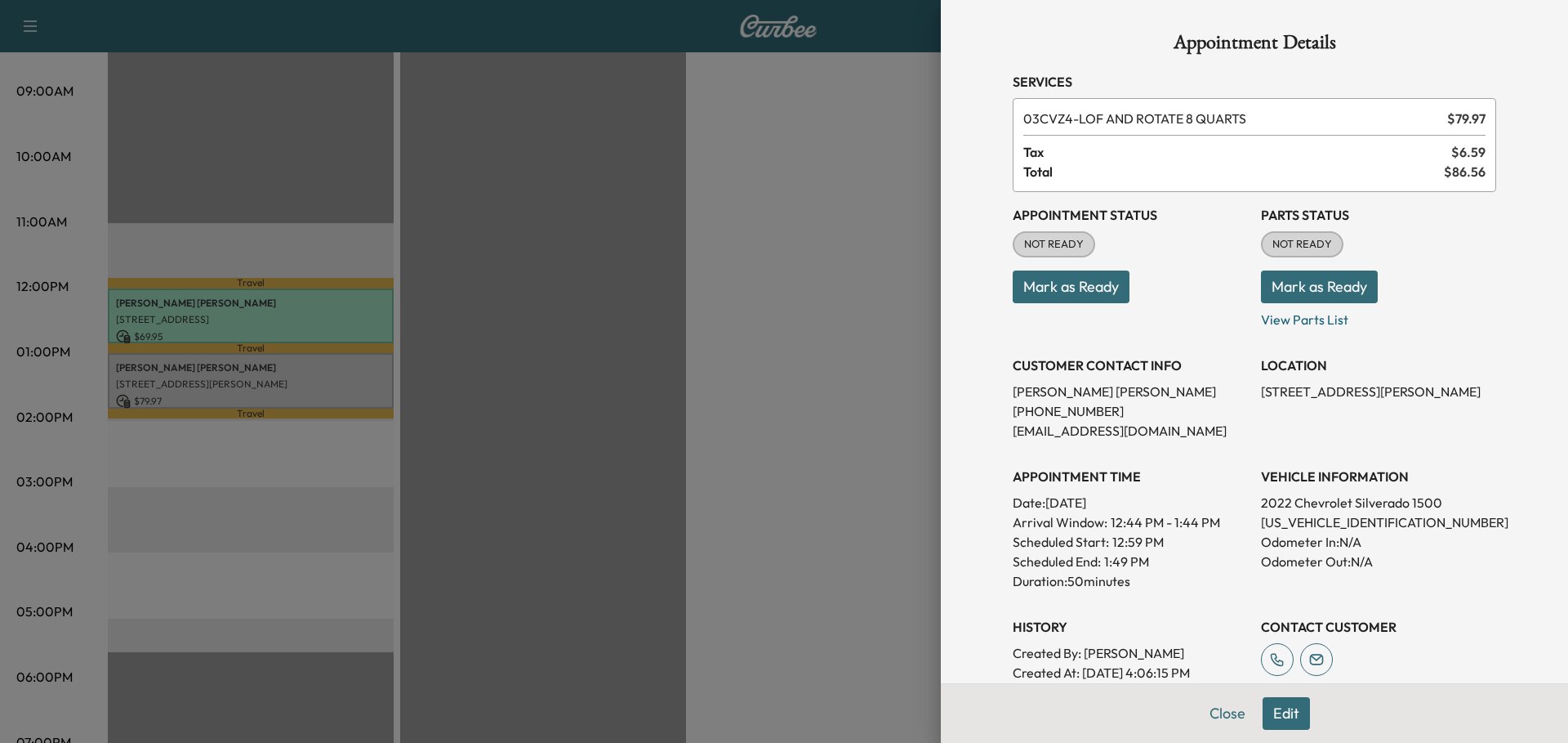
click at [1090, 290] on button "Mark as Ready" at bounding box center [1071, 286] width 117 height 33
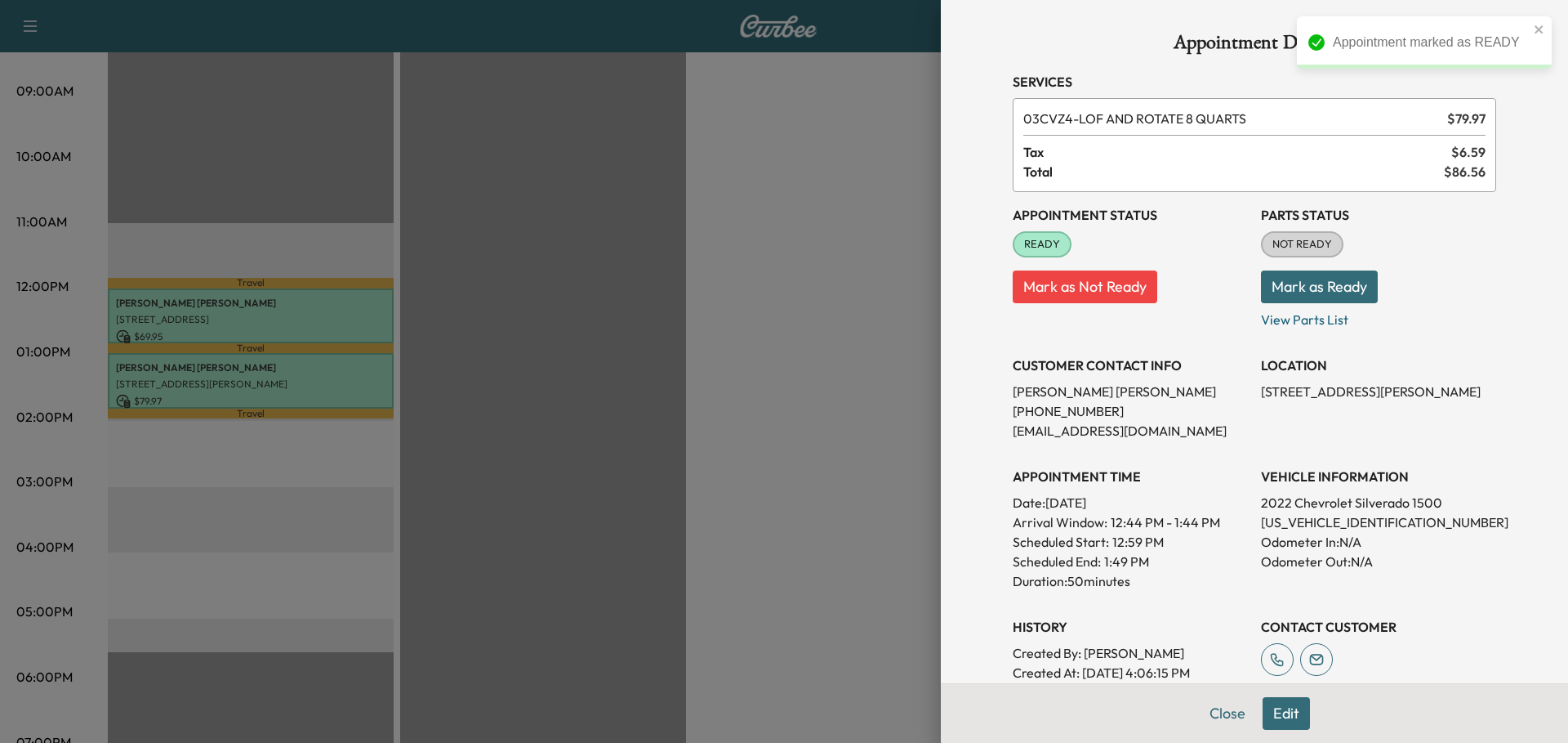
click at [1215, 292] on button "Mark as Ready" at bounding box center [1319, 286] width 117 height 33
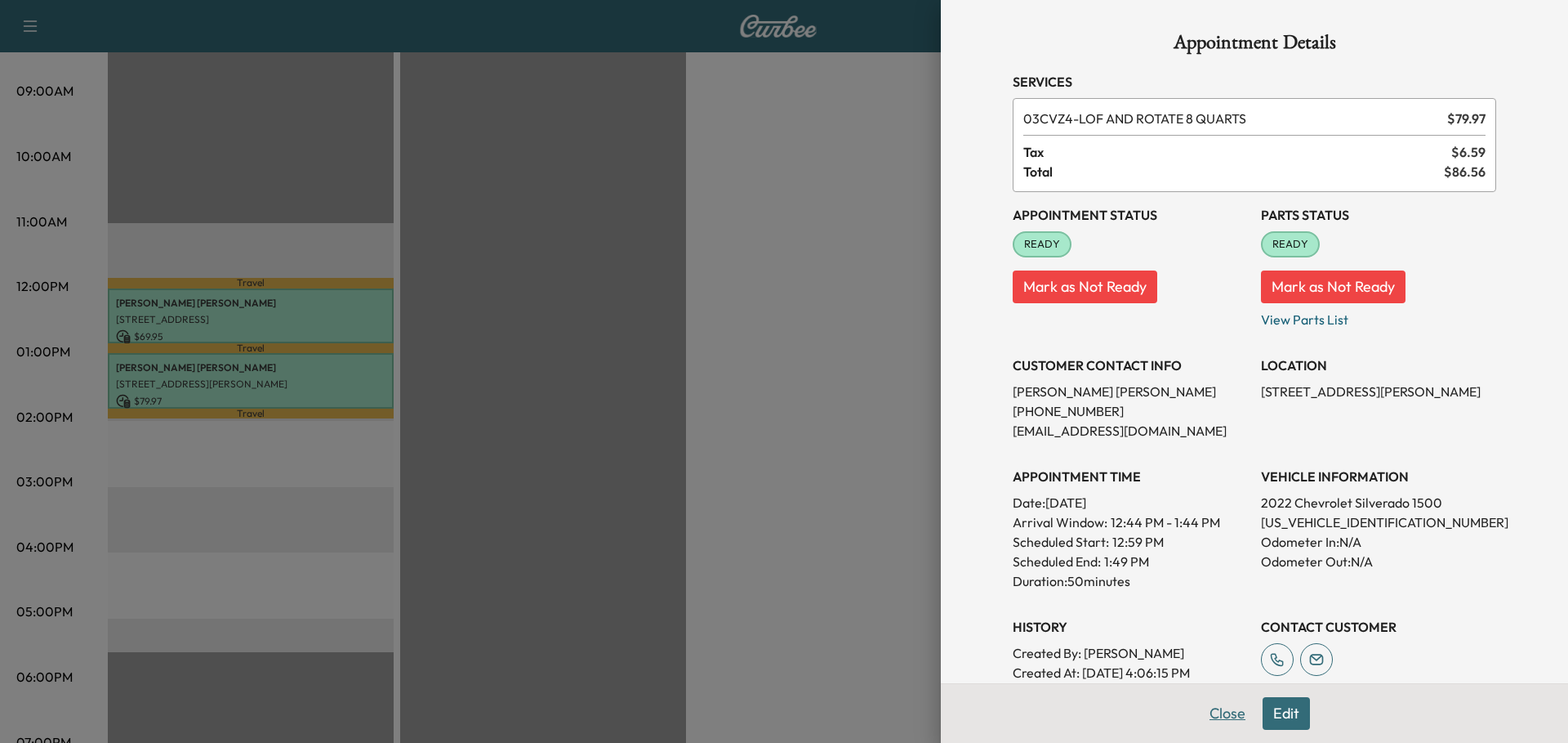
click at [1215, 679] on button "Close" at bounding box center [1227, 713] width 57 height 33
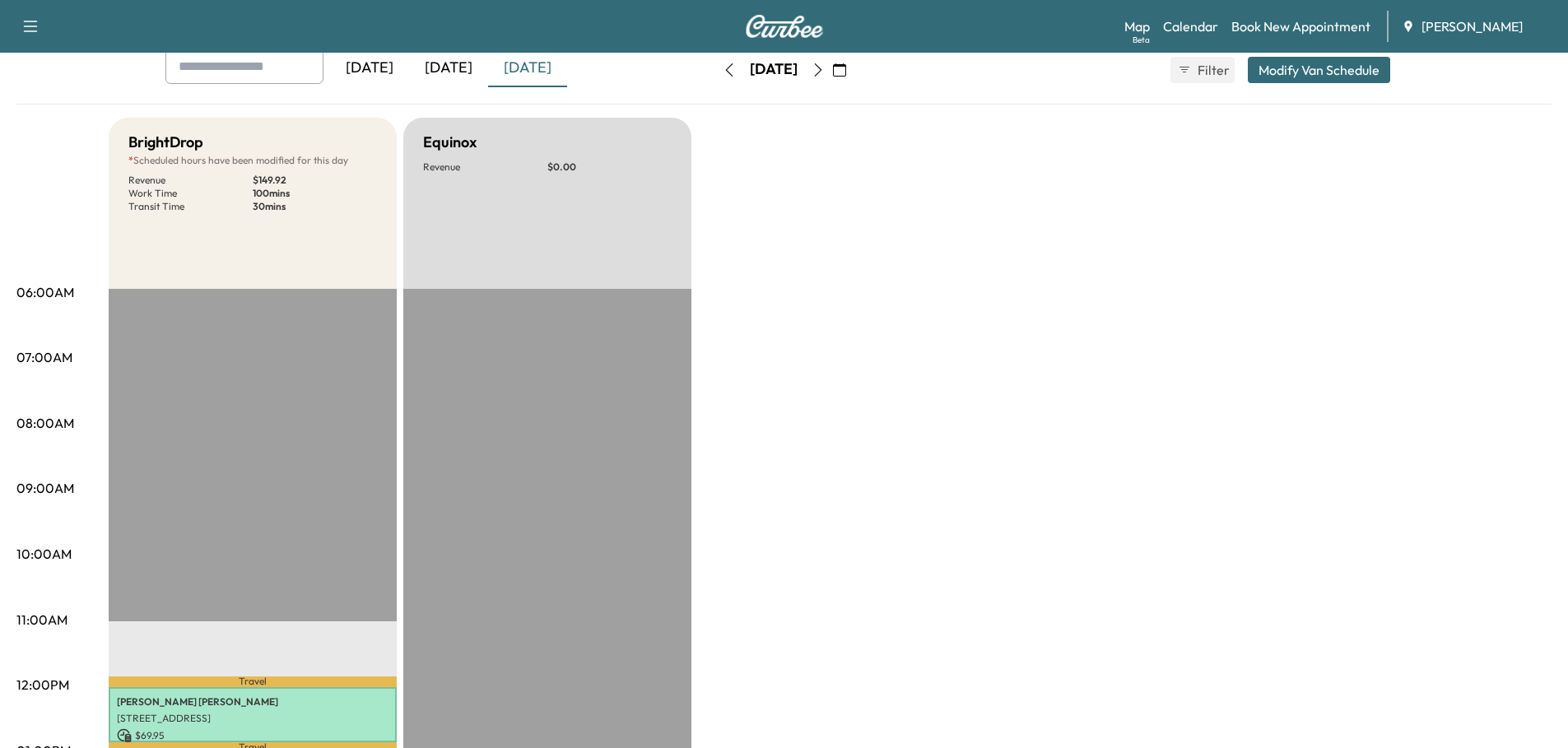
scroll to position [0, 0]
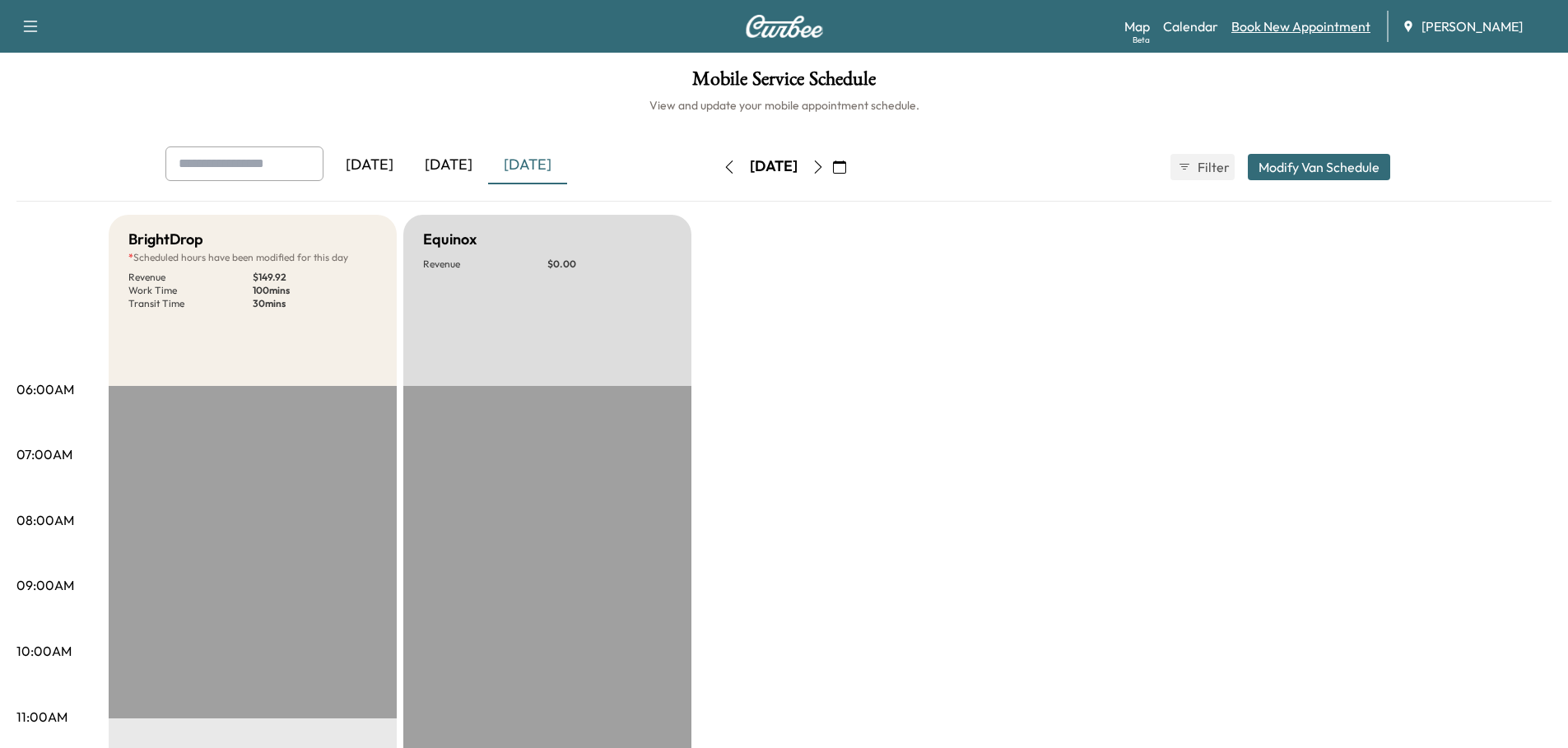
click at [1224, 25] on link "Book New Appointment" at bounding box center [1301, 27] width 139 height 20
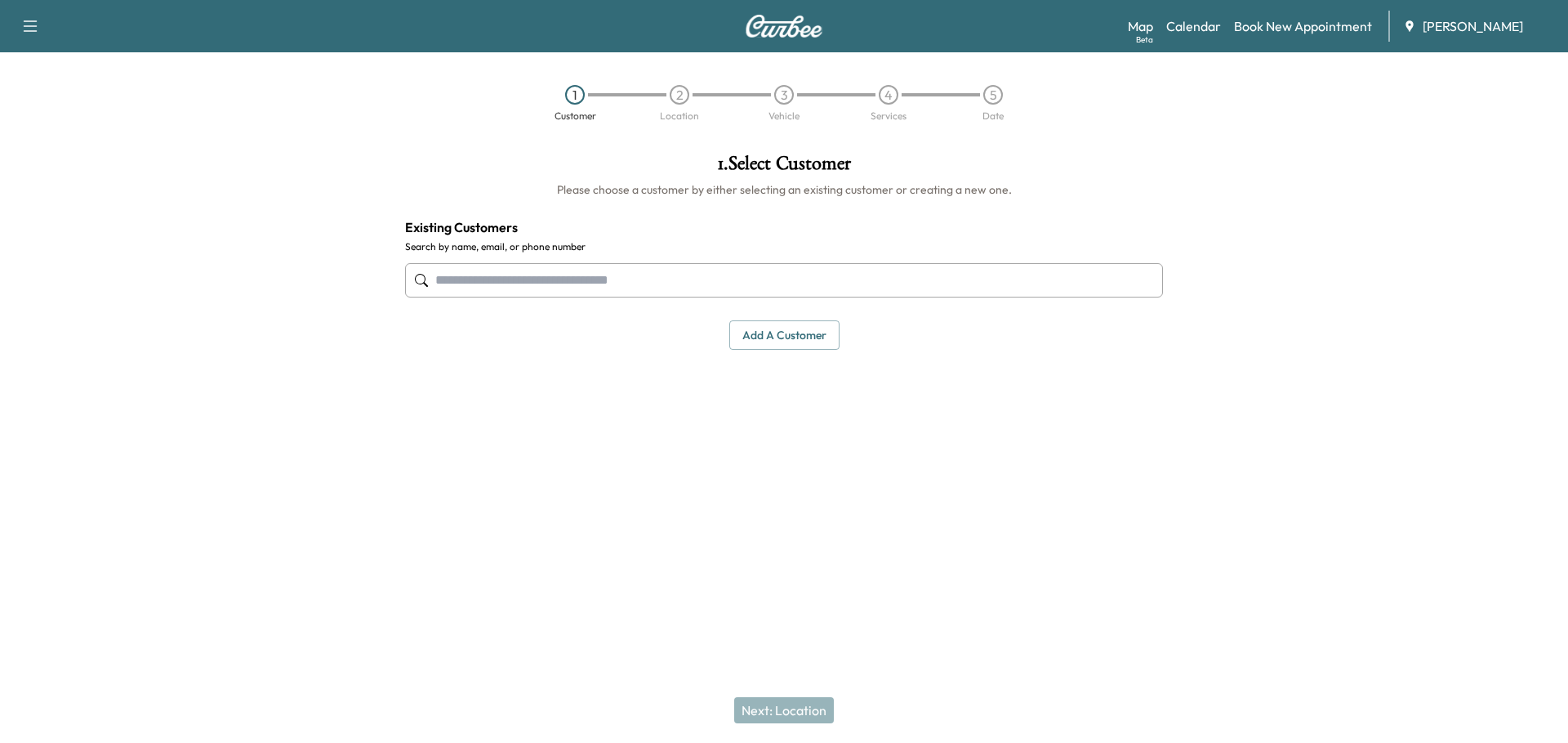
click at [664, 284] on input "text" at bounding box center [784, 280] width 758 height 34
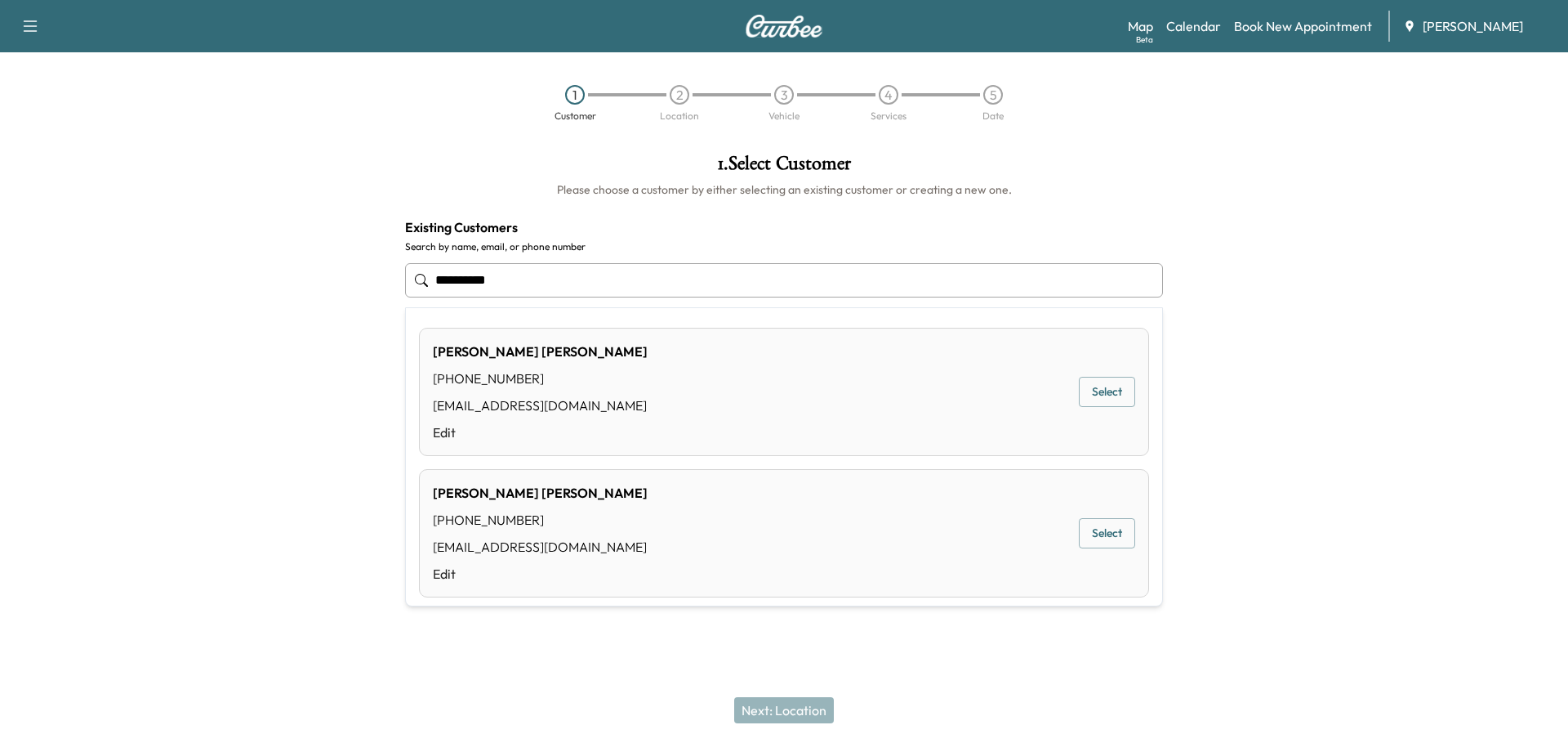
click at [1104, 395] on button "Select" at bounding box center [1107, 391] width 57 height 30
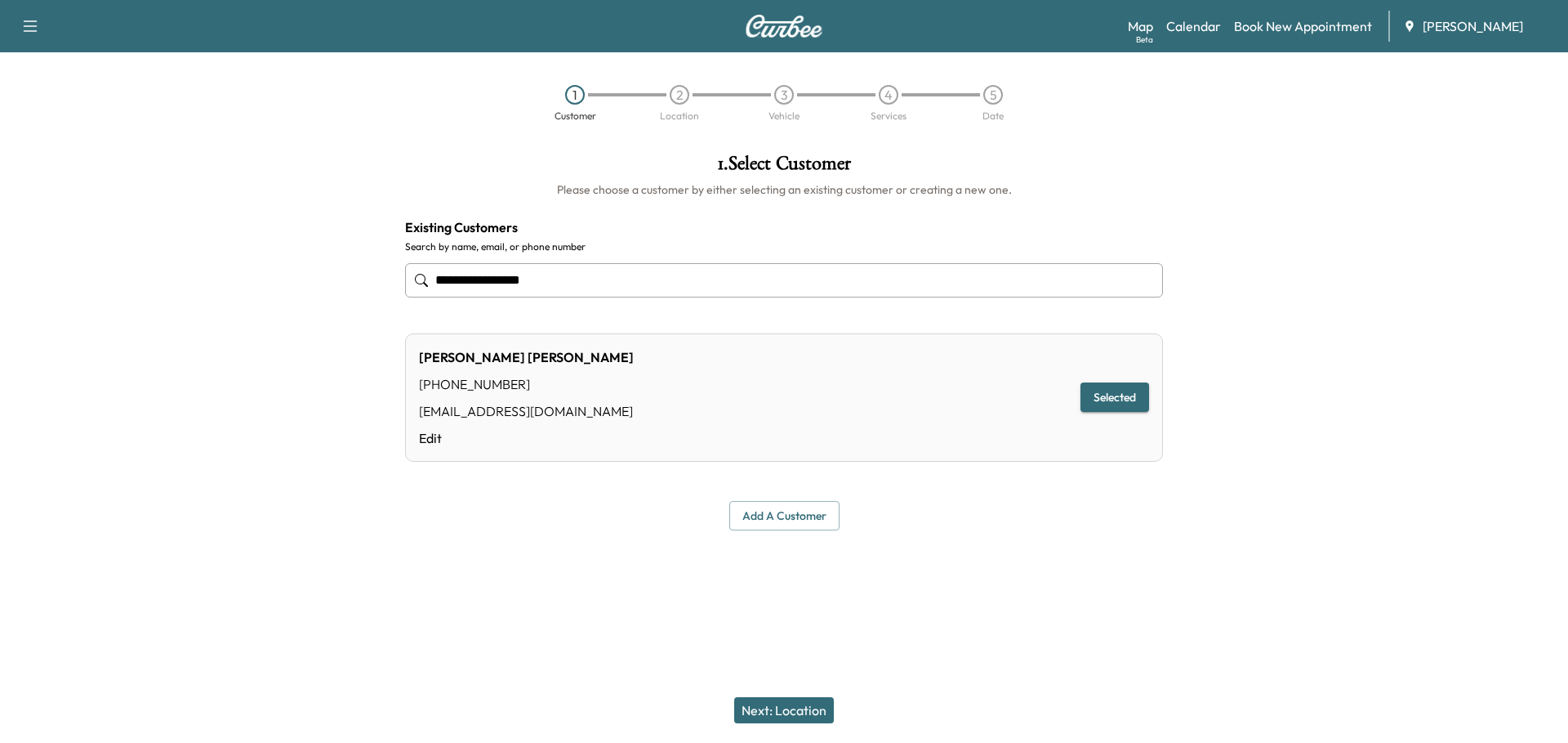
type input "**********"
click at [804, 679] on button "Next: Location" at bounding box center [784, 710] width 100 height 27
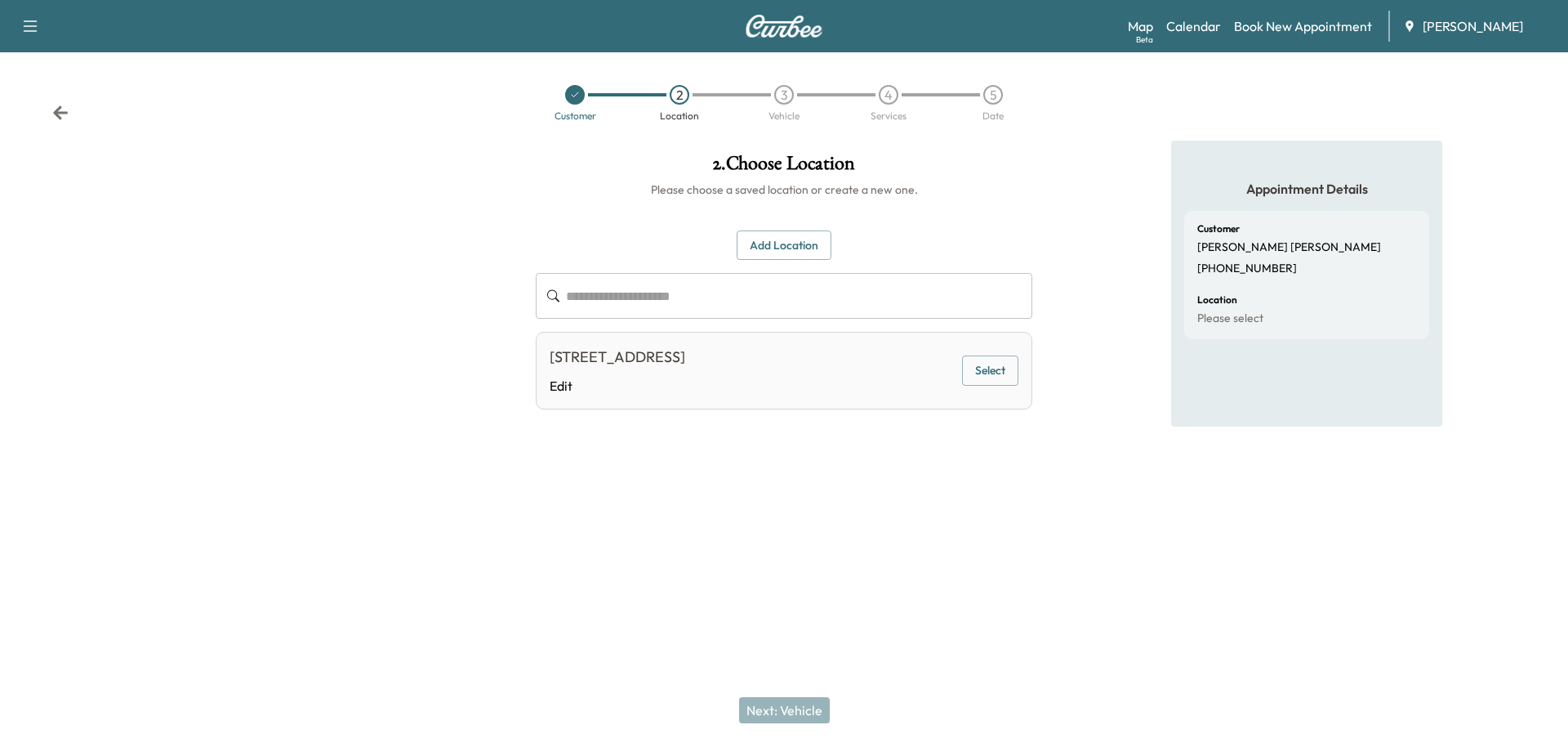
click at [997, 366] on button "Select" at bounding box center [991, 370] width 57 height 30
click at [803, 679] on button "Next: Vehicle" at bounding box center [784, 710] width 91 height 27
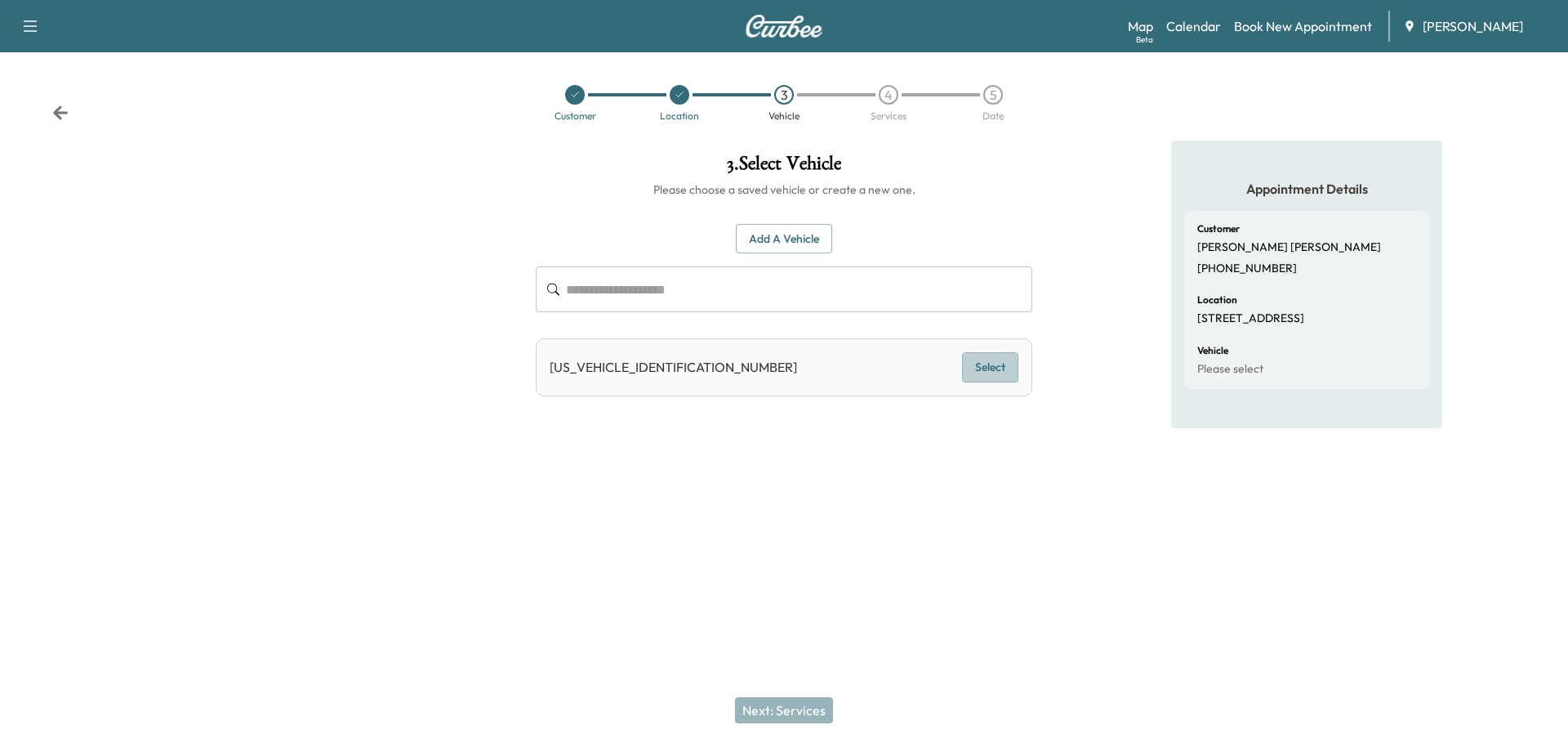
click at [972, 373] on button "Select" at bounding box center [991, 368] width 57 height 30
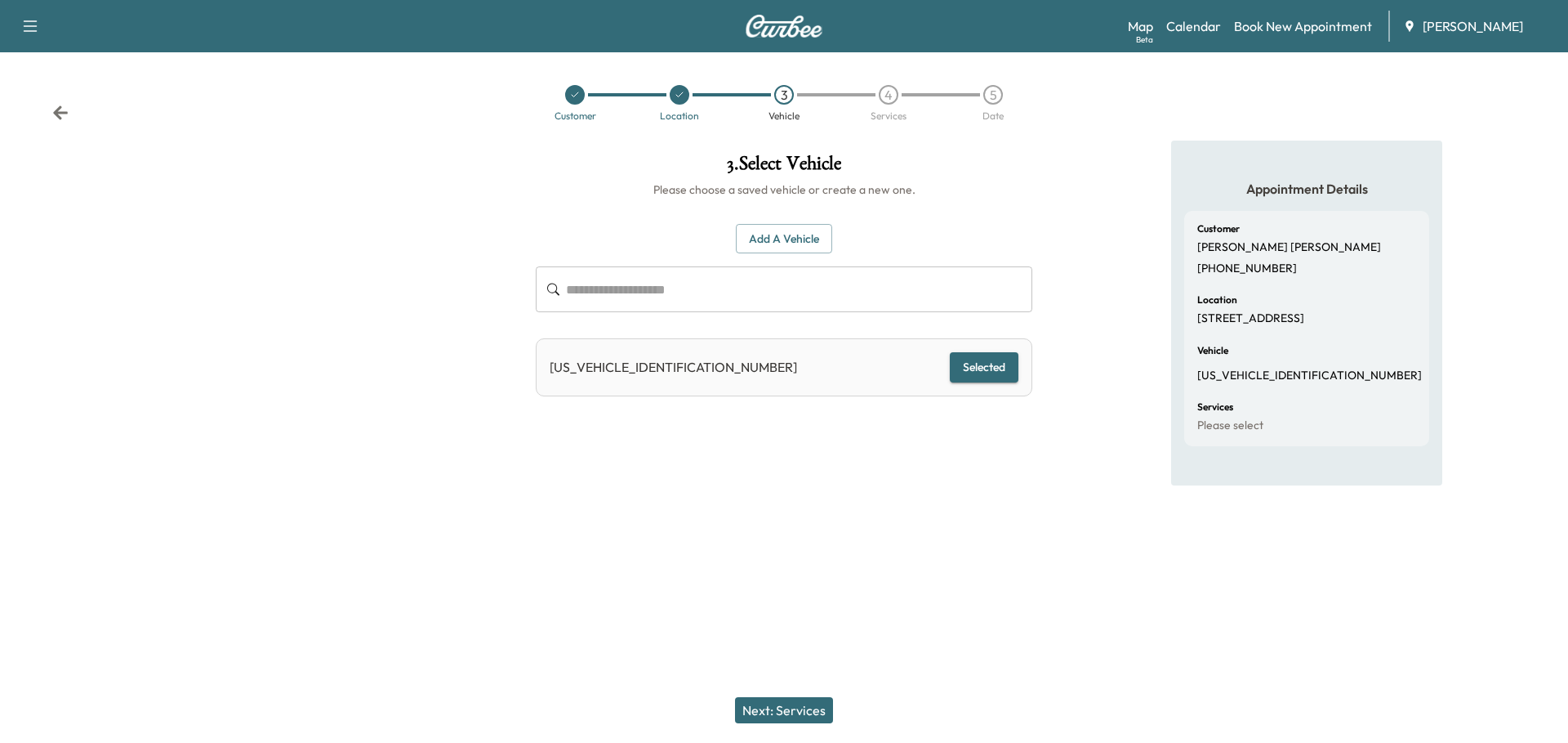
click at [783, 679] on button "Next: Services" at bounding box center [784, 710] width 98 height 27
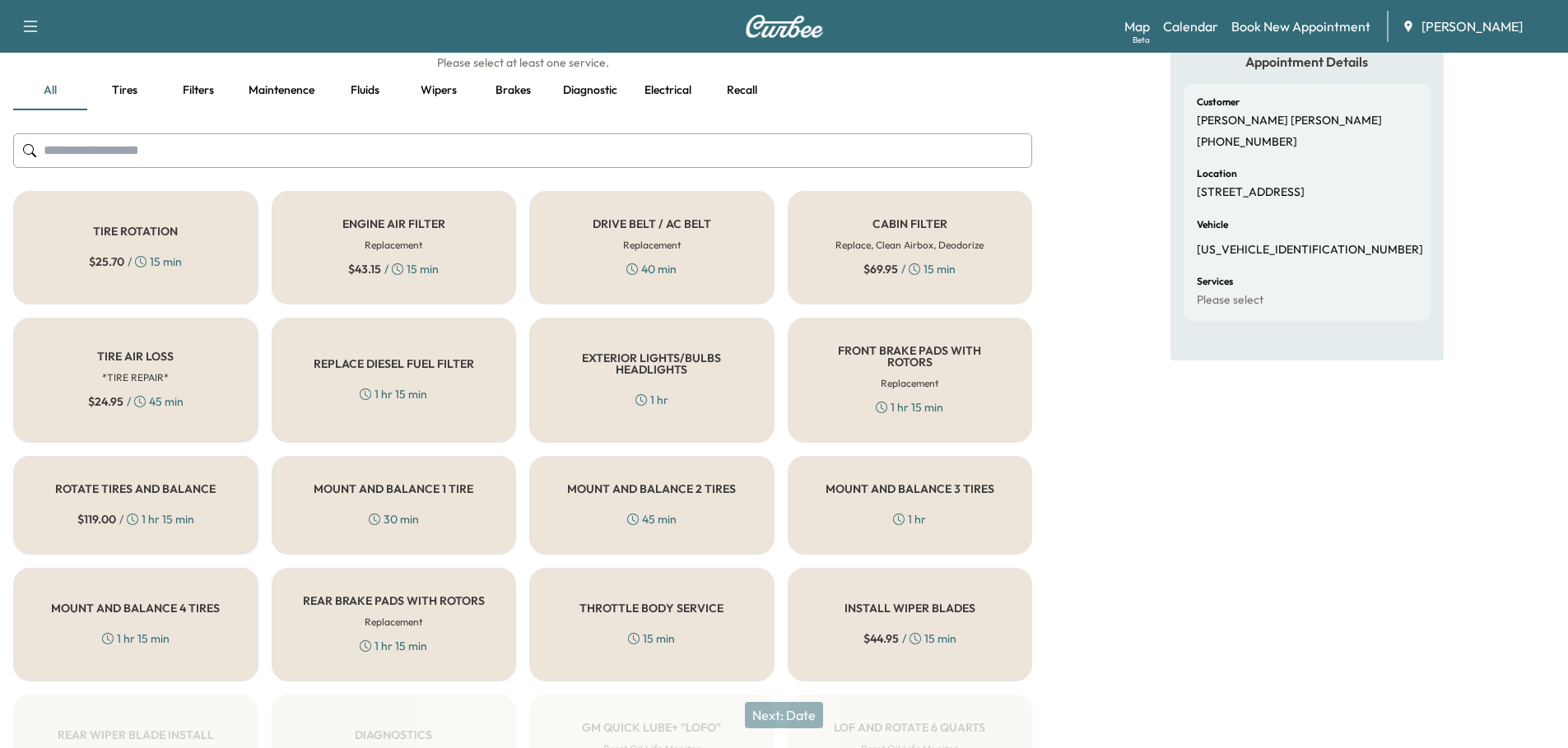
scroll to position [369, 0]
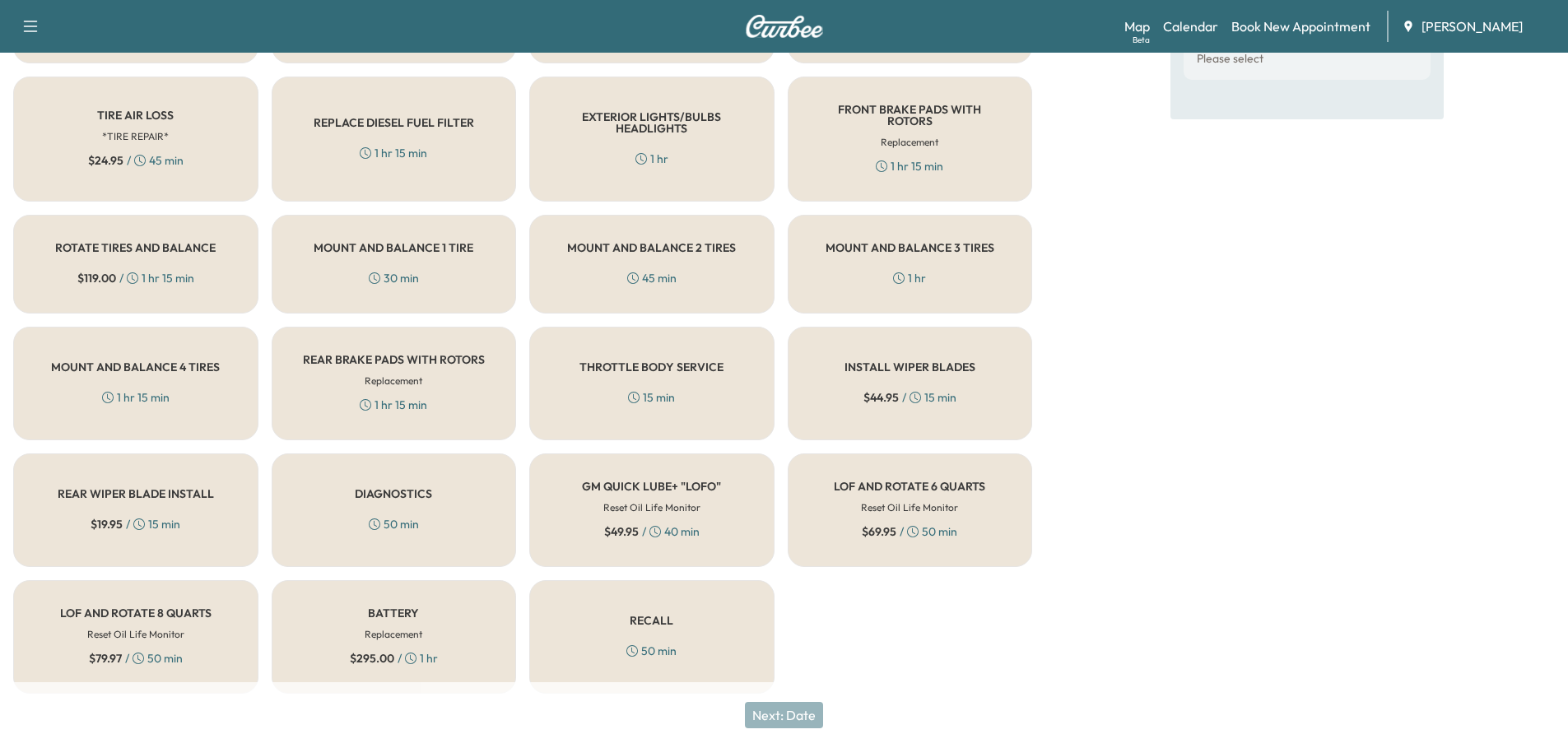
click at [933, 523] on div "$ 69.95 / 50 min" at bounding box center [909, 531] width 95 height 17
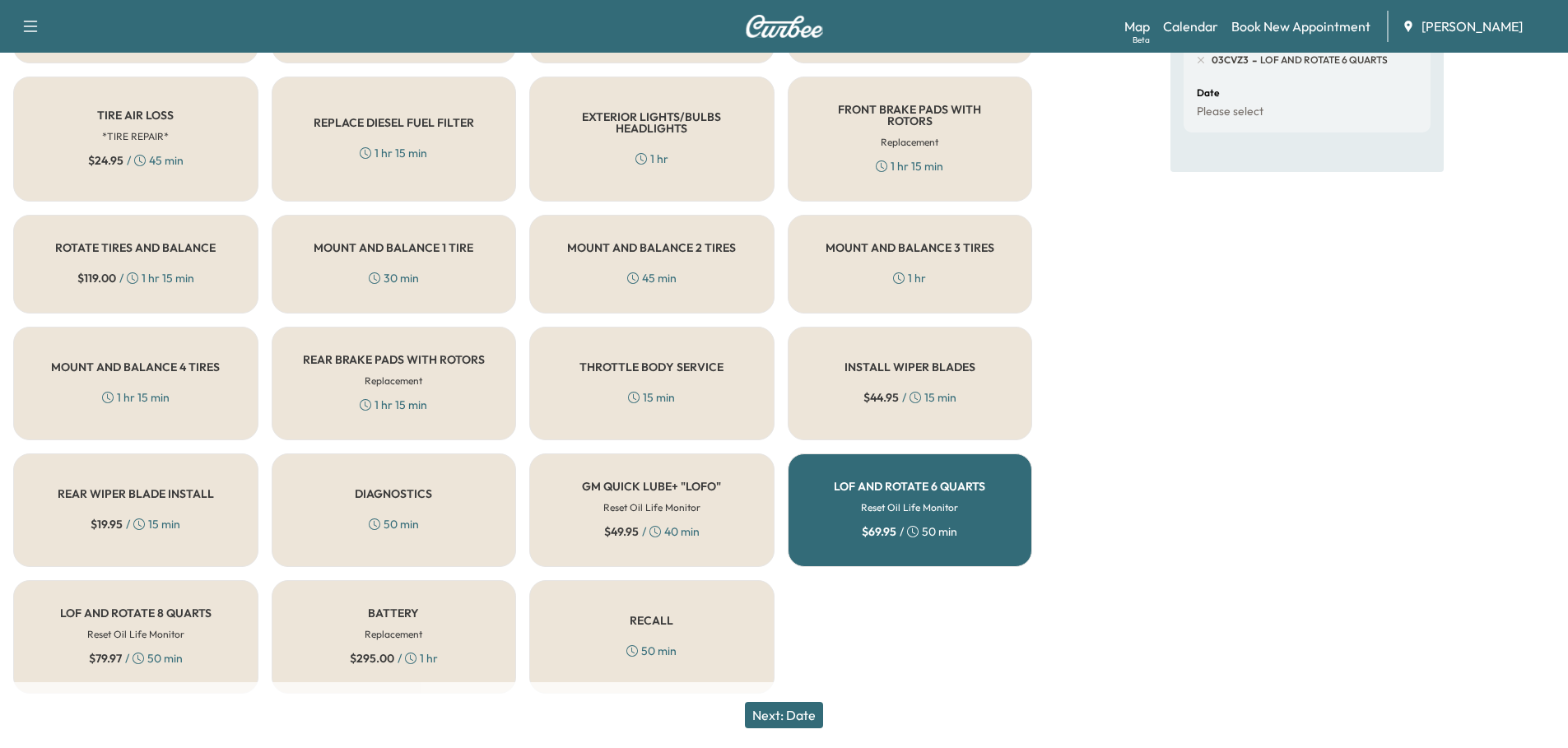
click at [779, 684] on button "Next: Date" at bounding box center [784, 715] width 78 height 27
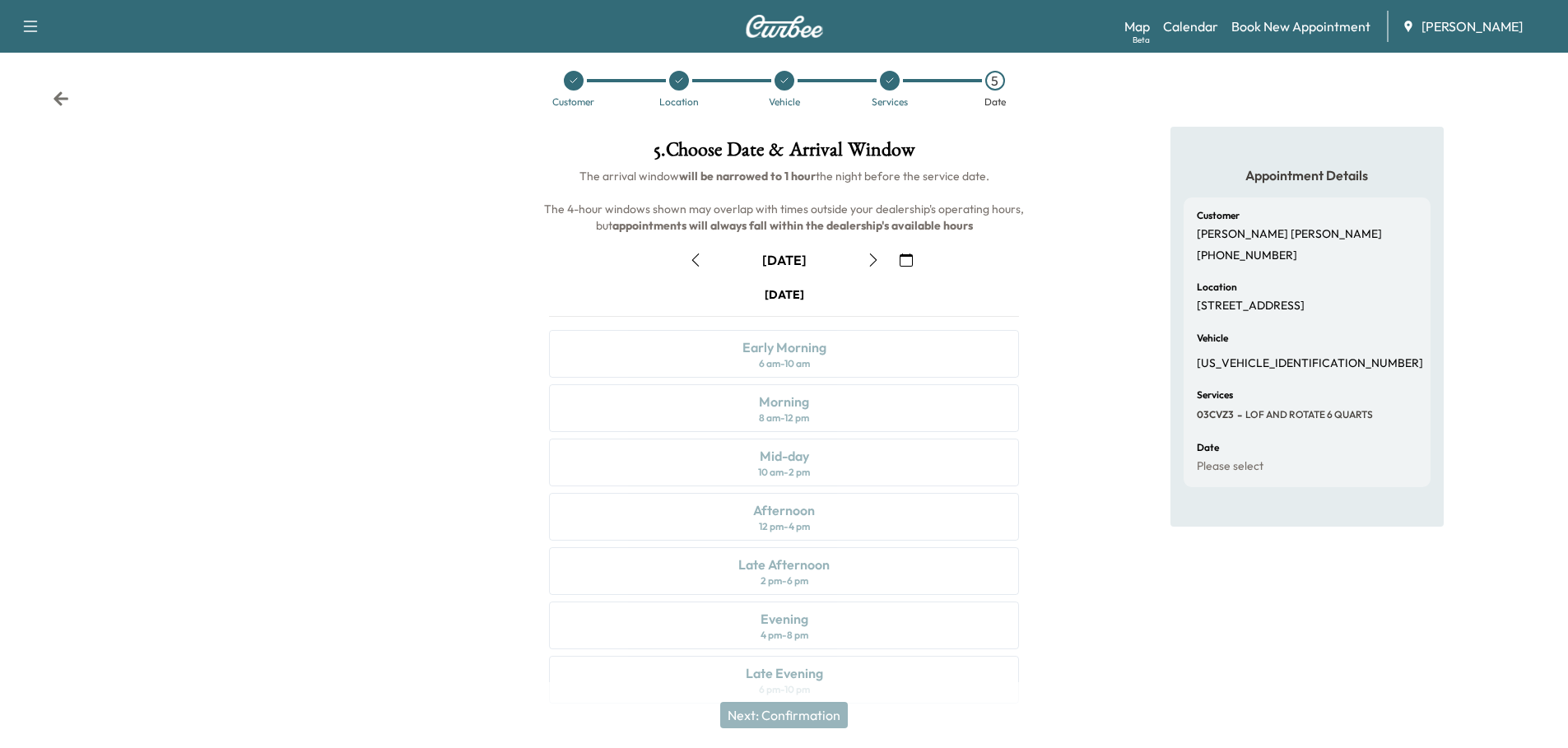
scroll to position [0, 0]
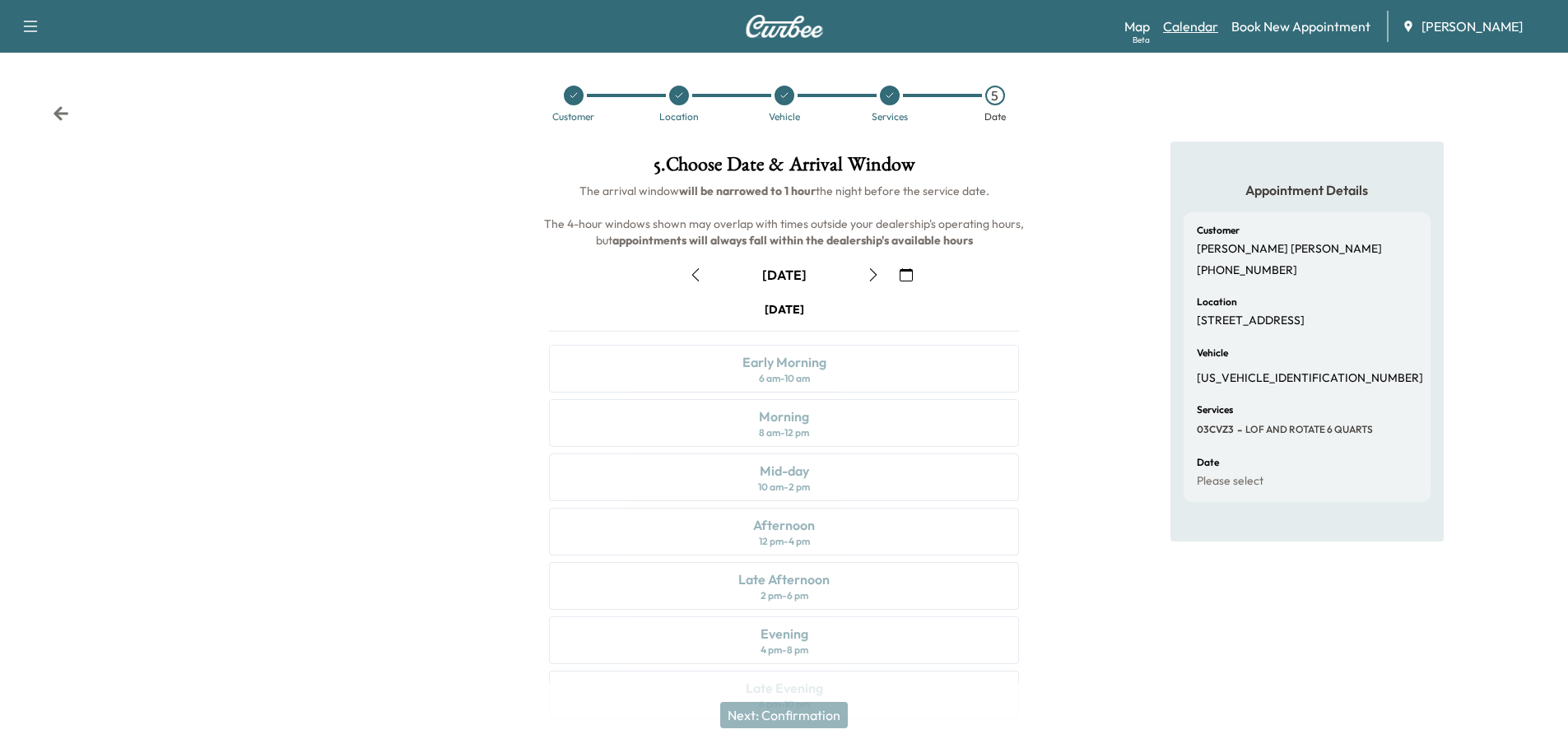
click at [1181, 27] on link "Calendar" at bounding box center [1191, 27] width 55 height 20
